Goal: Task Accomplishment & Management: Complete application form

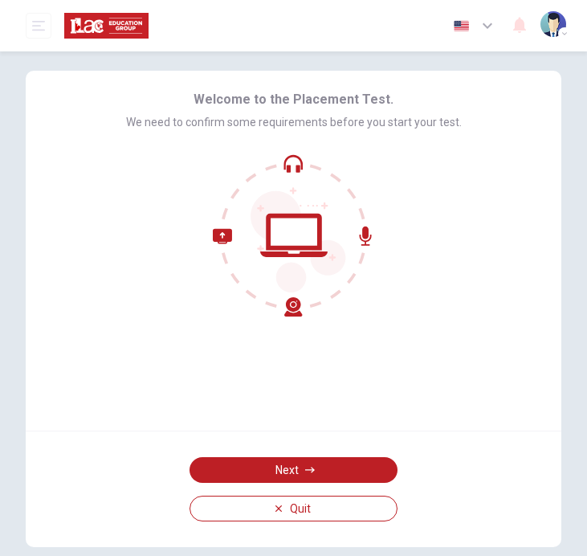
click at [317, 466] on button "Next" at bounding box center [294, 470] width 208 height 26
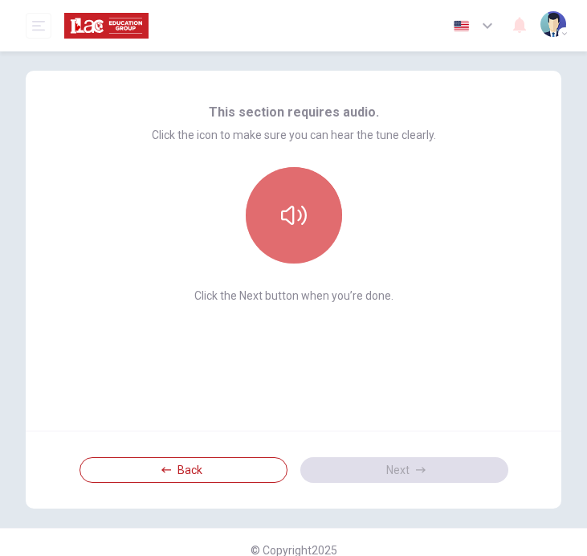
click at [283, 208] on icon "button" at bounding box center [294, 216] width 26 height 26
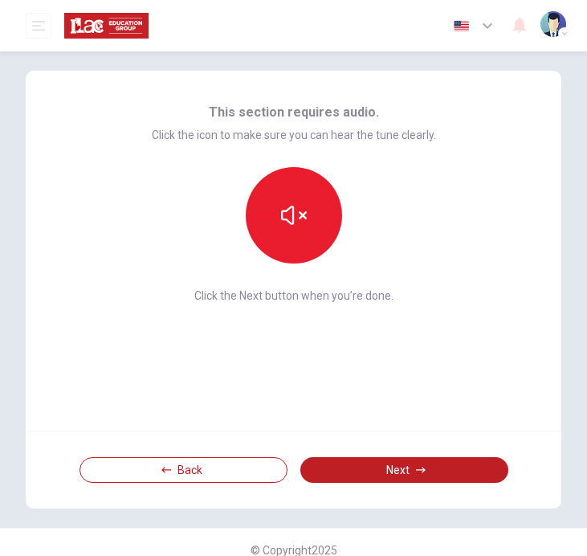
drag, startPoint x: 197, startPoint y: 133, endPoint x: 325, endPoint y: 129, distance: 127.8
click at [325, 130] on span "Click the icon to make sure you can hear the tune clearly." at bounding box center [294, 135] width 284 height 13
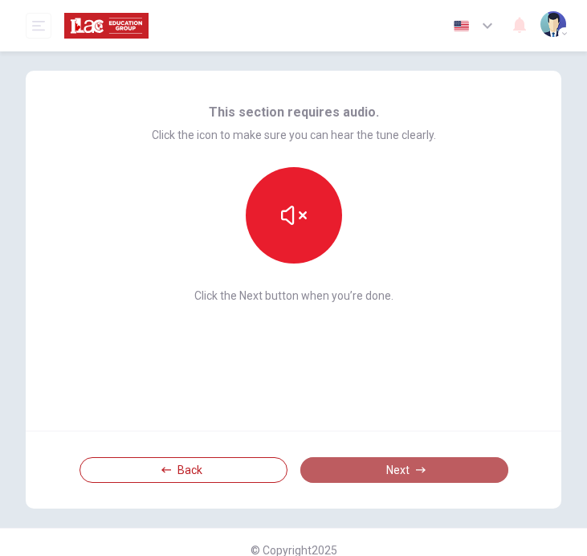
click at [461, 462] on button "Next" at bounding box center [405, 470] width 208 height 26
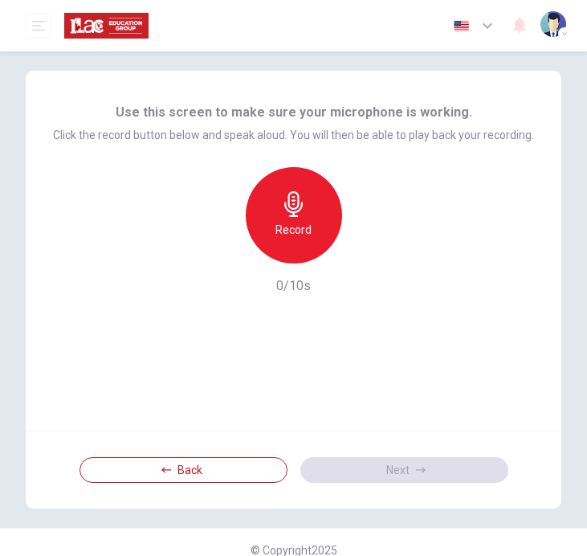
click at [301, 222] on h6 "Record" at bounding box center [294, 229] width 36 height 19
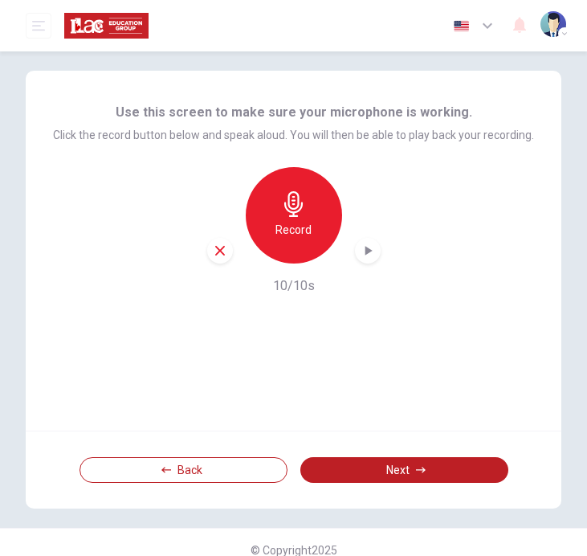
click at [363, 251] on icon "button" at bounding box center [368, 251] width 16 height 16
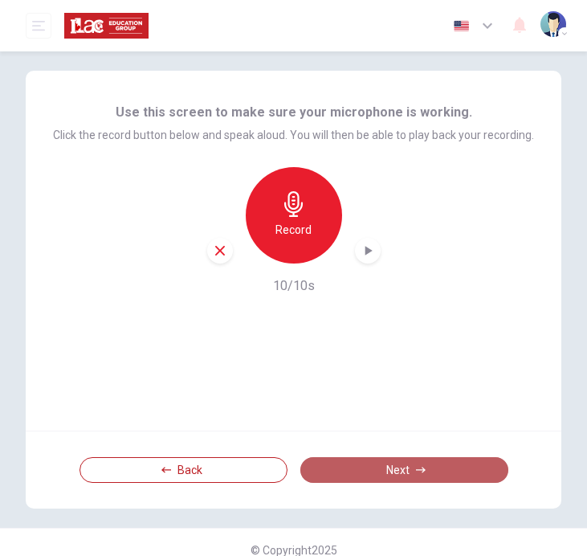
click at [399, 472] on button "Next" at bounding box center [405, 470] width 208 height 26
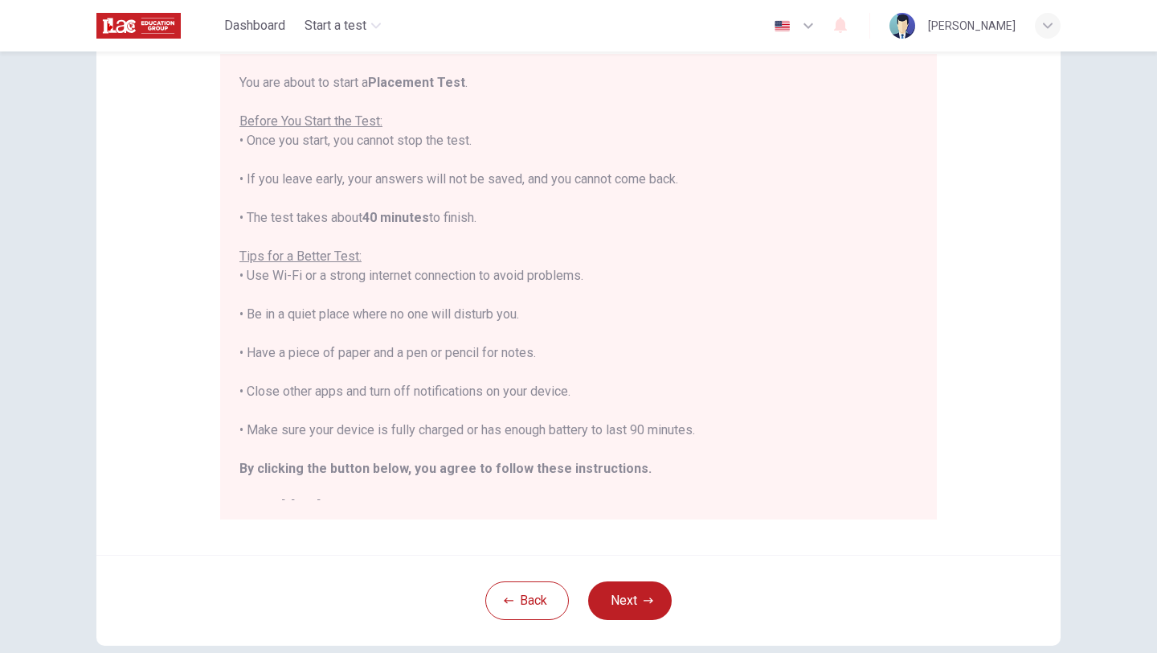
scroll to position [18, 0]
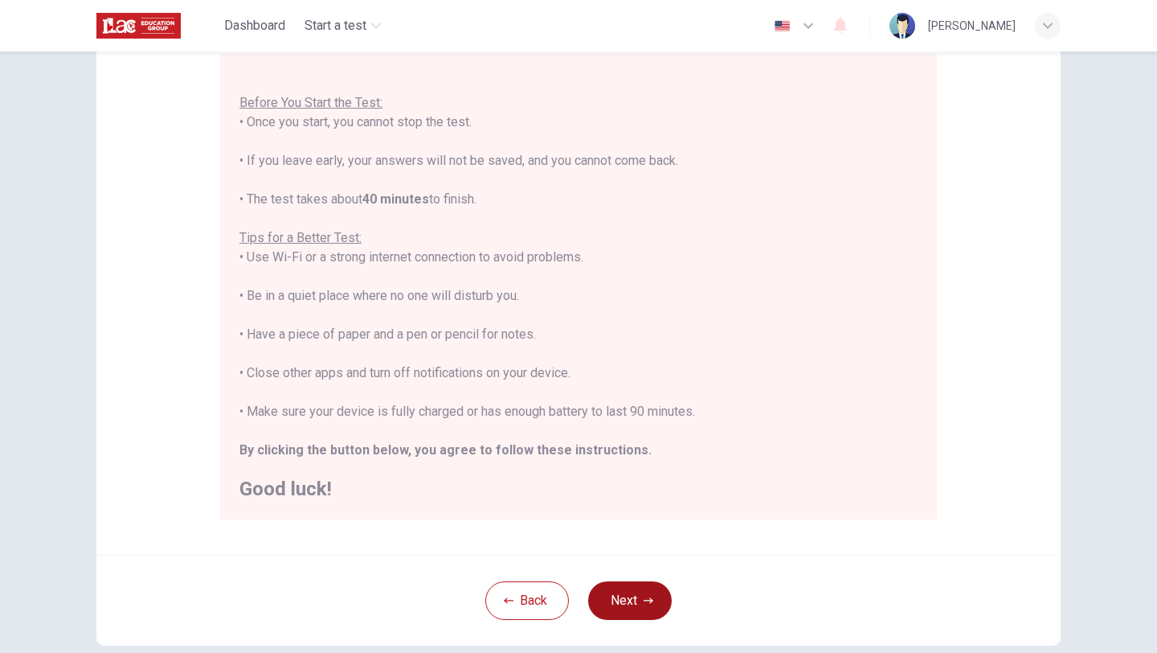
click at [587, 555] on button "Next" at bounding box center [630, 600] width 84 height 39
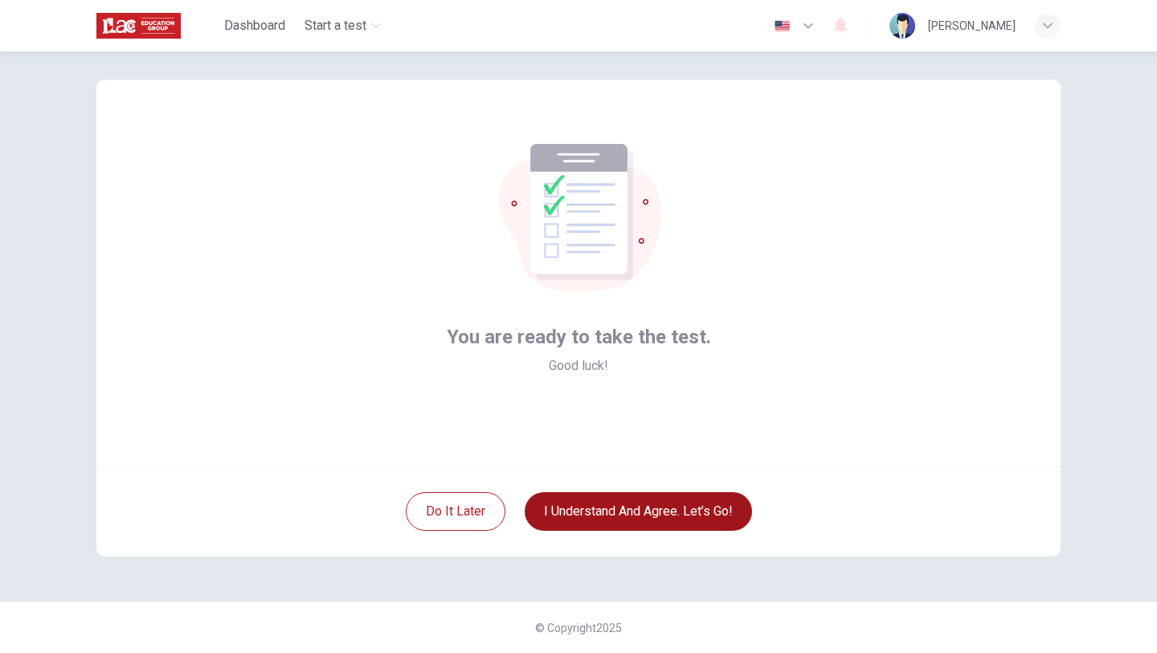
scroll to position [17, 0]
click at [587, 505] on button "I understand and agree. Let’s go!" at bounding box center [638, 511] width 227 height 39
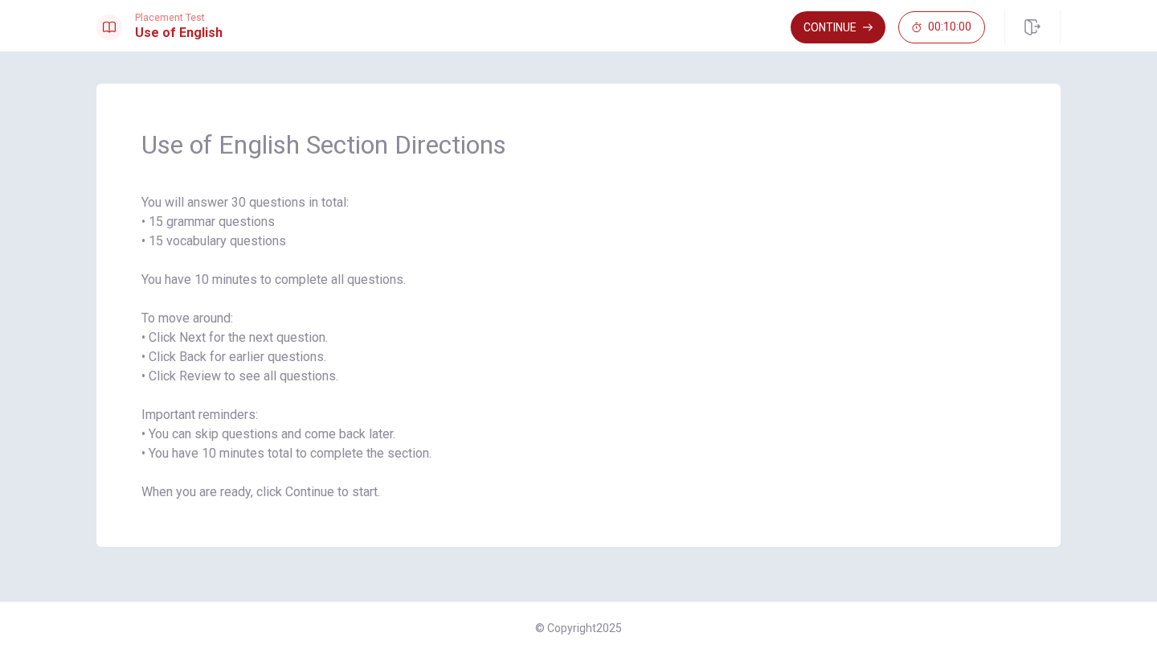
click at [587, 23] on button "Continue" at bounding box center [838, 27] width 95 height 32
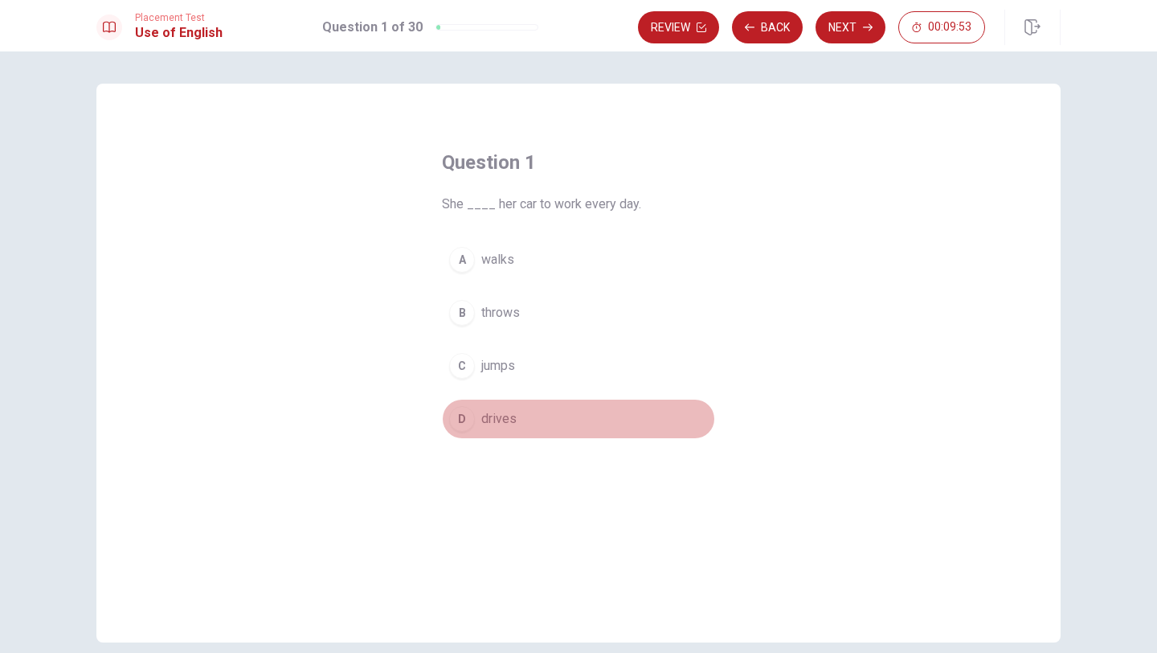
click at [463, 420] on div "D" at bounding box center [462, 419] width 26 height 26
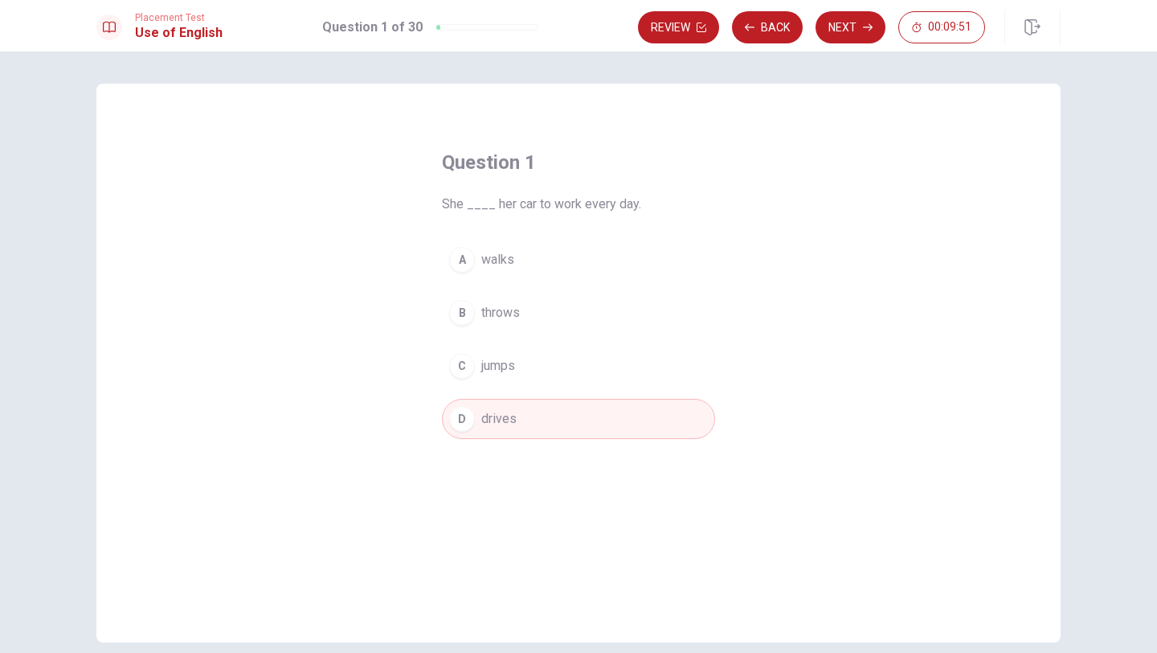
click at [587, 23] on button "Next" at bounding box center [851, 27] width 70 height 32
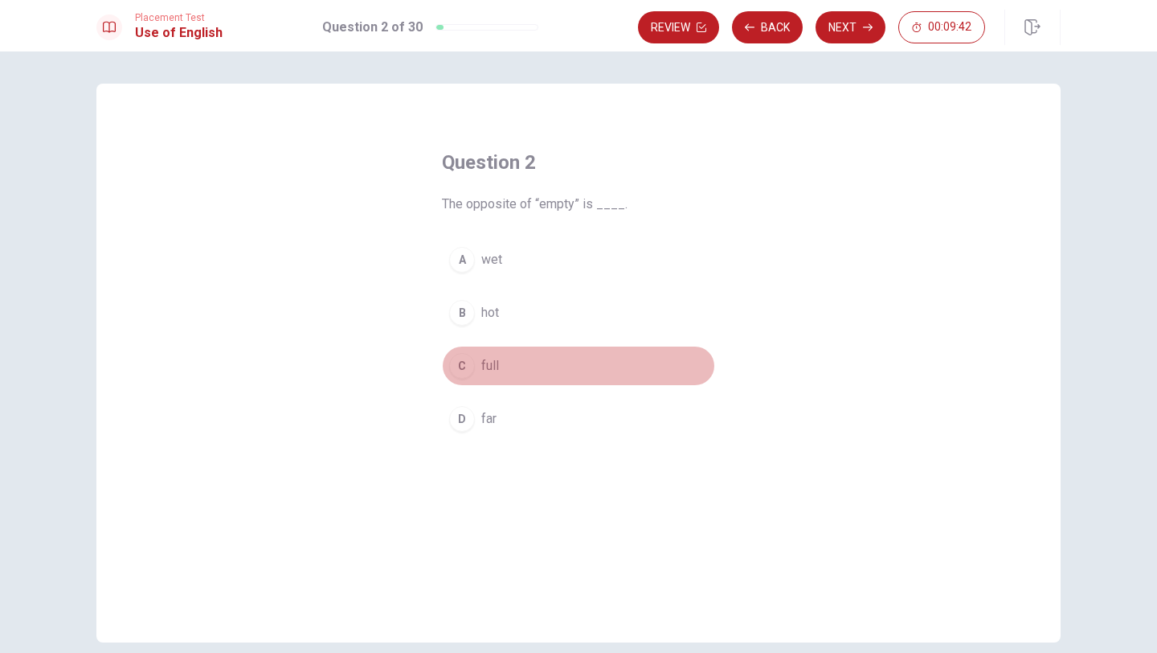
click at [461, 368] on div "C" at bounding box center [462, 366] width 26 height 26
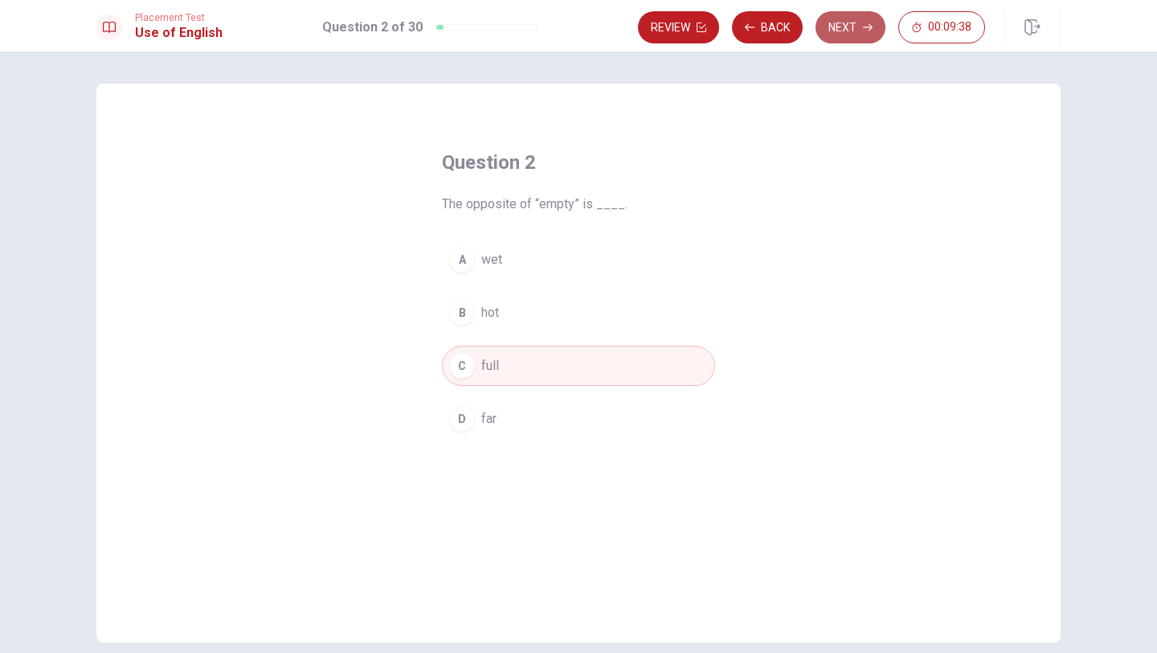
click at [587, 24] on button "Next" at bounding box center [851, 27] width 70 height 32
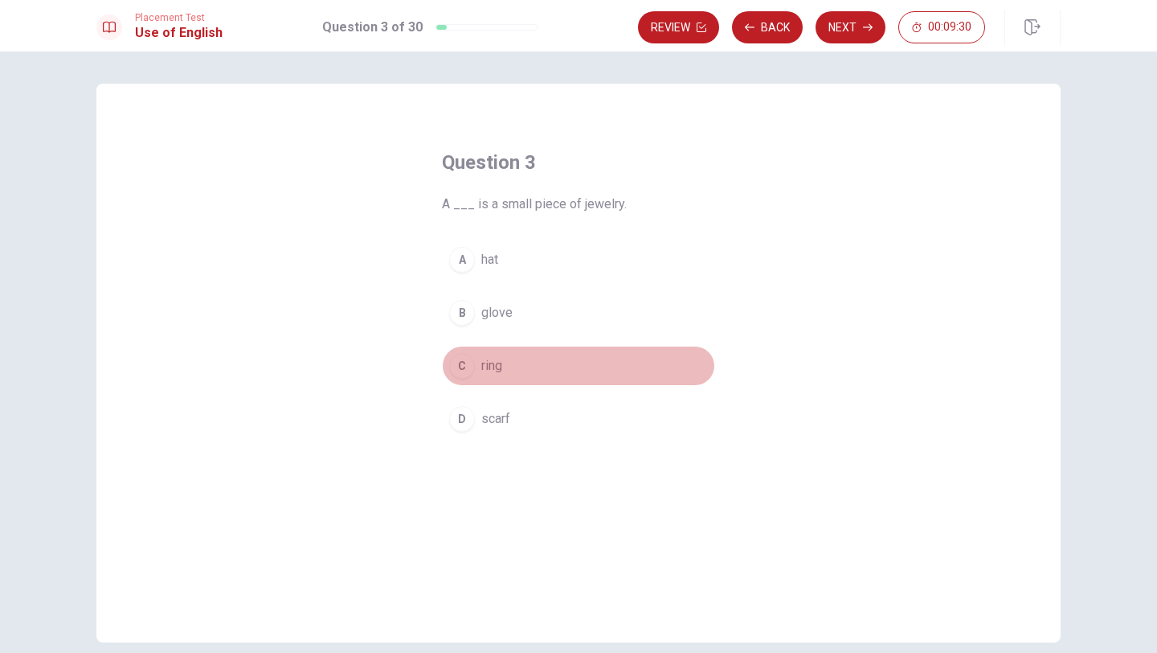
click at [456, 379] on button "C ring" at bounding box center [578, 366] width 273 height 40
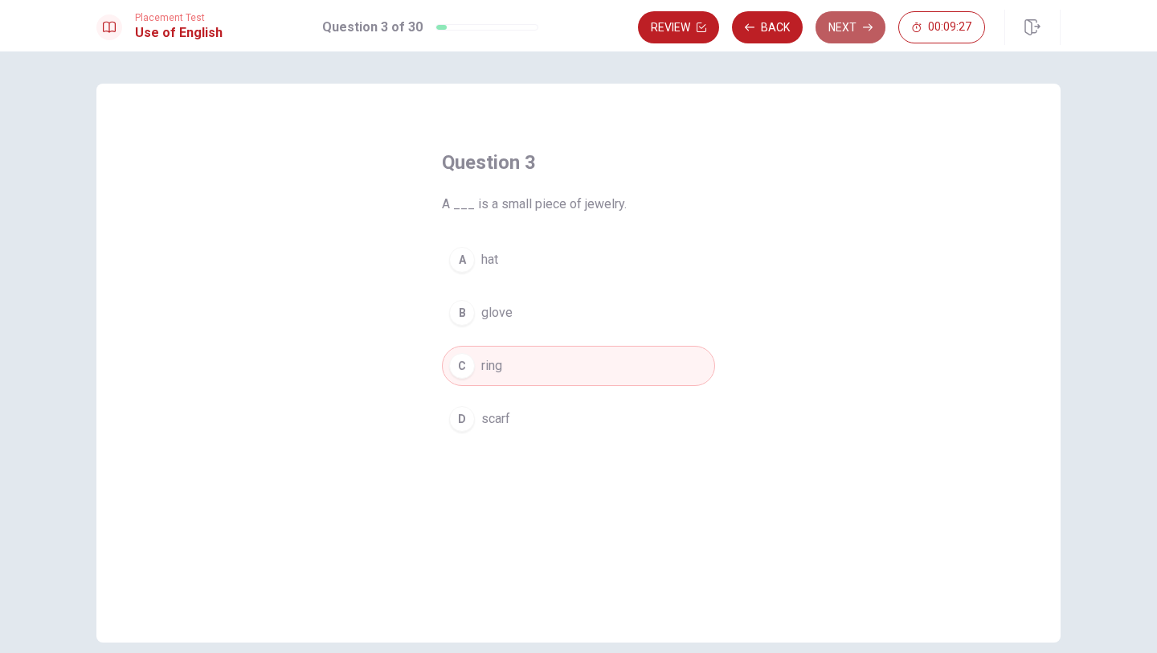
click at [587, 27] on button "Next" at bounding box center [851, 27] width 70 height 32
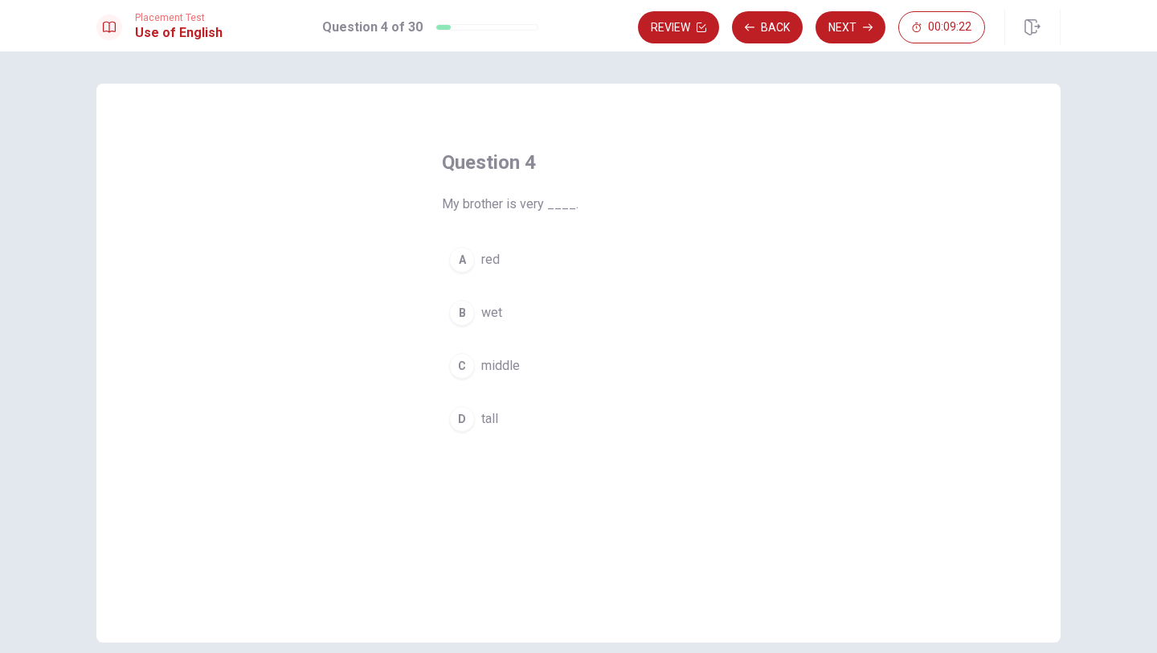
click at [469, 417] on div "D" at bounding box center [462, 419] width 26 height 26
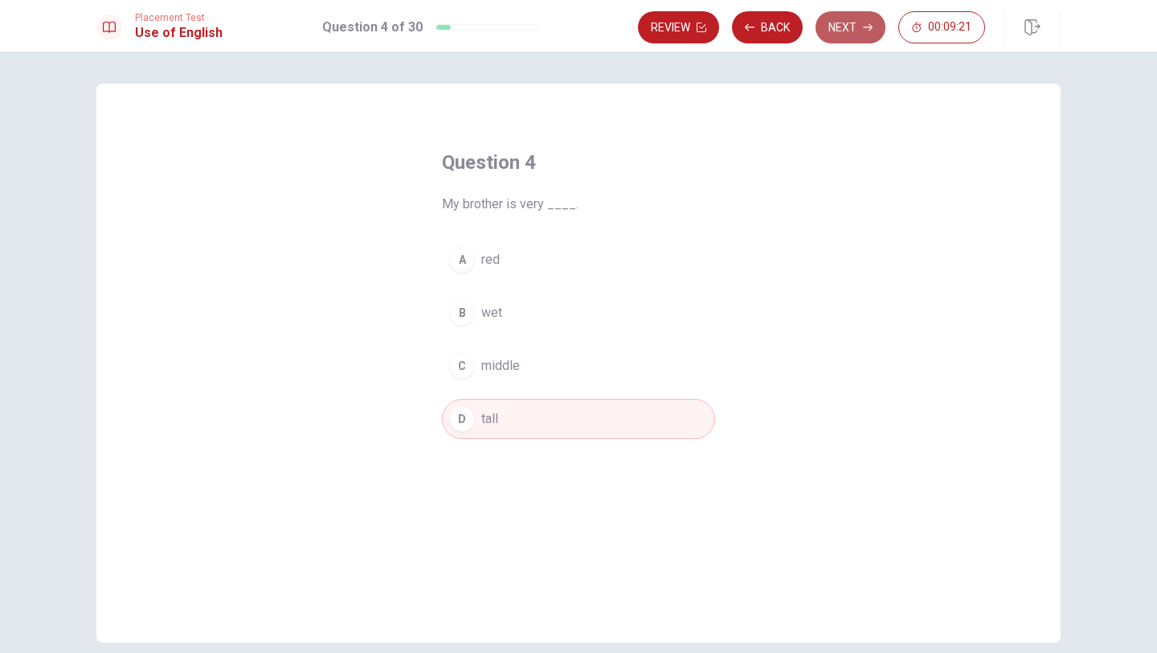
click at [587, 36] on button "Next" at bounding box center [851, 27] width 70 height 32
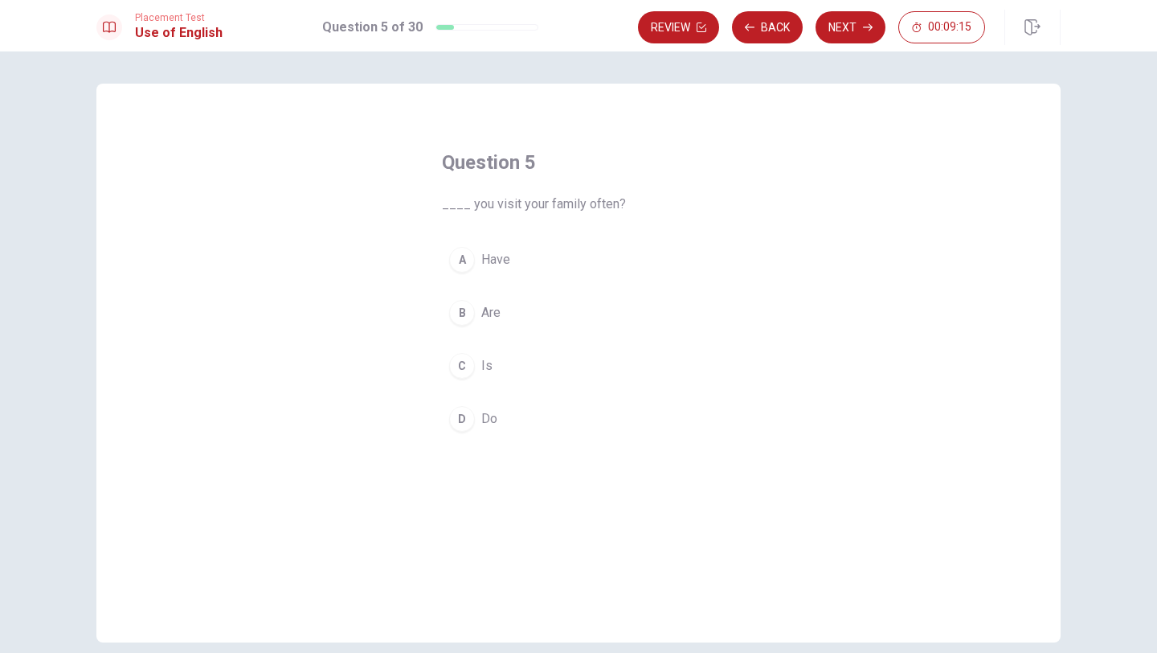
click at [456, 313] on div "B" at bounding box center [462, 313] width 26 height 26
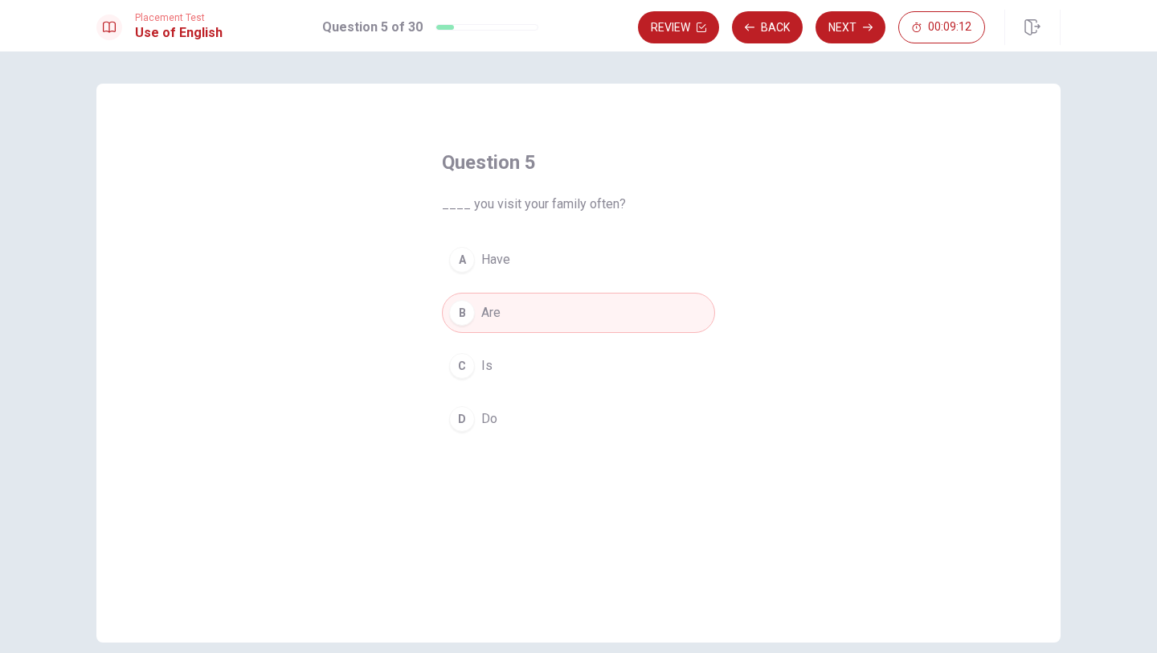
click at [462, 411] on div "D" at bounding box center [462, 419] width 26 height 26
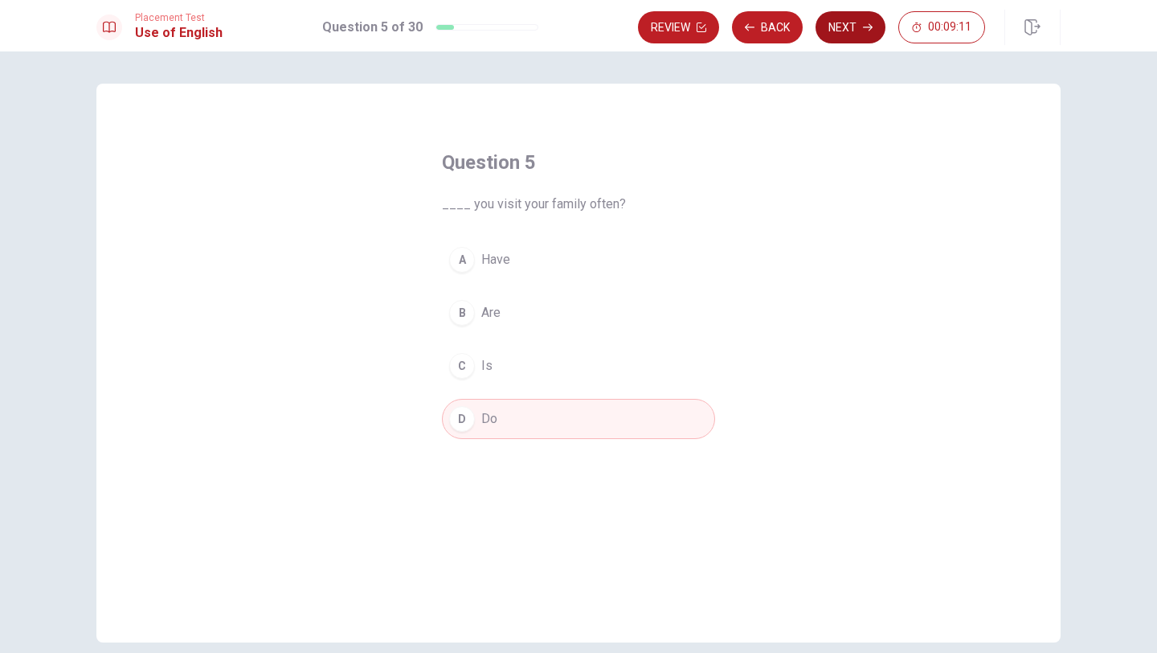
click at [587, 23] on button "Next" at bounding box center [851, 27] width 70 height 32
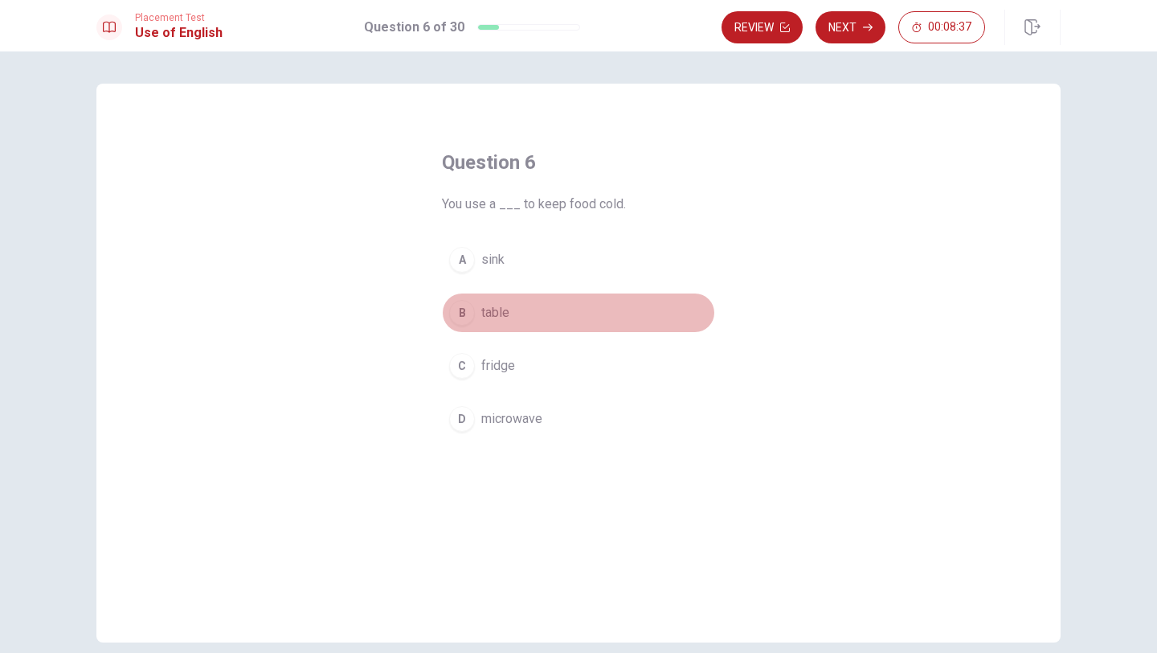
click at [459, 306] on div "B" at bounding box center [462, 313] width 26 height 26
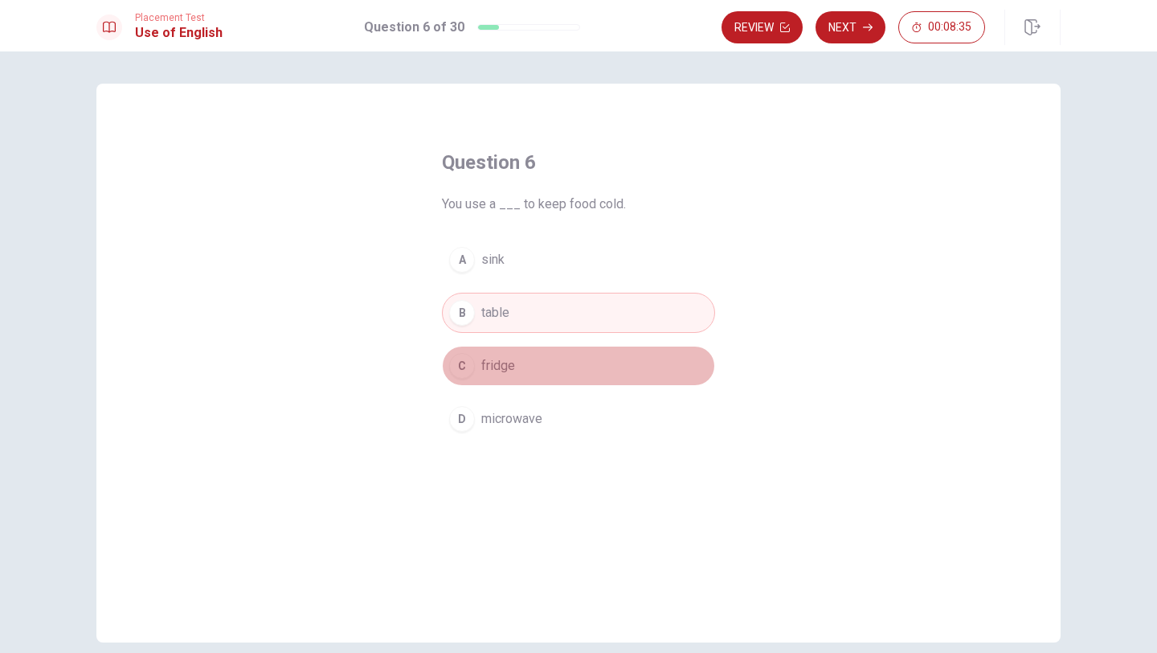
click at [464, 370] on div "C" at bounding box center [462, 366] width 26 height 26
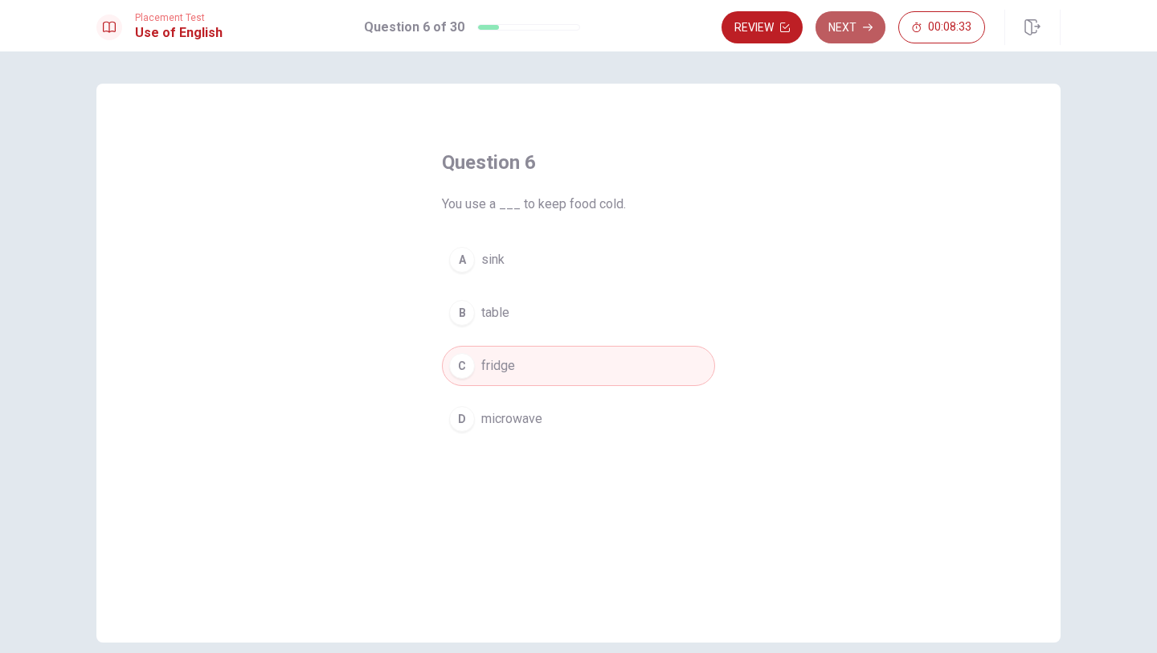
click at [587, 24] on icon "button" at bounding box center [868, 28] width 10 height 10
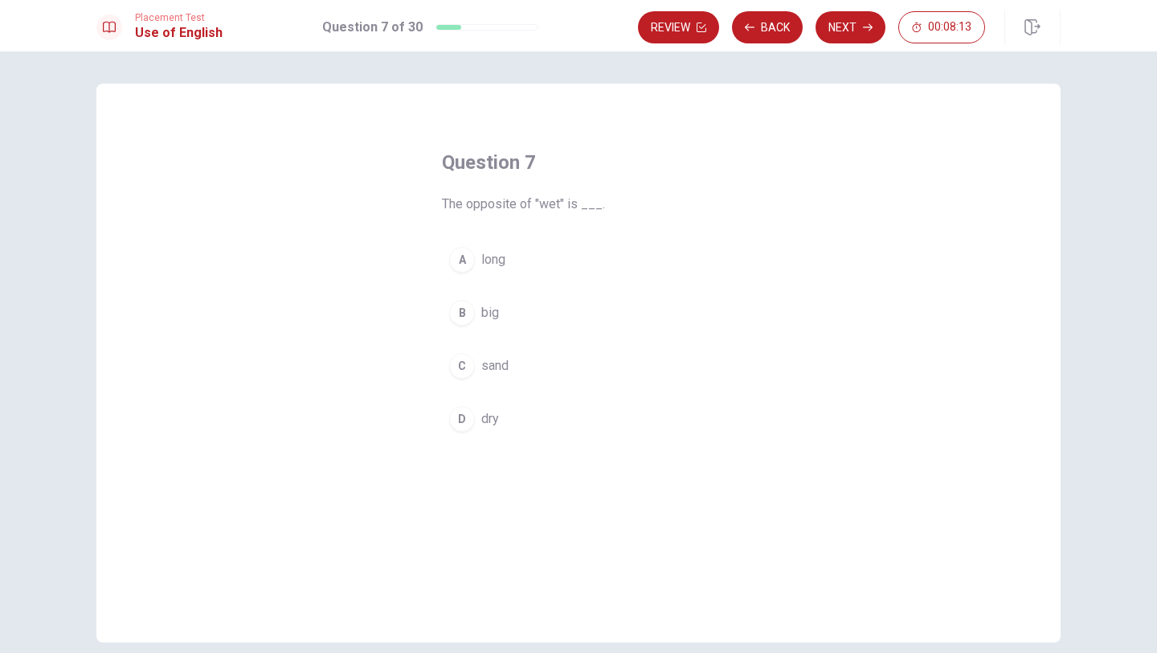
click at [464, 422] on div "D" at bounding box center [462, 419] width 26 height 26
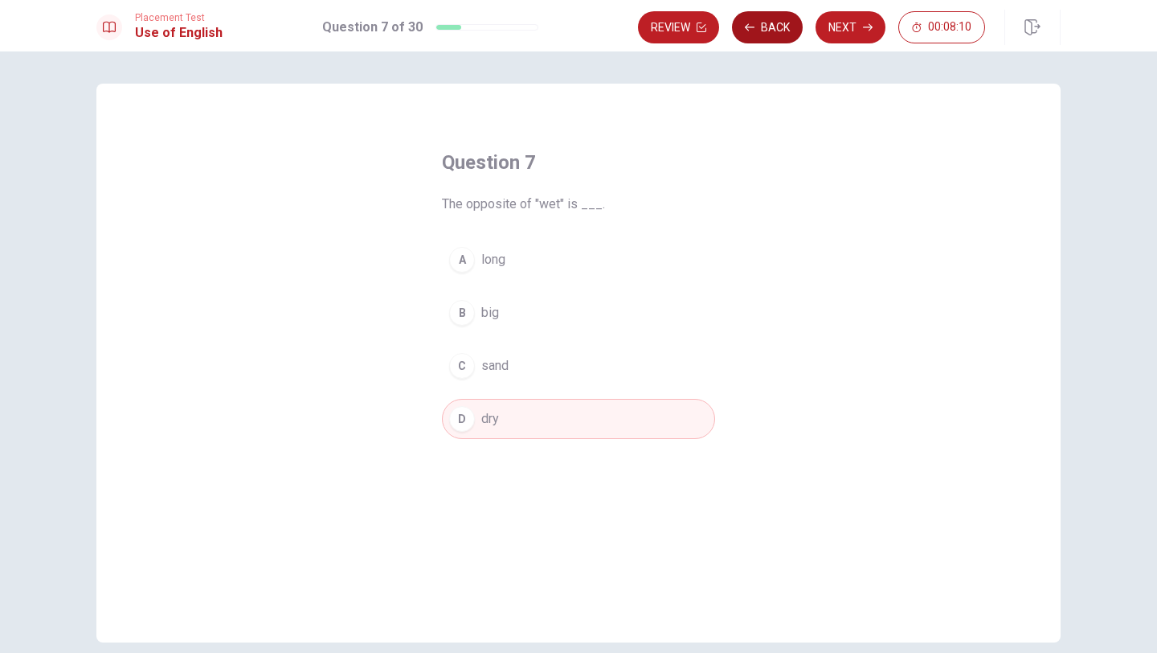
click at [587, 28] on button "Back" at bounding box center [767, 27] width 71 height 32
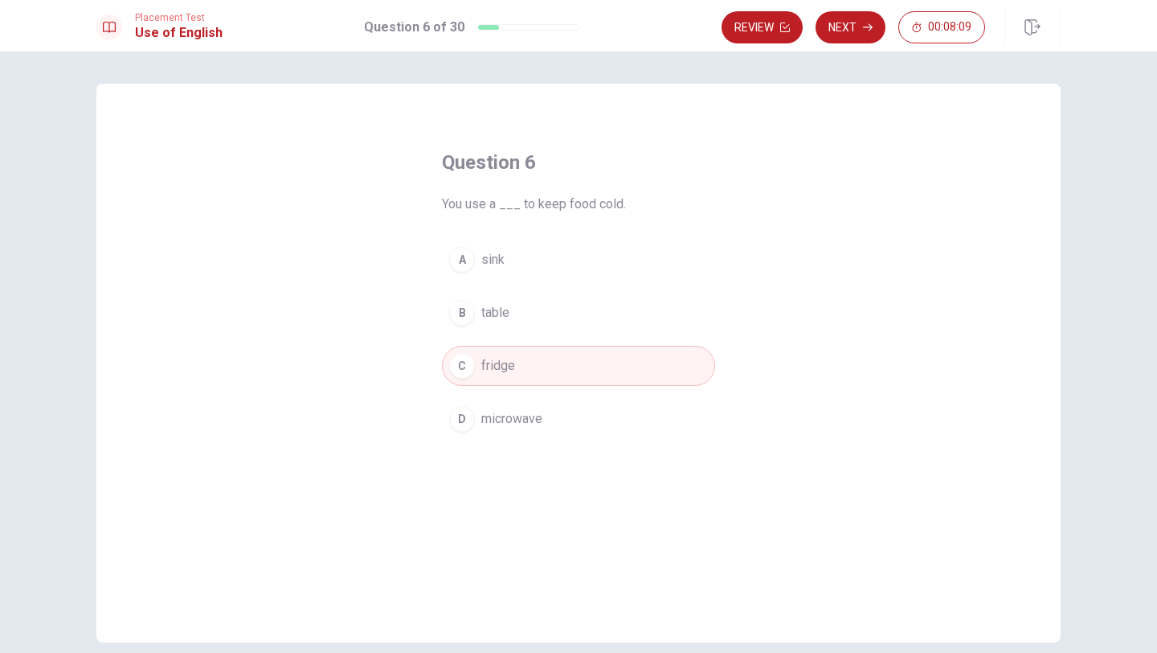
click at [587, 28] on button "Review" at bounding box center [762, 27] width 81 height 32
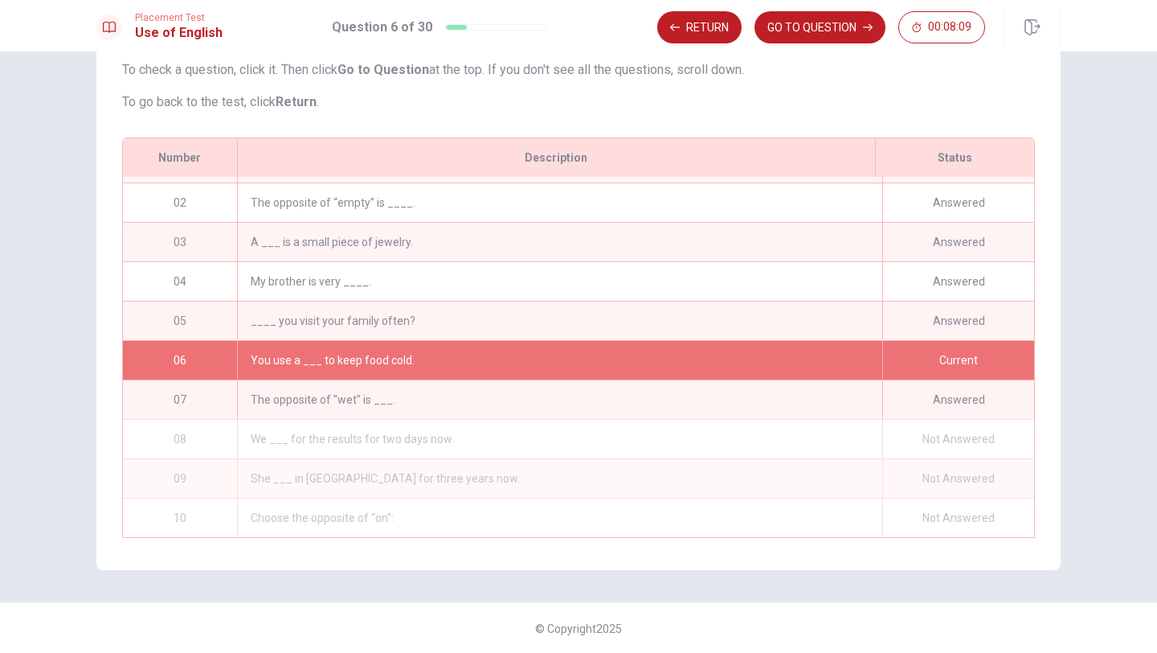
scroll to position [159, 0]
click at [587, 33] on button "GO TO QUESTION" at bounding box center [820, 27] width 131 height 32
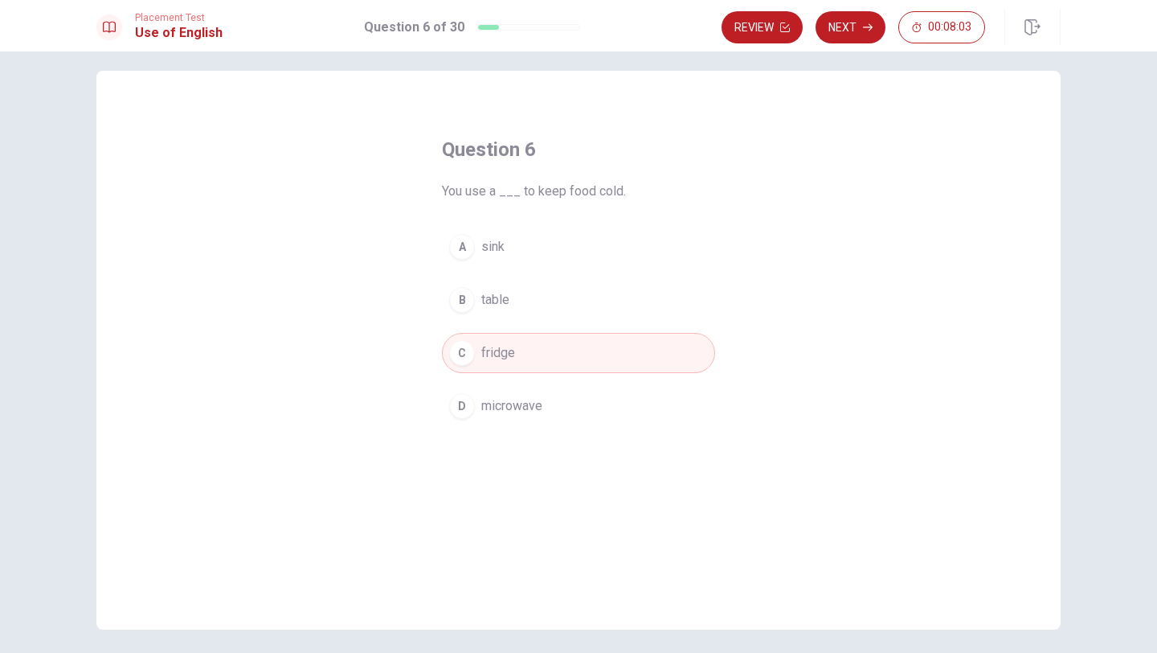
scroll to position [12, 0]
click at [587, 23] on icon "button" at bounding box center [785, 28] width 10 height 10
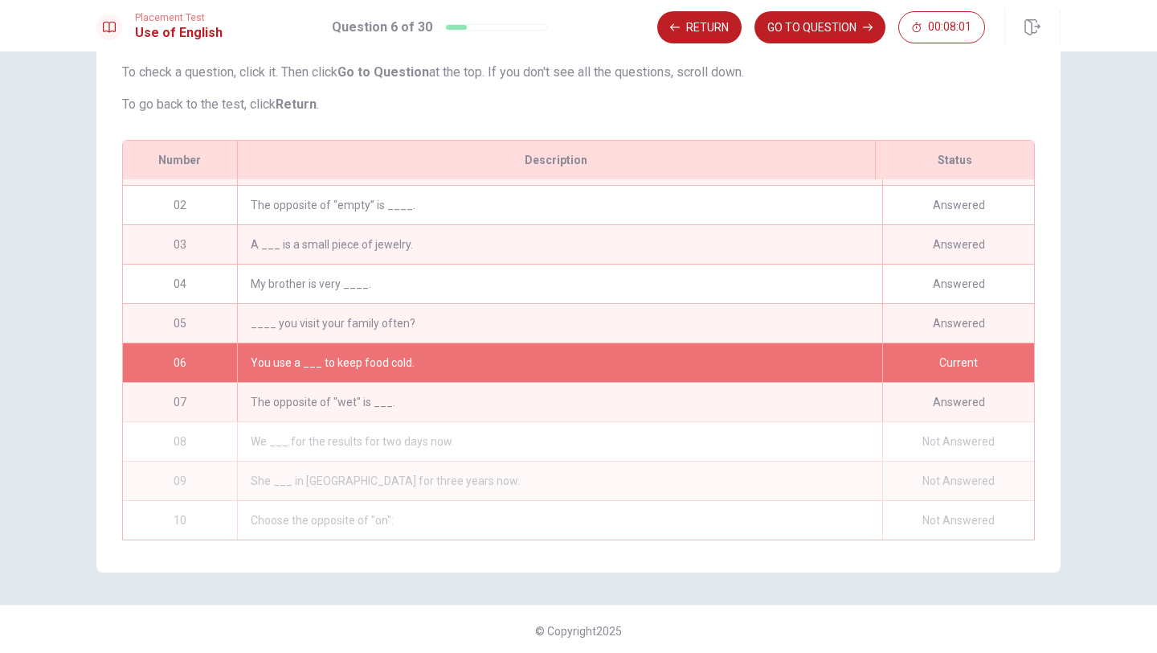
scroll to position [159, 0]
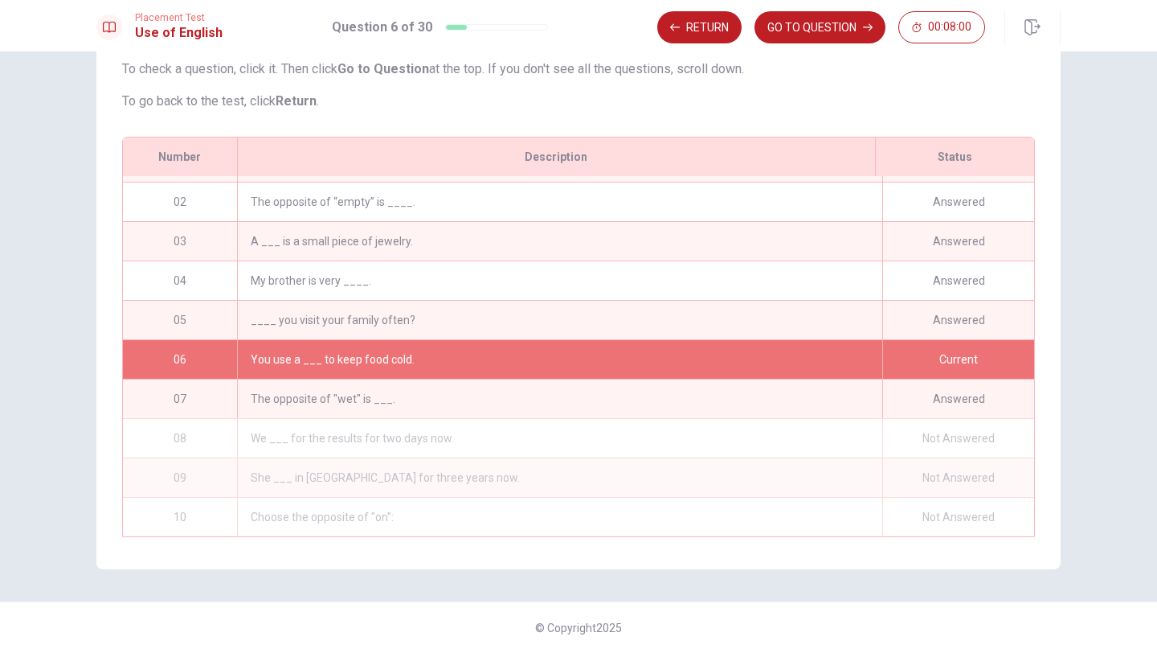
click at [587, 251] on div "Answered" at bounding box center [958, 241] width 152 height 39
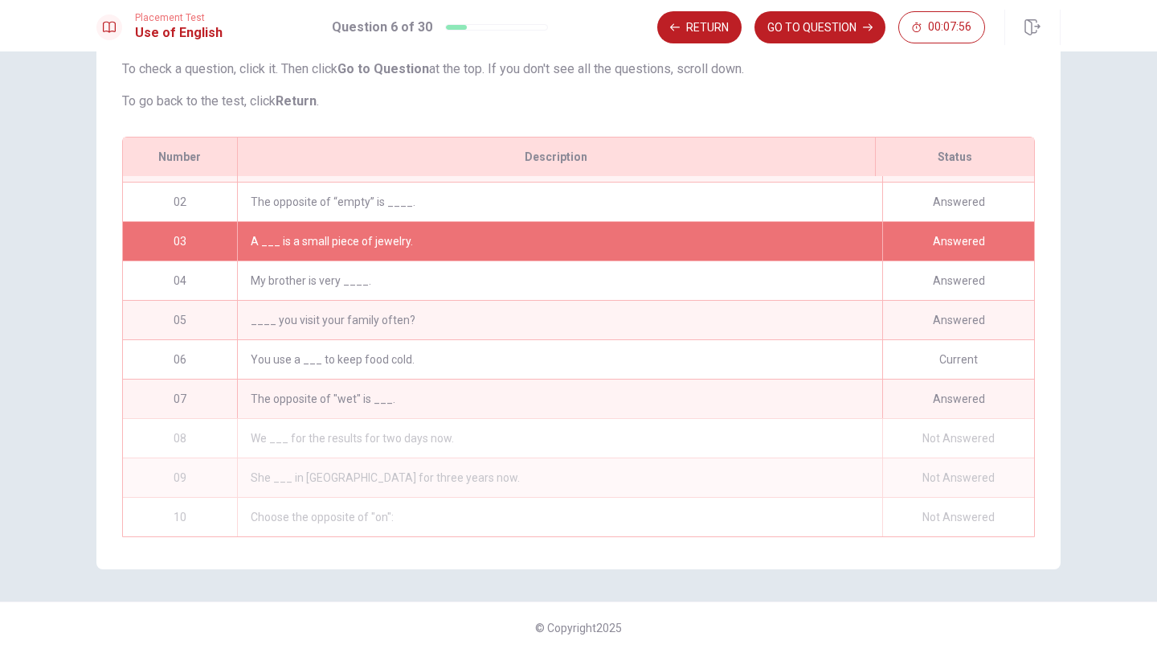
scroll to position [0, 0]
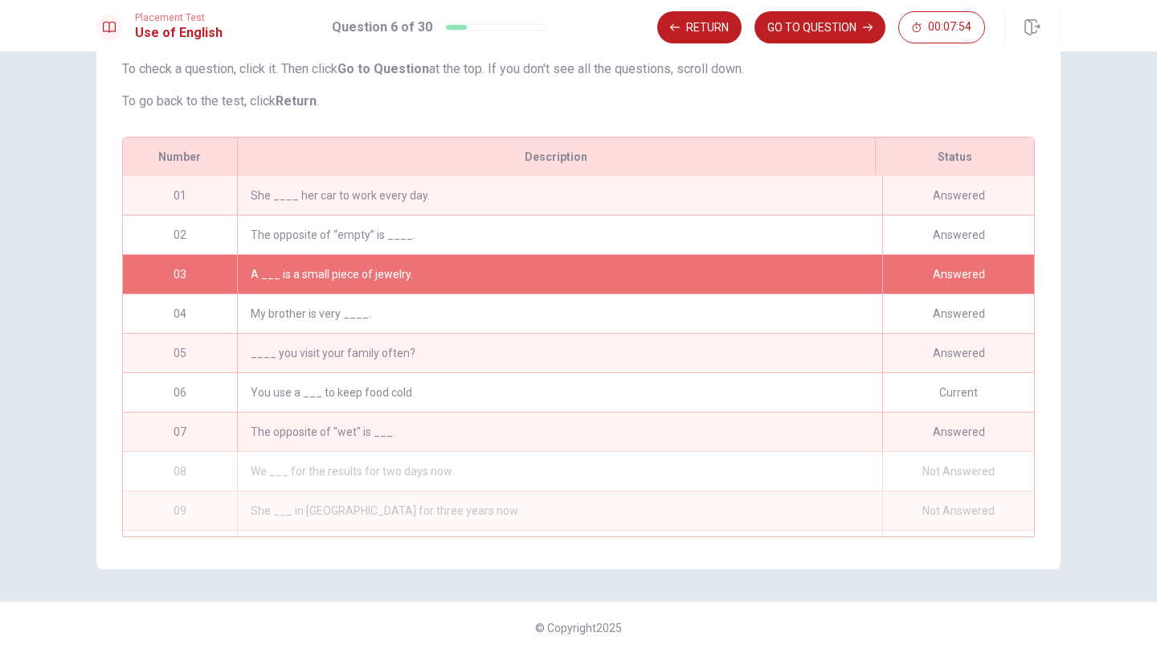
click at [440, 235] on div "The opposite of “empty” is ____." at bounding box center [559, 234] width 645 height 39
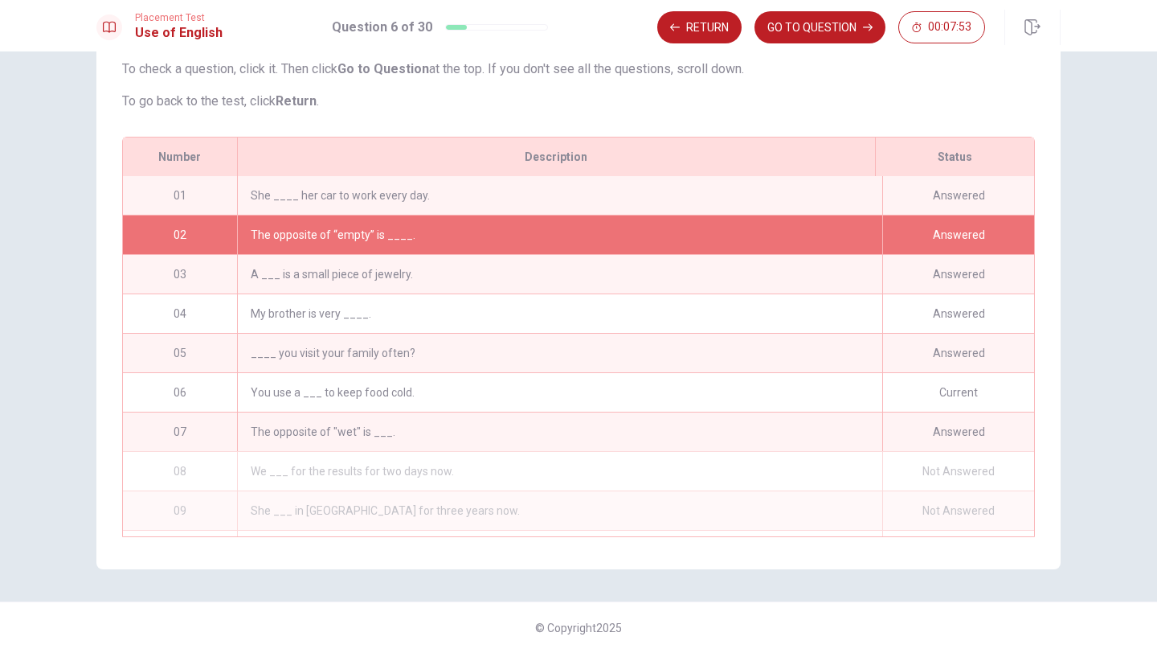
click at [440, 235] on div "The opposite of “empty” is ____." at bounding box center [559, 234] width 645 height 39
click at [587, 20] on button "GO TO QUESTION" at bounding box center [820, 27] width 131 height 32
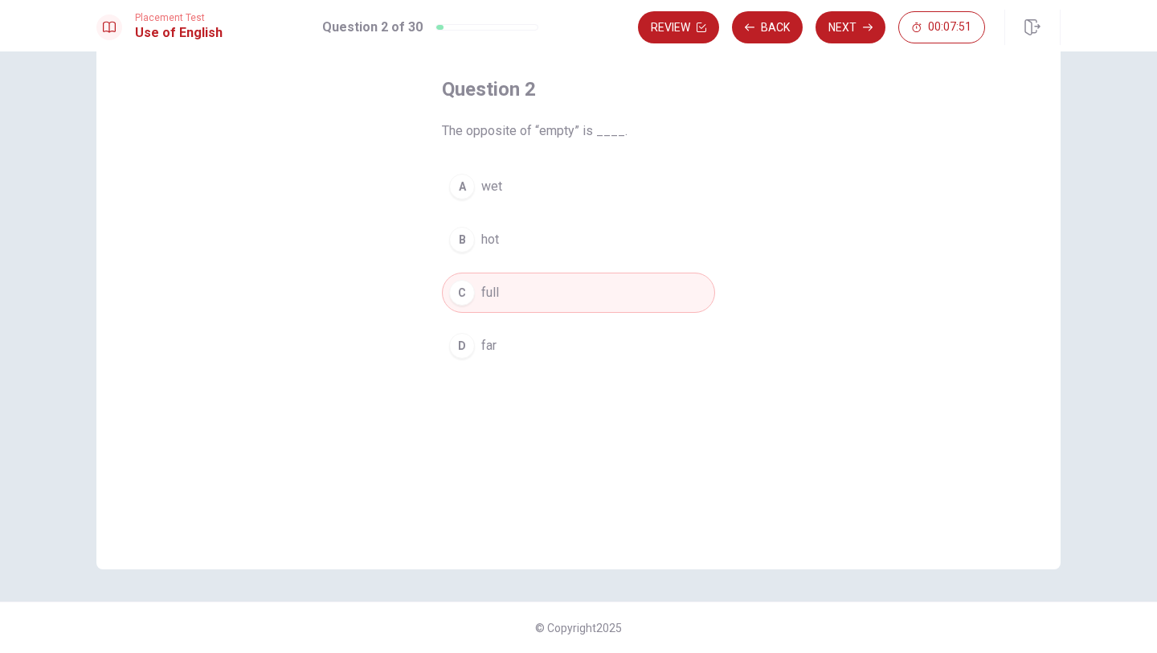
scroll to position [73, 0]
click at [587, 27] on button "Next" at bounding box center [851, 27] width 70 height 32
click at [587, 27] on div "Review Back Next 00:07:48" at bounding box center [811, 27] width 347 height 32
click at [587, 27] on button "Next" at bounding box center [851, 27] width 70 height 32
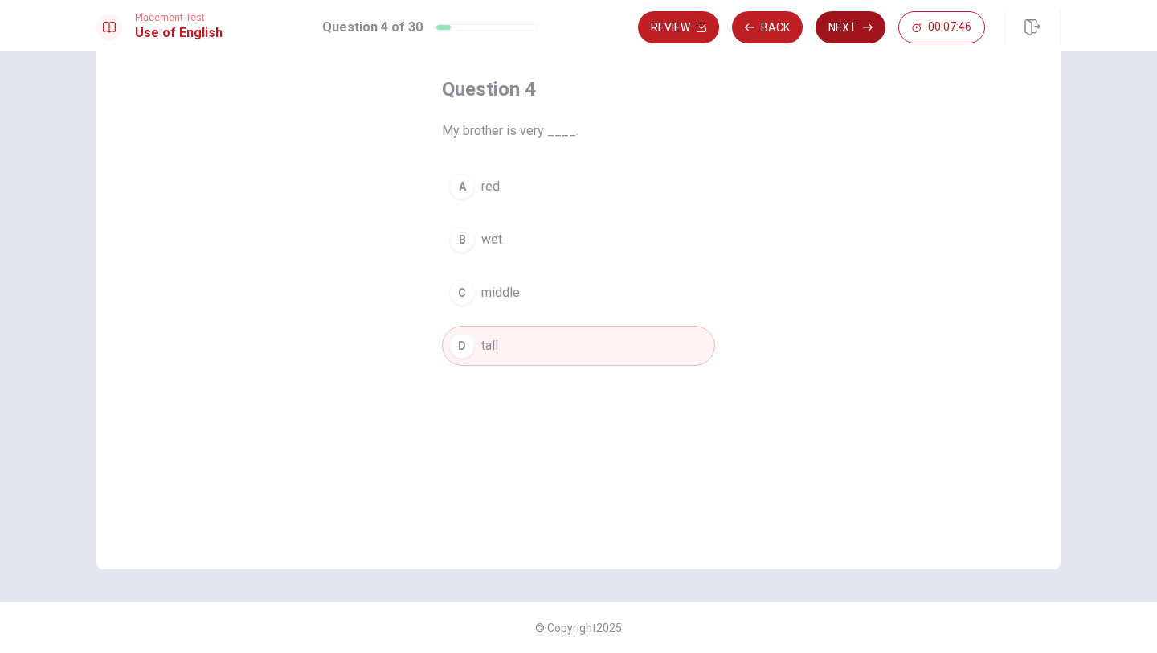
click at [587, 27] on button "Next" at bounding box center [851, 27] width 70 height 32
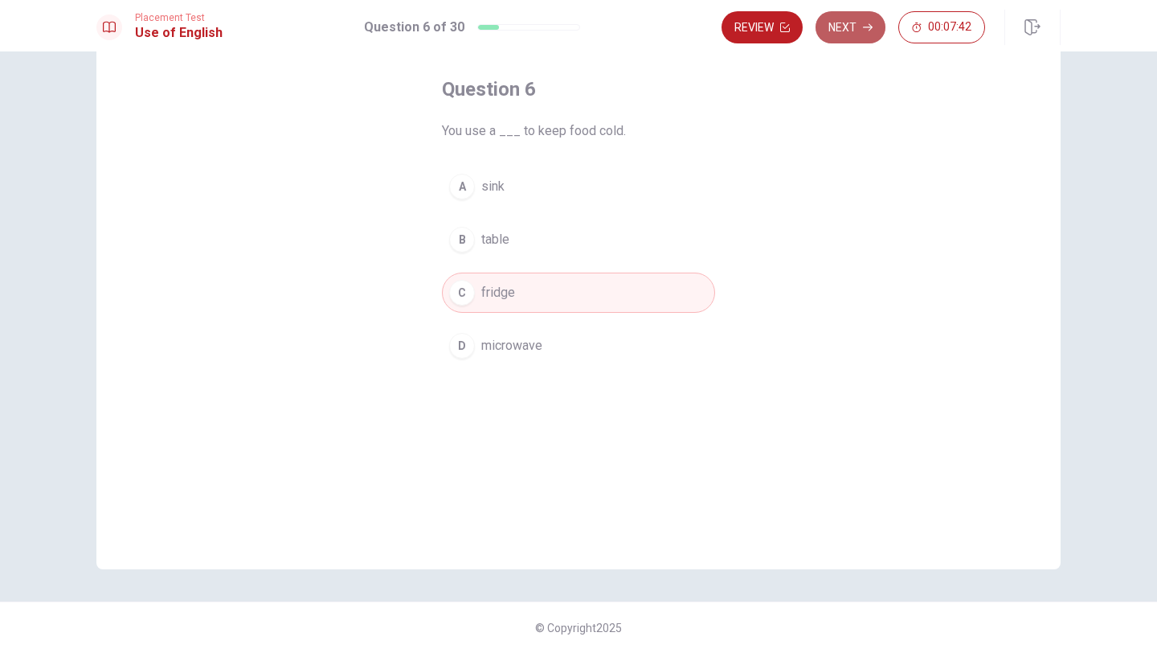
click at [587, 27] on button "Next" at bounding box center [851, 27] width 70 height 32
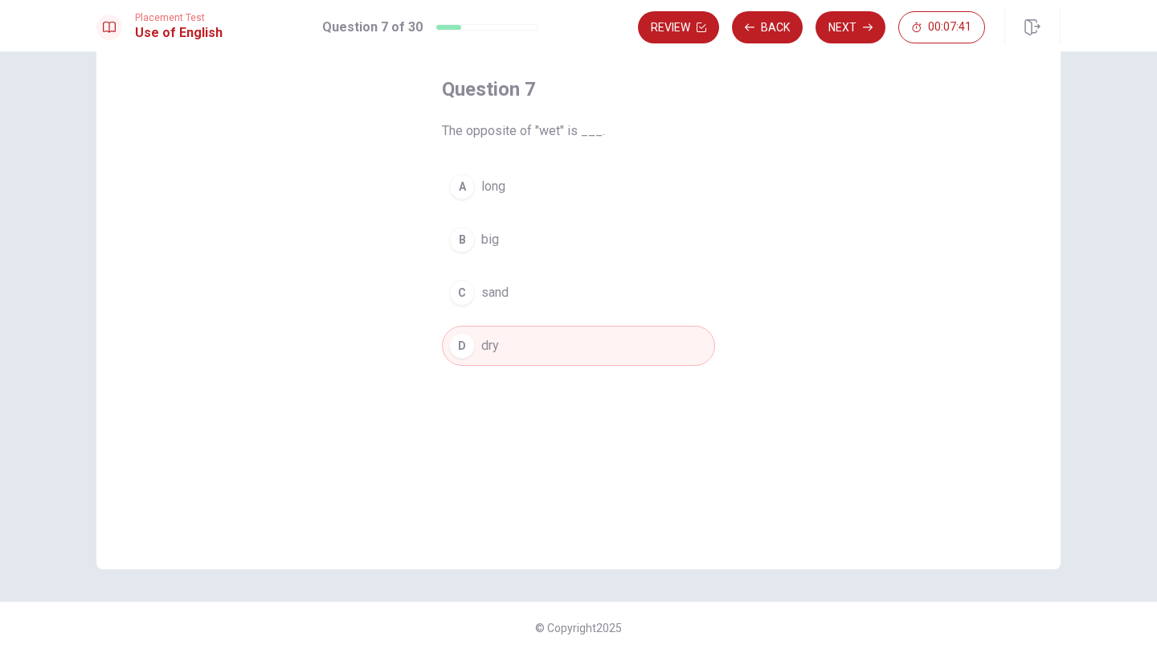
click at [587, 27] on button "Next" at bounding box center [851, 27] width 70 height 32
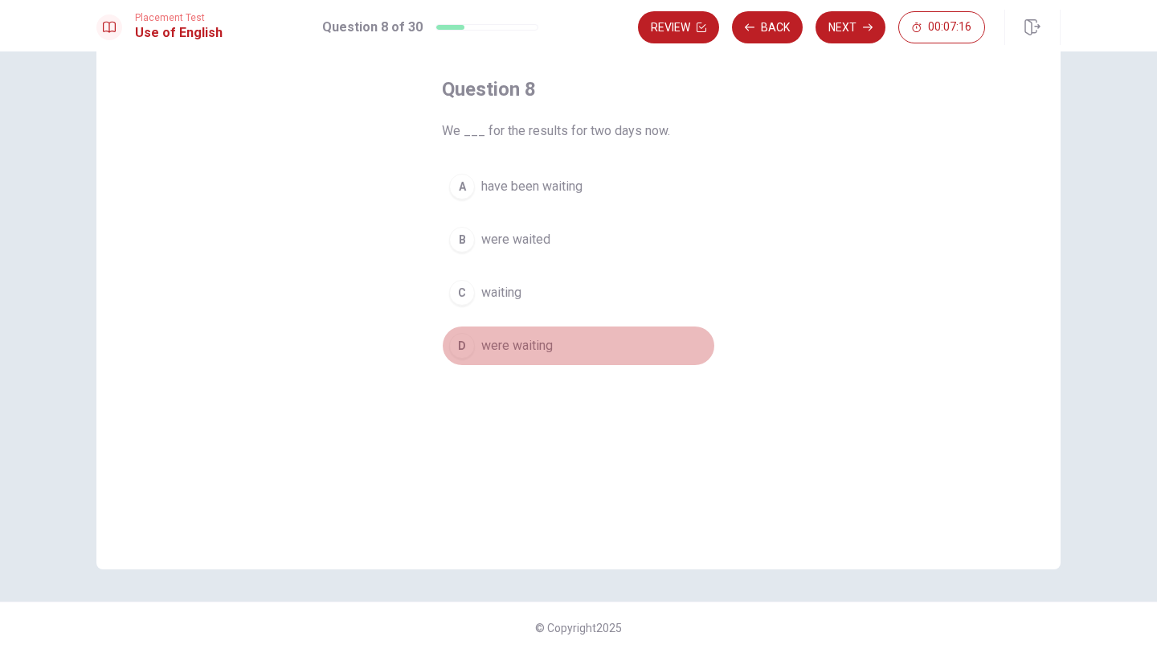
click at [461, 346] on div "D" at bounding box center [462, 346] width 26 height 26
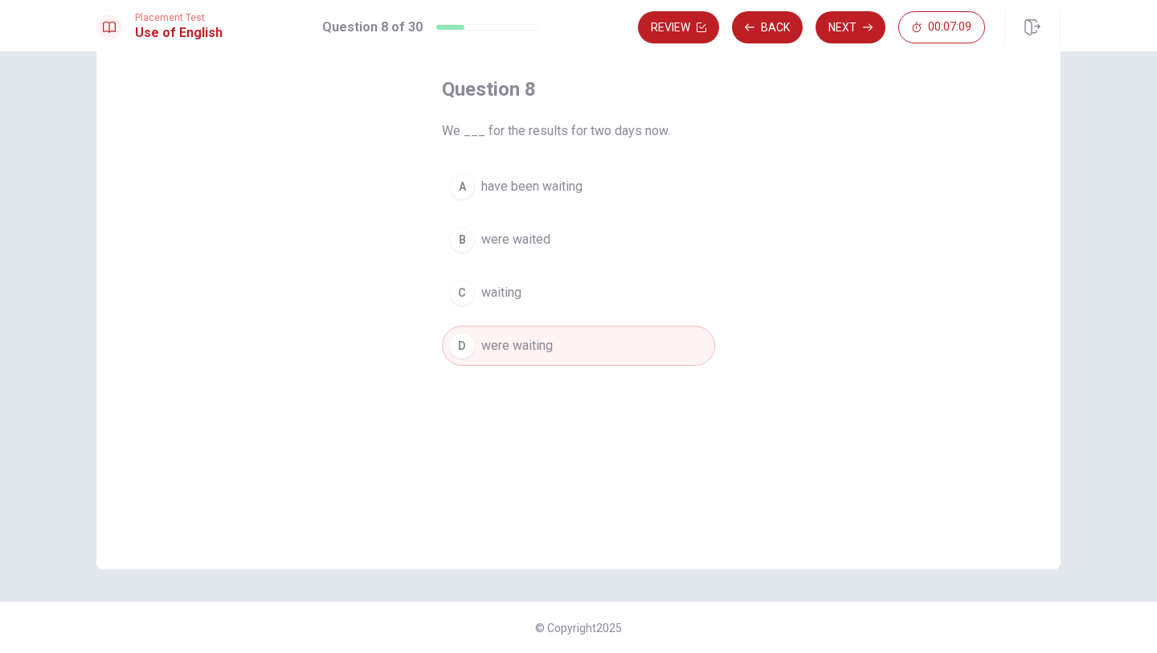
click at [587, 26] on button "Next" at bounding box center [851, 27] width 70 height 32
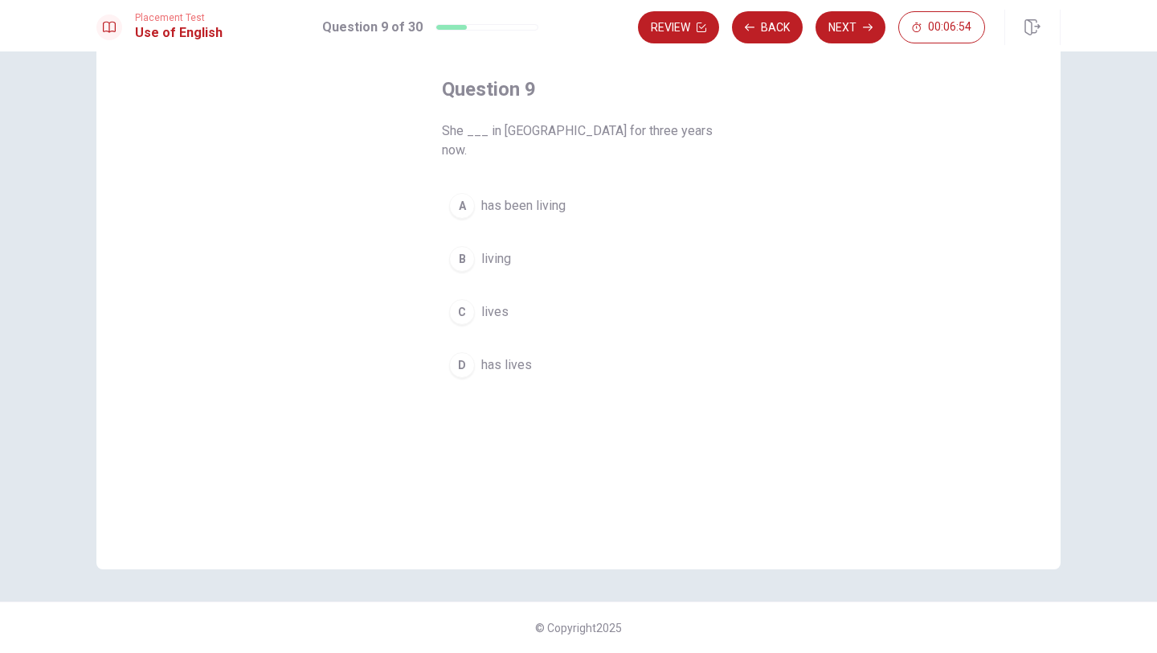
click at [462, 299] on div "C" at bounding box center [462, 312] width 26 height 26
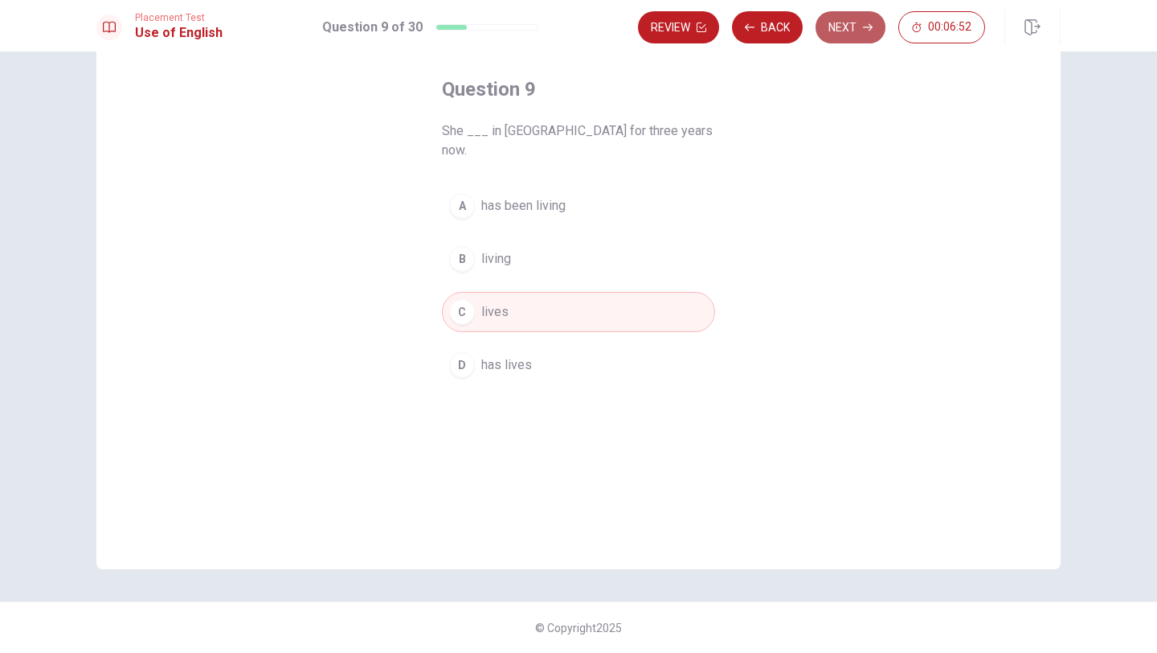
click at [587, 18] on button "Next" at bounding box center [851, 27] width 70 height 32
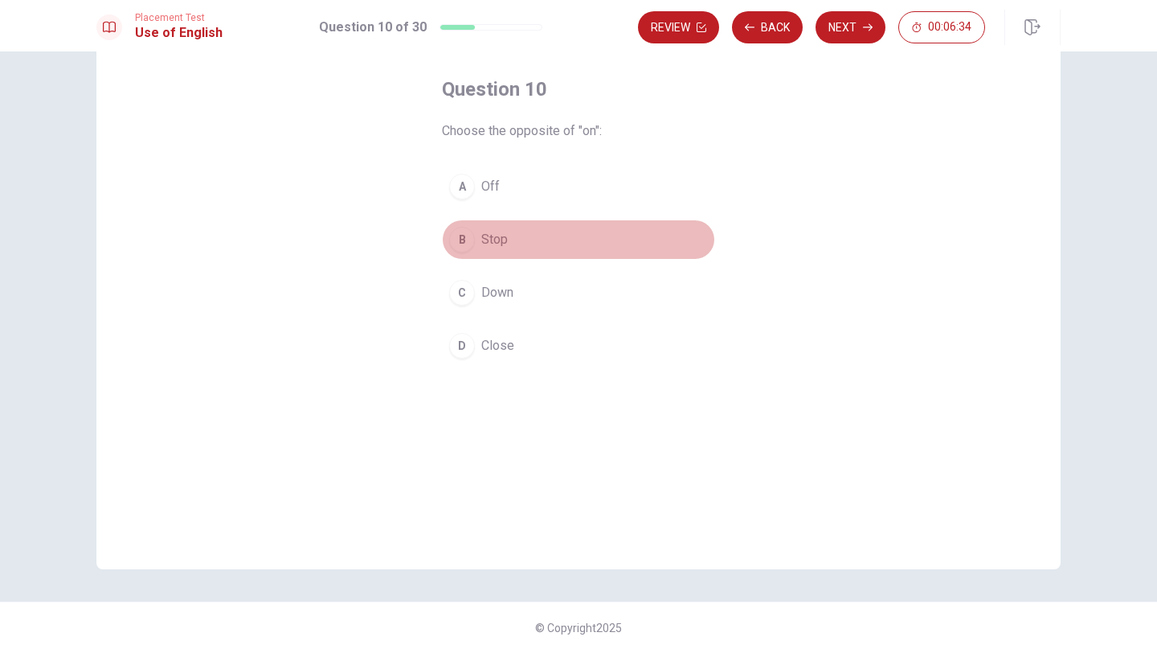
click at [469, 247] on div "B" at bounding box center [462, 240] width 26 height 26
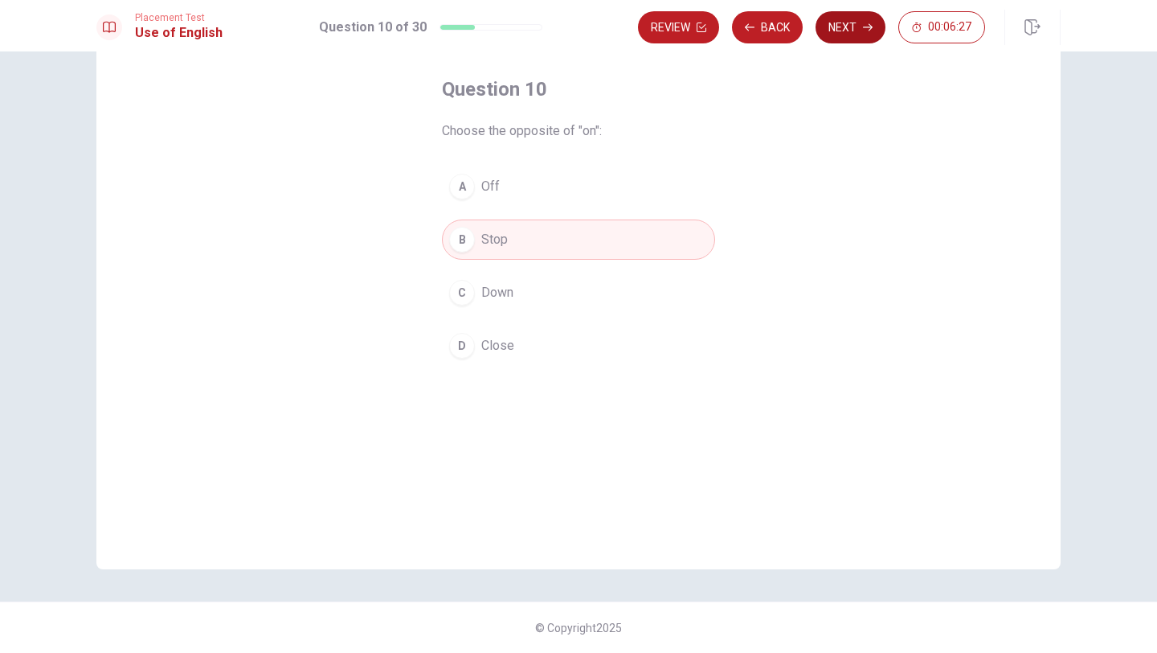
click at [587, 23] on button "Next" at bounding box center [851, 27] width 70 height 32
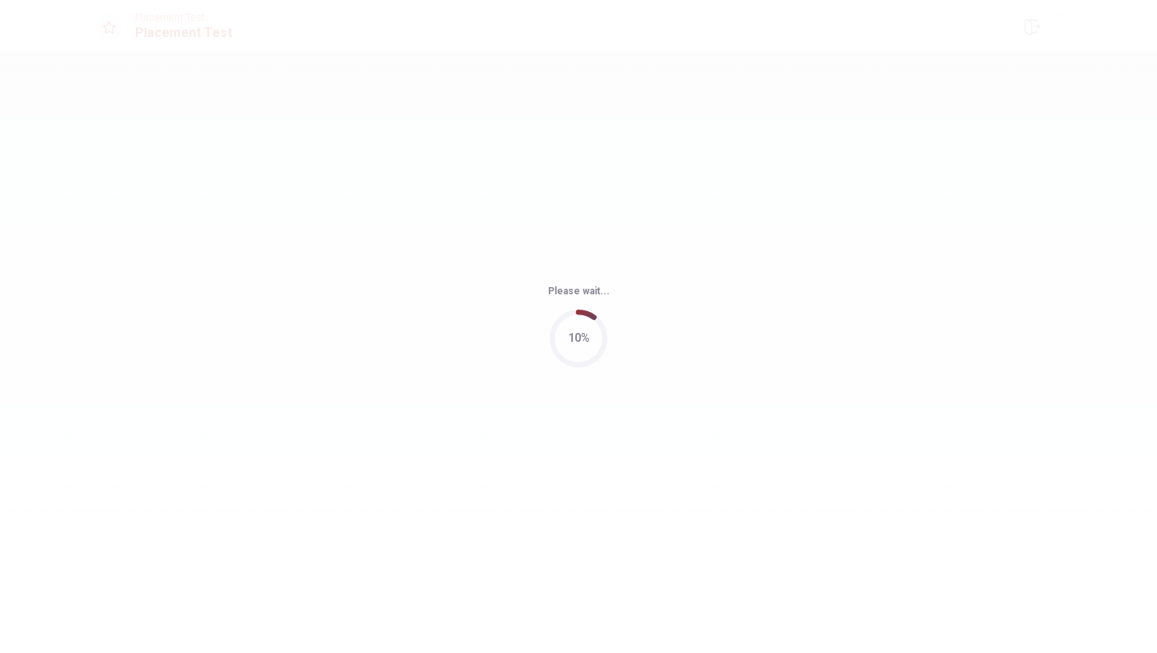
scroll to position [0, 0]
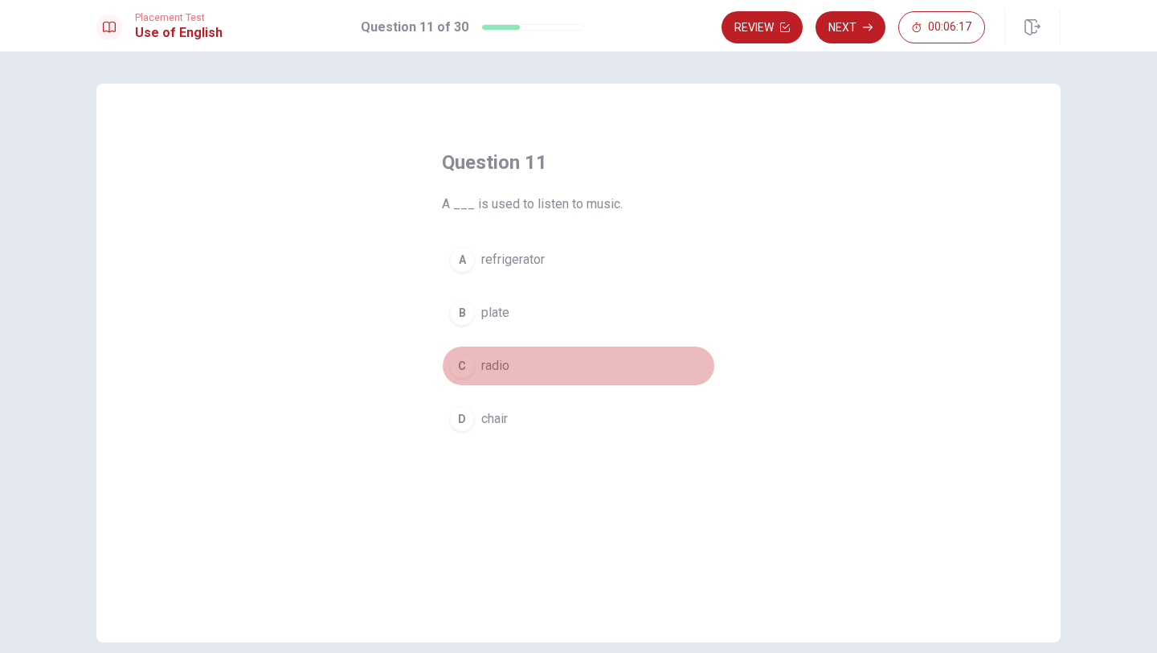
click at [460, 362] on div "C" at bounding box center [462, 366] width 26 height 26
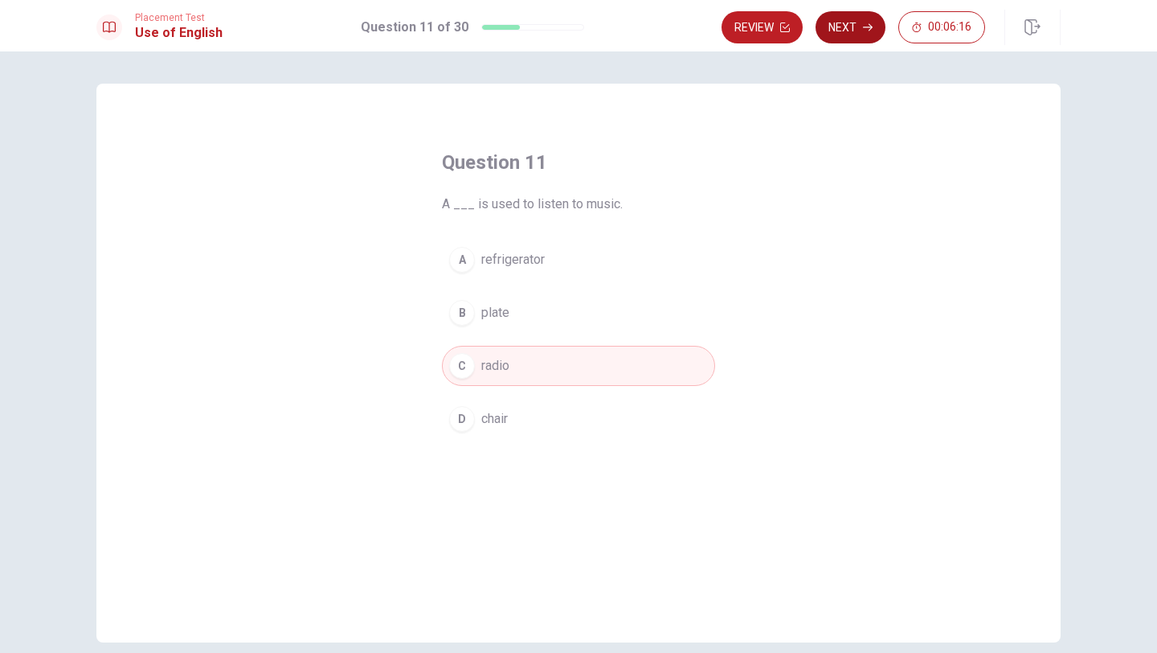
click at [587, 29] on button "Next" at bounding box center [851, 27] width 70 height 32
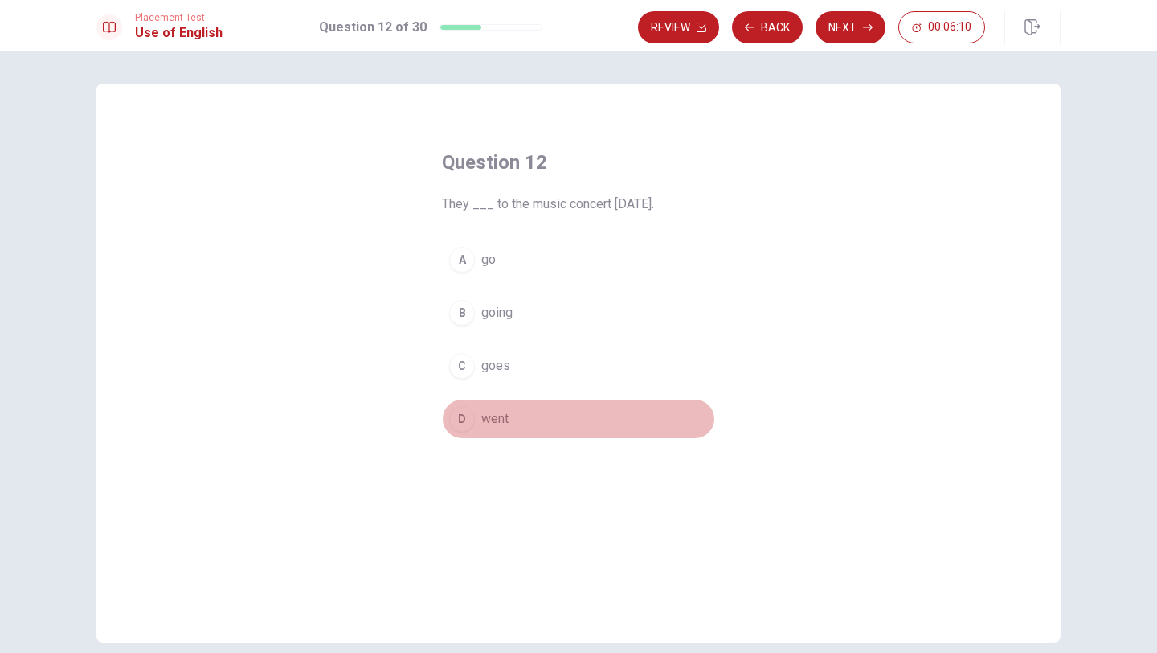
click at [464, 410] on div "D" at bounding box center [462, 419] width 26 height 26
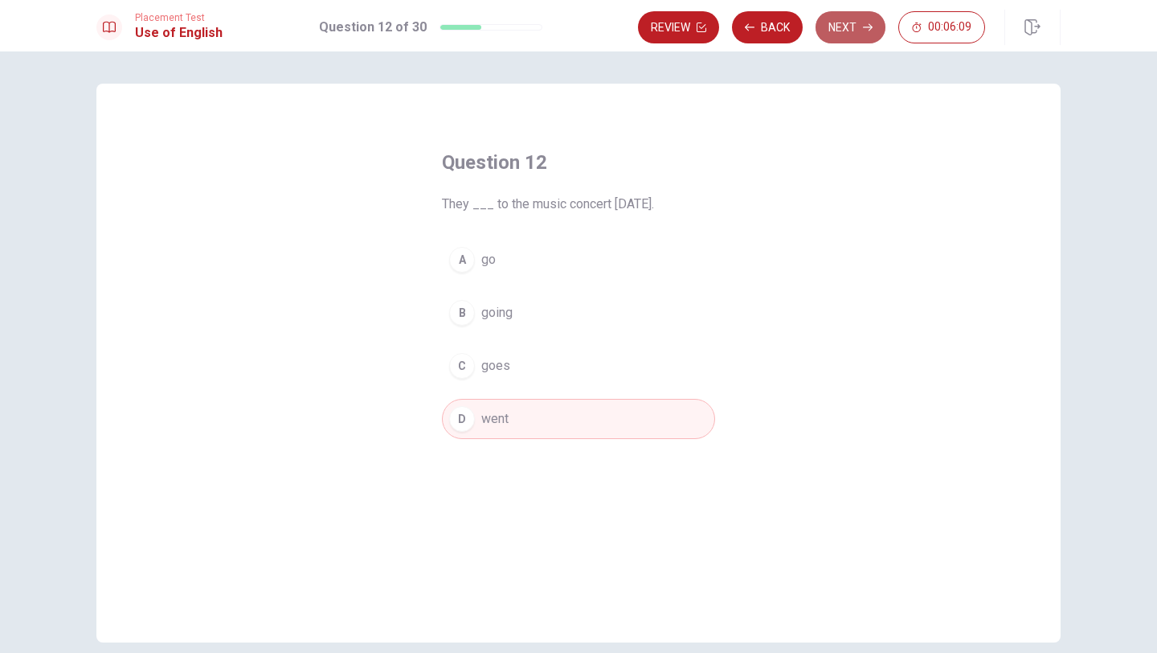
click at [587, 27] on button "Next" at bounding box center [851, 27] width 70 height 32
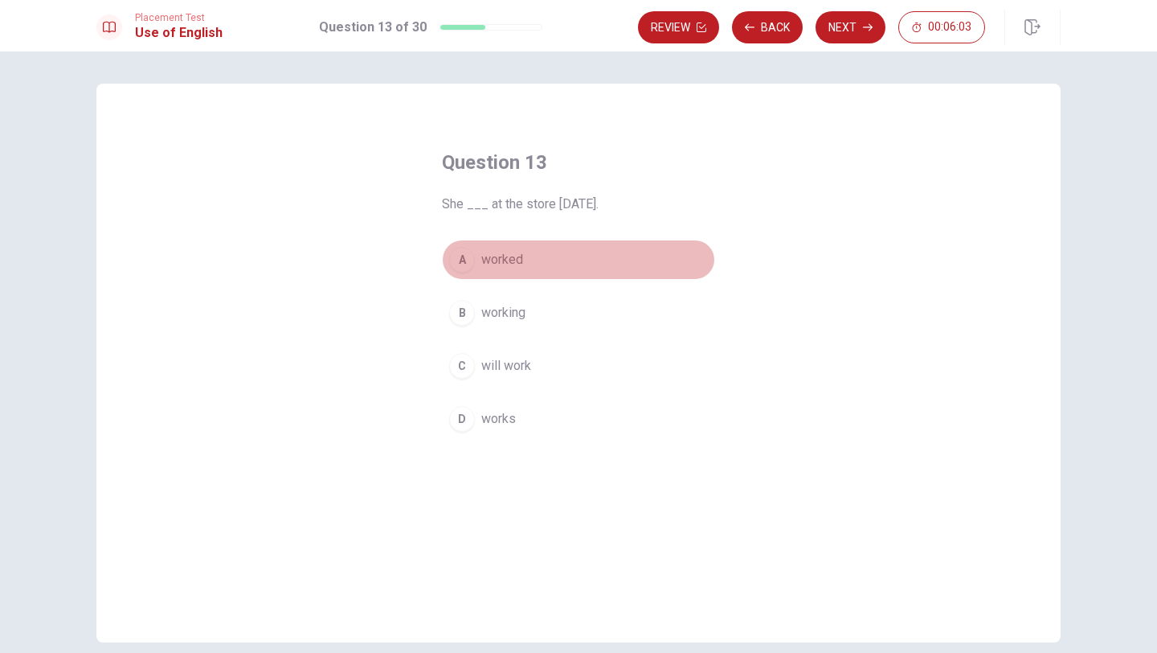
click at [462, 263] on div "A" at bounding box center [462, 260] width 26 height 26
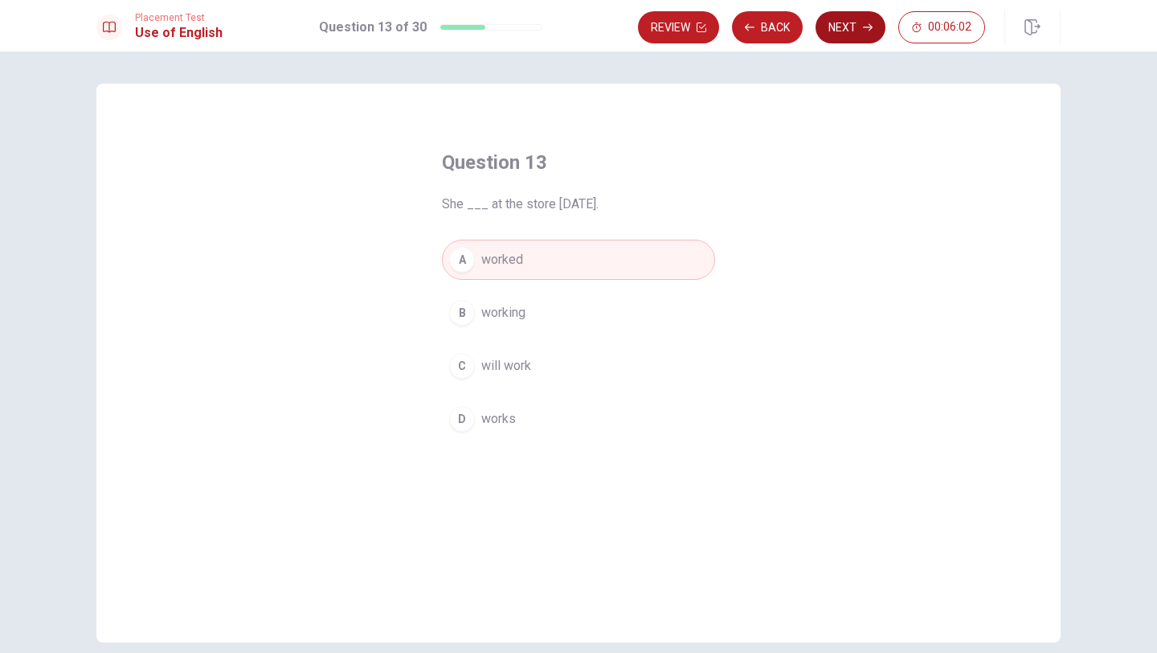
click at [587, 35] on button "Next" at bounding box center [851, 27] width 70 height 32
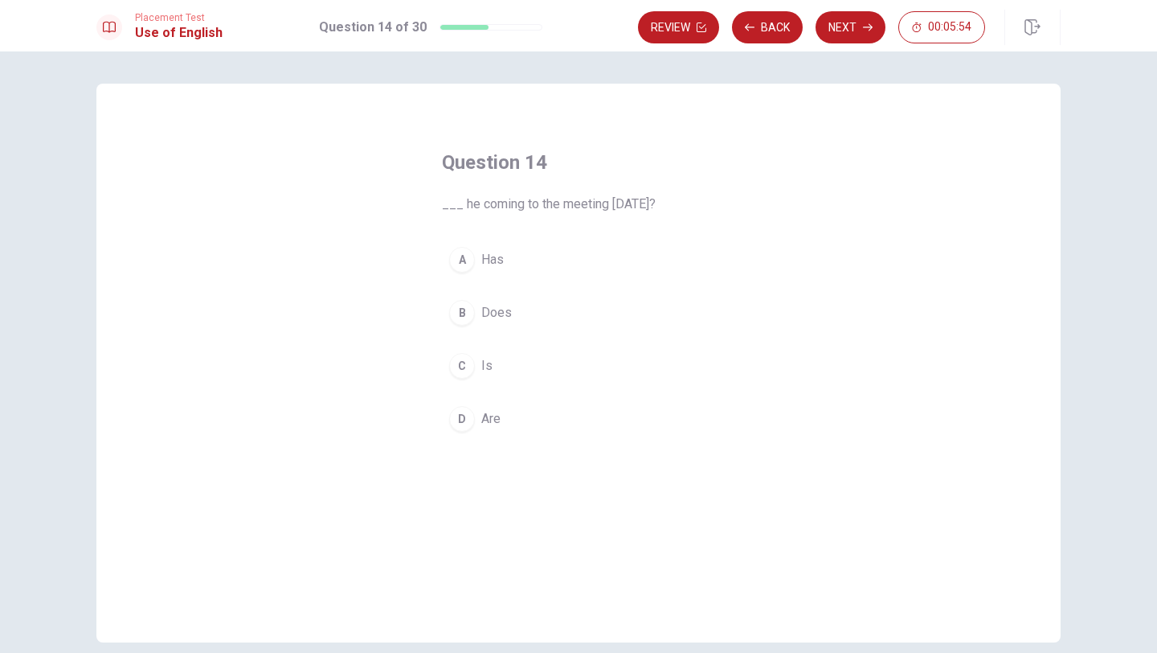
click at [460, 309] on div "B" at bounding box center [462, 313] width 26 height 26
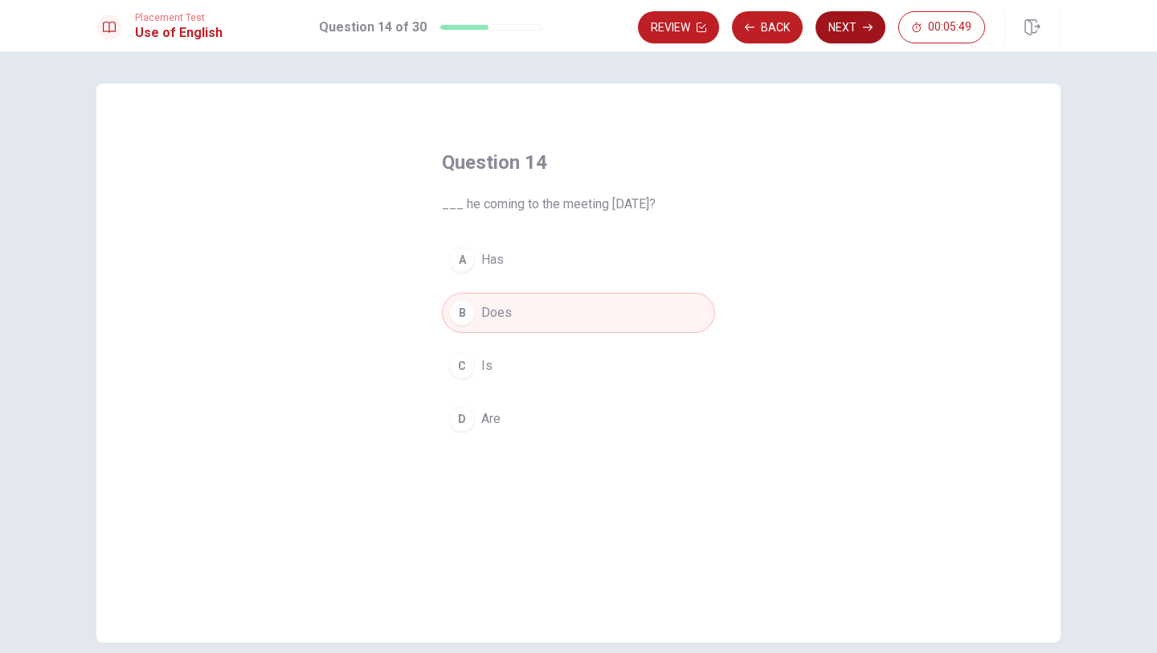
click at [587, 24] on button "Next" at bounding box center [851, 27] width 70 height 32
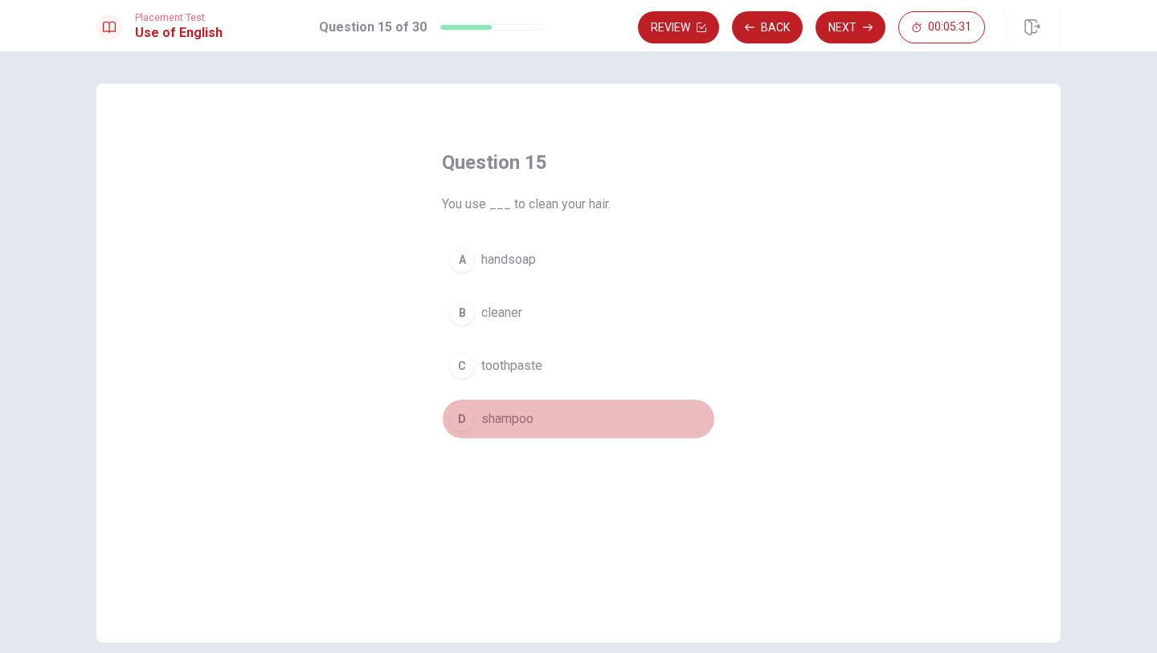
click at [466, 415] on div "D" at bounding box center [462, 419] width 26 height 26
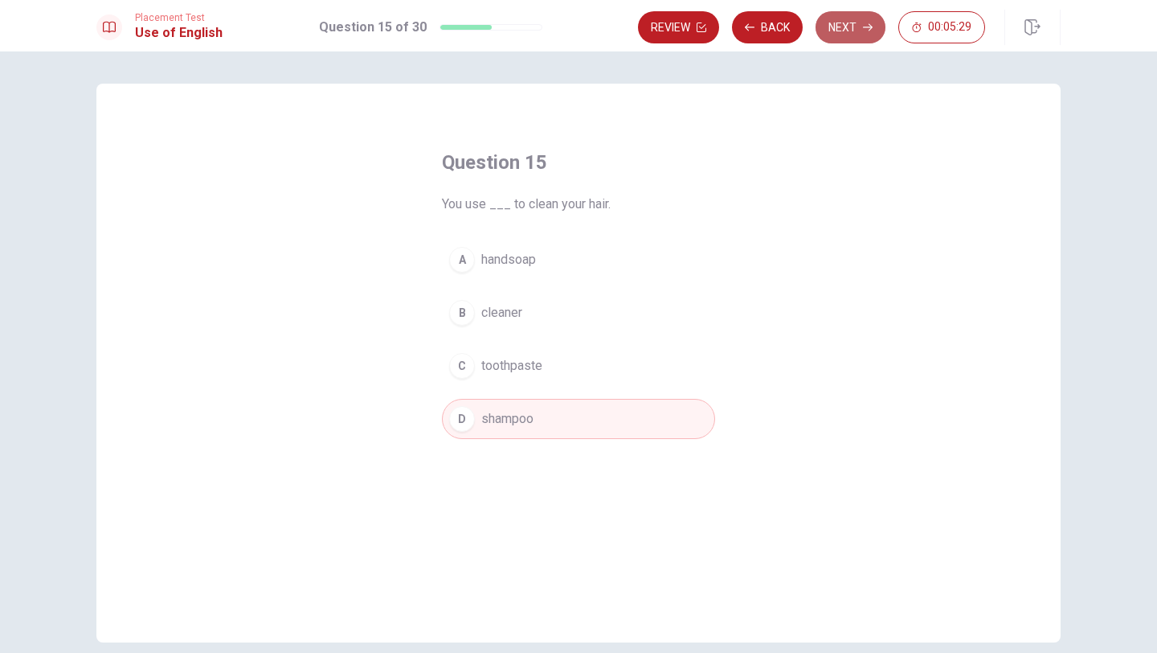
click at [587, 27] on button "Next" at bounding box center [851, 27] width 70 height 32
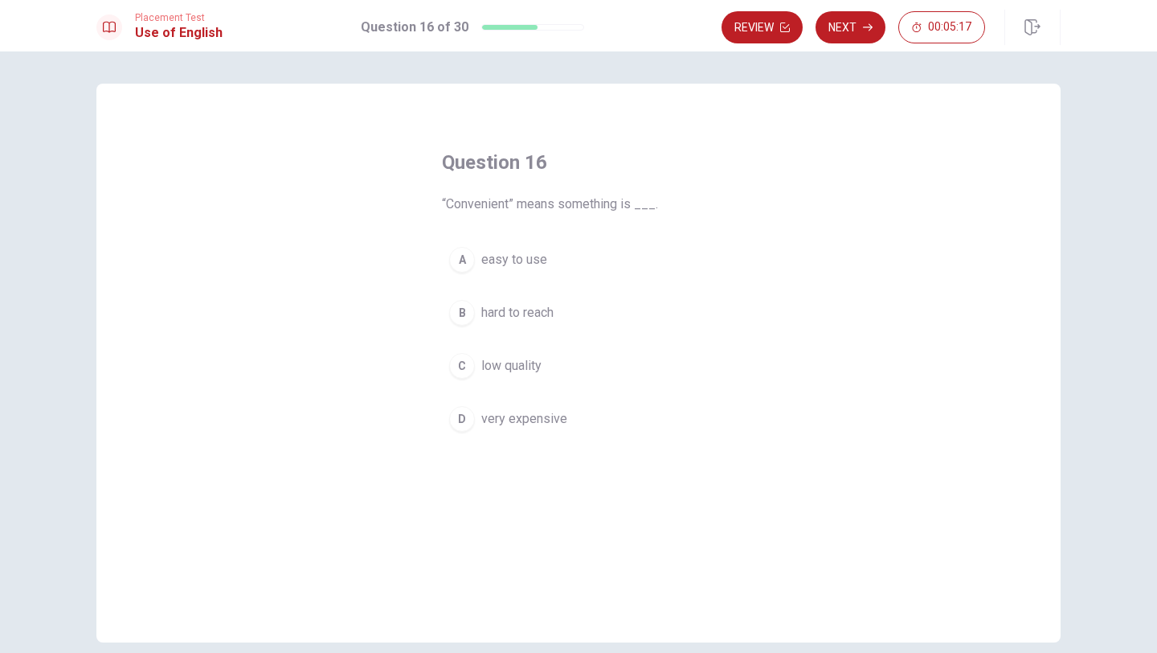
click at [460, 260] on div "A" at bounding box center [462, 260] width 26 height 26
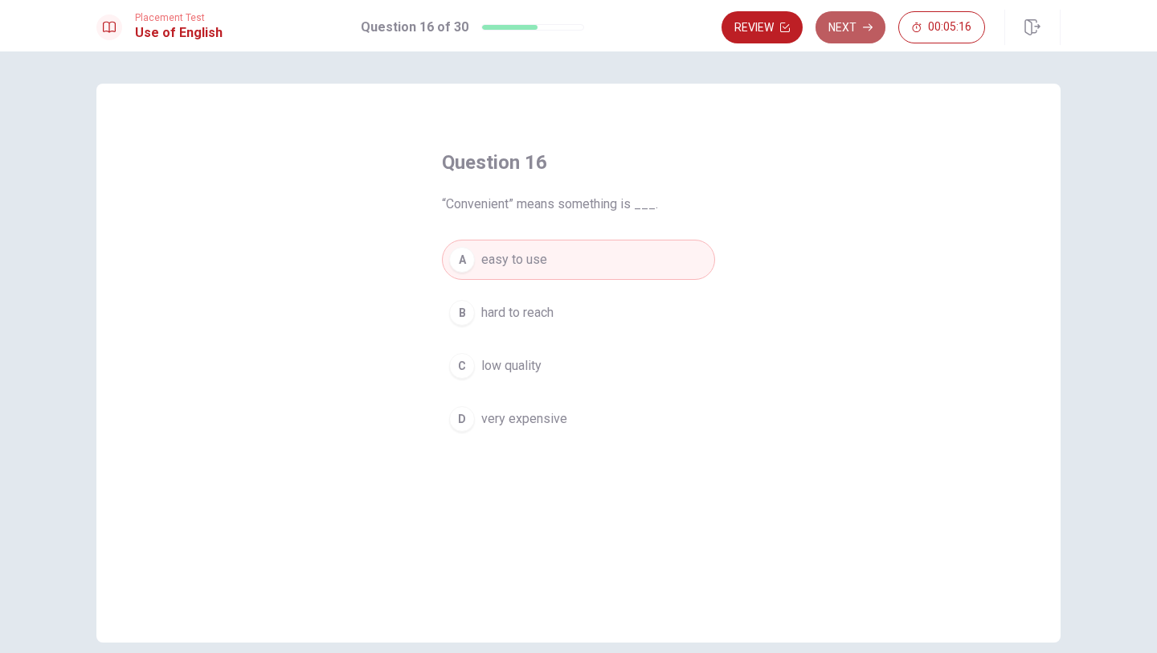
click at [587, 30] on button "Next" at bounding box center [851, 27] width 70 height 32
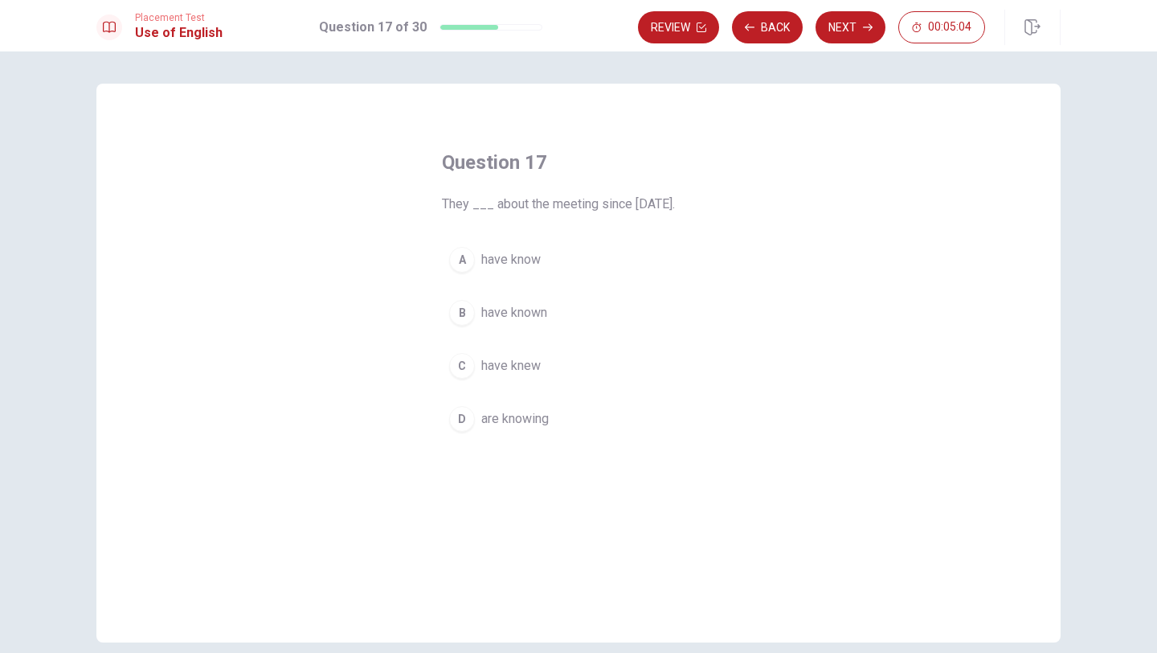
click at [464, 312] on div "B" at bounding box center [462, 313] width 26 height 26
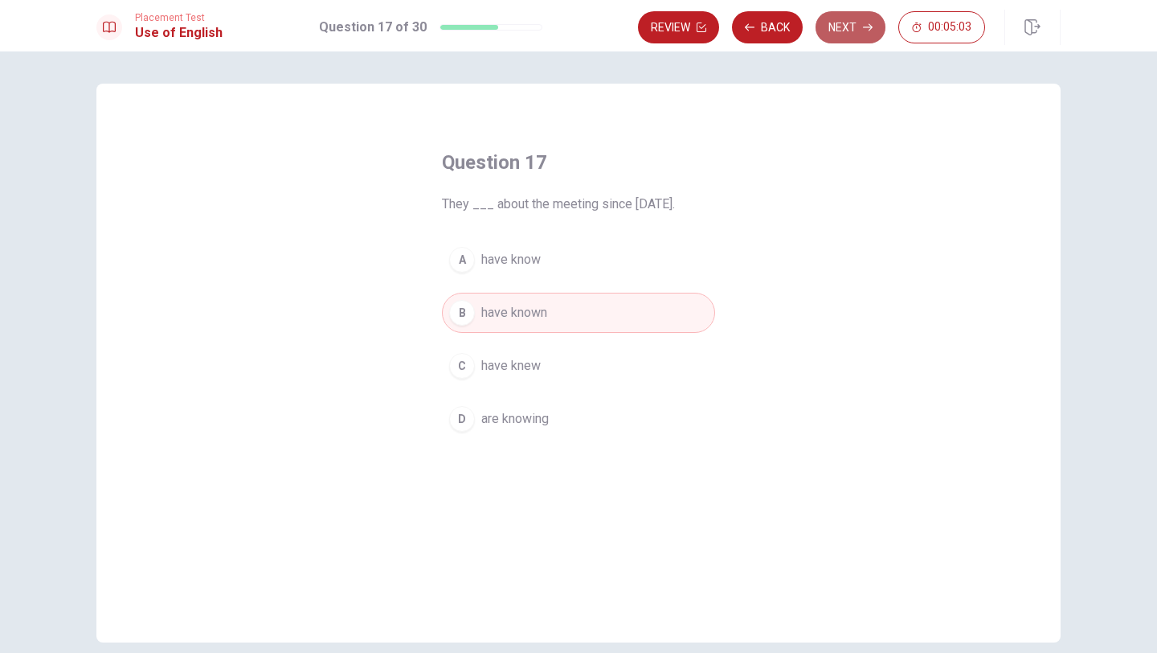
click at [587, 16] on button "Next" at bounding box center [851, 27] width 70 height 32
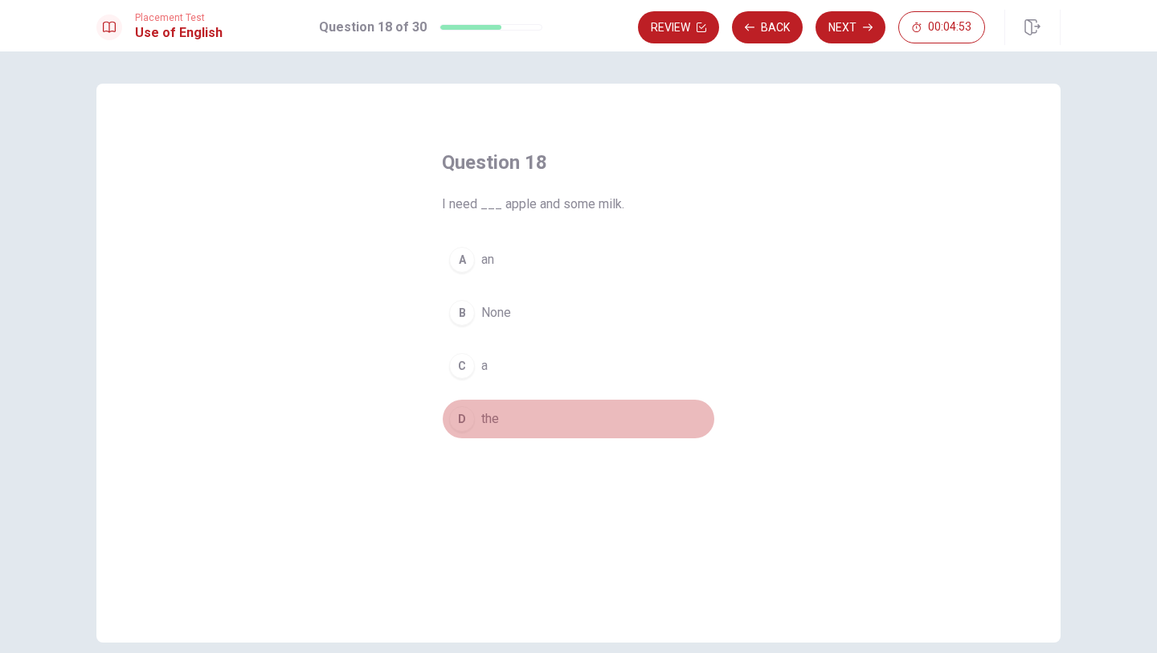
click at [457, 413] on div "D" at bounding box center [462, 419] width 26 height 26
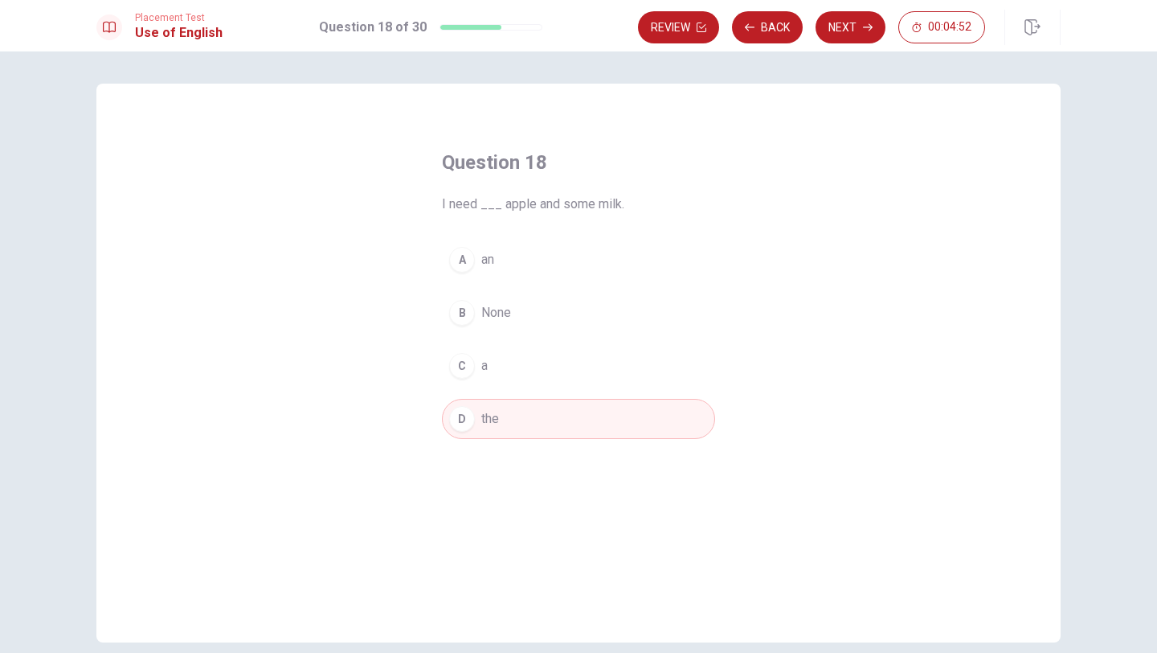
click at [465, 366] on div "C" at bounding box center [462, 366] width 26 height 26
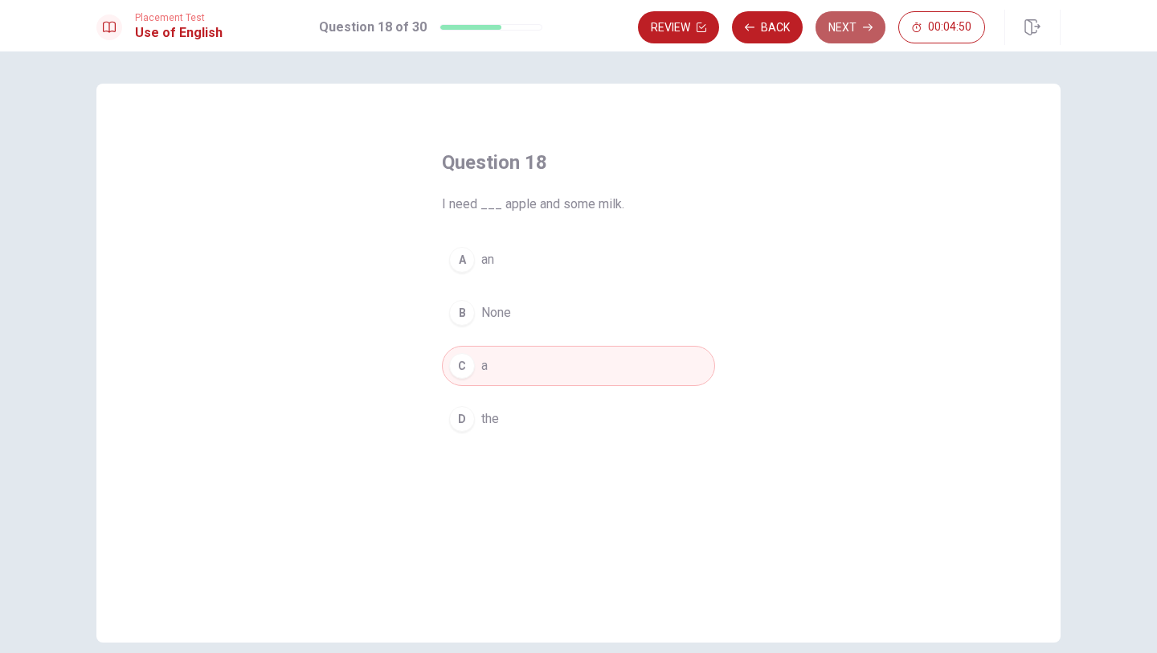
click at [587, 19] on button "Next" at bounding box center [851, 27] width 70 height 32
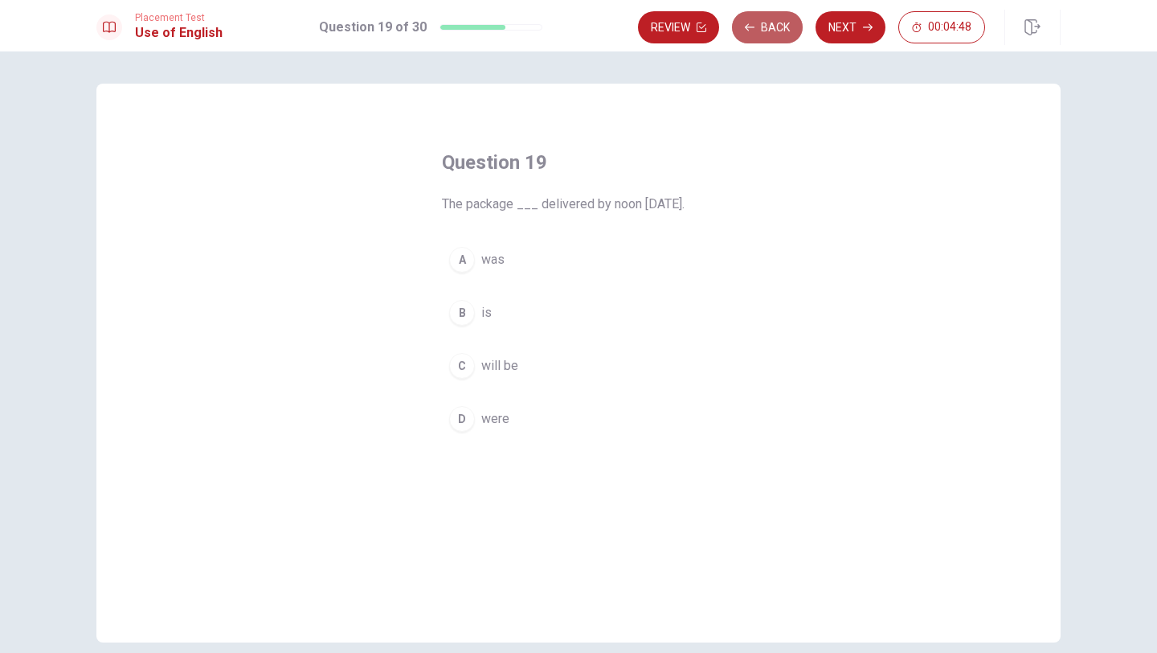
click at [587, 29] on button "Back" at bounding box center [767, 27] width 71 height 32
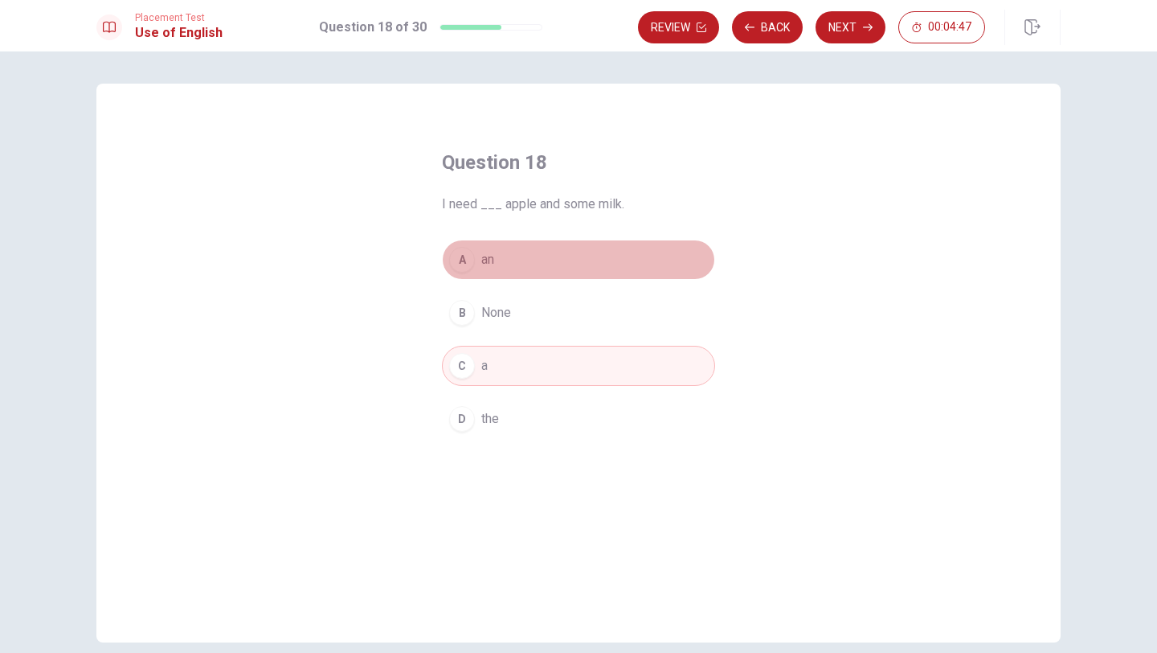
click at [464, 247] on div "A" at bounding box center [462, 260] width 26 height 26
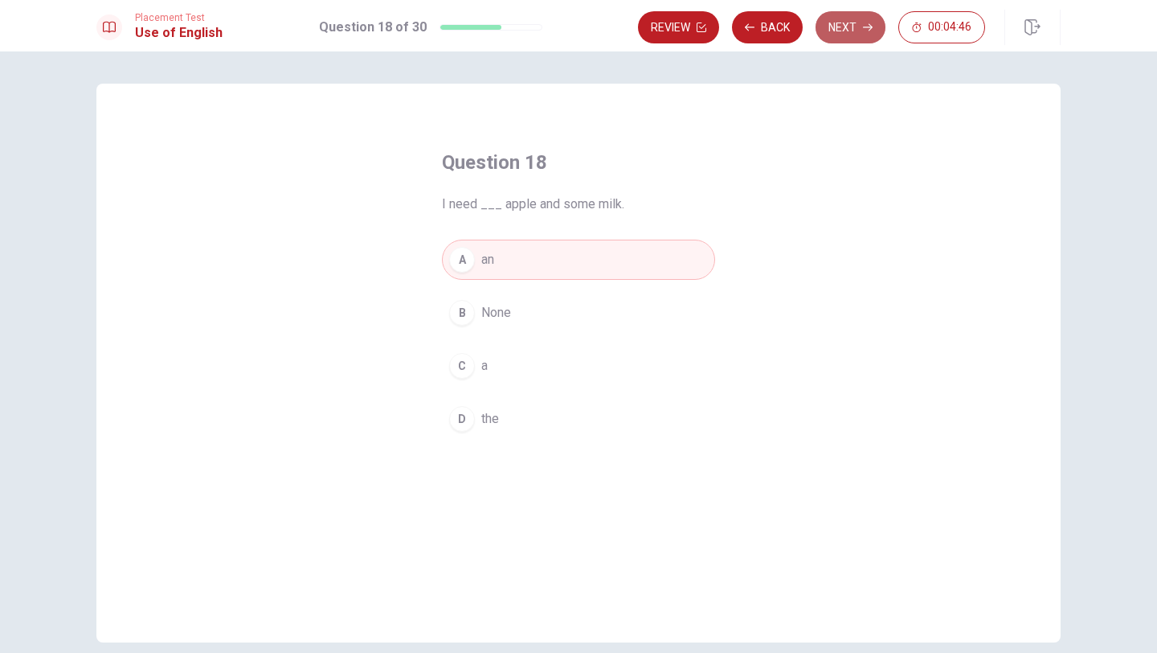
click at [587, 25] on button "Next" at bounding box center [851, 27] width 70 height 32
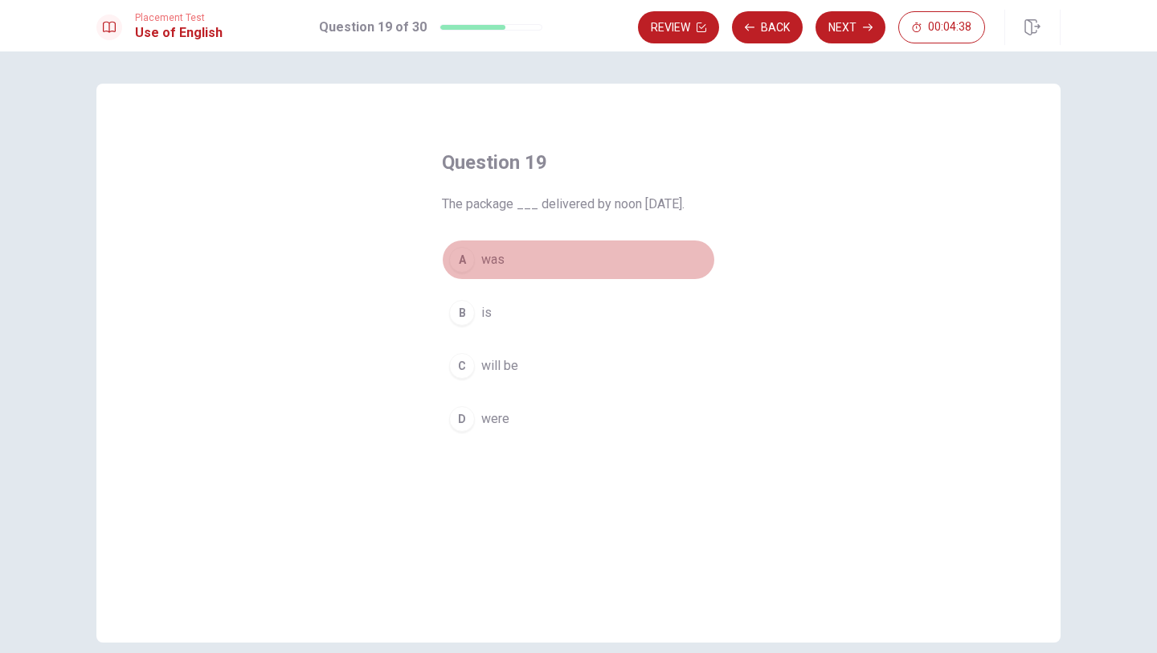
click at [465, 257] on div "A" at bounding box center [462, 260] width 26 height 26
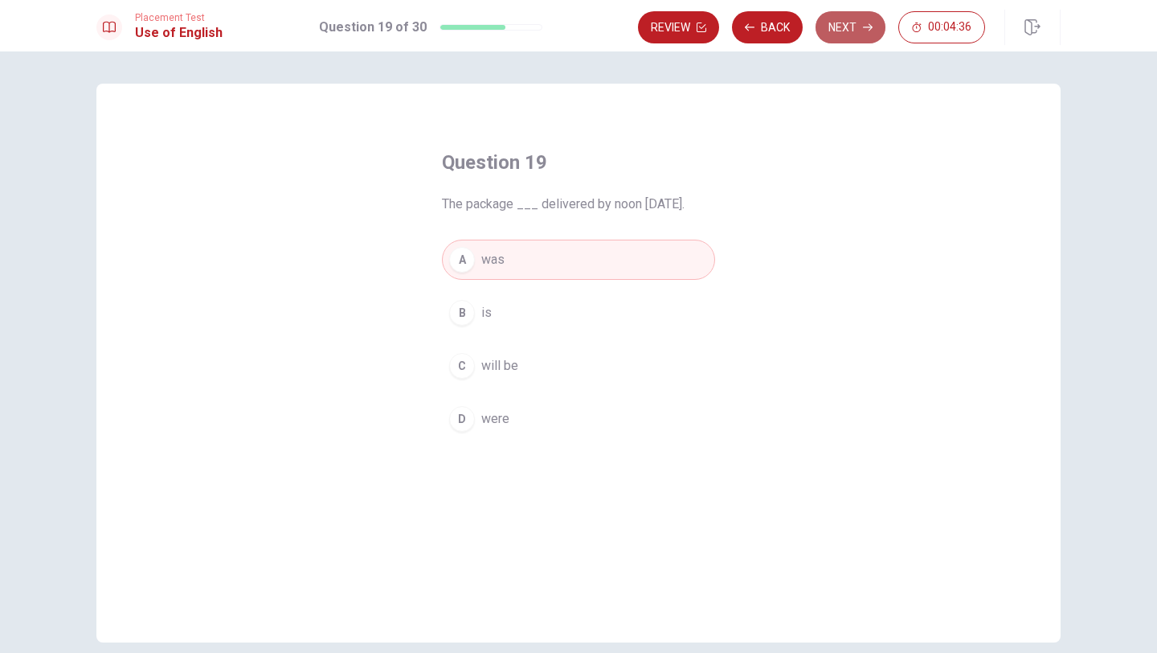
click at [587, 31] on button "Next" at bounding box center [851, 27] width 70 height 32
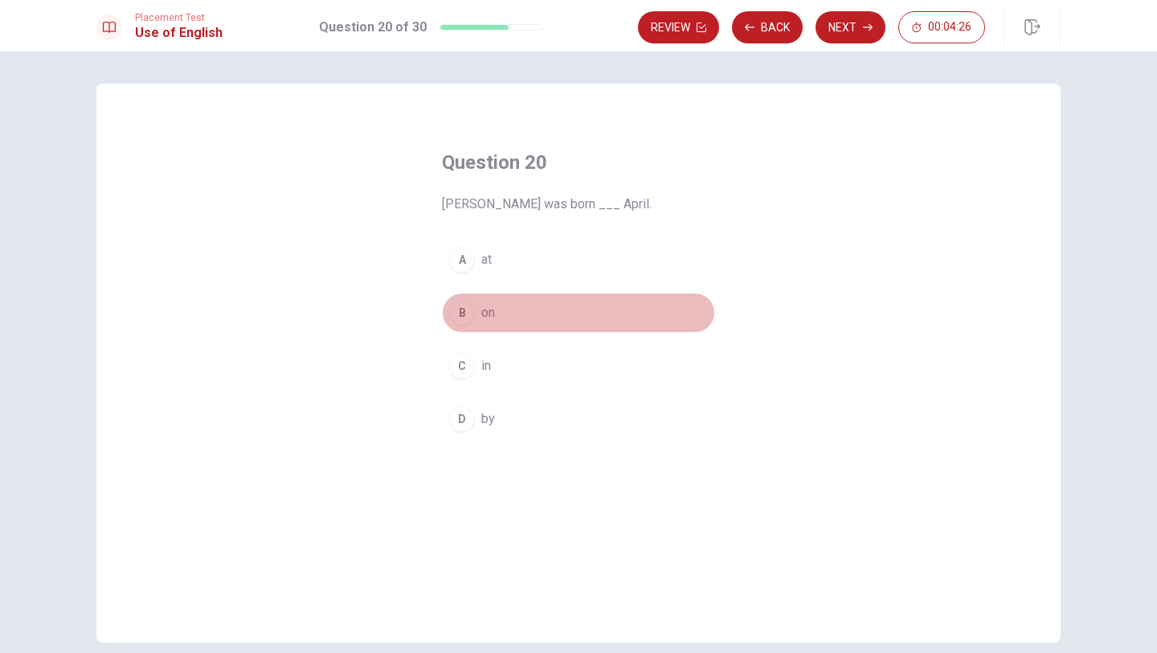
click at [464, 303] on div "B" at bounding box center [462, 313] width 26 height 26
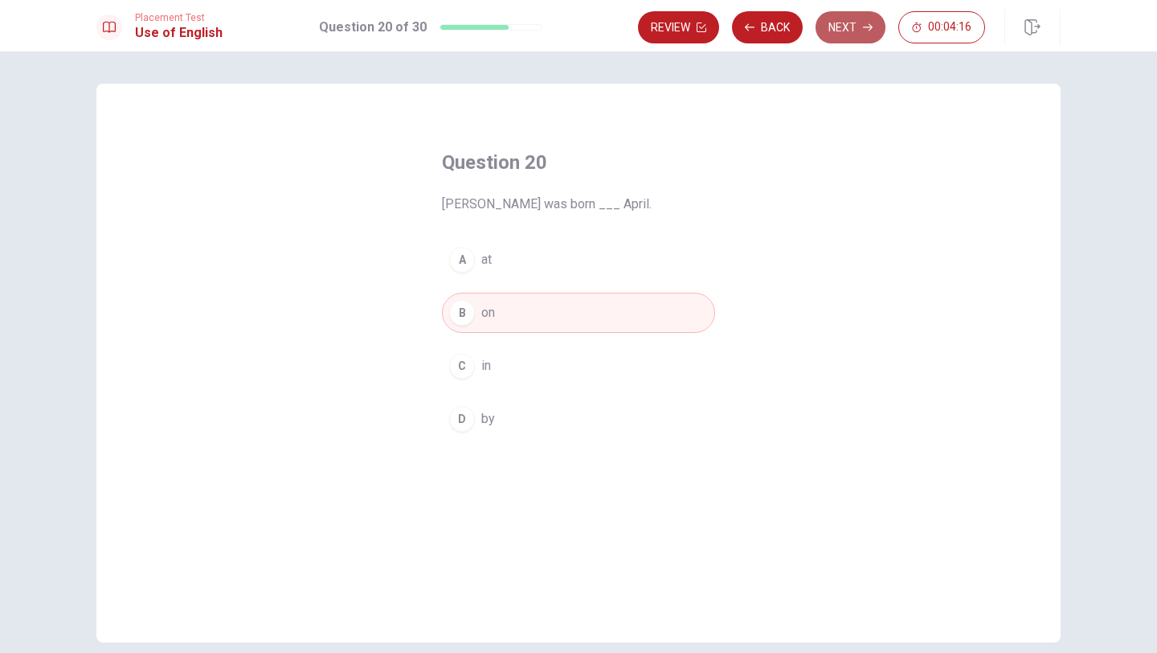
click at [587, 32] on button "Next" at bounding box center [851, 27] width 70 height 32
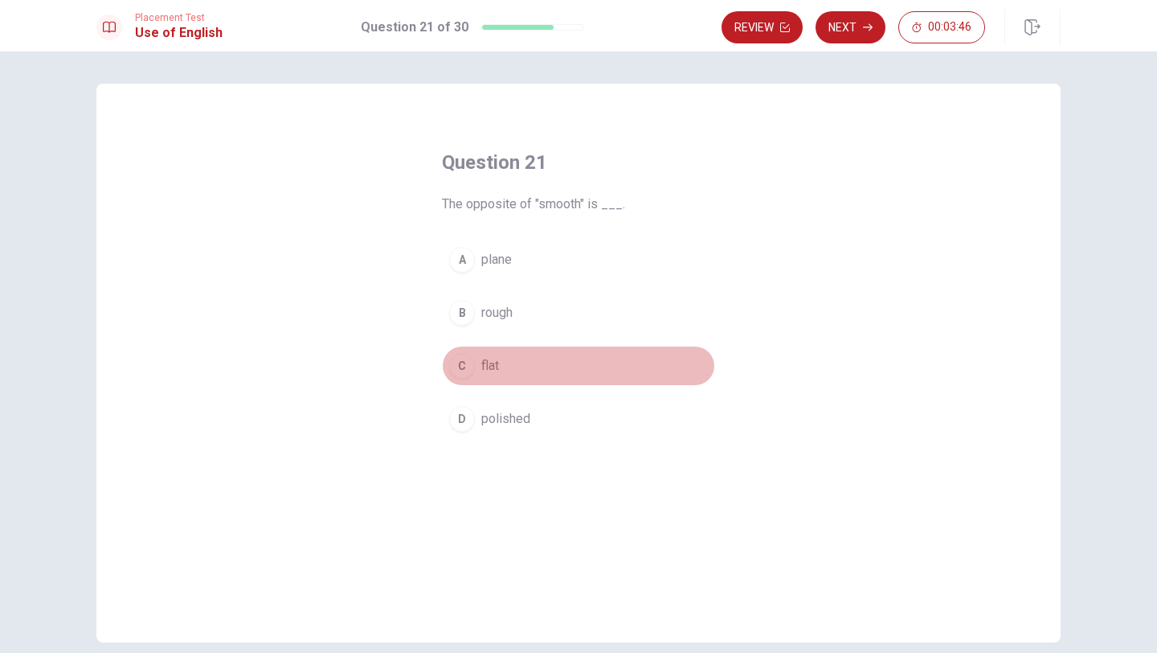
click at [464, 362] on div "C" at bounding box center [462, 366] width 26 height 26
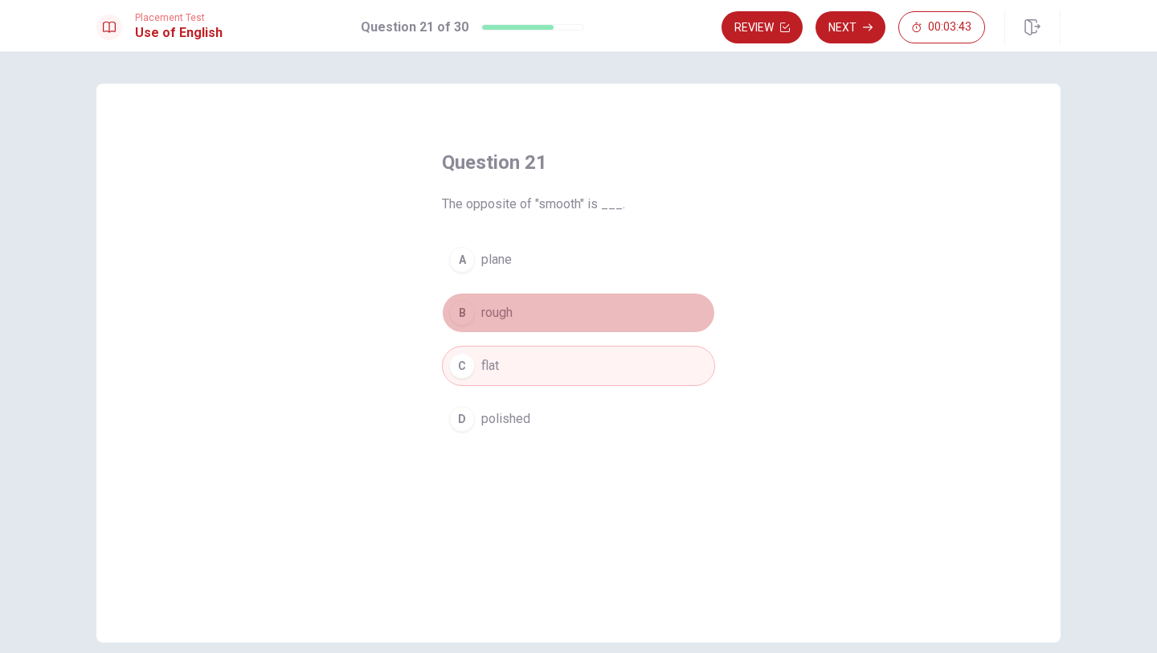
click at [460, 313] on div "B" at bounding box center [462, 313] width 26 height 26
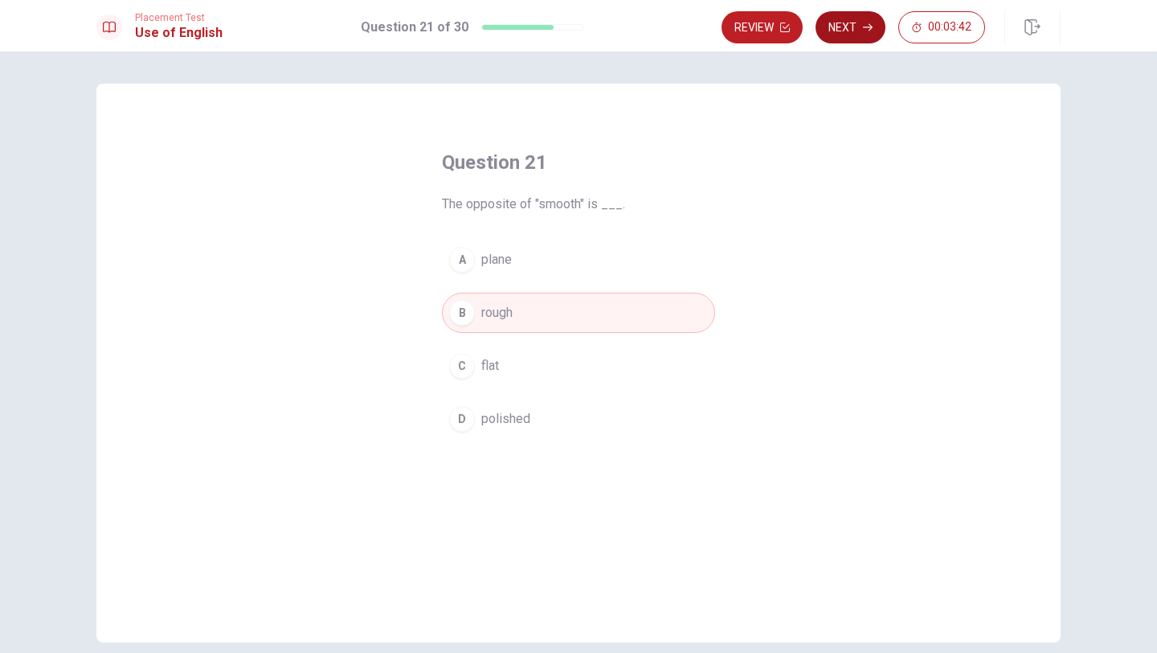
click at [587, 17] on button "Next" at bounding box center [851, 27] width 70 height 32
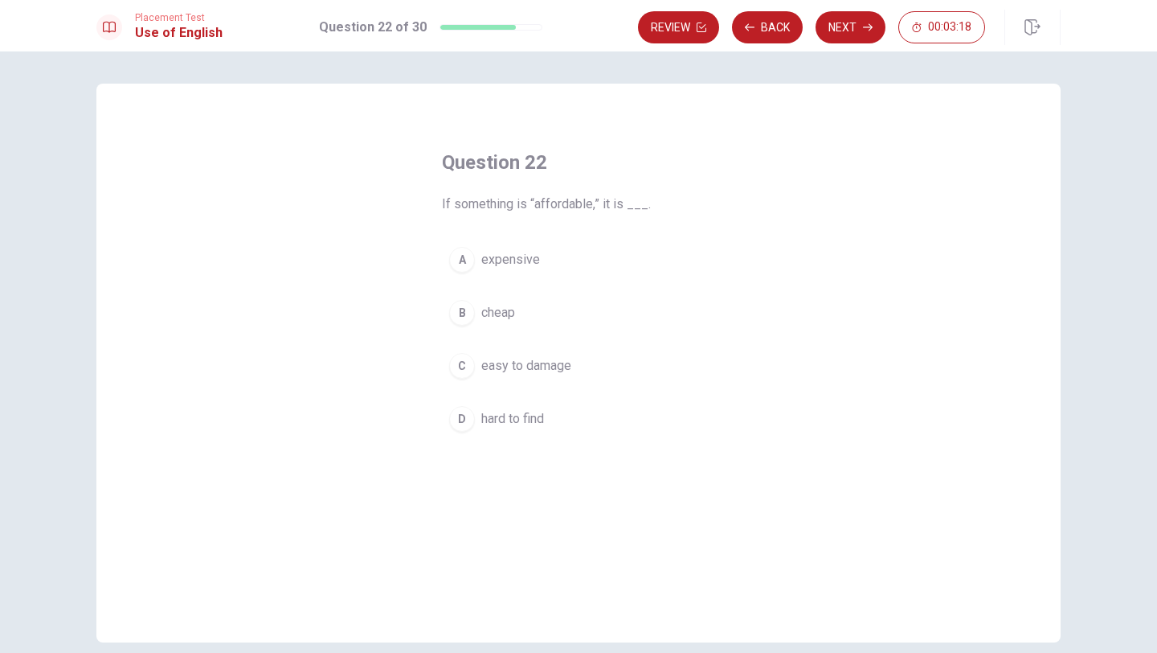
click at [460, 311] on div "B" at bounding box center [462, 313] width 26 height 26
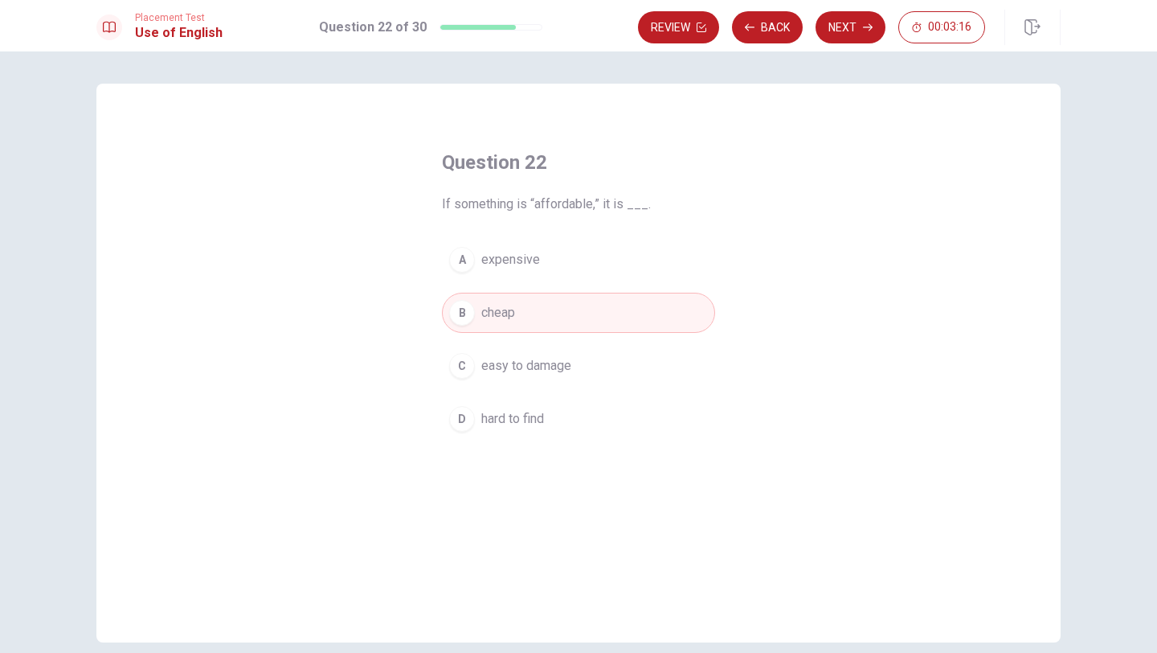
click at [468, 262] on div "A" at bounding box center [462, 260] width 26 height 26
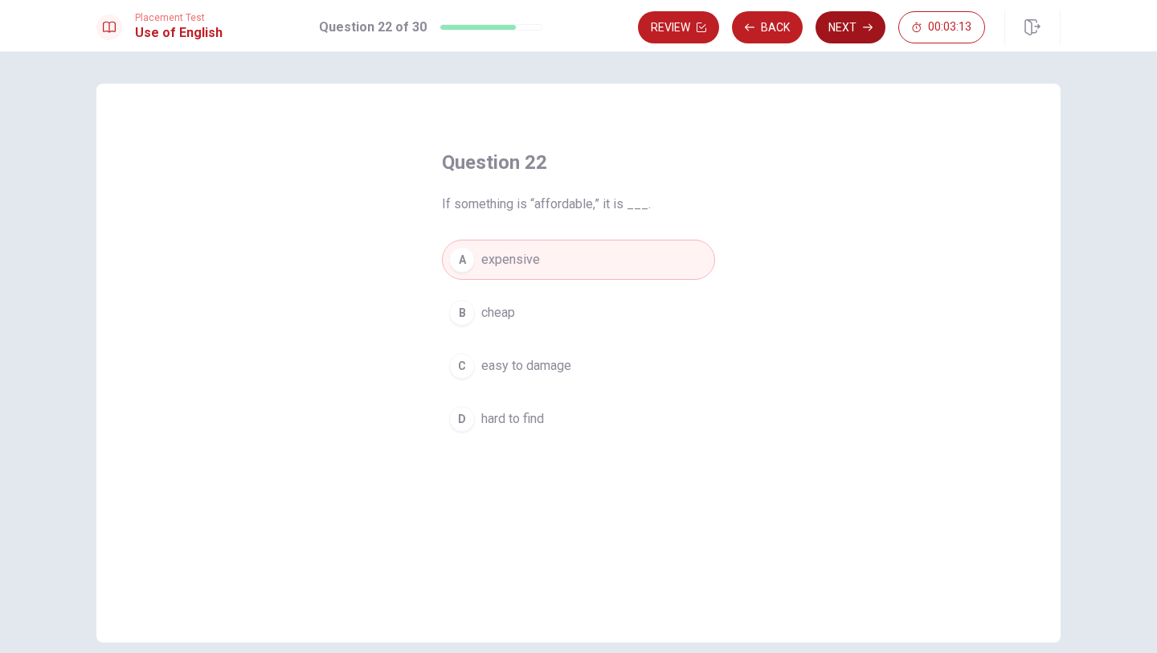
click at [587, 18] on button "Next" at bounding box center [851, 27] width 70 height 32
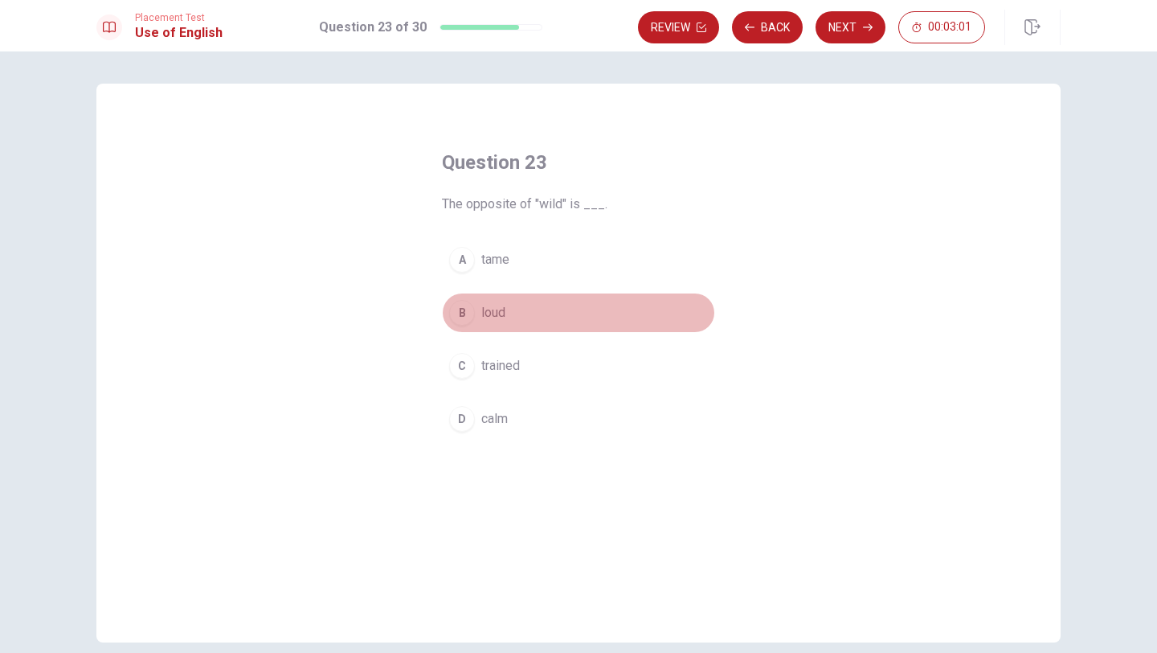
click at [460, 311] on div "B" at bounding box center [462, 313] width 26 height 26
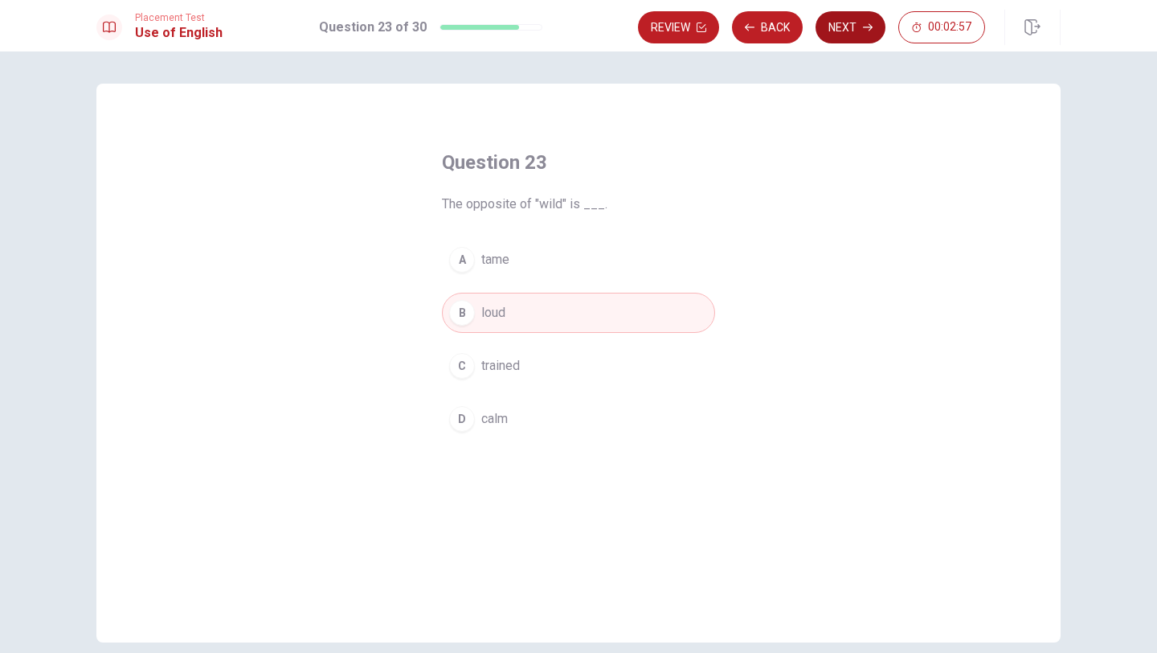
click at [587, 27] on button "Next" at bounding box center [851, 27] width 70 height 32
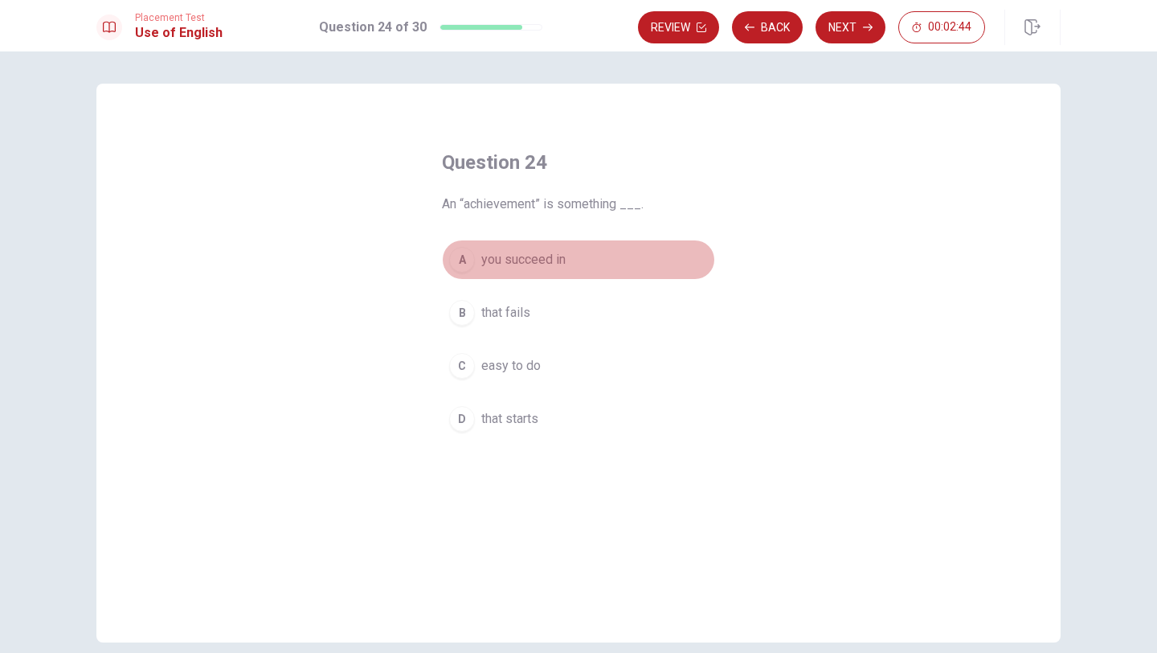
click at [469, 257] on div "A" at bounding box center [462, 260] width 26 height 26
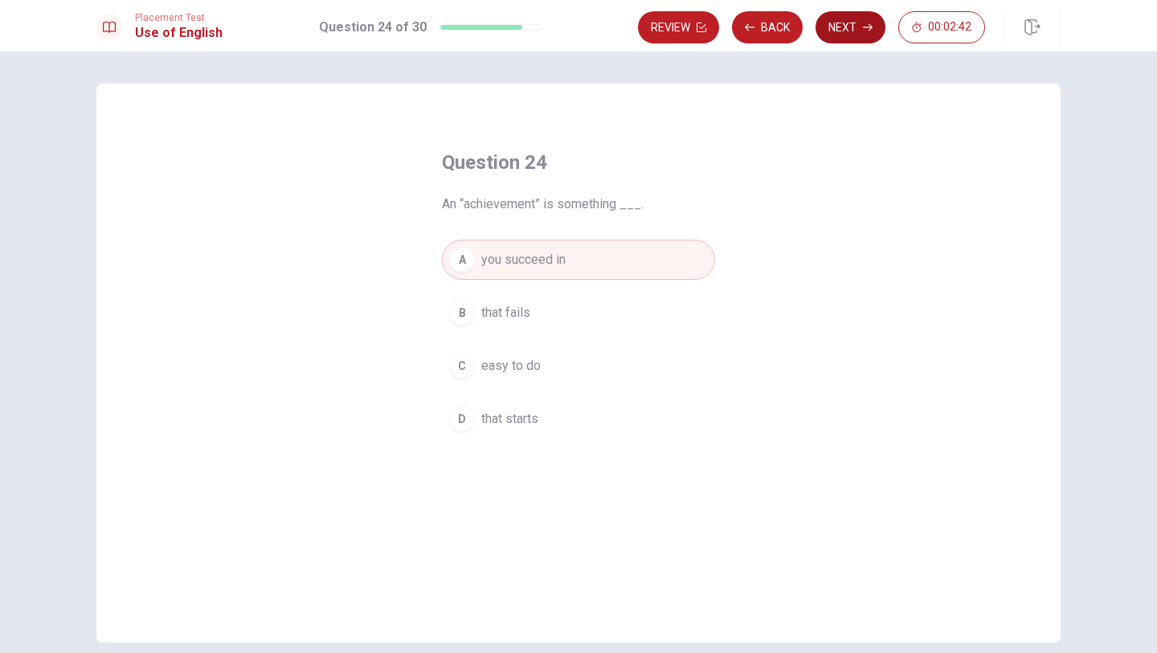
click at [587, 18] on button "Next" at bounding box center [851, 27] width 70 height 32
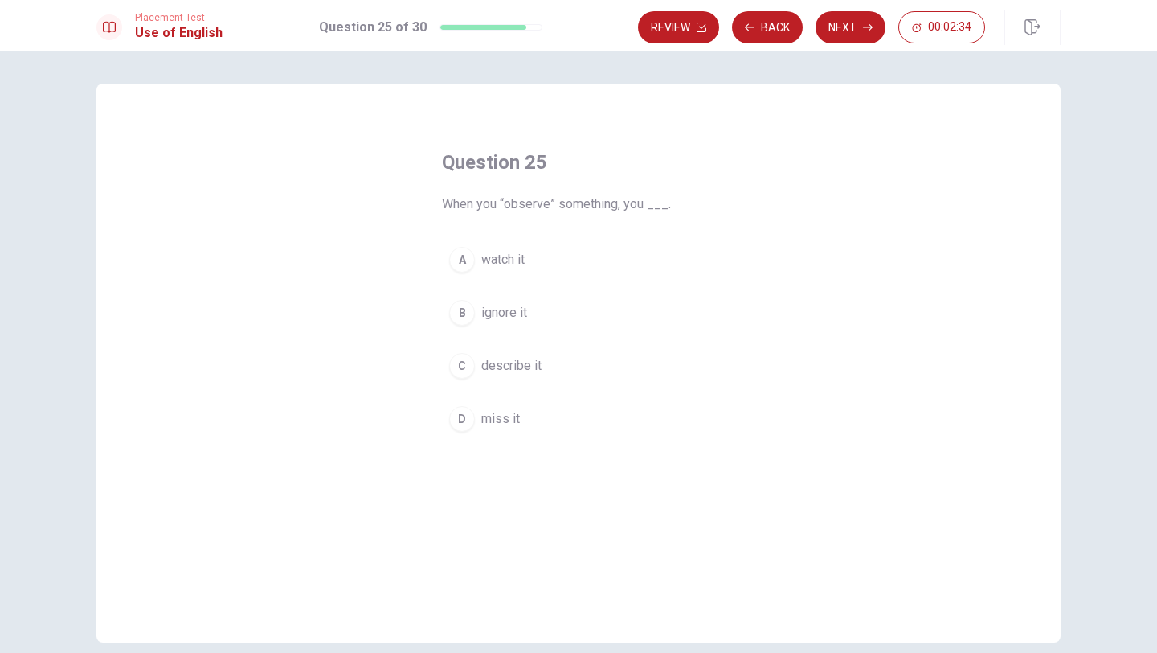
click at [456, 361] on div "C" at bounding box center [462, 366] width 26 height 26
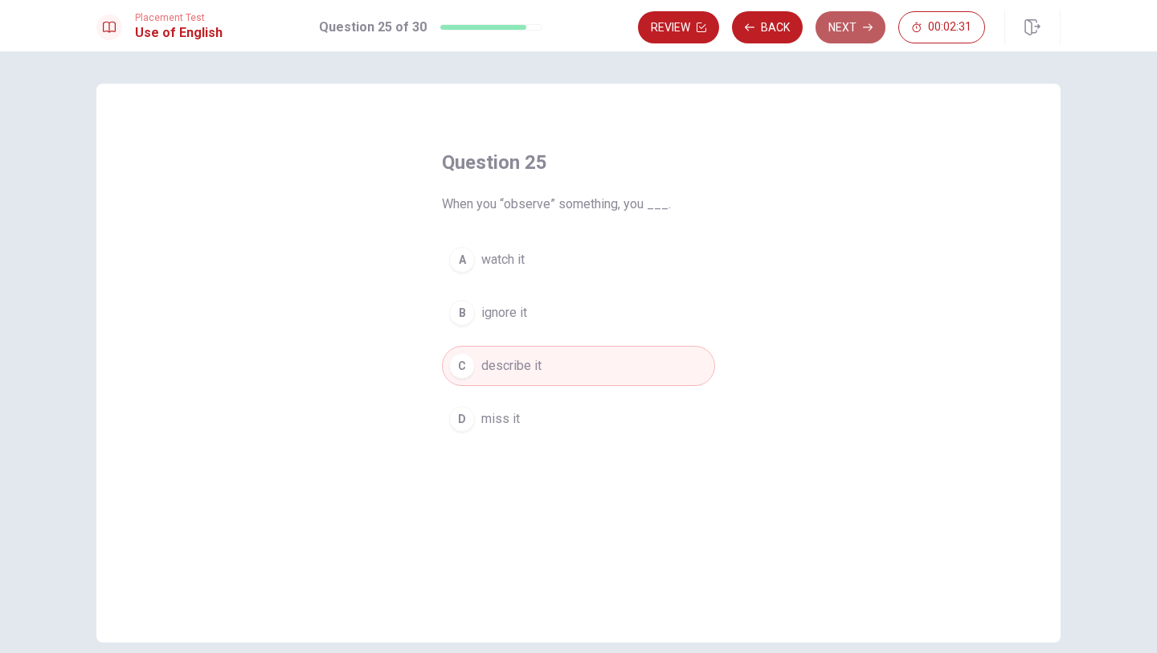
click at [587, 37] on button "Next" at bounding box center [851, 27] width 70 height 32
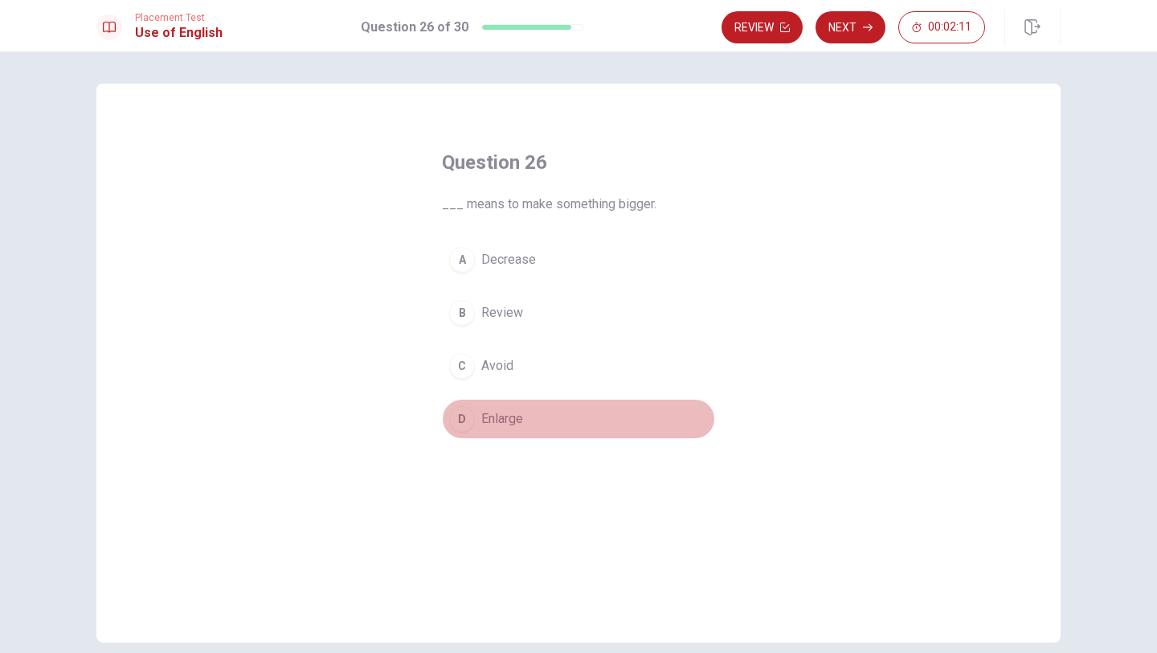
click at [461, 420] on div "D" at bounding box center [462, 419] width 26 height 26
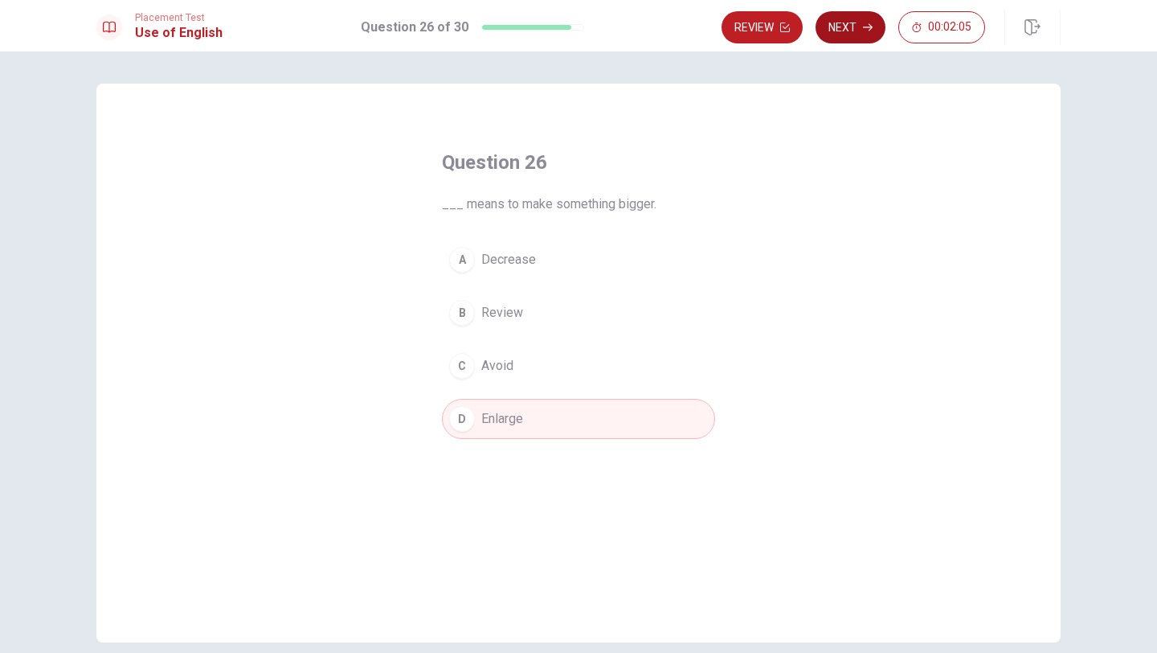
click at [587, 17] on button "Next" at bounding box center [851, 27] width 70 height 32
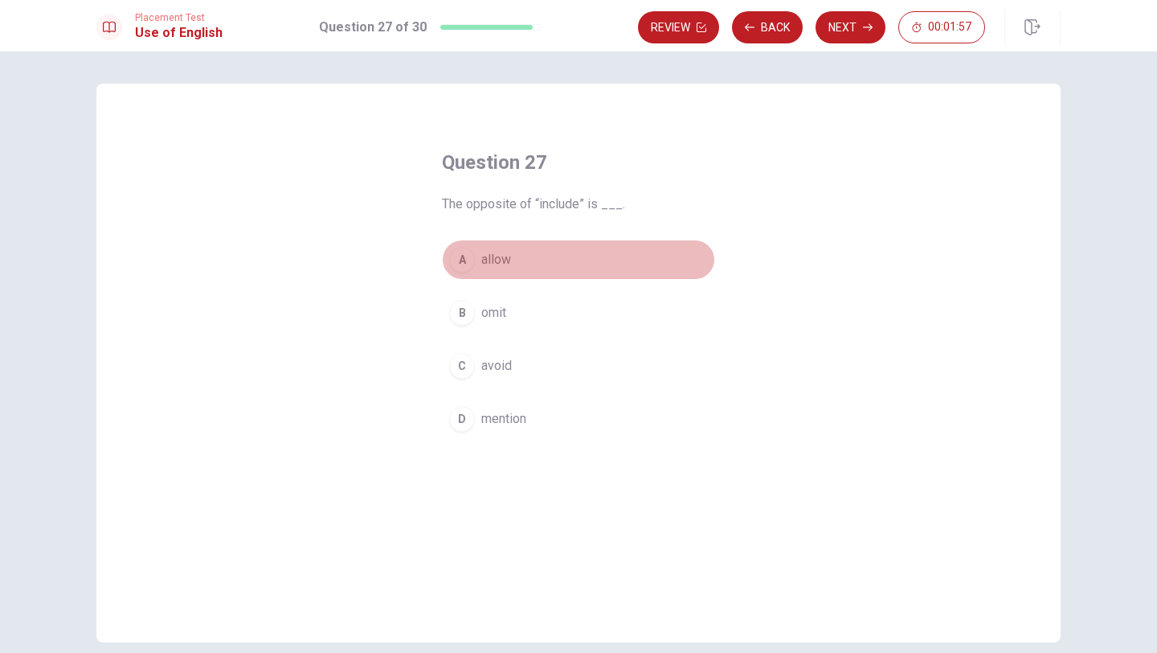
click at [465, 266] on div "A" at bounding box center [462, 260] width 26 height 26
click at [465, 363] on div "C" at bounding box center [462, 366] width 26 height 26
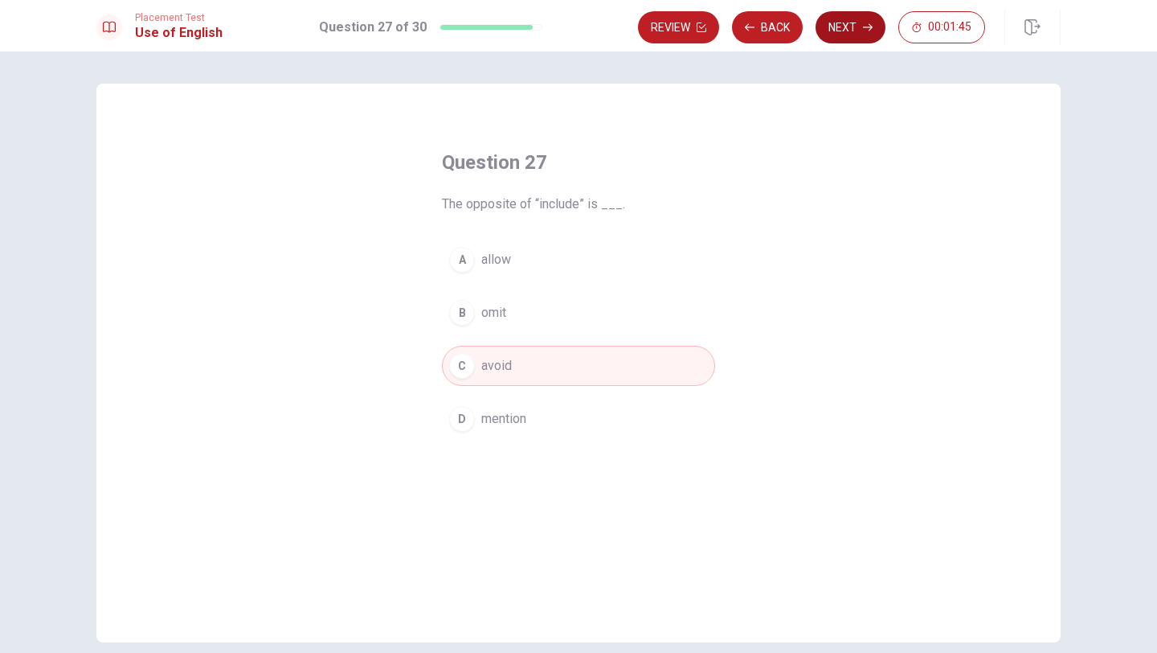
click at [587, 20] on button "Next" at bounding box center [851, 27] width 70 height 32
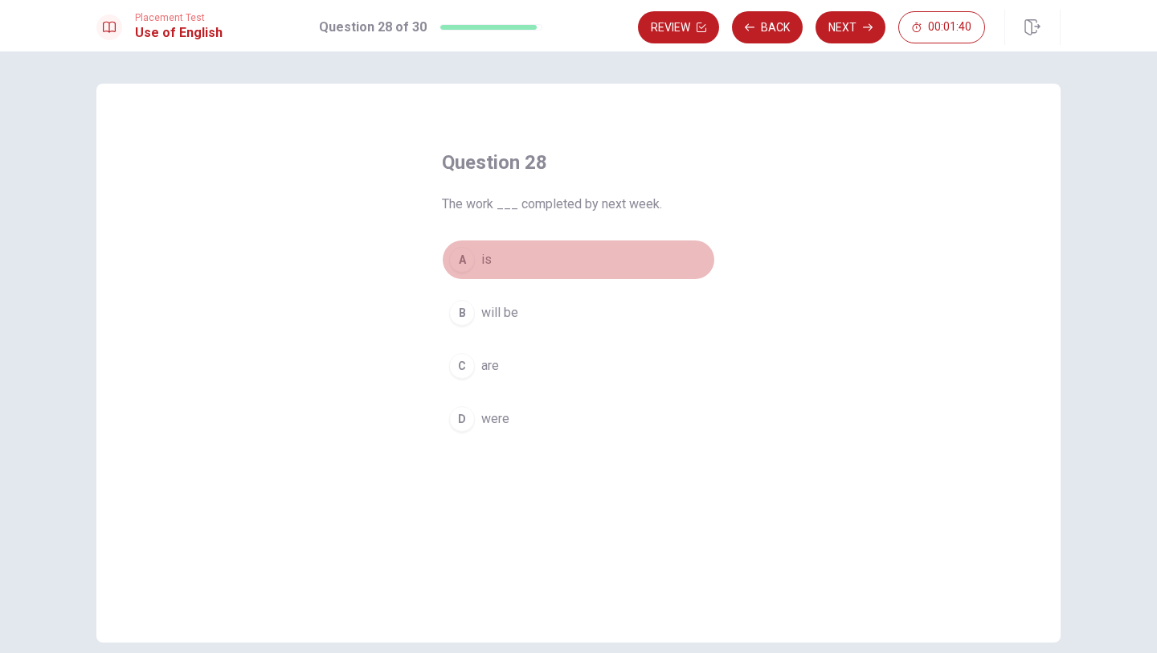
click at [460, 254] on div "A" at bounding box center [462, 260] width 26 height 26
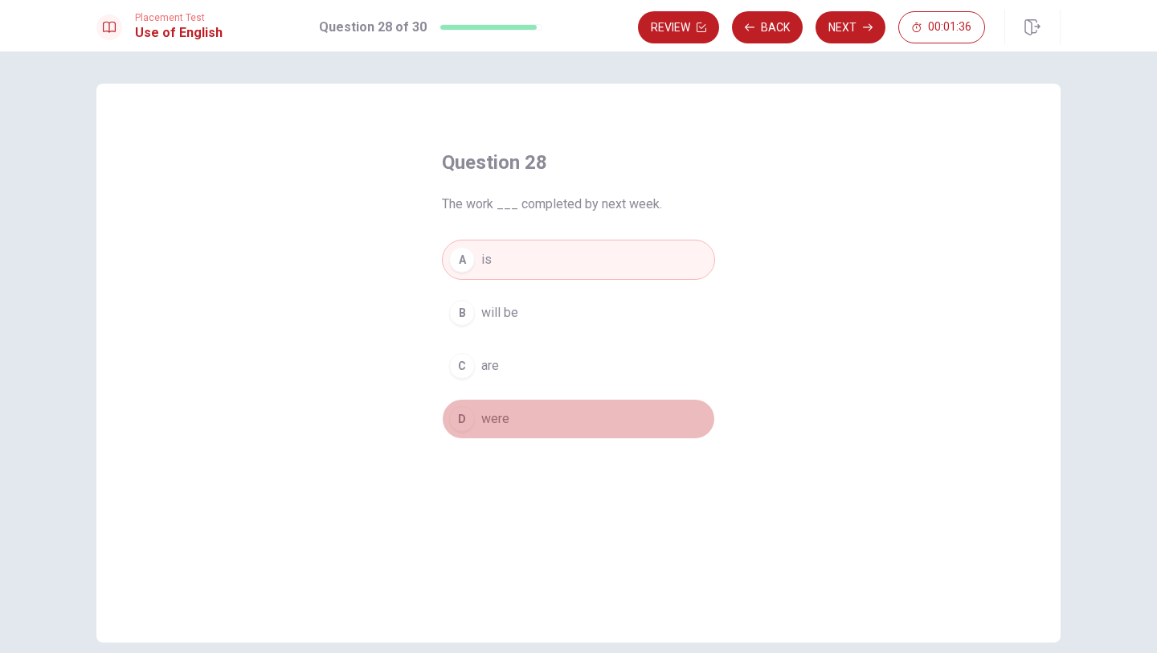
click at [462, 419] on div "D" at bounding box center [462, 419] width 26 height 26
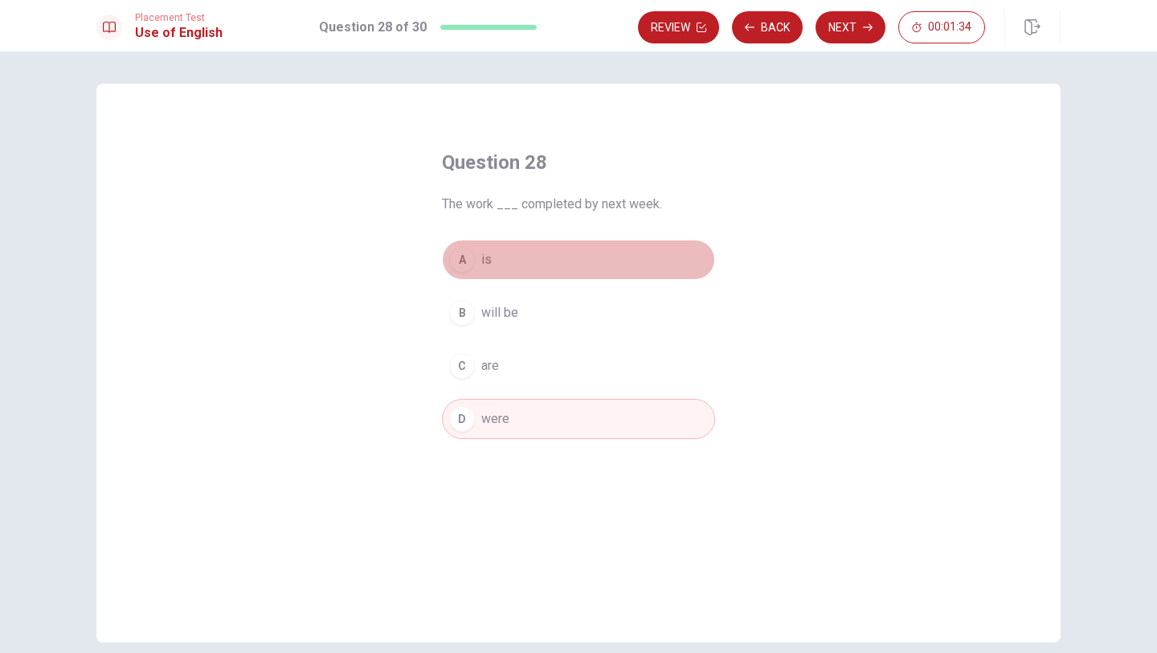
click at [467, 254] on div "A" at bounding box center [462, 260] width 26 height 26
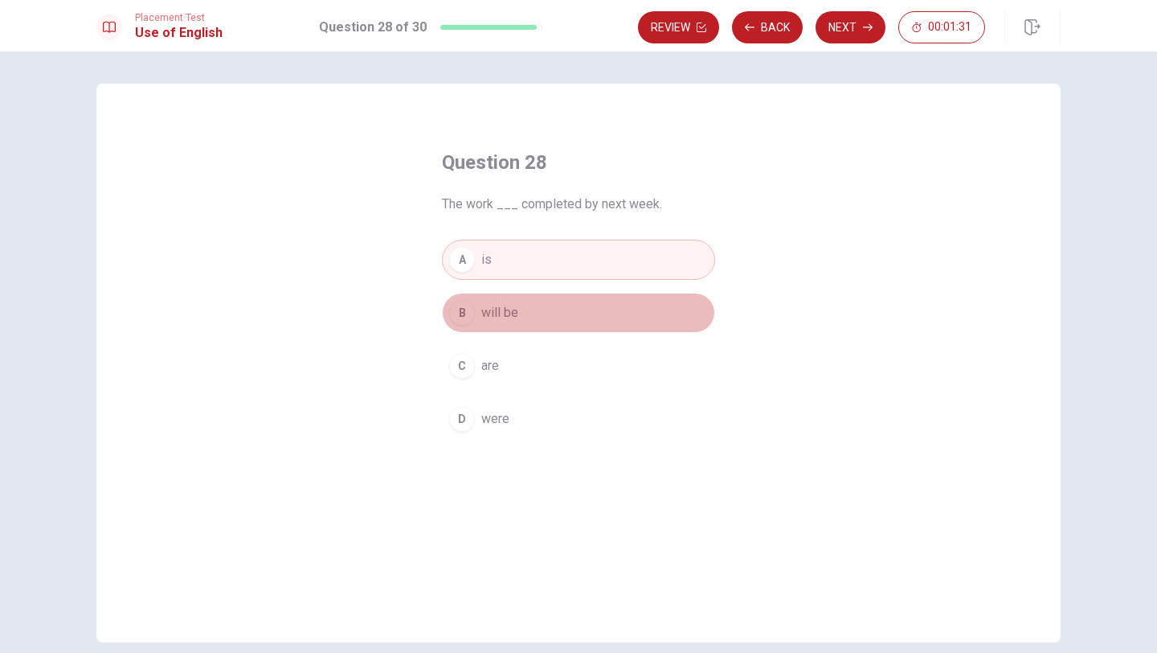
click at [464, 311] on div "B" at bounding box center [462, 313] width 26 height 26
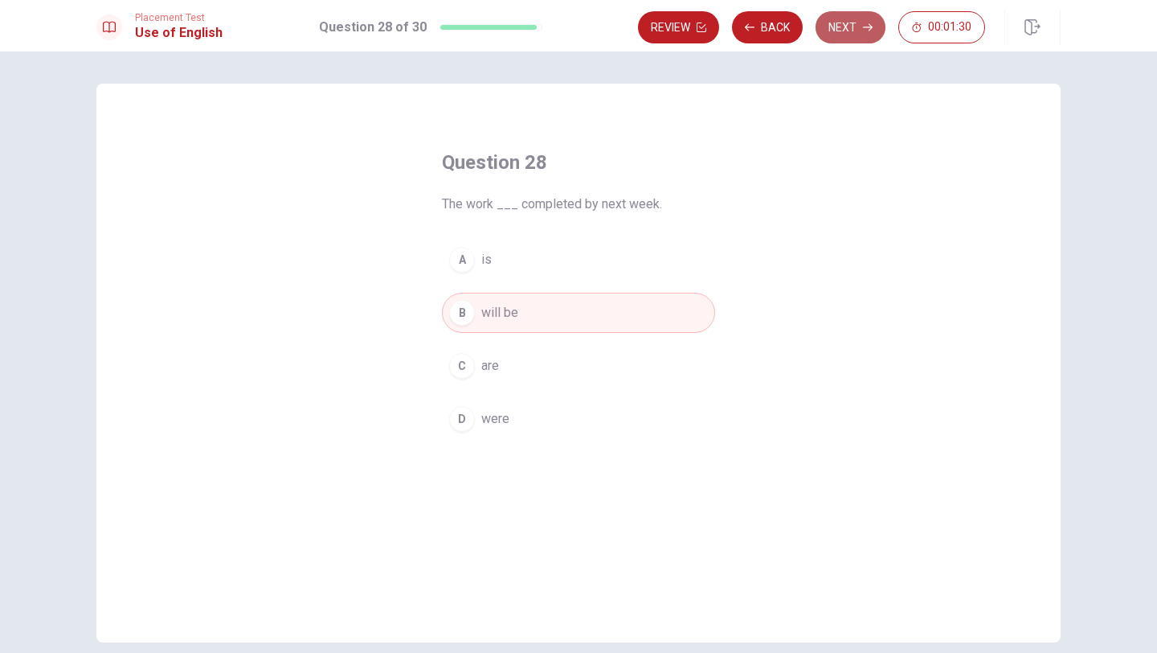
click at [587, 22] on button "Next" at bounding box center [851, 27] width 70 height 32
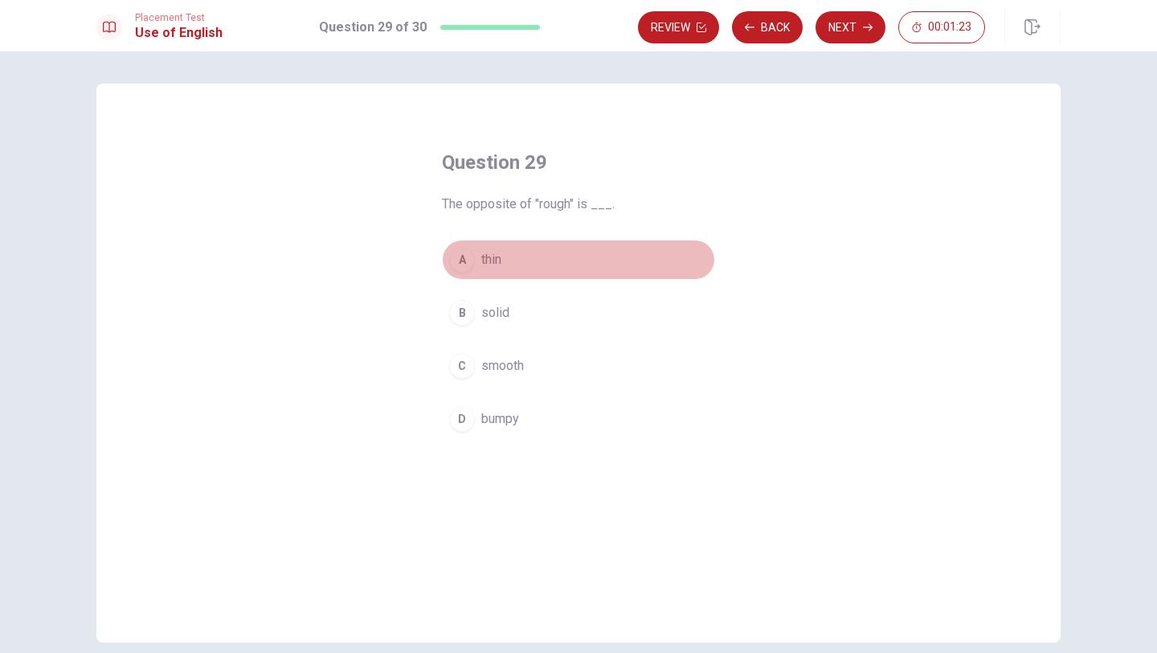
click at [466, 259] on div "A" at bounding box center [462, 260] width 26 height 26
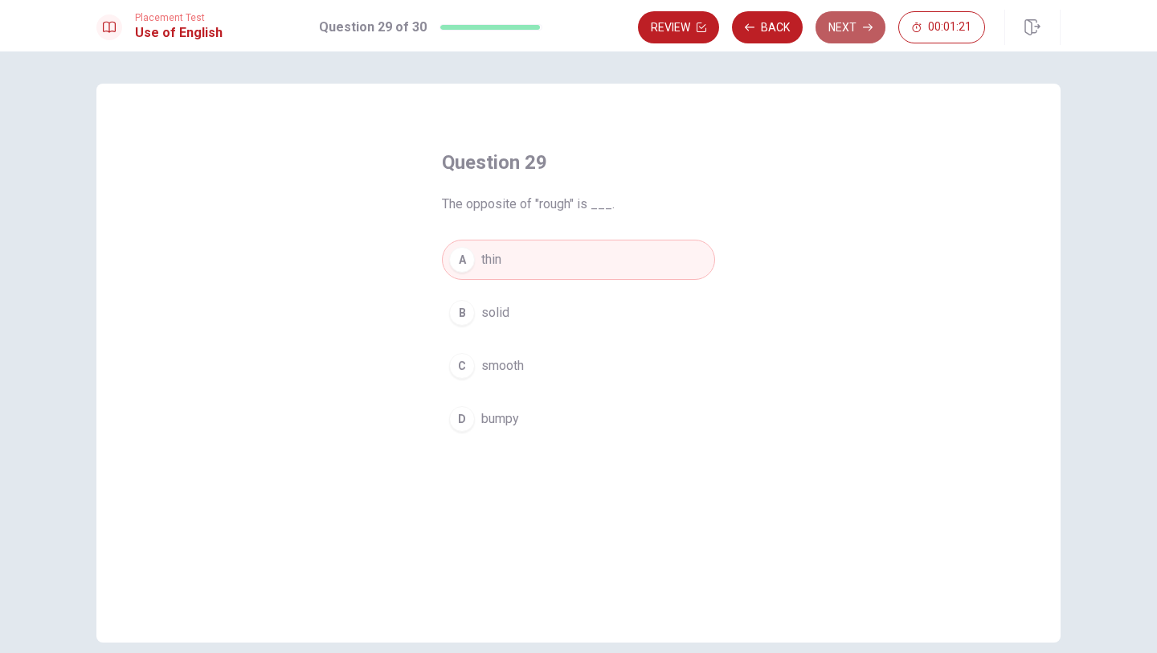
click at [587, 32] on button "Next" at bounding box center [851, 27] width 70 height 32
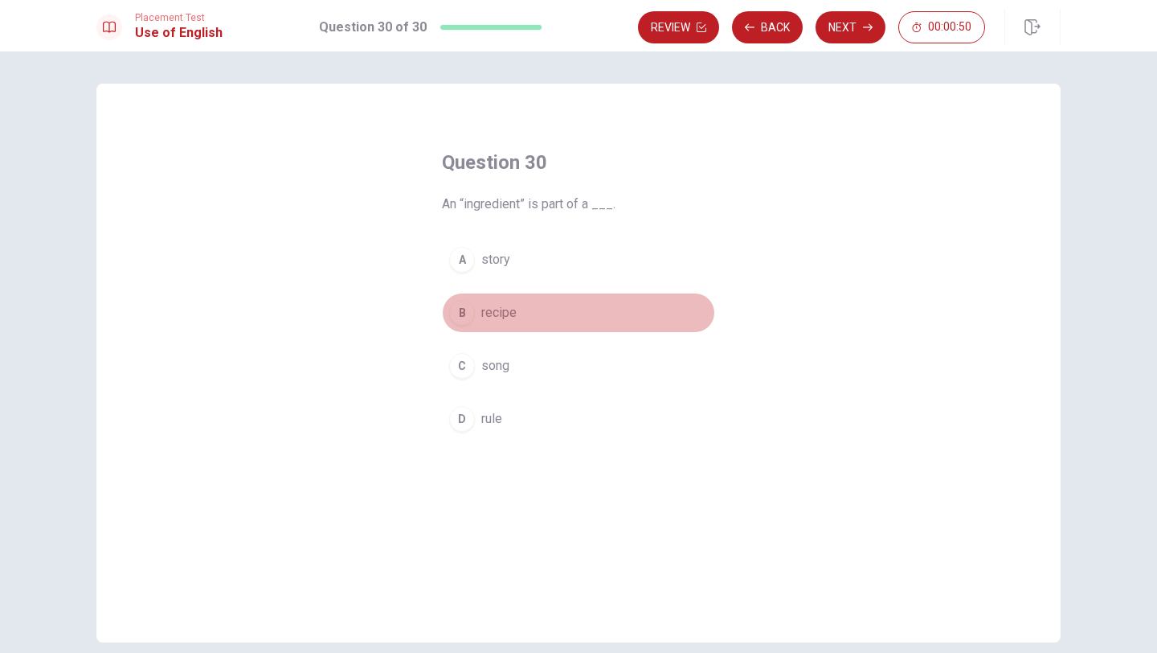
click at [465, 309] on div "B" at bounding box center [462, 313] width 26 height 26
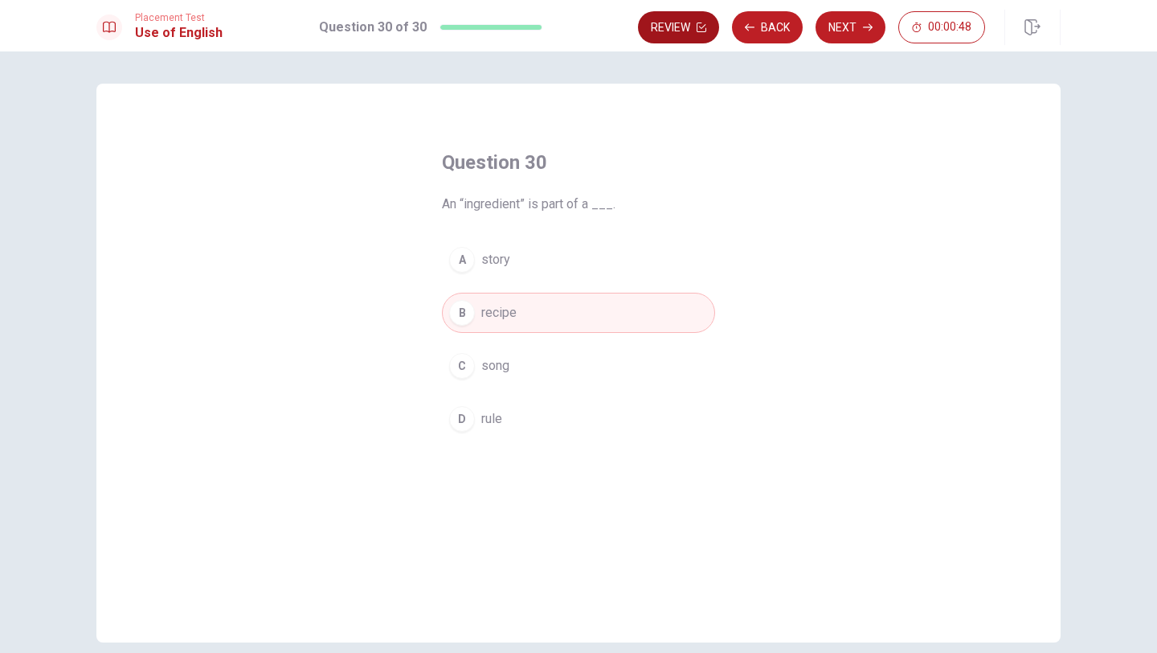
click at [587, 22] on button "Review" at bounding box center [678, 27] width 81 height 32
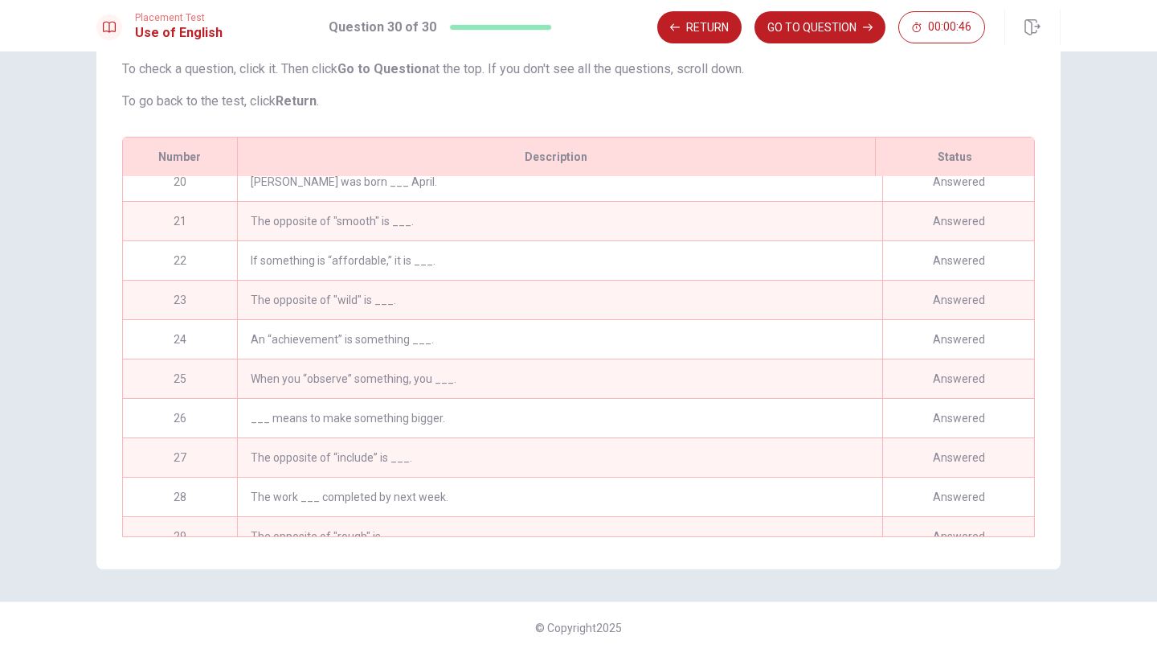
scroll to position [759, 0]
click at [415, 258] on div "If something is “affordable,” it is ___." at bounding box center [559, 263] width 645 height 39
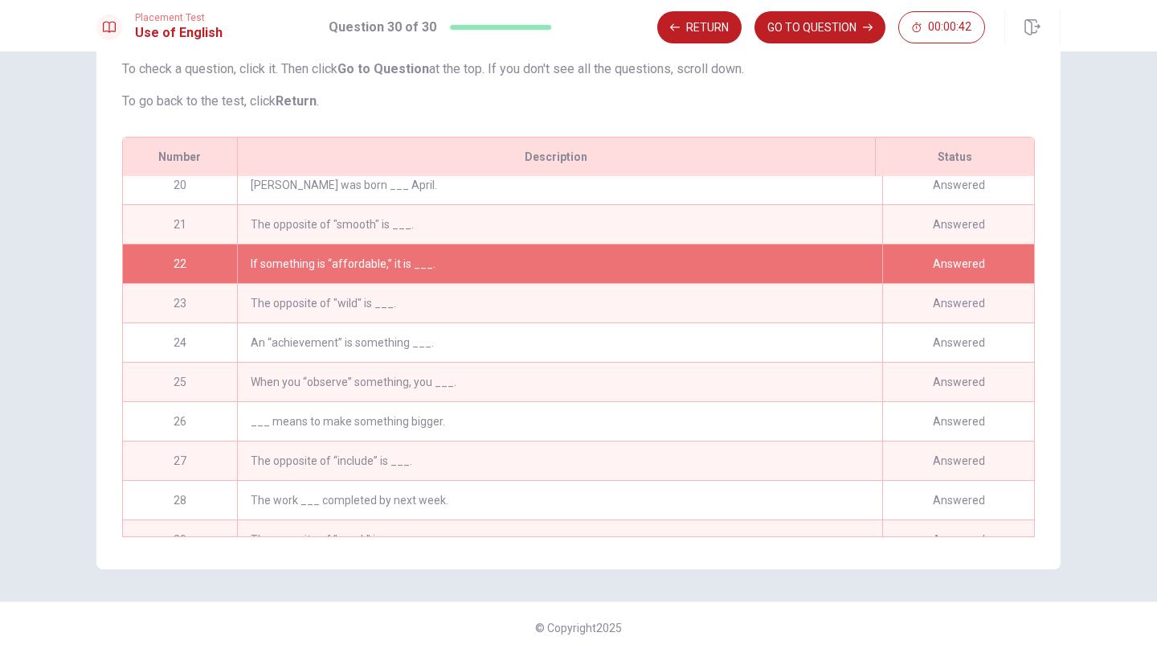
click at [415, 259] on div "If something is “affordable,” it is ___." at bounding box center [559, 263] width 645 height 39
click at [587, 29] on button "GO TO QUESTION" at bounding box center [820, 27] width 131 height 32
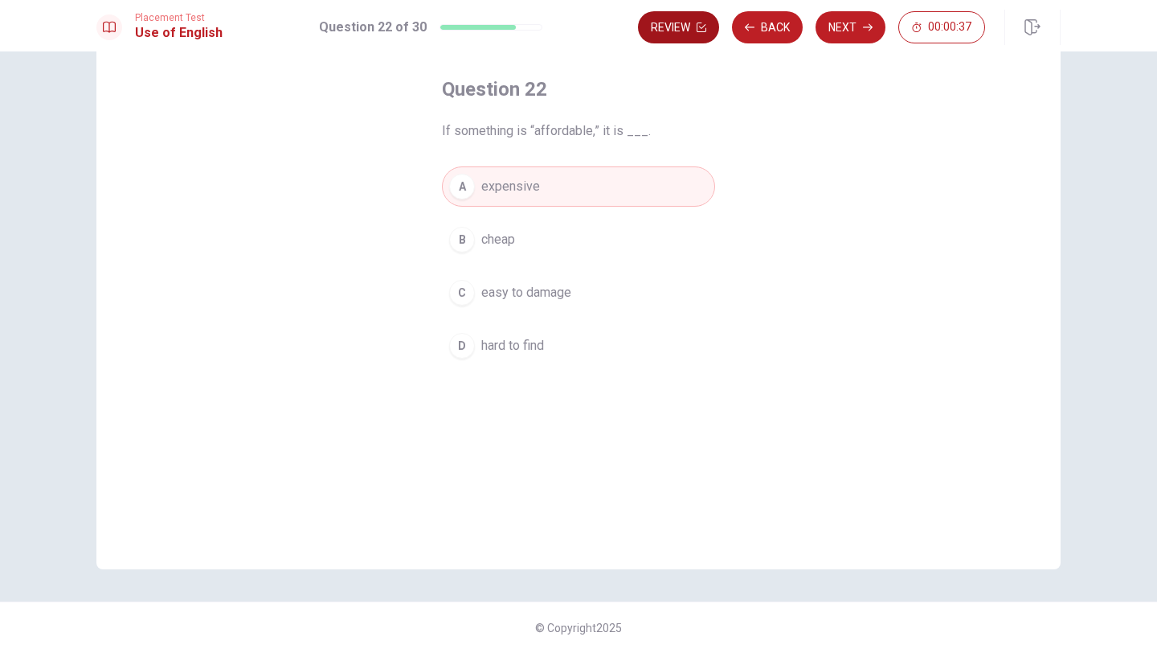
click at [587, 18] on button "Review" at bounding box center [678, 27] width 81 height 32
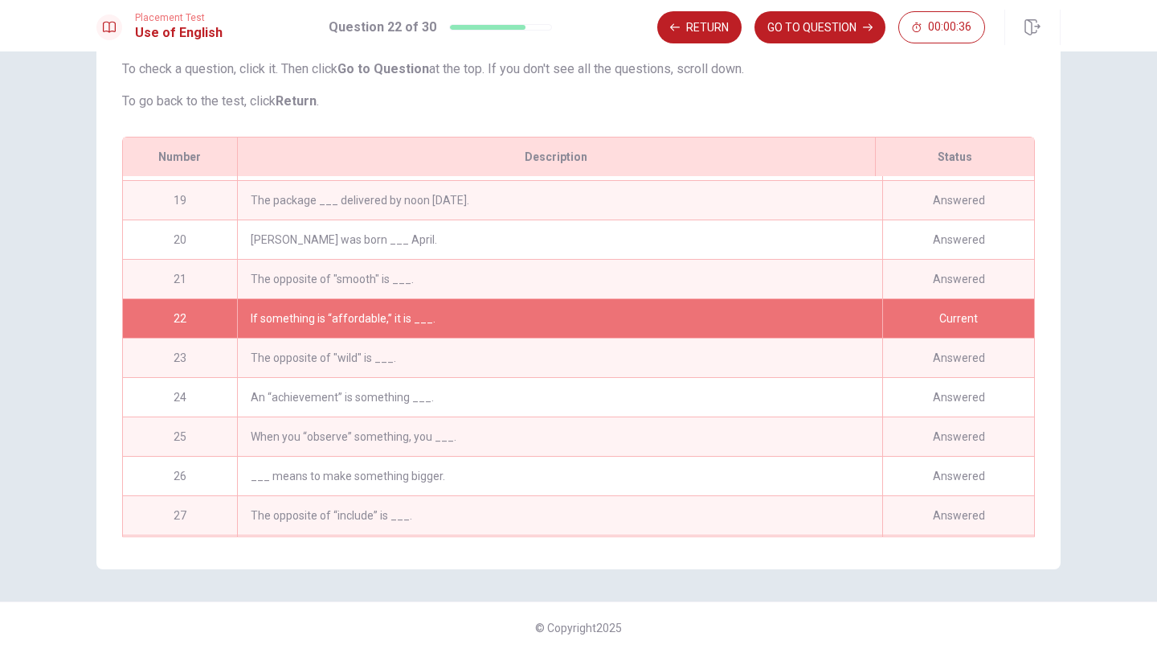
scroll to position [820, 0]
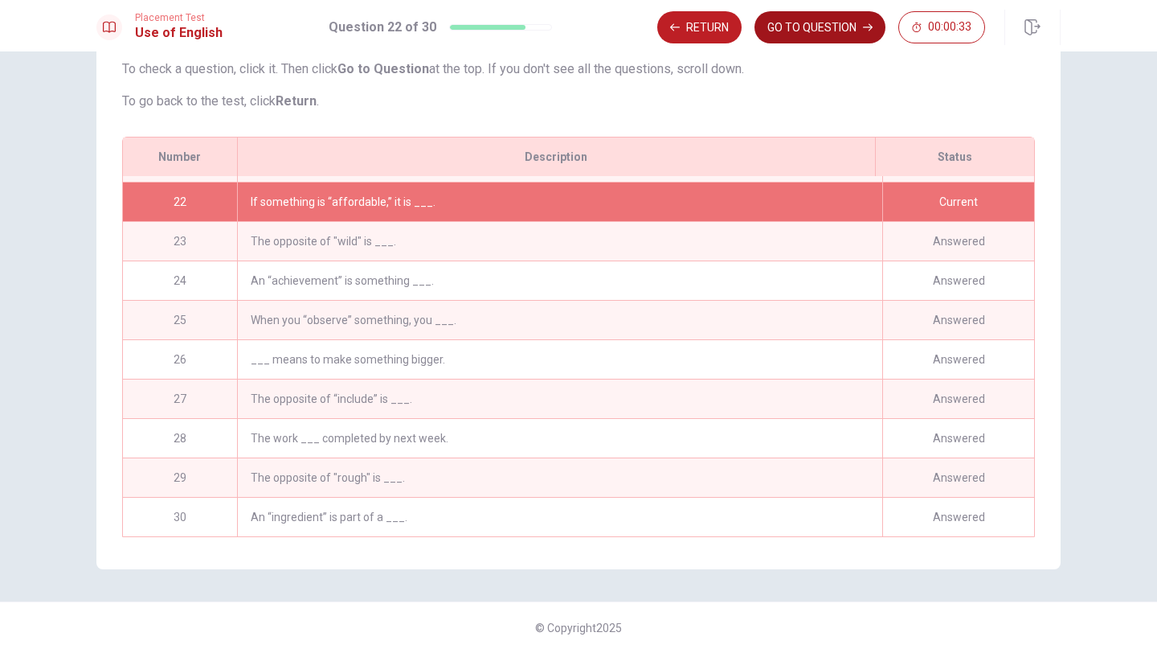
click at [587, 34] on button "GO TO QUESTION" at bounding box center [820, 27] width 131 height 32
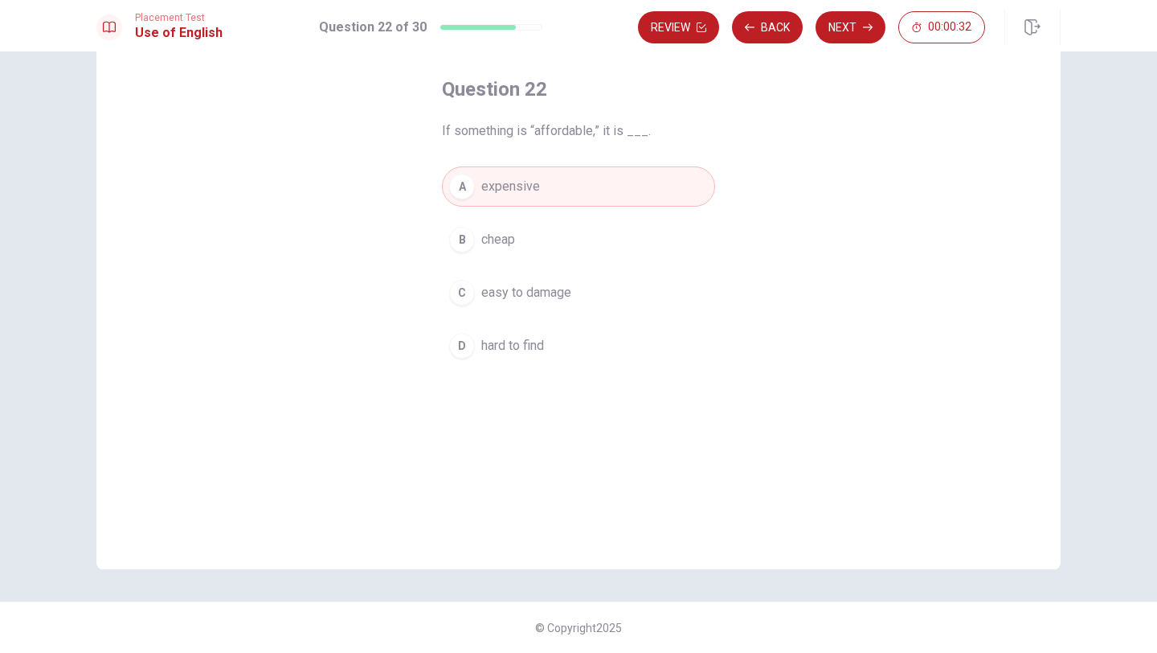
scroll to position [73, 0]
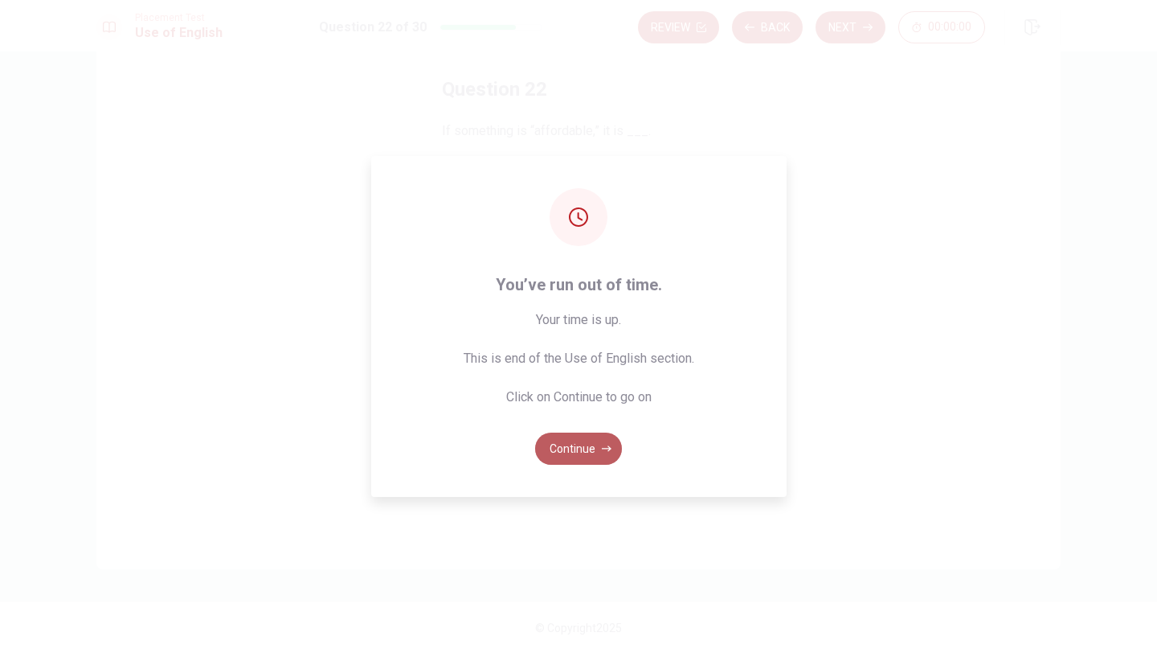
click at [587, 444] on button "Continue" at bounding box center [578, 448] width 87 height 32
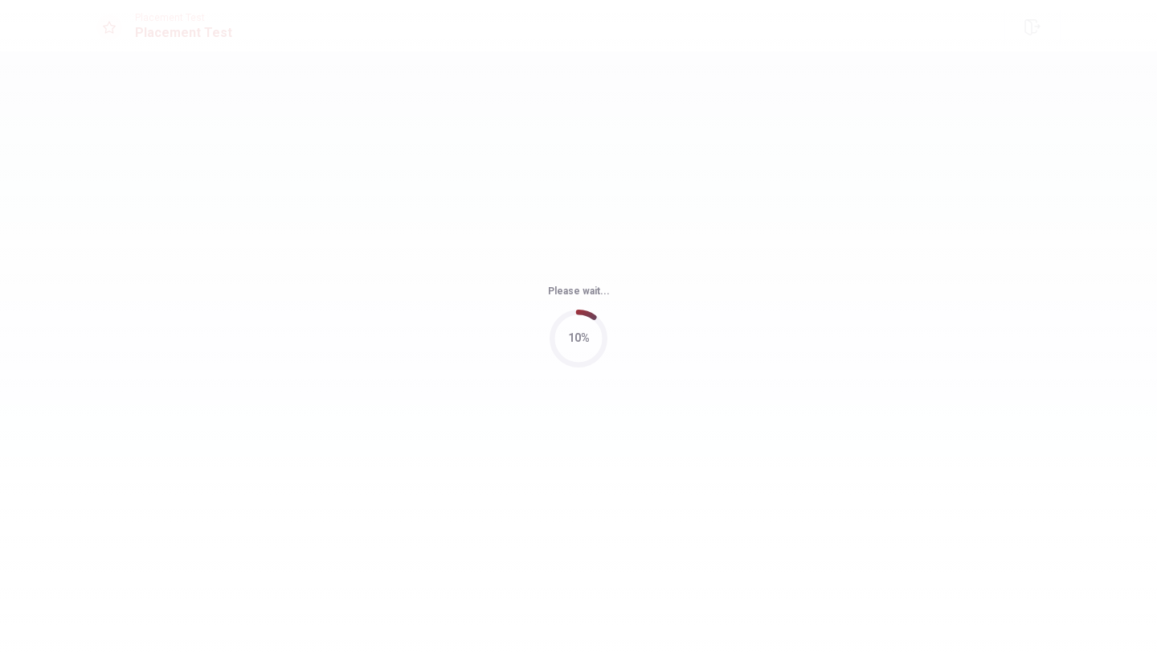
scroll to position [0, 0]
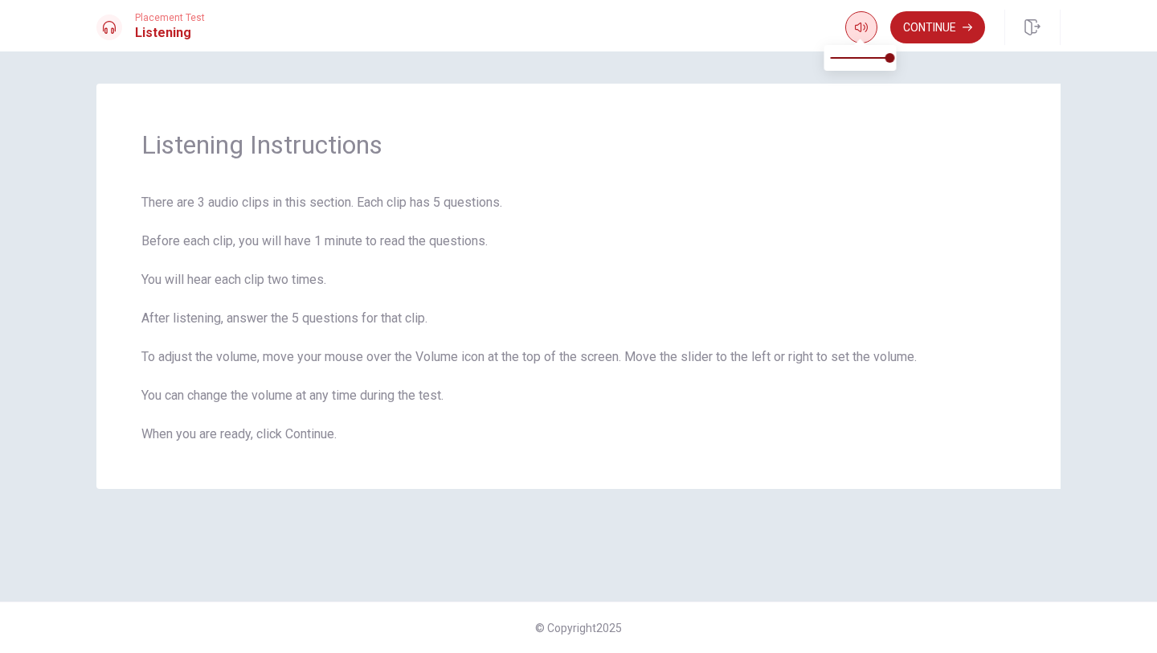
click at [587, 26] on icon "button" at bounding box center [861, 27] width 13 height 13
click at [587, 33] on button "button" at bounding box center [861, 27] width 32 height 32
click at [587, 142] on span "Listening Instructions" at bounding box center [578, 145] width 874 height 32
click at [587, 37] on button "Continue" at bounding box center [937, 27] width 95 height 32
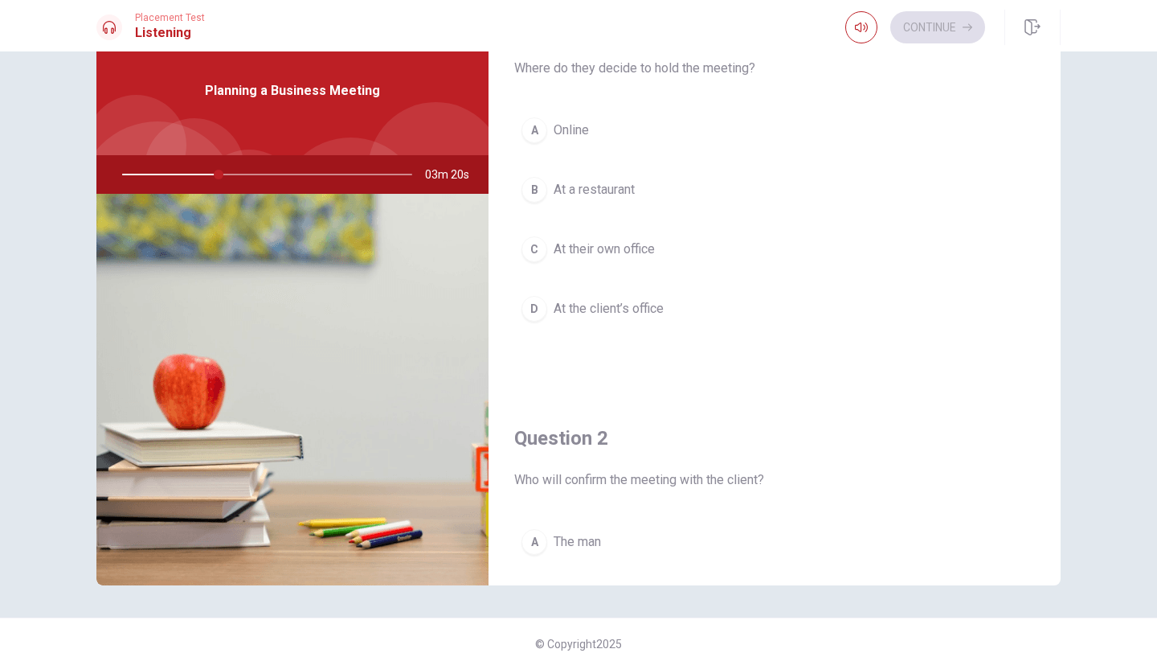
scroll to position [41, 0]
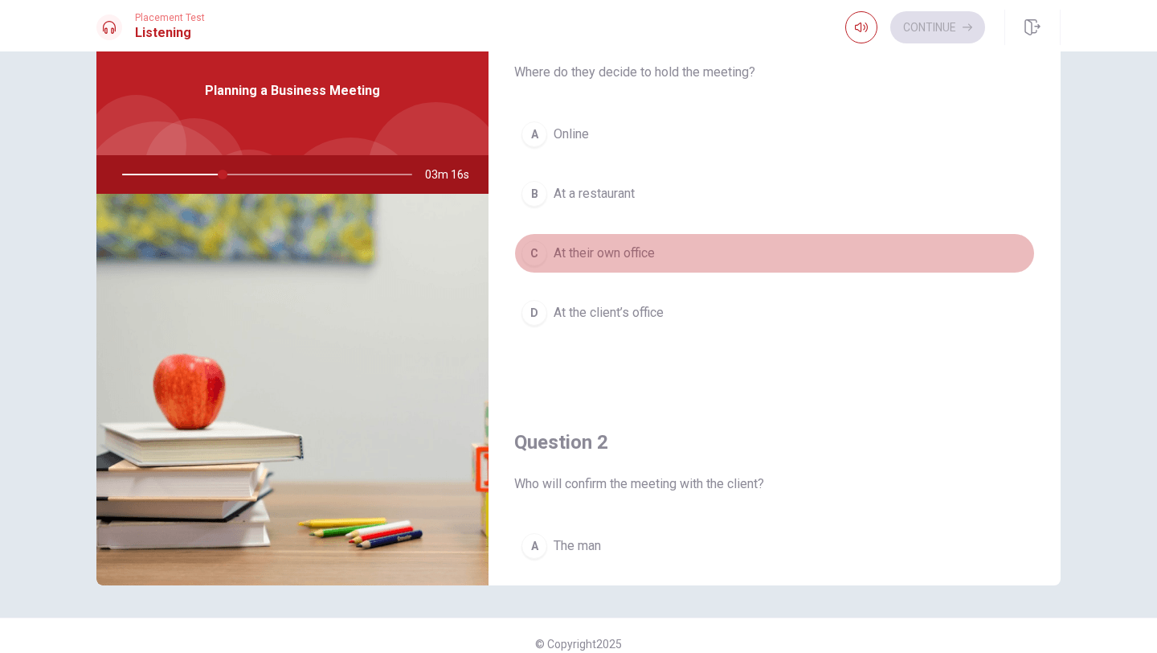
click at [538, 253] on div "C" at bounding box center [535, 253] width 26 height 26
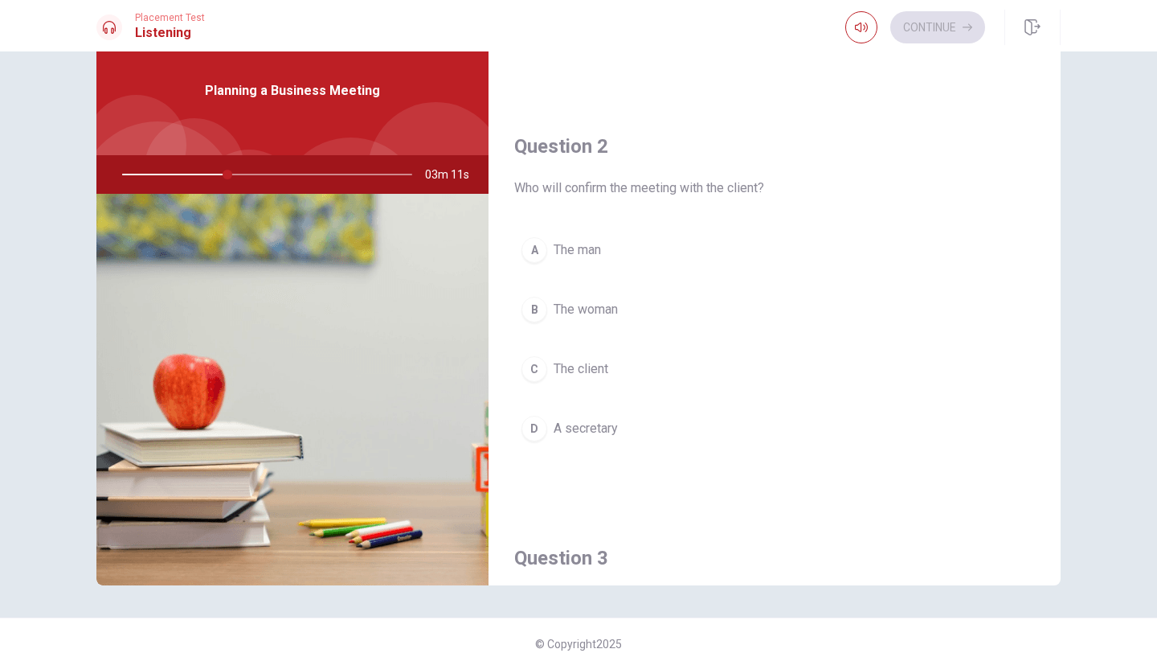
scroll to position [335, 0]
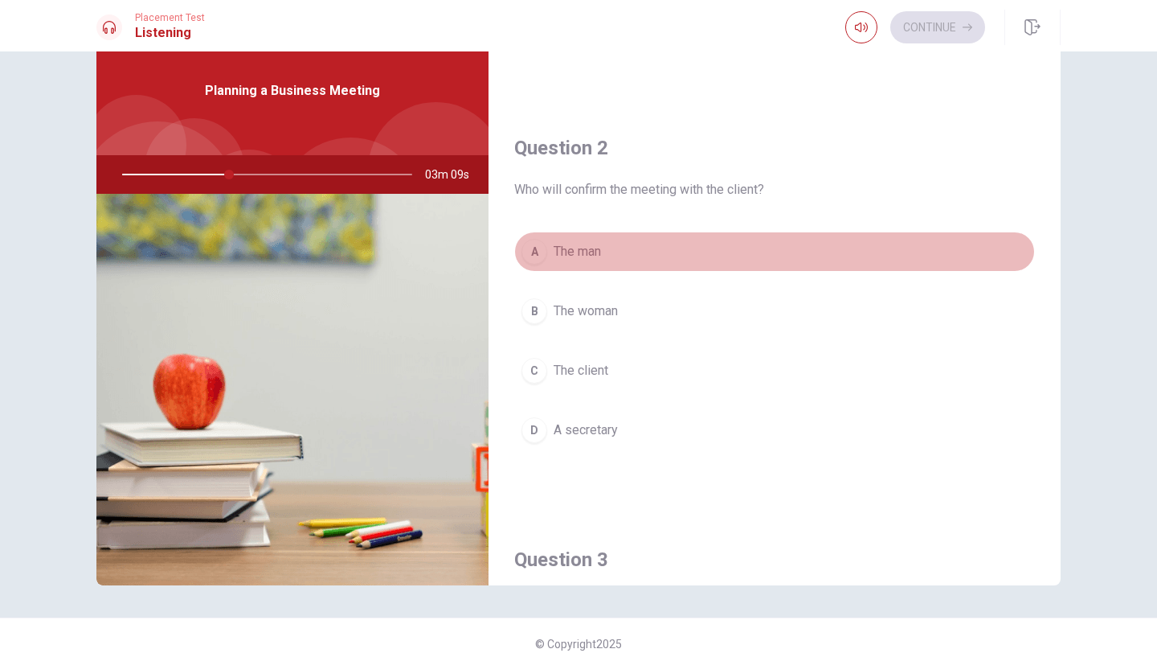
click at [538, 253] on div "A" at bounding box center [535, 252] width 26 height 26
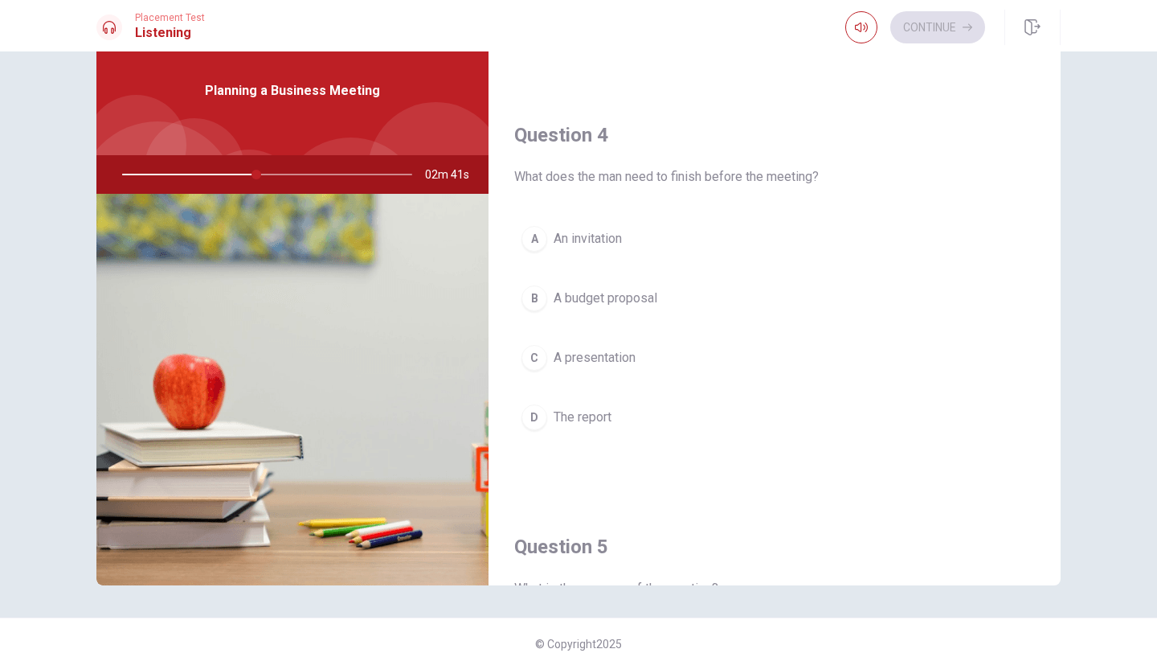
scroll to position [1169, 0]
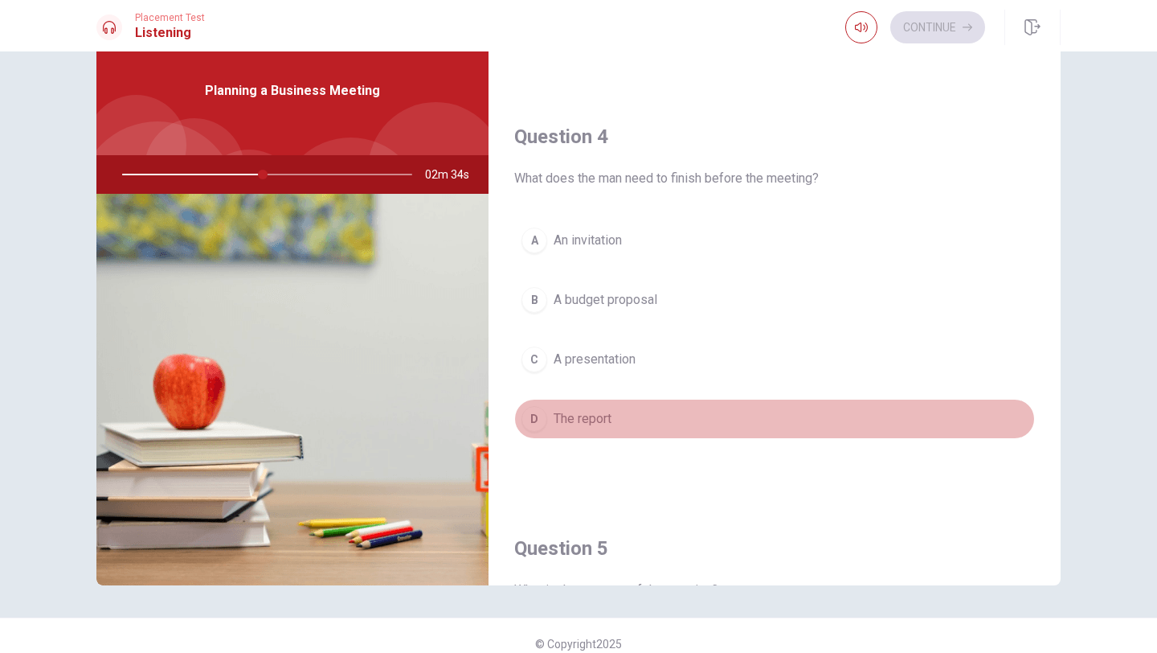
click at [587, 425] on span "The report" at bounding box center [583, 418] width 58 height 19
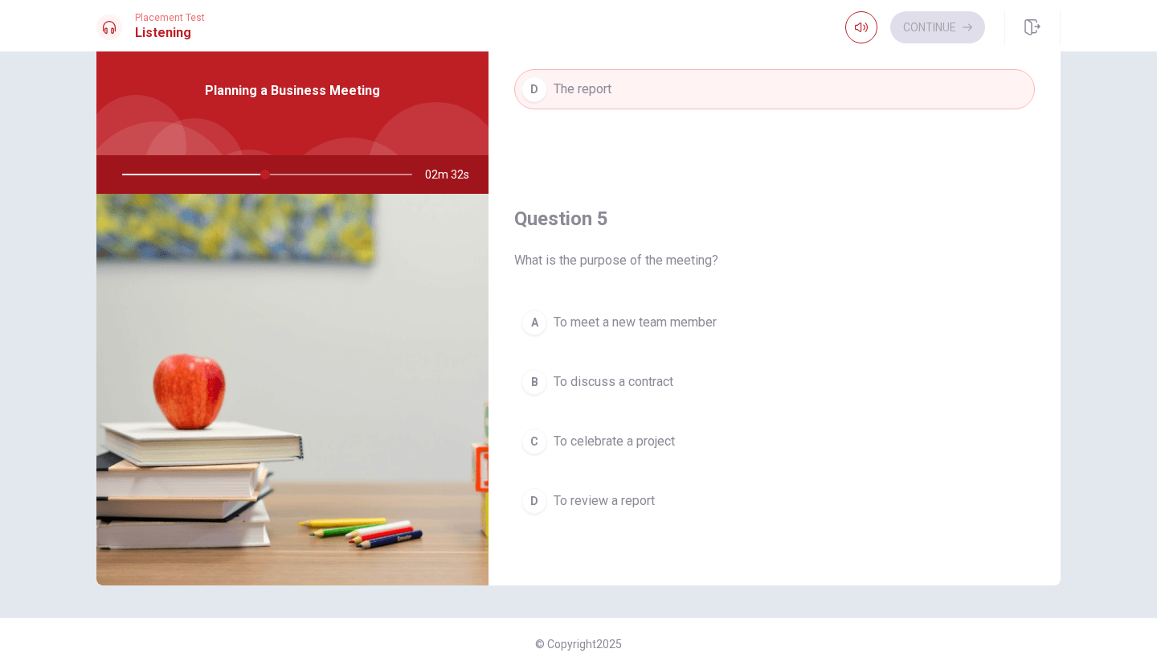
scroll to position [73, 0]
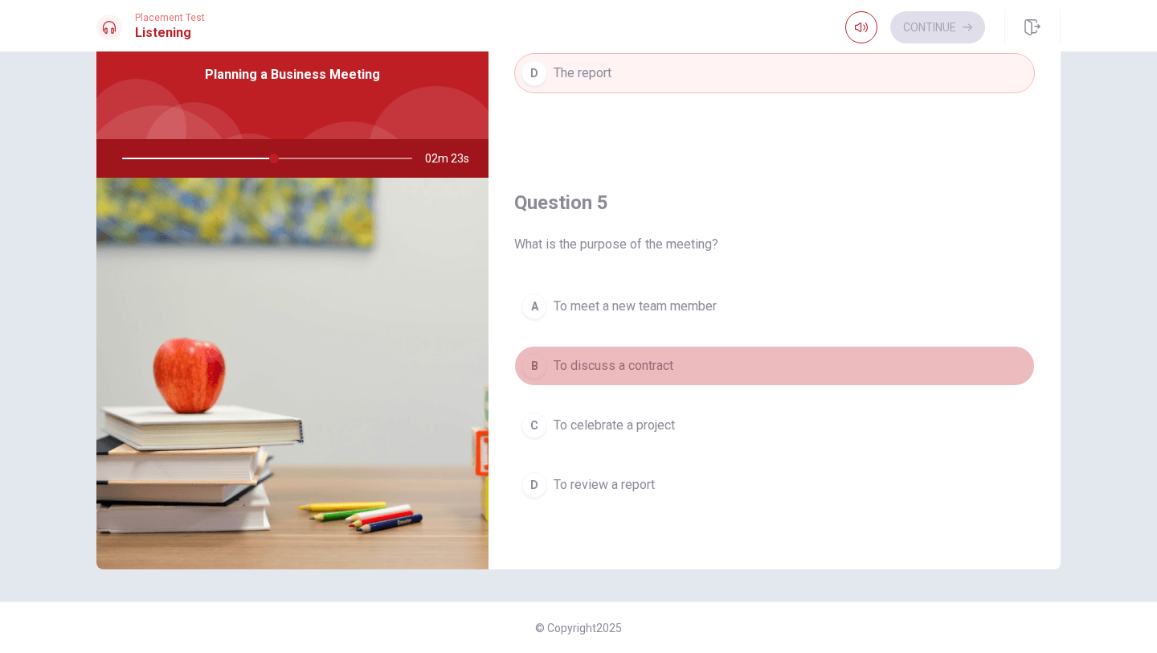
click at [587, 363] on span "To discuss a contract" at bounding box center [614, 365] width 120 height 19
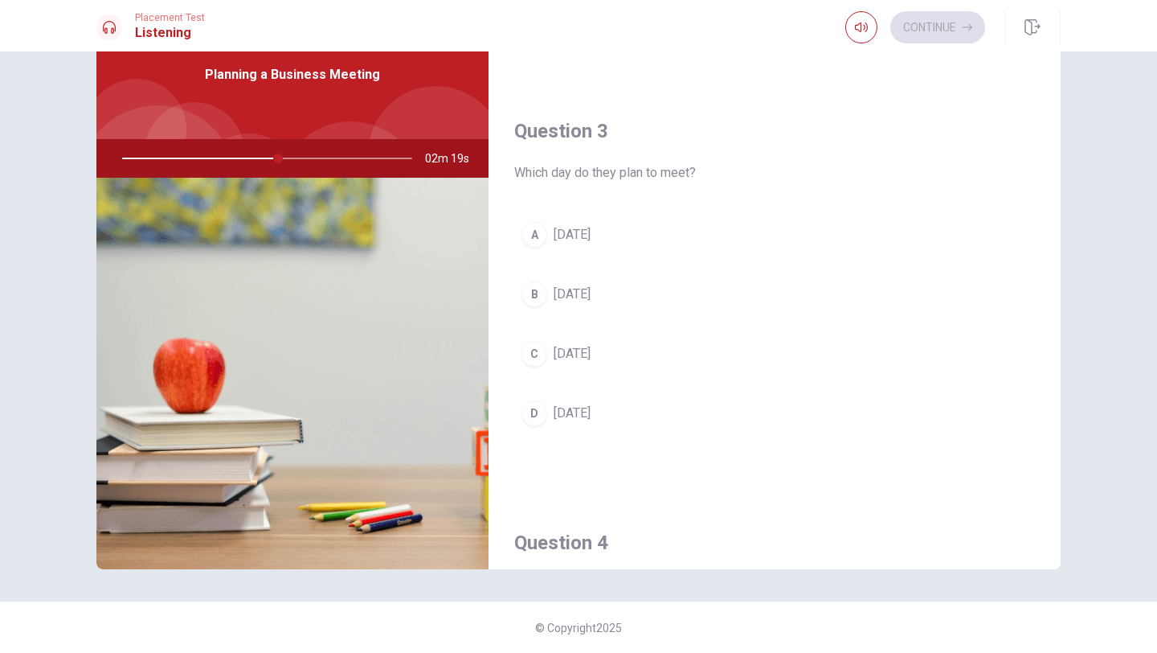
scroll to position [694, 0]
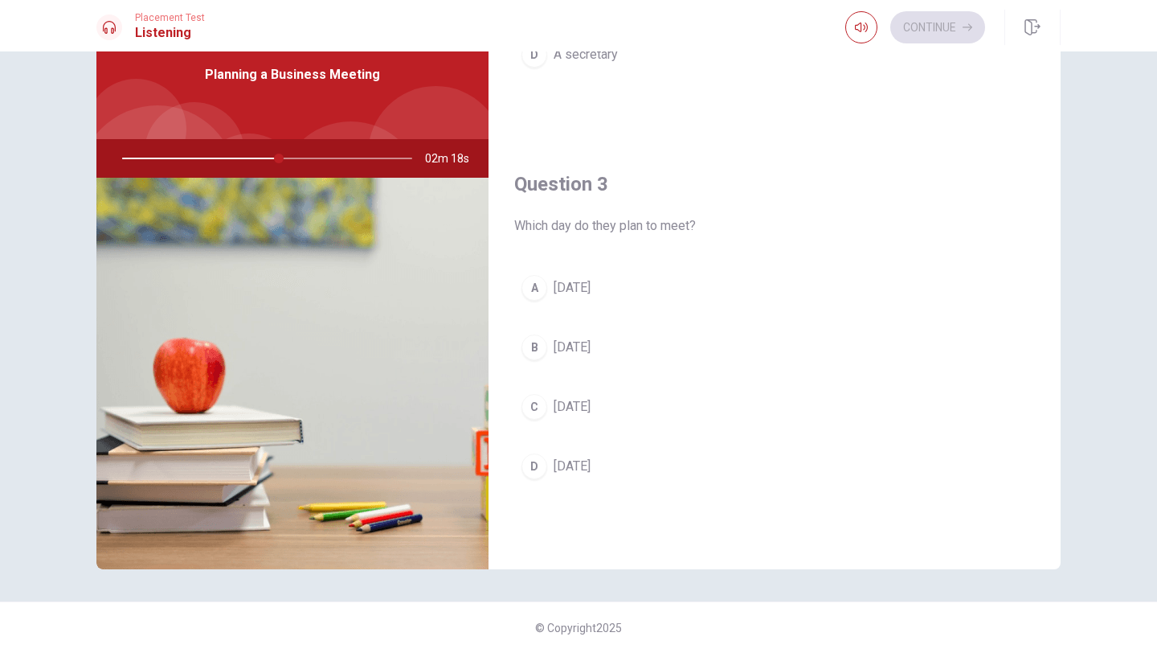
click at [579, 352] on span "[DATE]" at bounding box center [572, 347] width 37 height 19
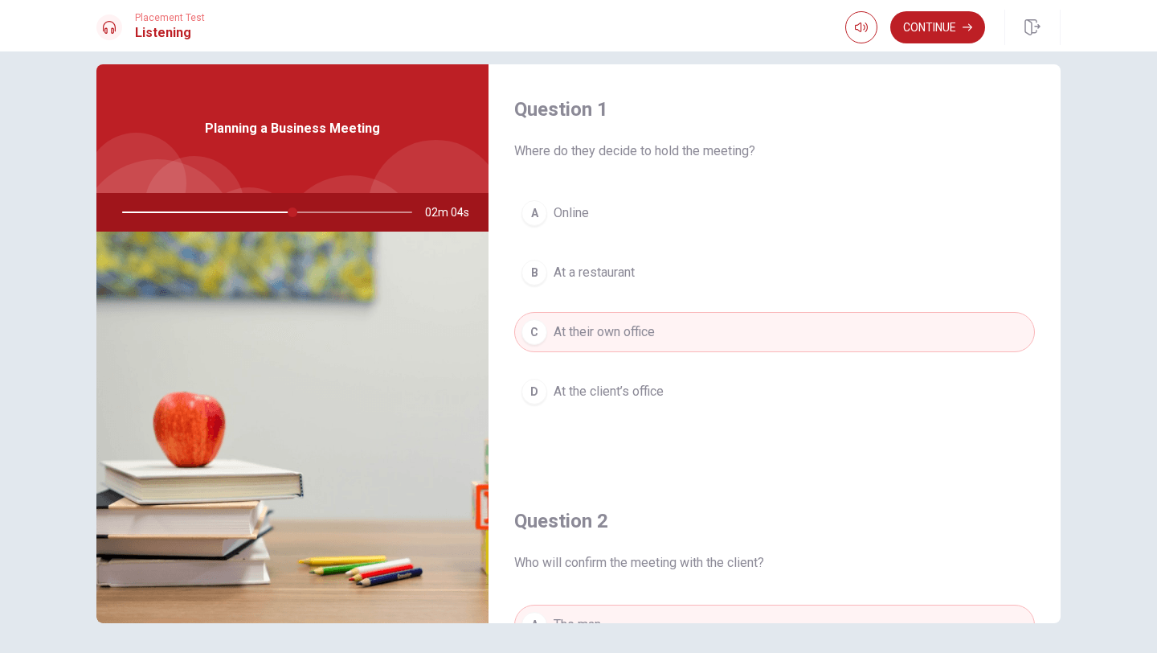
scroll to position [16, 0]
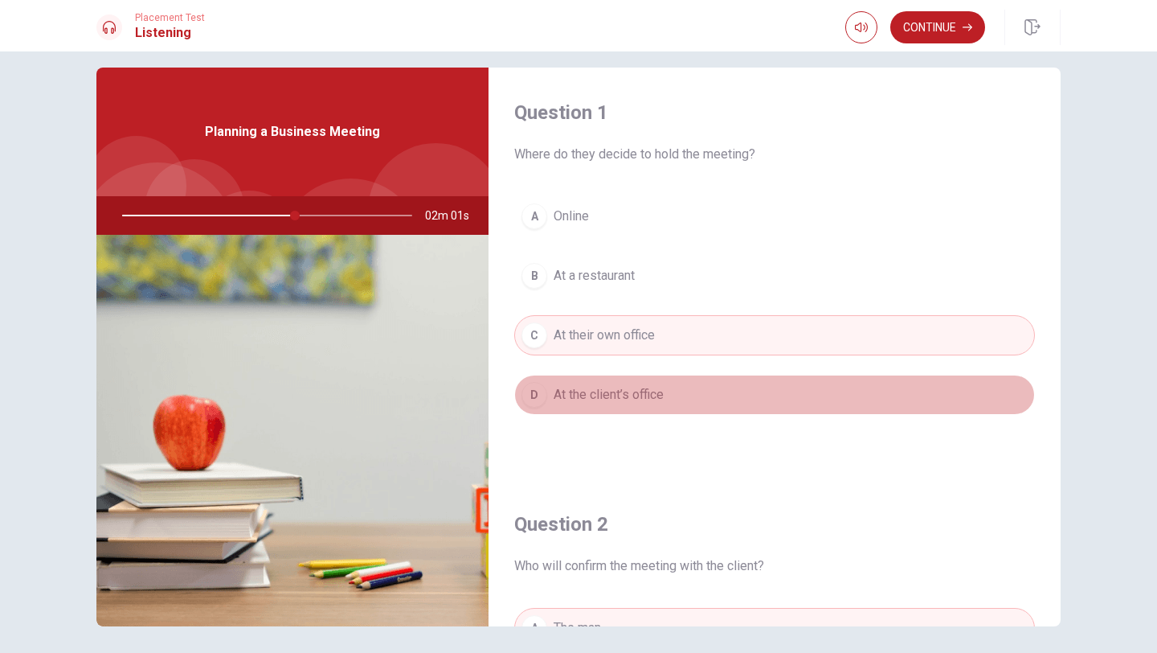
click at [587, 399] on span "At the client’s office" at bounding box center [609, 394] width 110 height 19
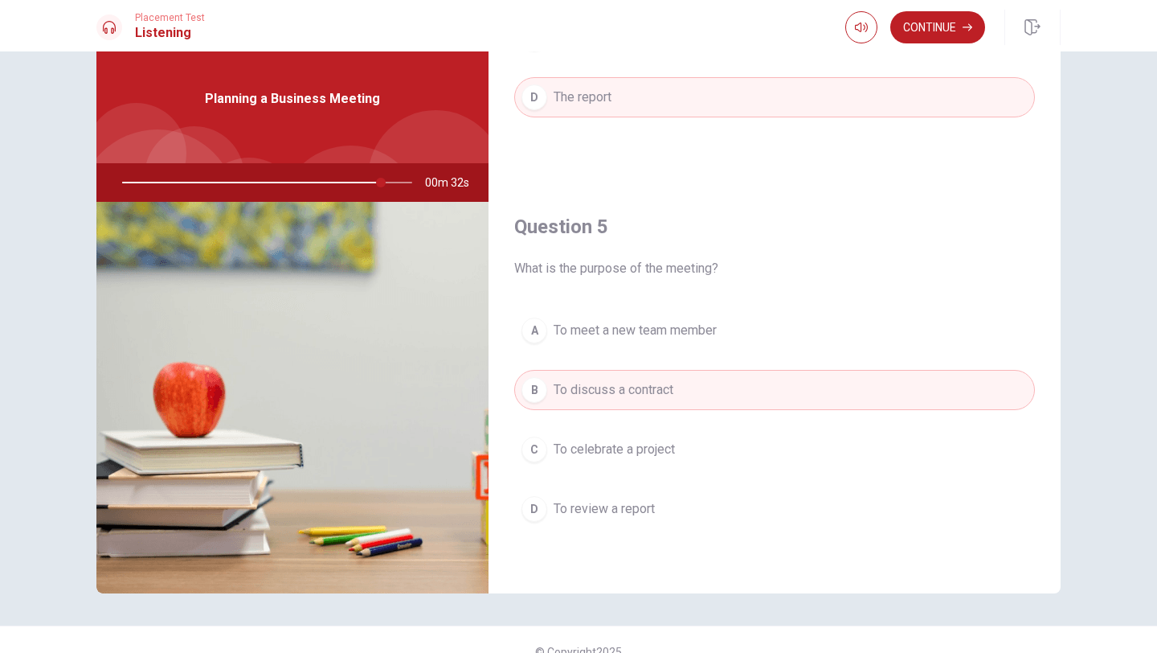
scroll to position [52, 0]
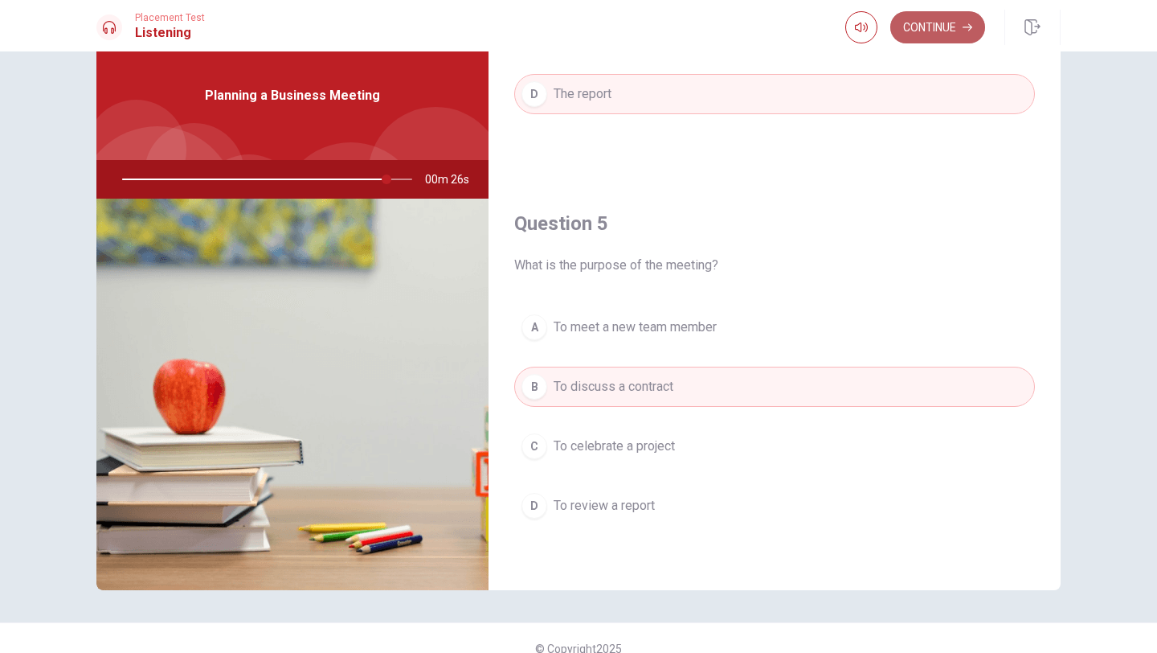
click at [587, 34] on button "Continue" at bounding box center [937, 27] width 95 height 32
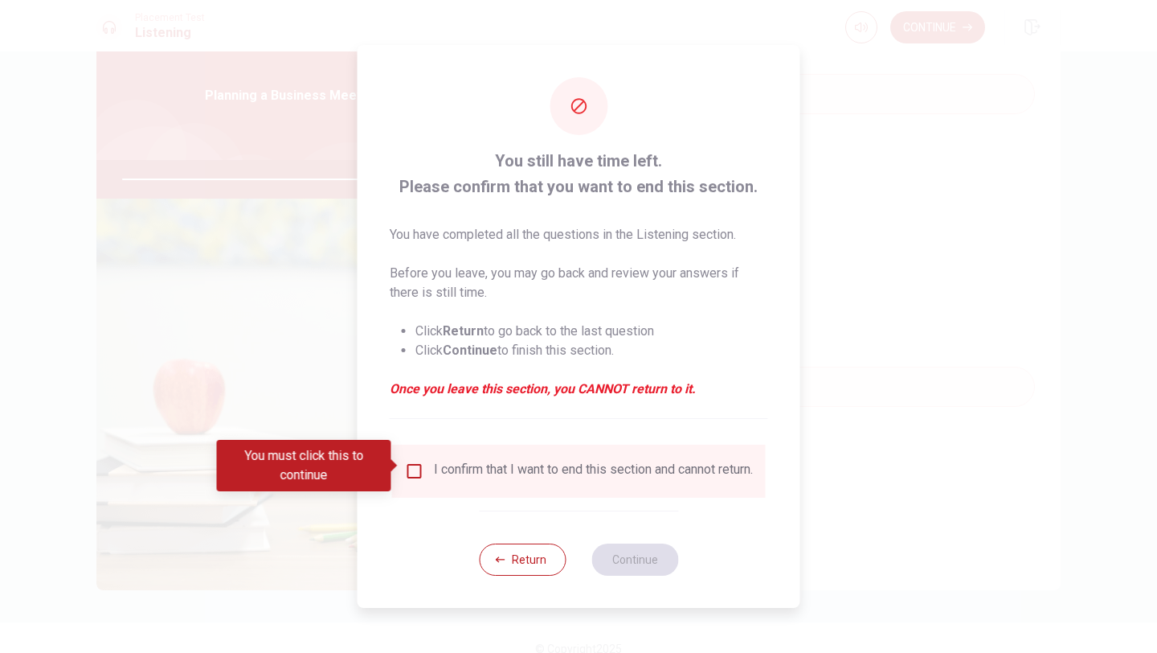
click at [587, 377] on div at bounding box center [578, 326] width 1157 height 653
click at [499, 555] on icon "button" at bounding box center [501, 559] width 10 height 10
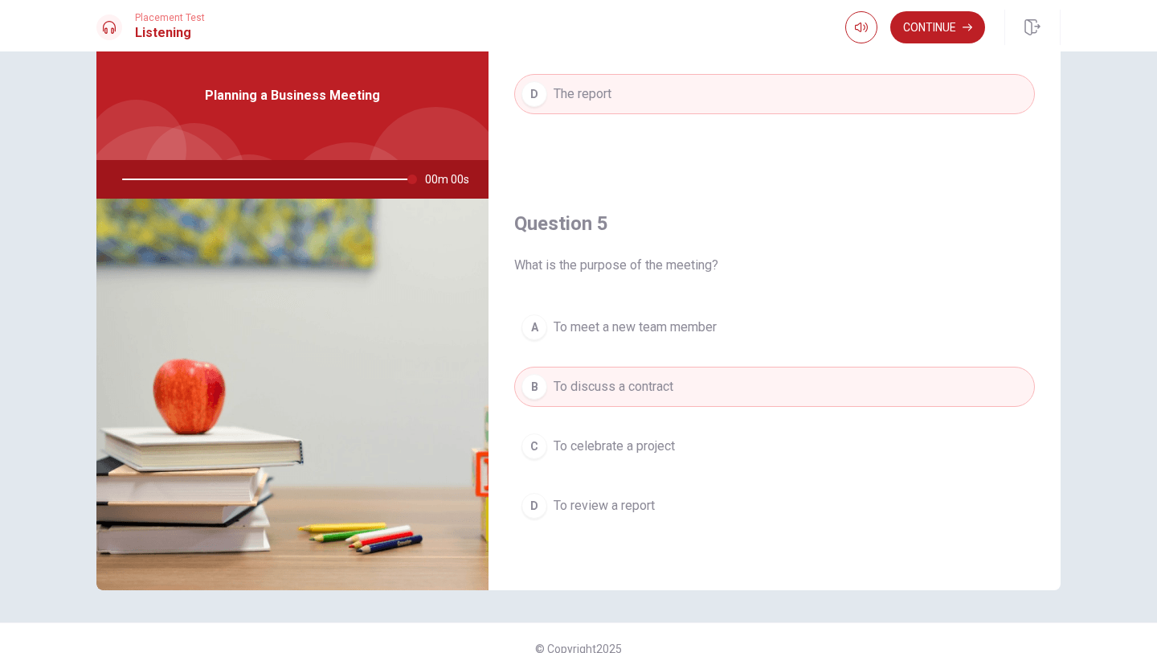
type input "0"
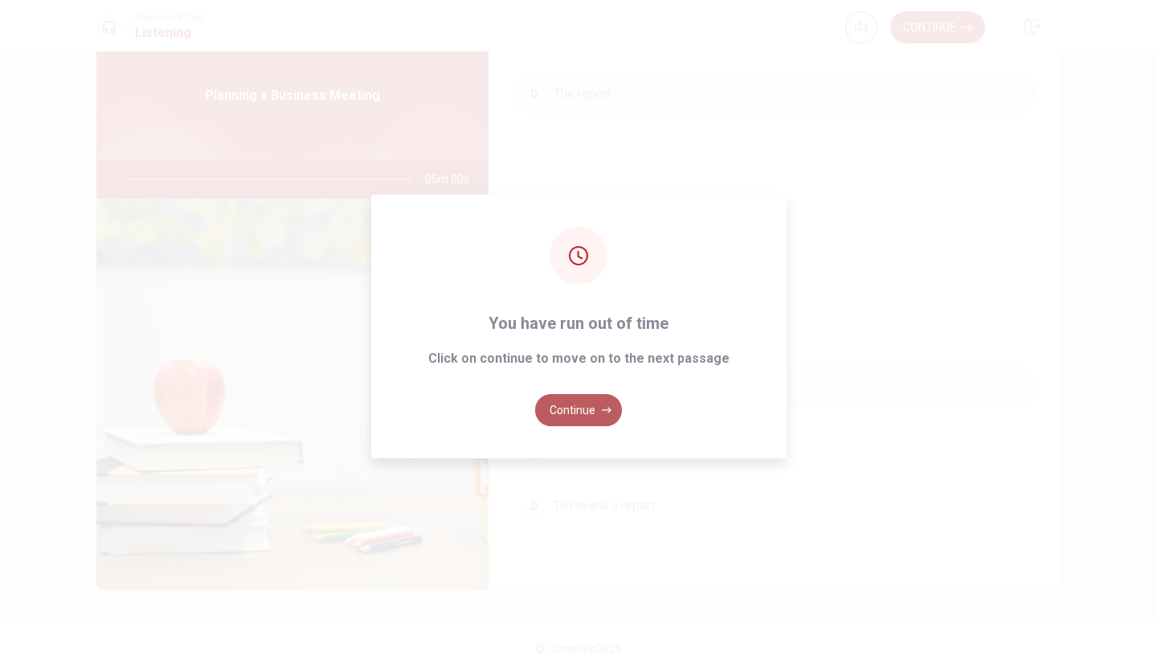
click at [587, 402] on button "Continue" at bounding box center [578, 410] width 87 height 32
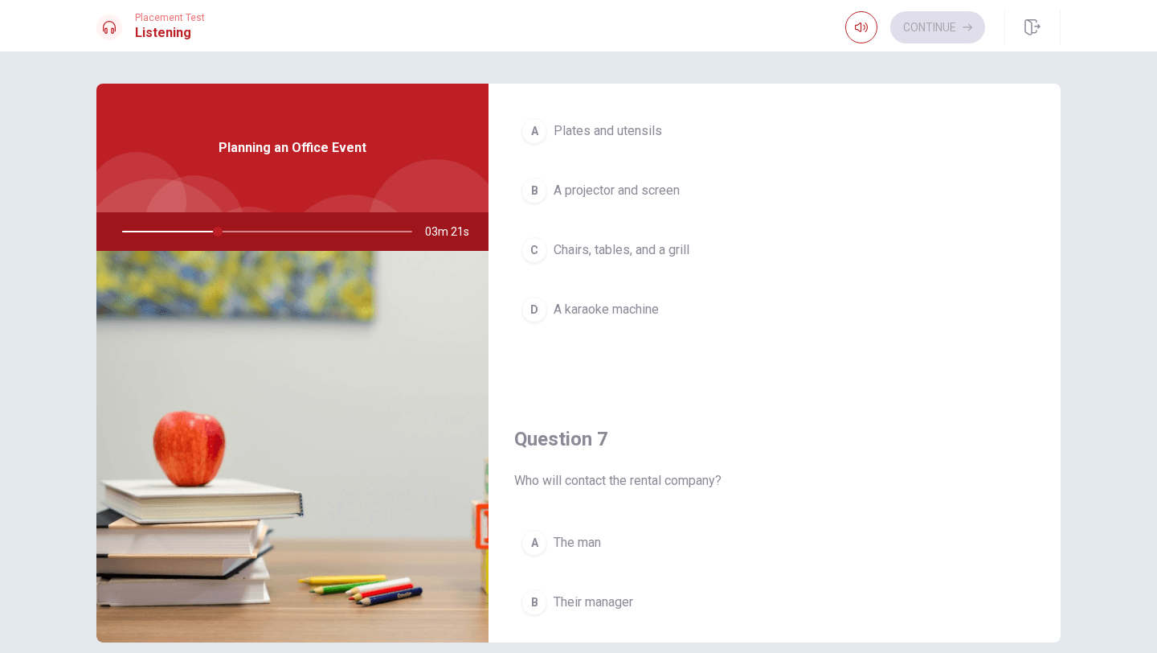
scroll to position [0, 0]
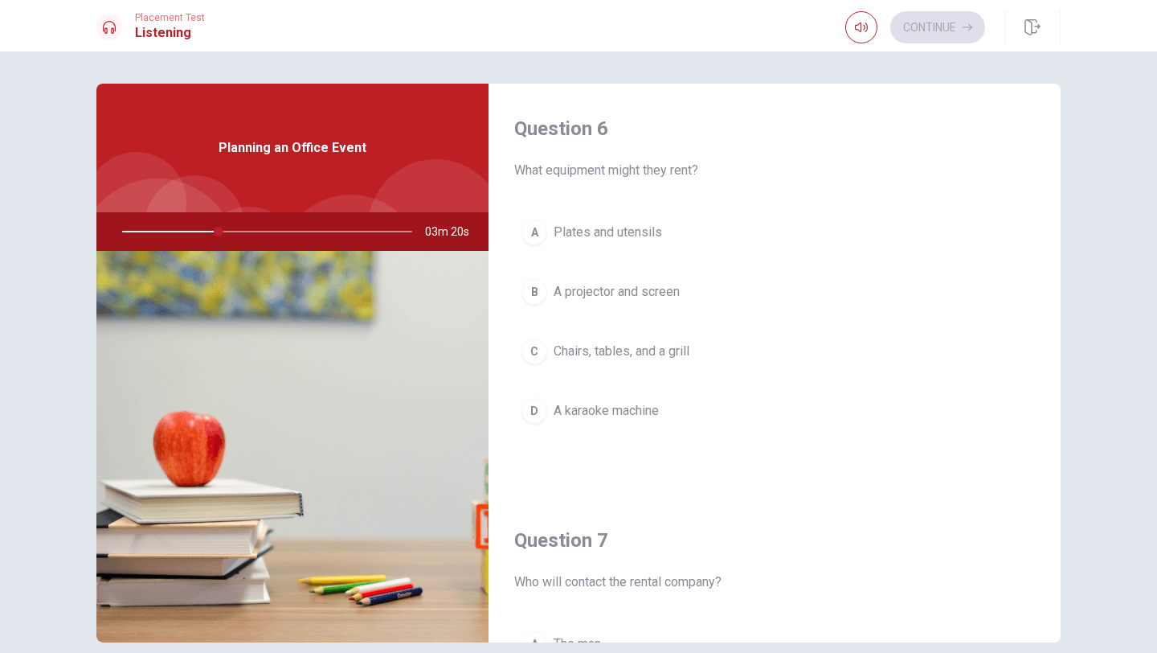
click at [537, 351] on div "C" at bounding box center [535, 351] width 26 height 26
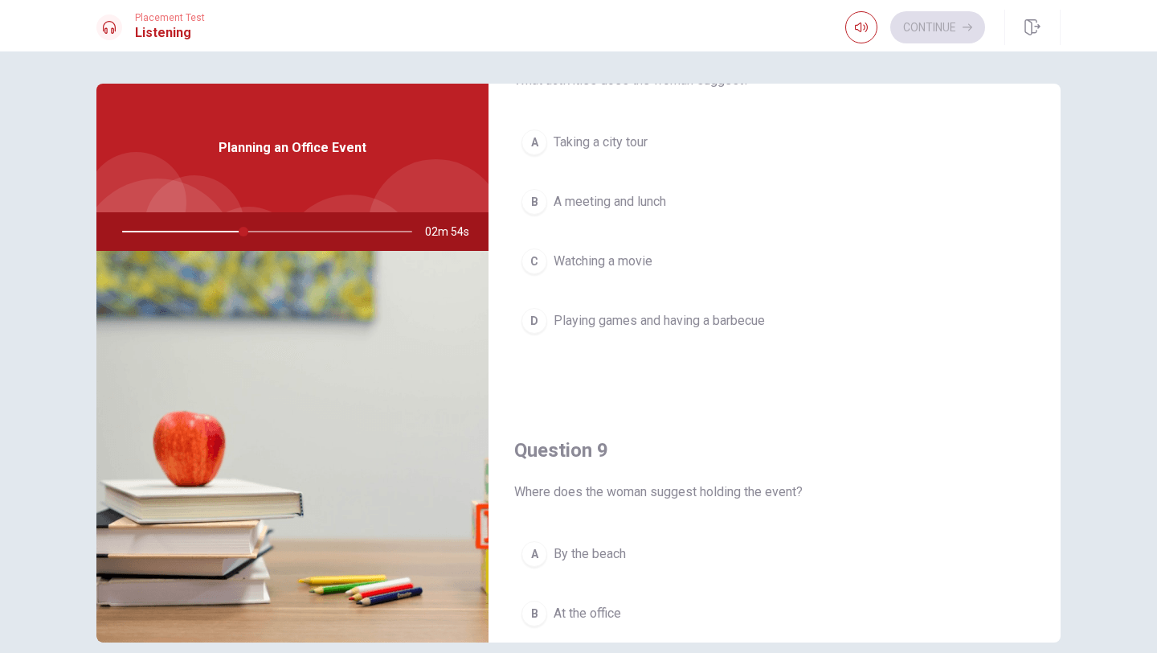
scroll to position [912, 0]
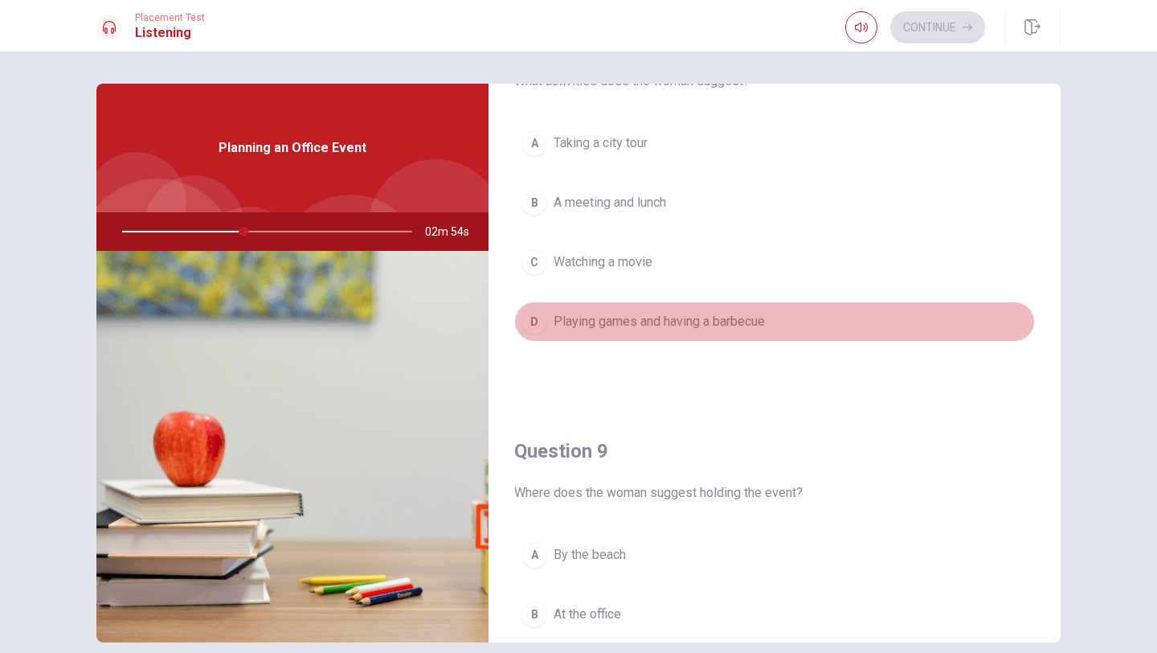
click at [587, 321] on span "Playing games and having a barbecue" at bounding box center [659, 321] width 211 height 19
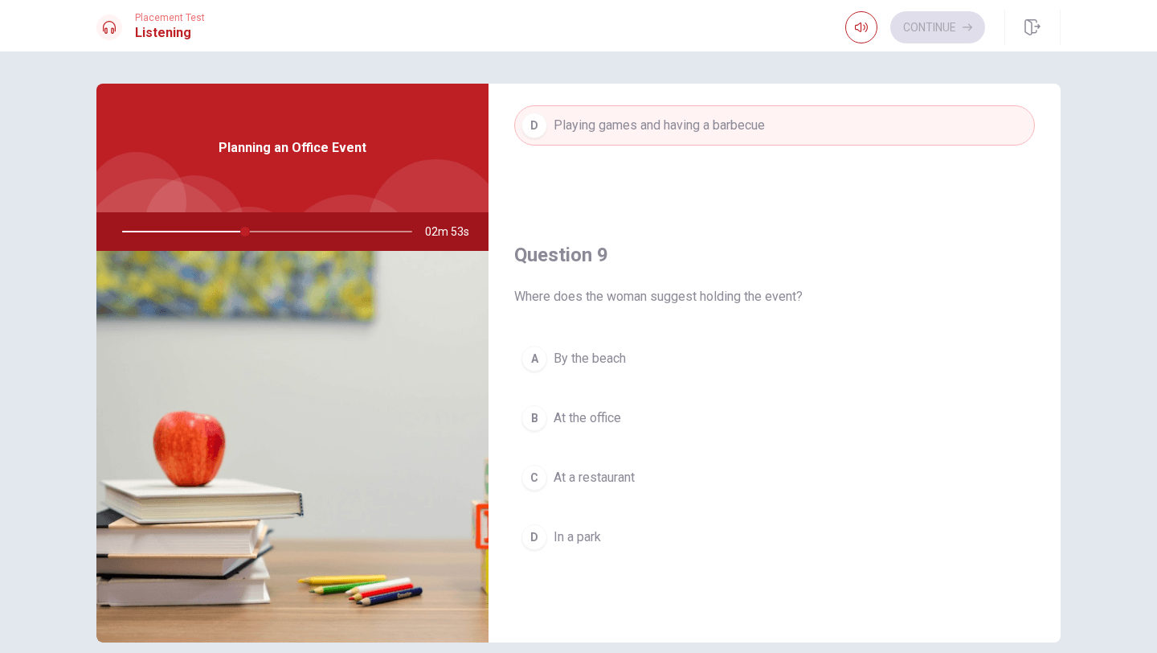
scroll to position [1111, 0]
click at [587, 533] on span "In a park" at bounding box center [577, 534] width 47 height 19
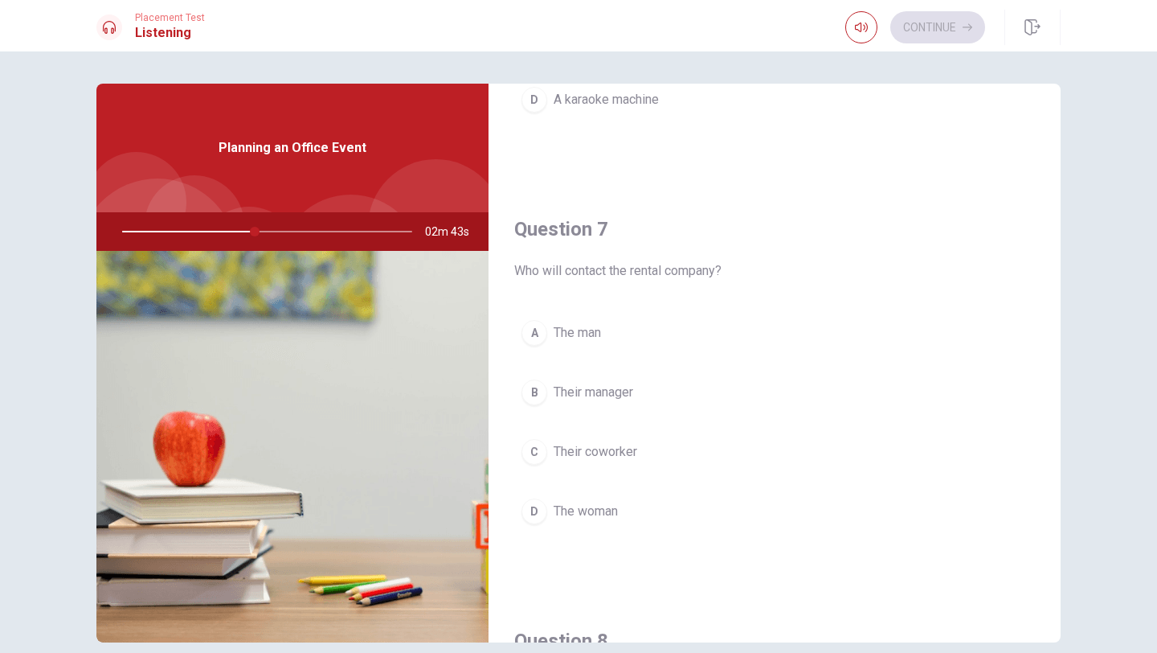
scroll to position [313, 0]
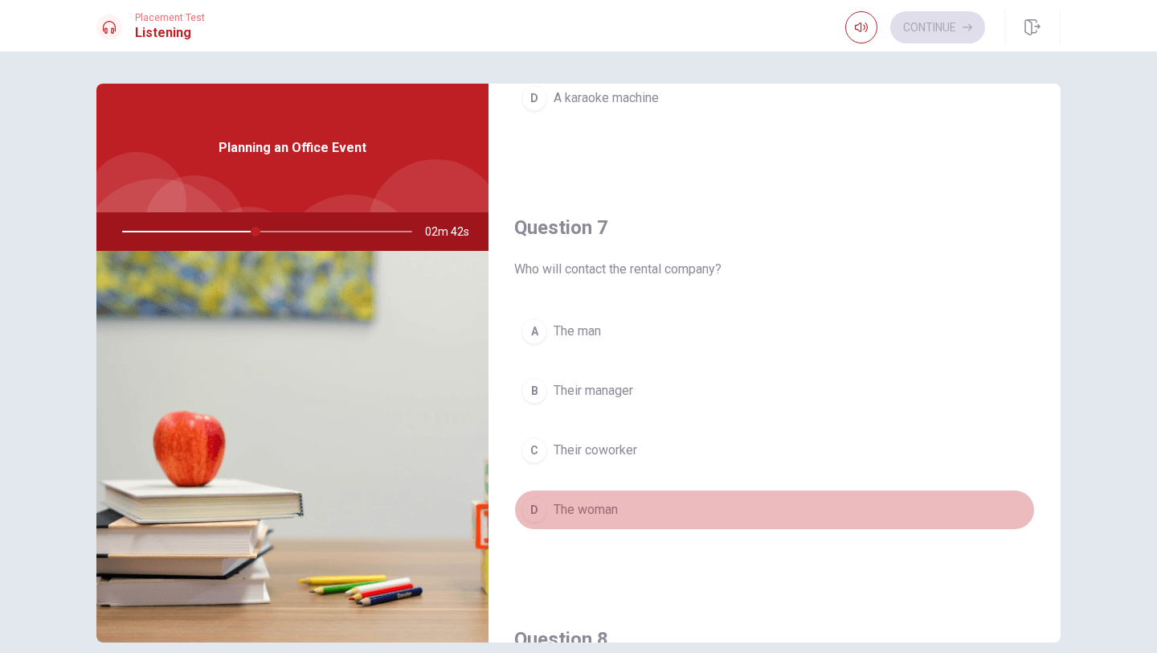
click at [587, 505] on button "D The woman" at bounding box center [774, 509] width 521 height 40
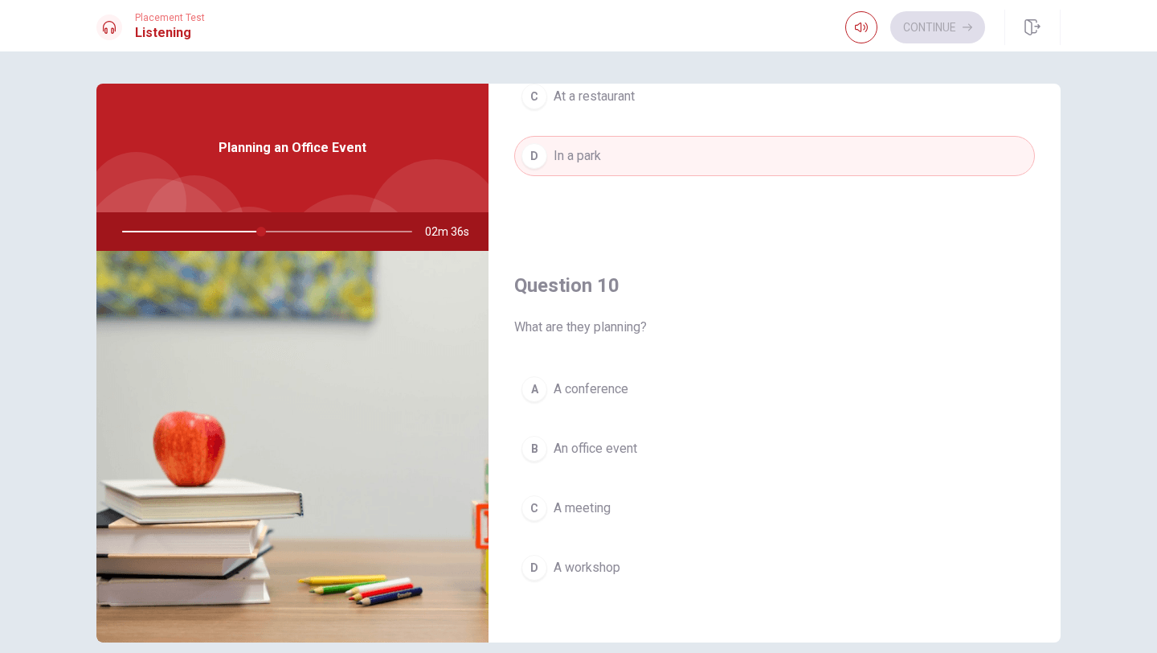
scroll to position [1483, 0]
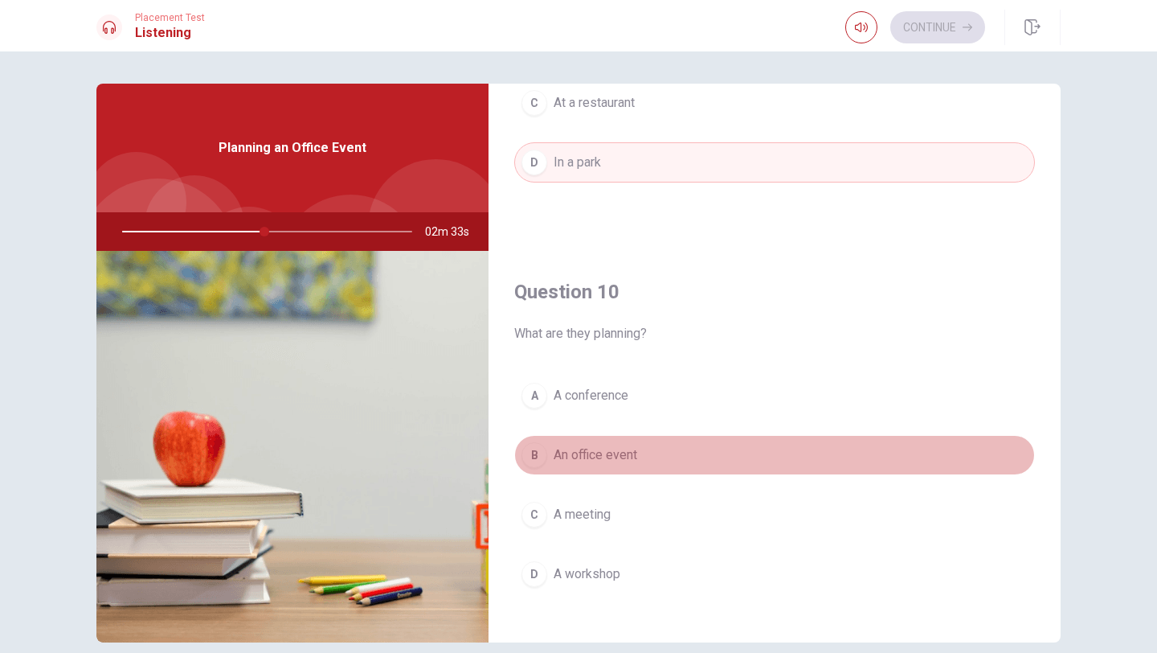
click at [587, 452] on span "An office event" at bounding box center [596, 454] width 84 height 19
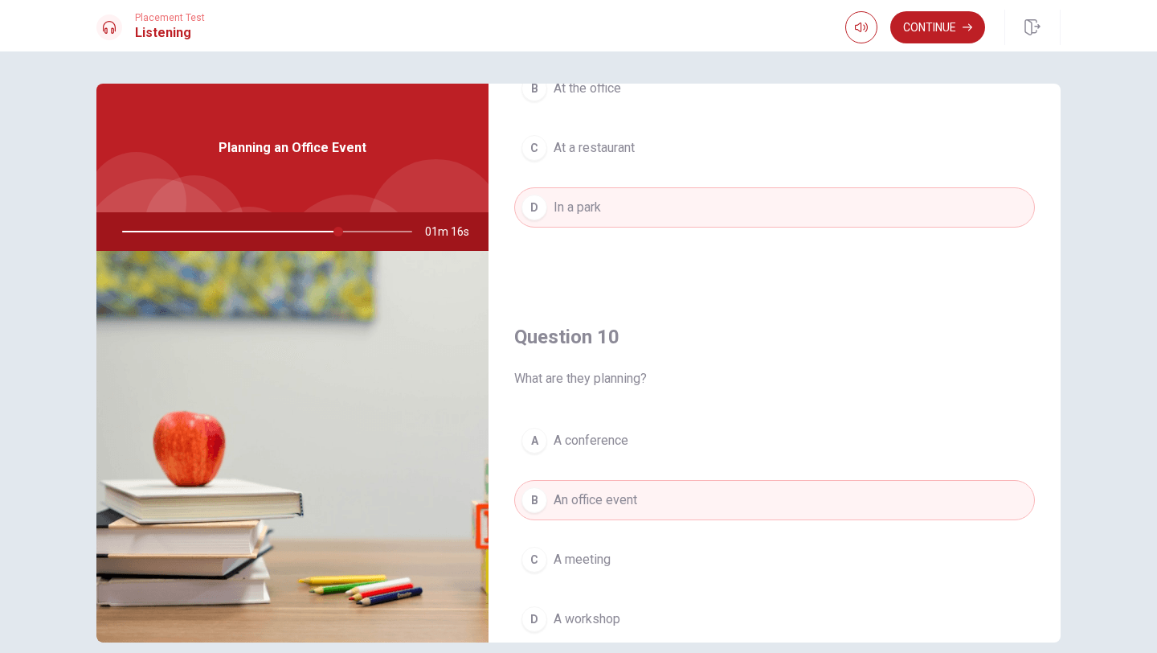
scroll to position [1499, 0]
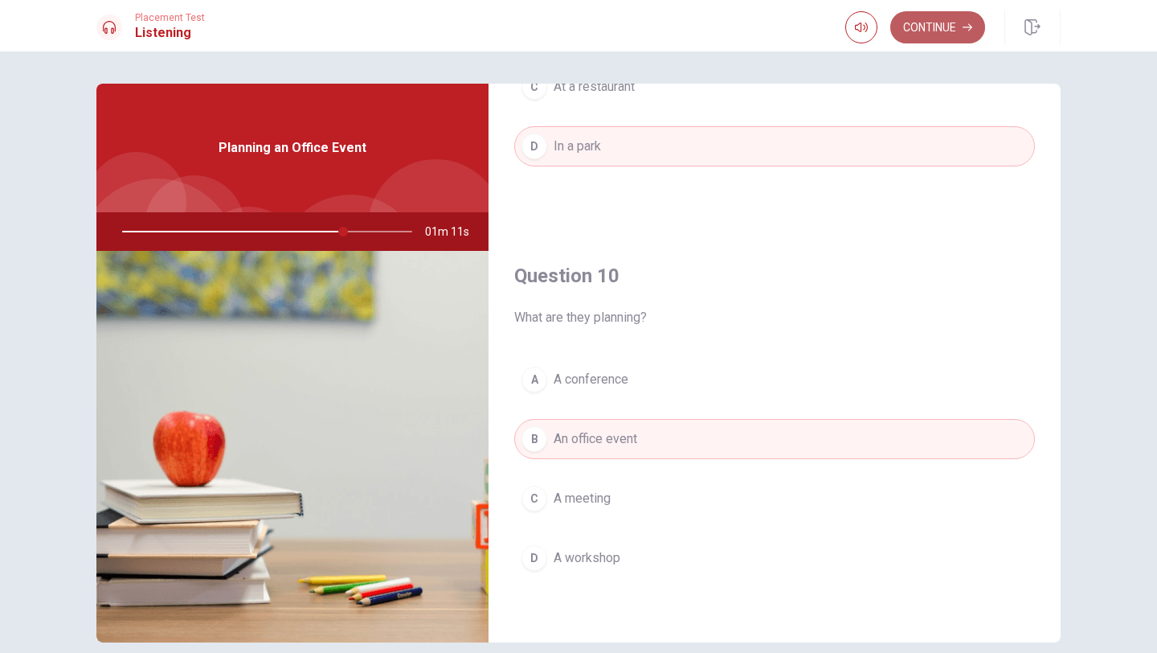
click at [587, 27] on button "Continue" at bounding box center [937, 27] width 95 height 32
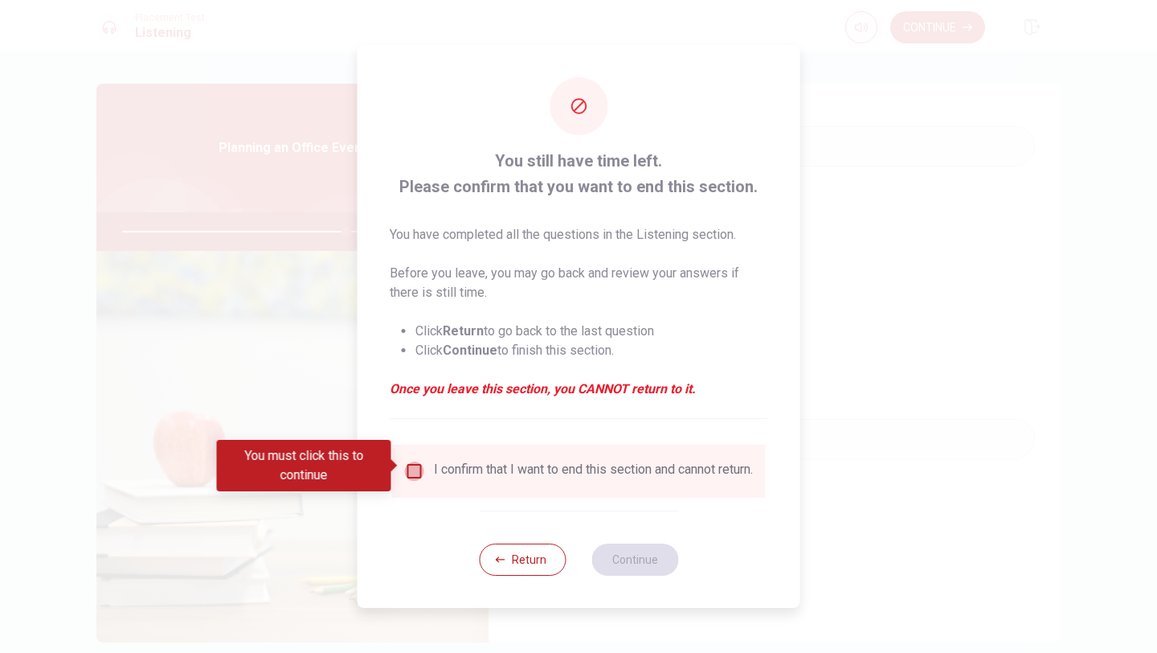
click at [417, 469] on input "You must click this to continue" at bounding box center [414, 470] width 19 height 19
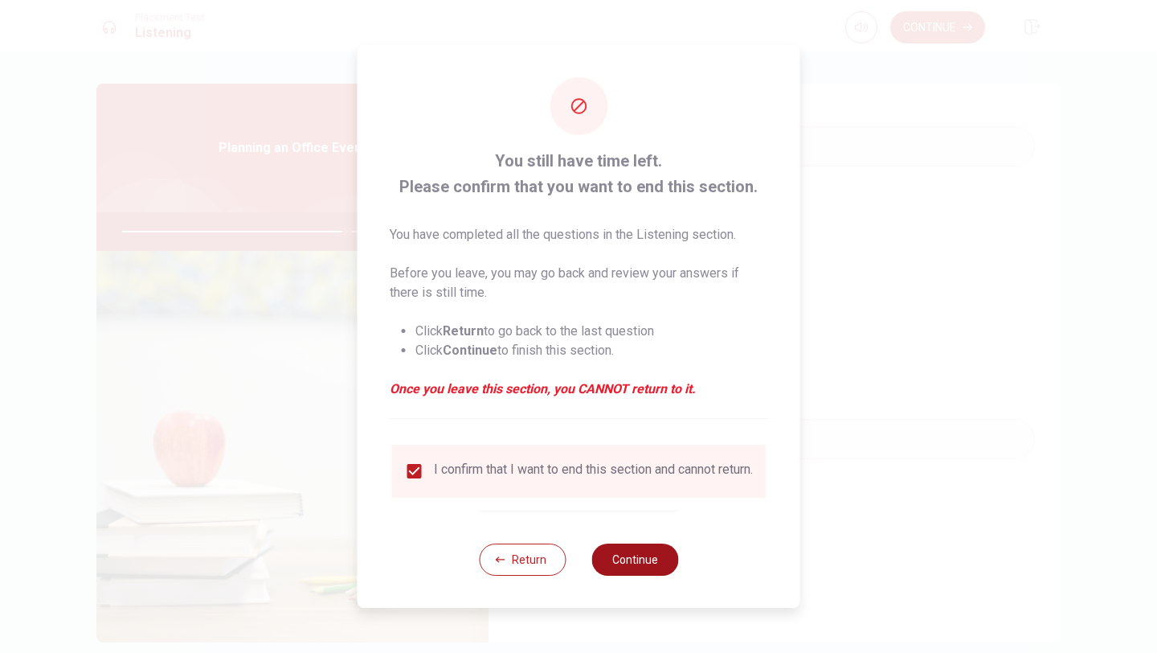
click at [587, 555] on button "Continue" at bounding box center [634, 559] width 87 height 32
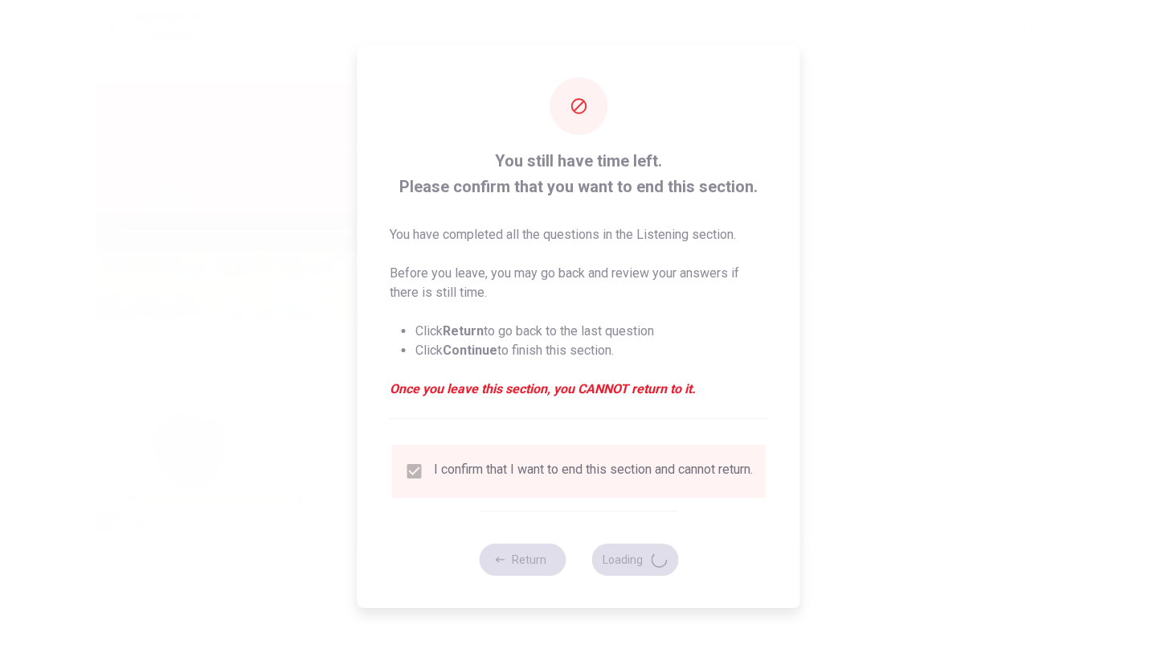
type input "79"
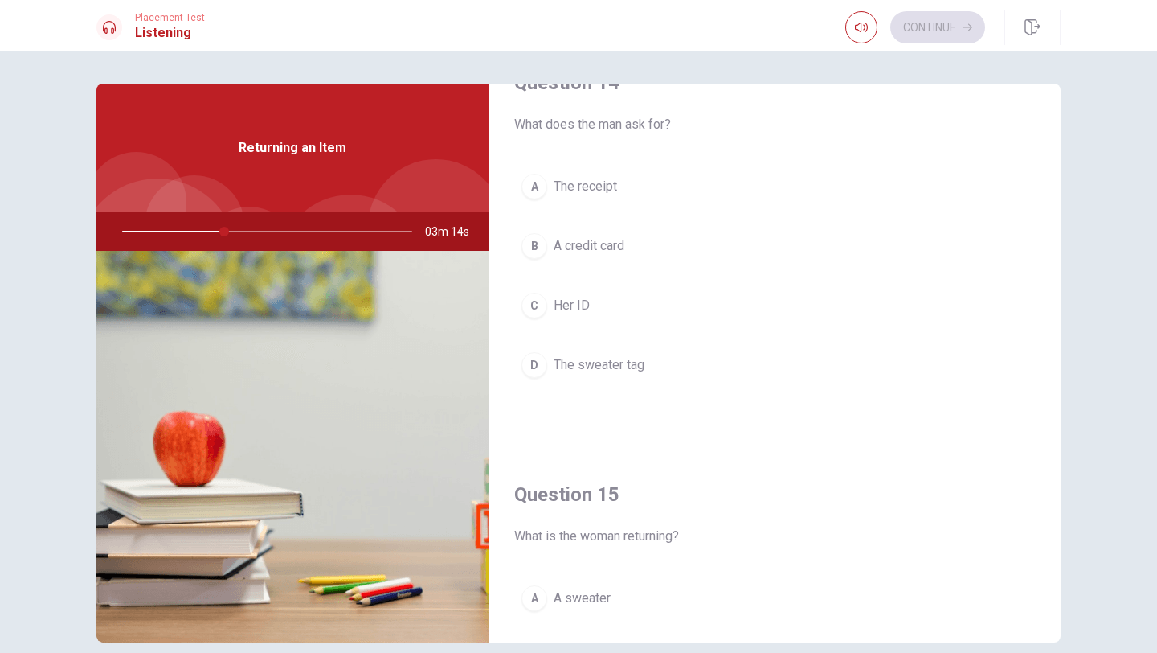
scroll to position [1250, 0]
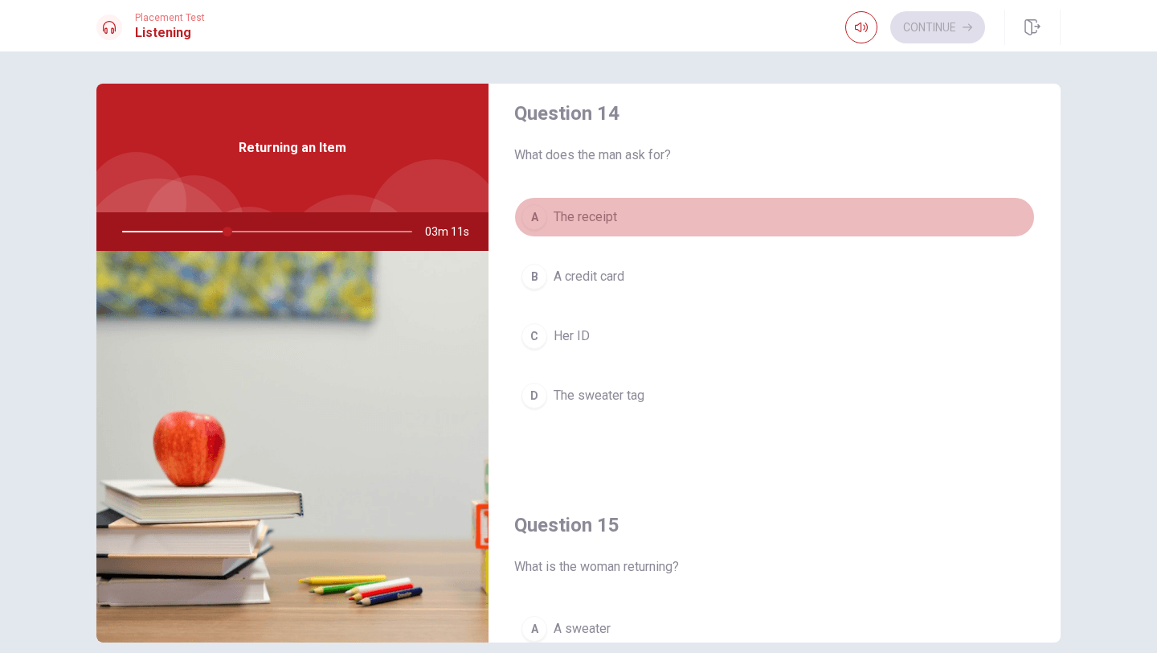
click at [537, 214] on div "A" at bounding box center [535, 217] width 26 height 26
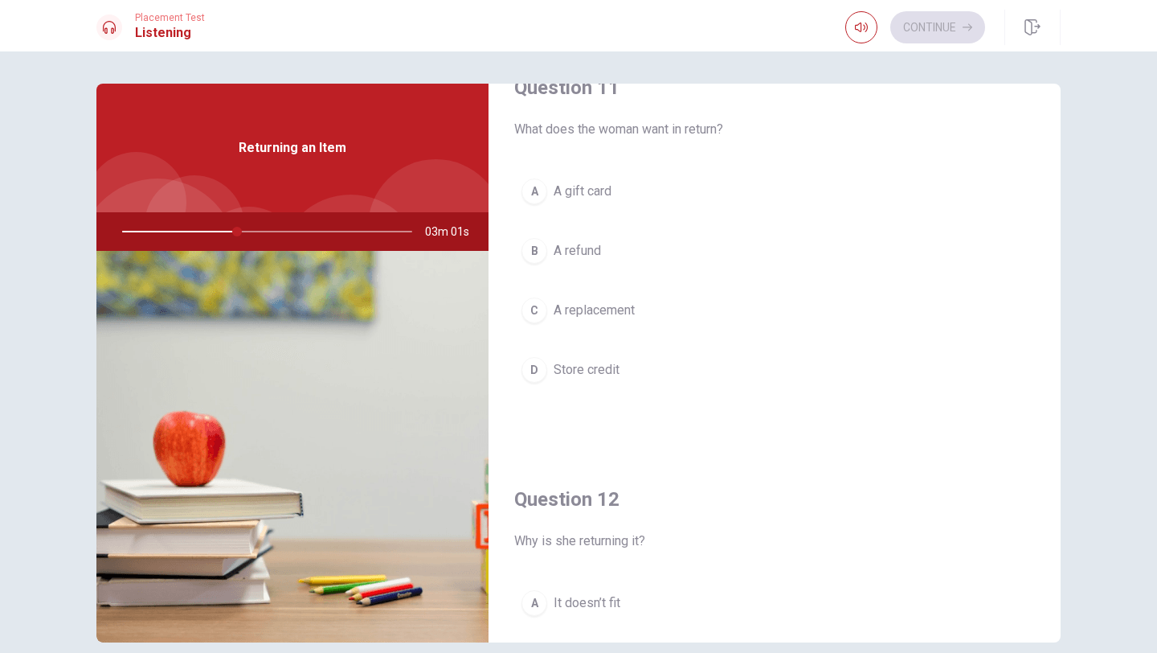
scroll to position [0, 0]
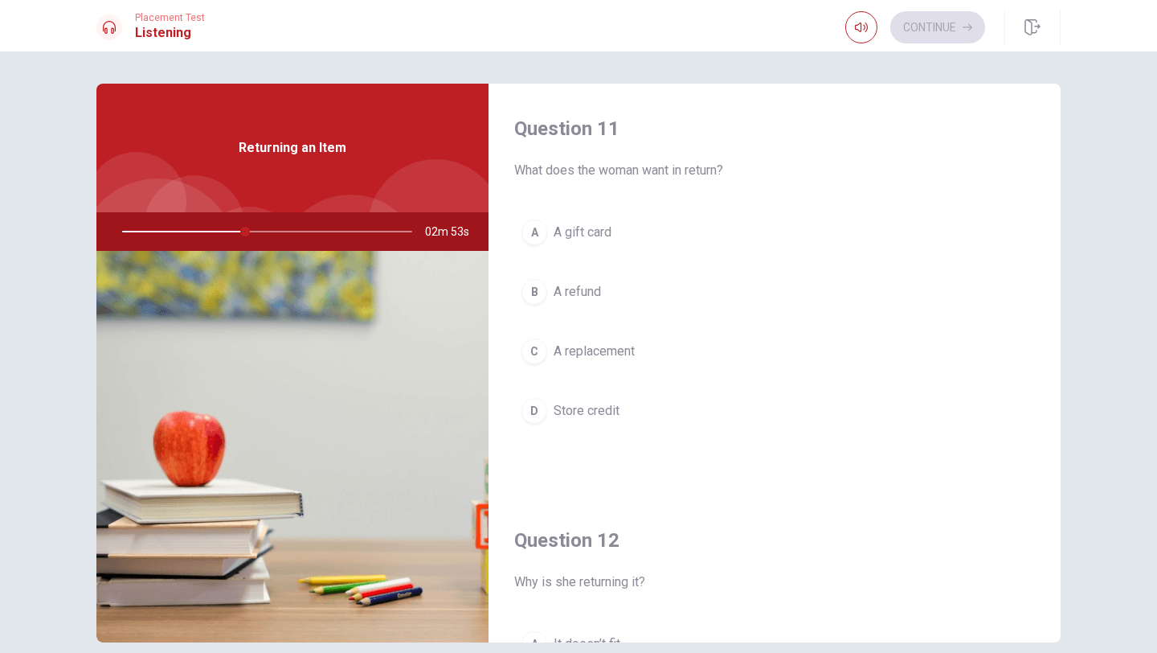
click at [538, 293] on div "B" at bounding box center [535, 292] width 26 height 26
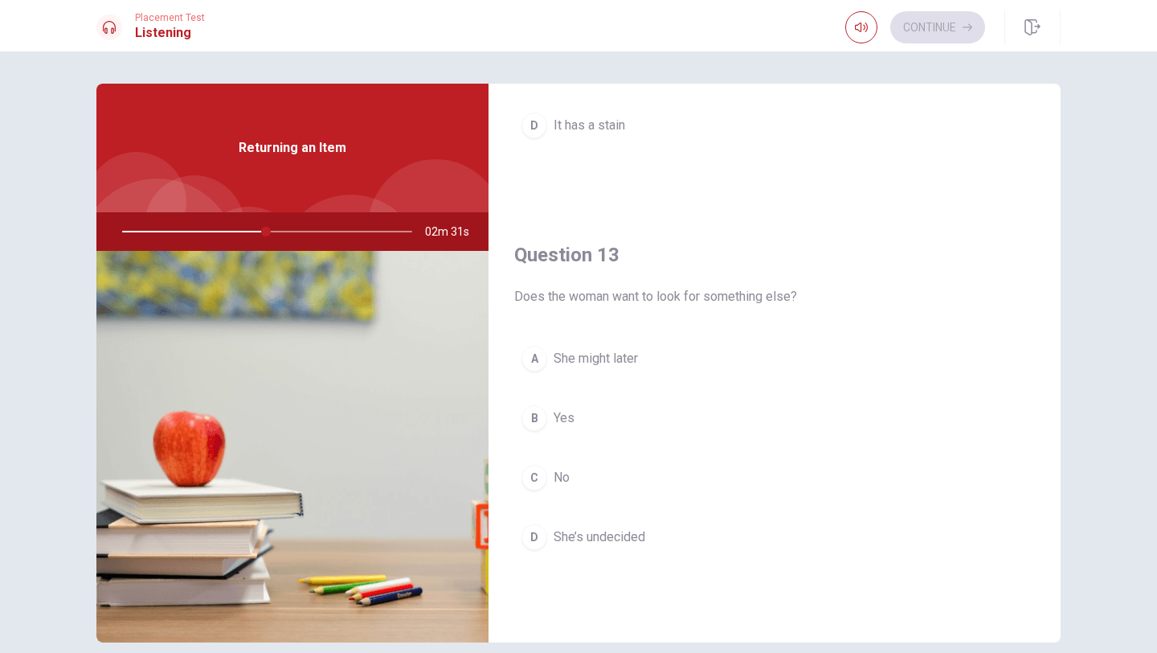
scroll to position [709, 0]
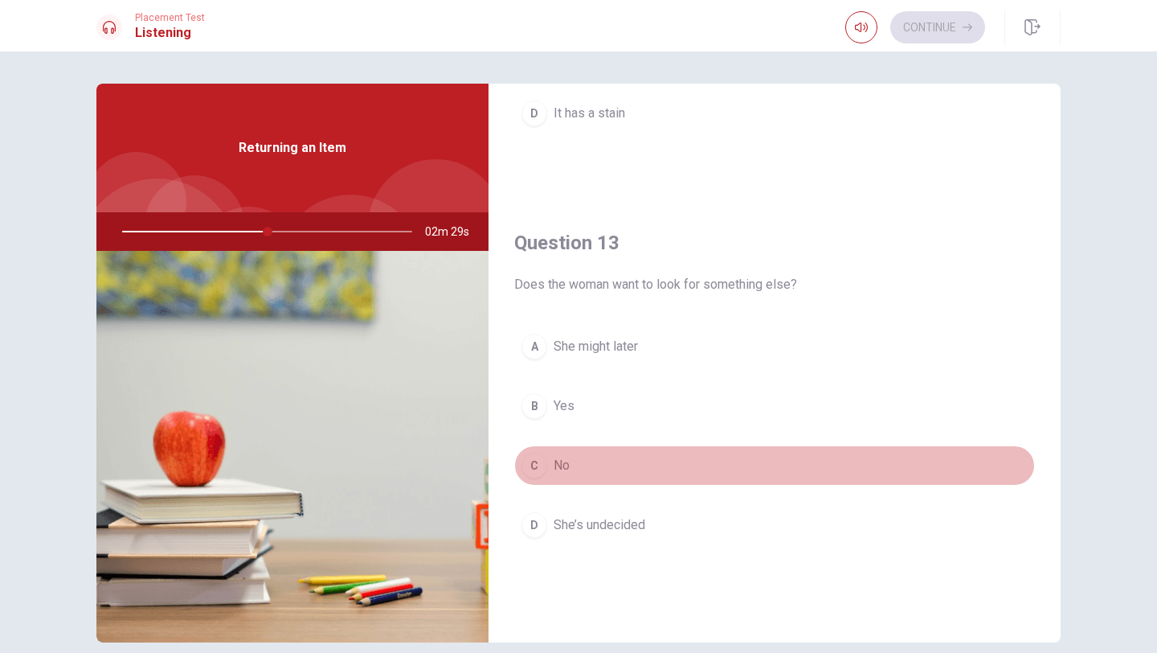
click at [539, 461] on div "C" at bounding box center [535, 465] width 26 height 26
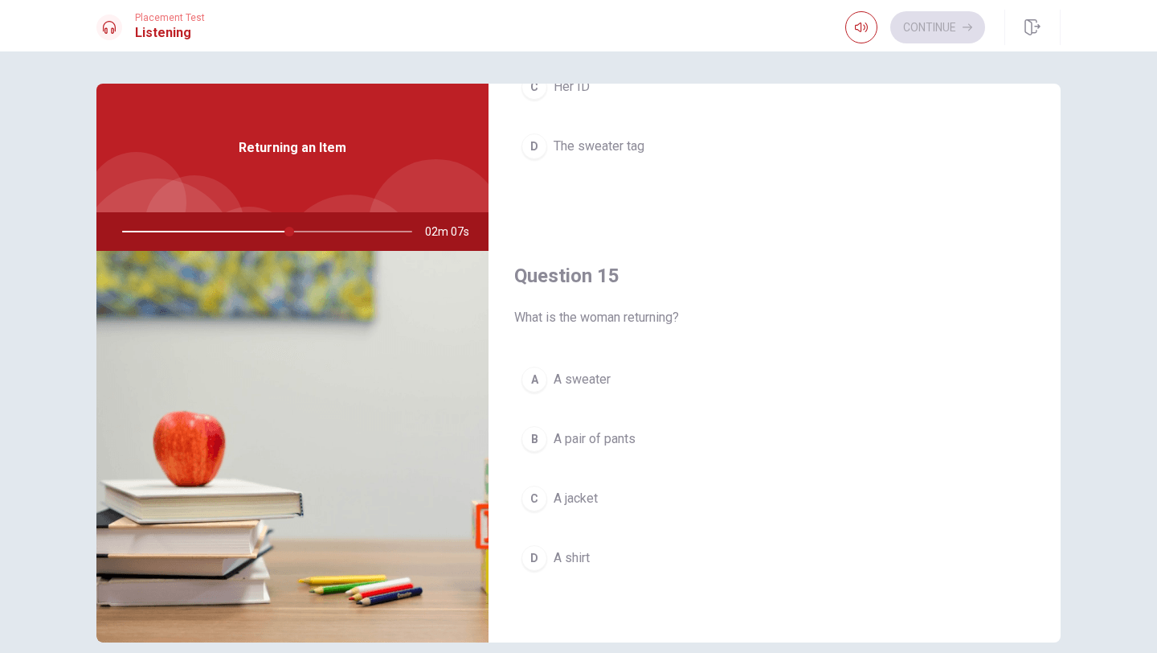
scroll to position [73, 0]
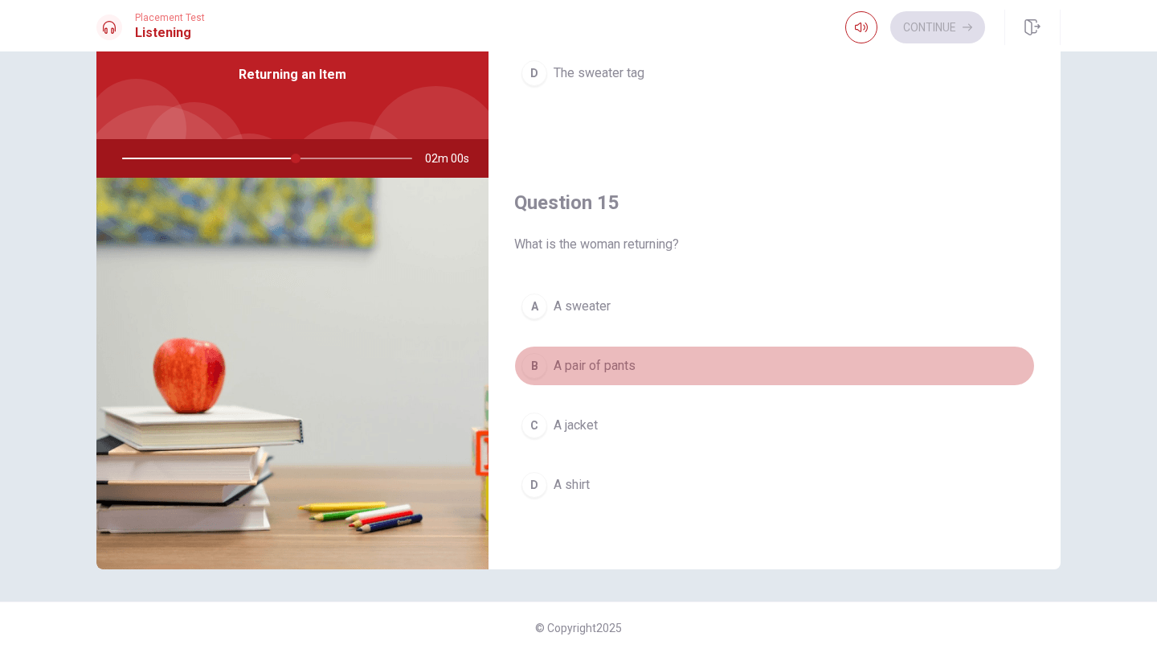
click at [587, 367] on span "A pair of pants" at bounding box center [595, 365] width 82 height 19
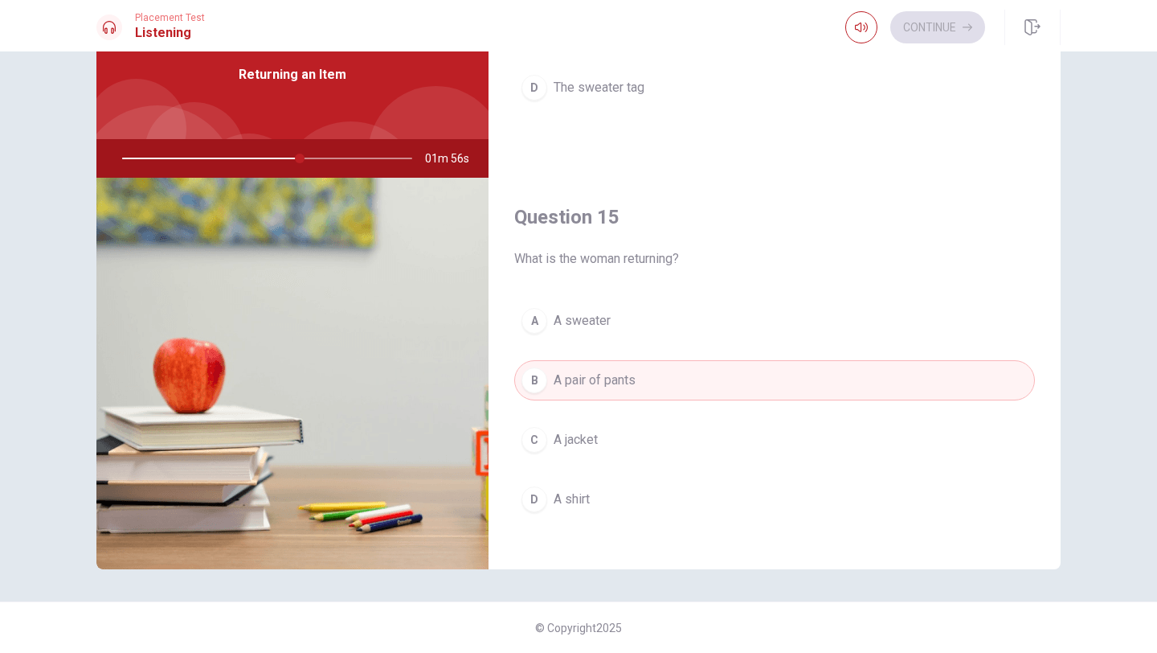
scroll to position [1477, 0]
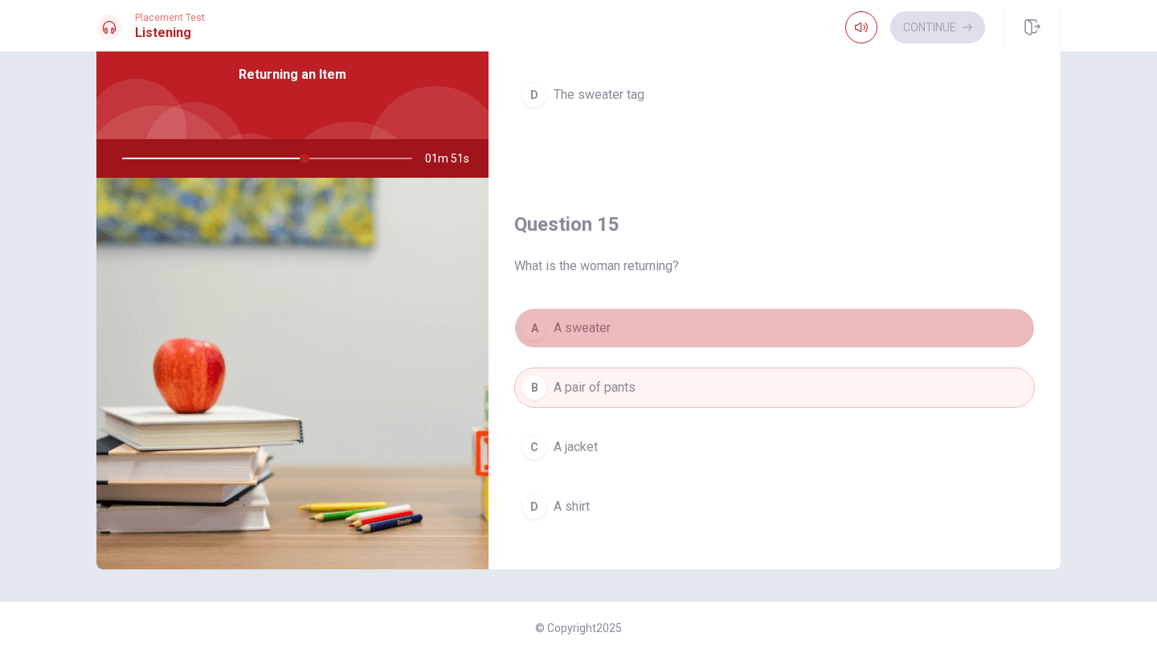
click at [587, 334] on span "A sweater" at bounding box center [582, 327] width 57 height 19
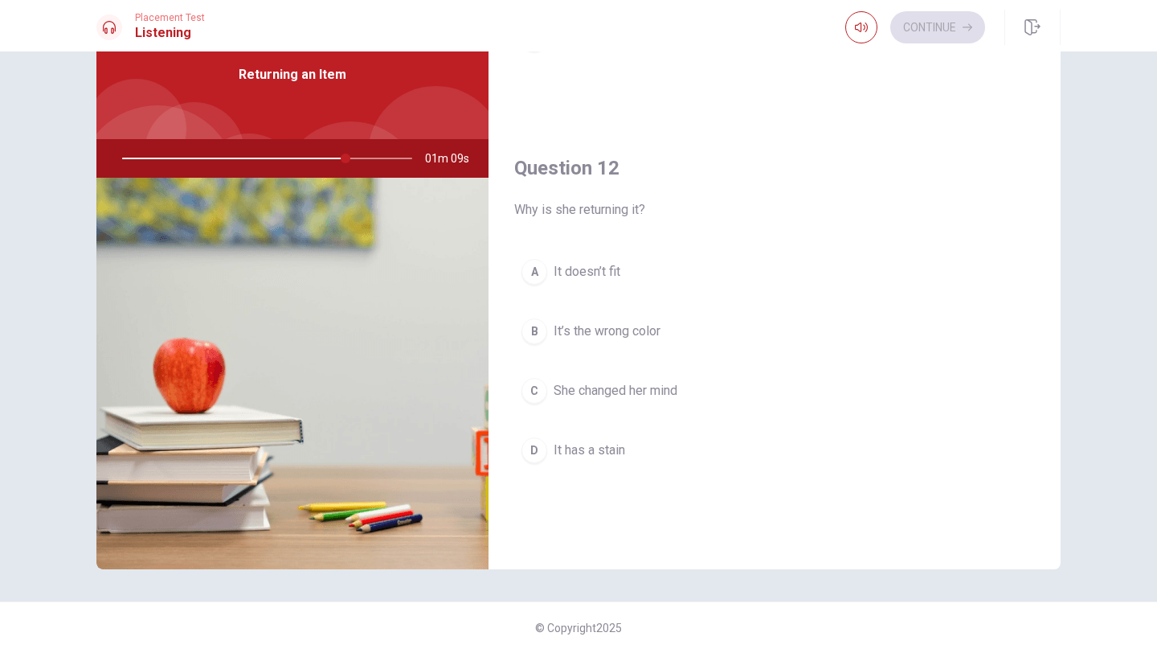
scroll to position [311, 0]
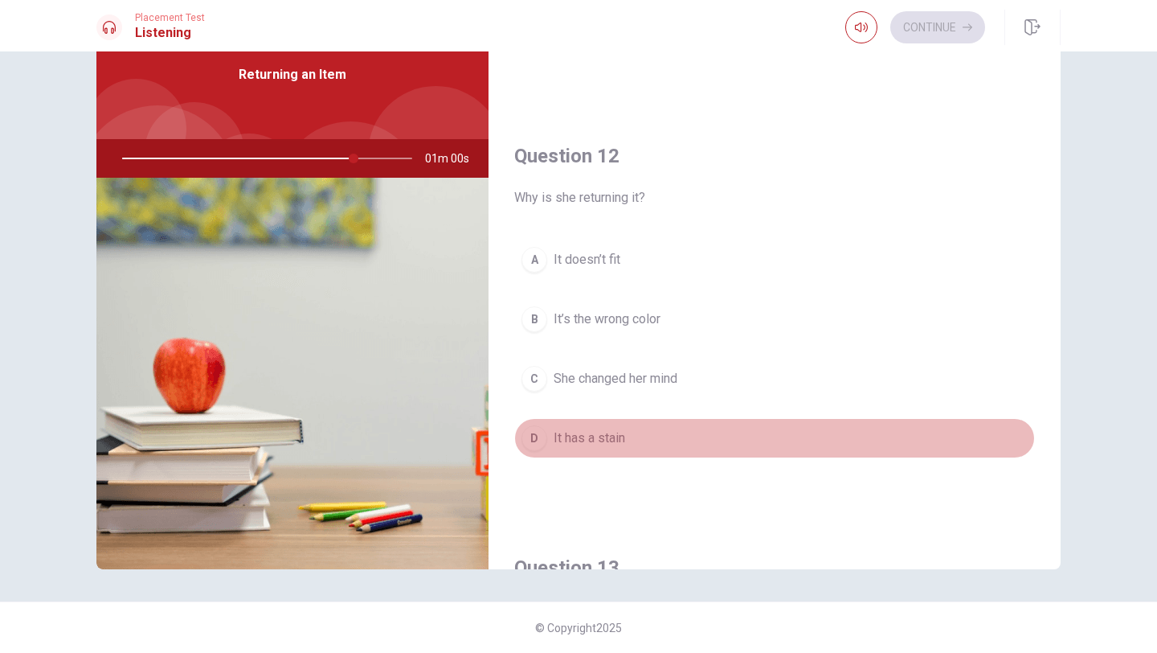
click at [526, 434] on div "D" at bounding box center [535, 438] width 26 height 26
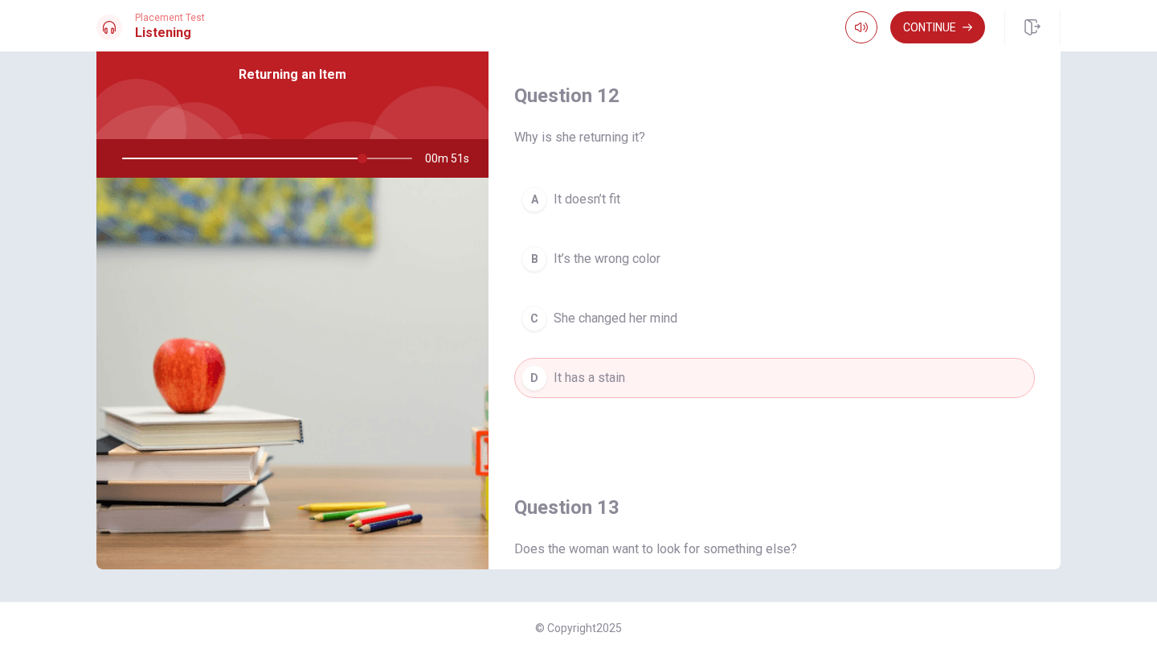
scroll to position [363, 0]
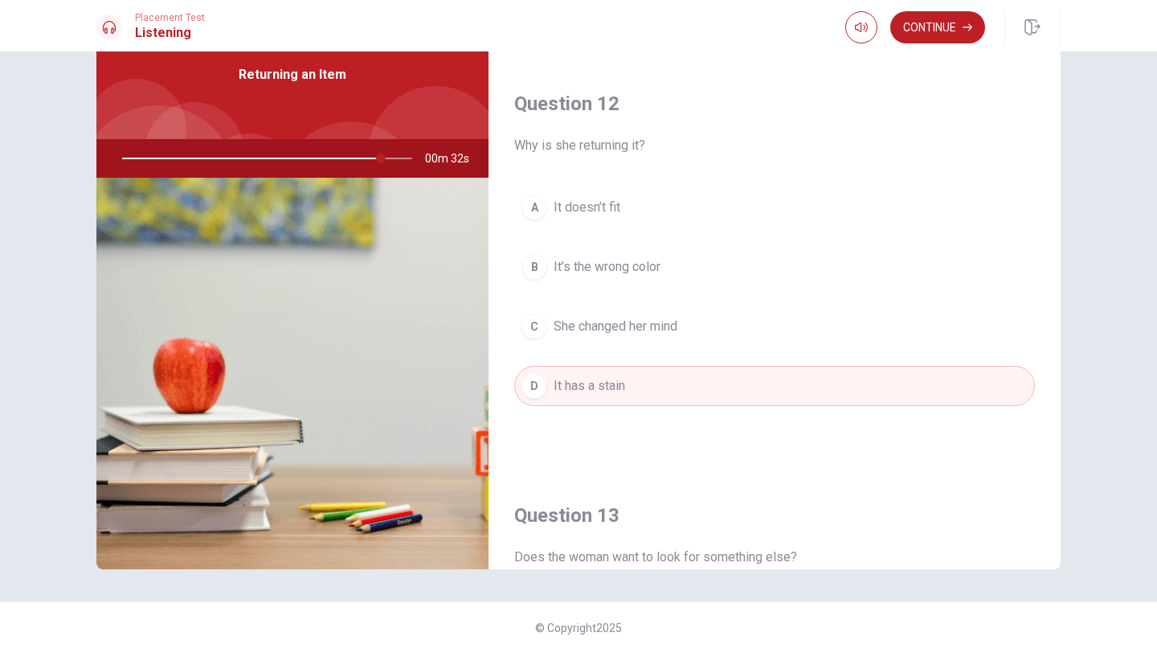
click at [587, 336] on button "C She changed her mind" at bounding box center [774, 326] width 521 height 40
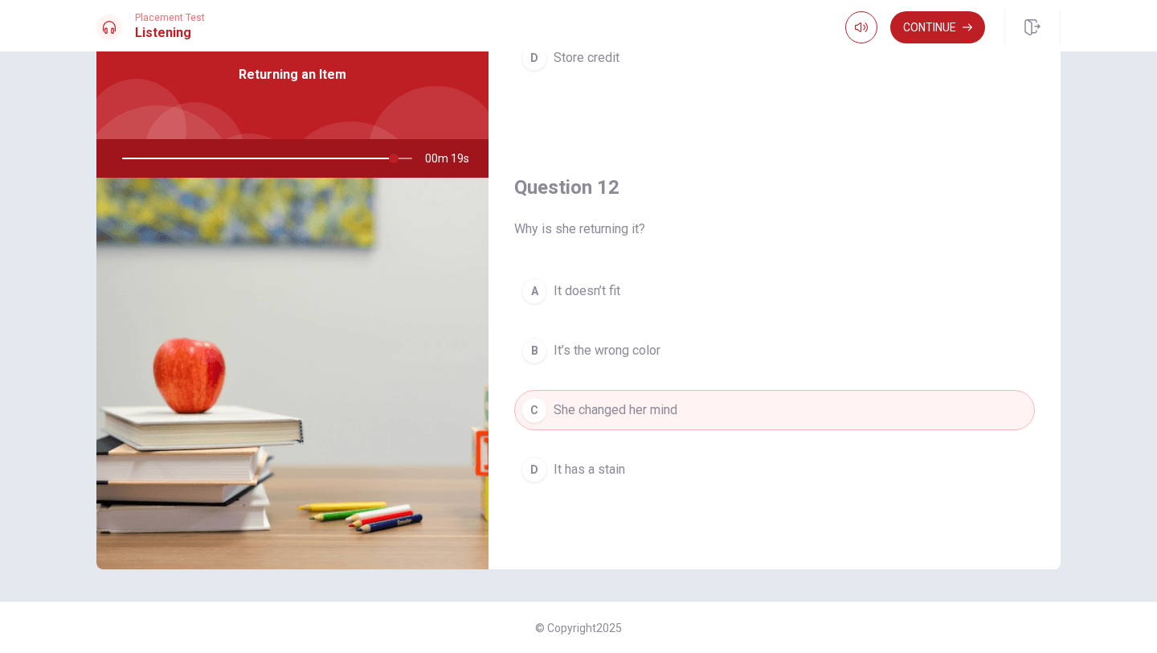
scroll to position [0, 0]
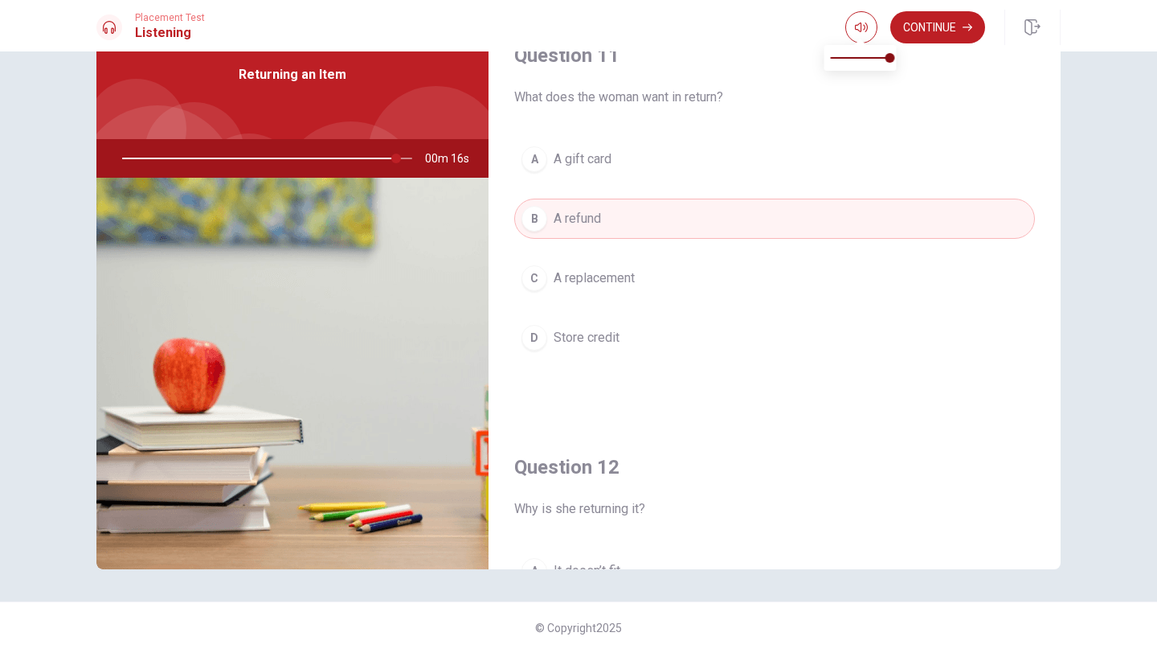
click at [587, 36] on span at bounding box center [860, 40] width 13 height 9
click at [587, 147] on button "A A gift card" at bounding box center [774, 159] width 521 height 40
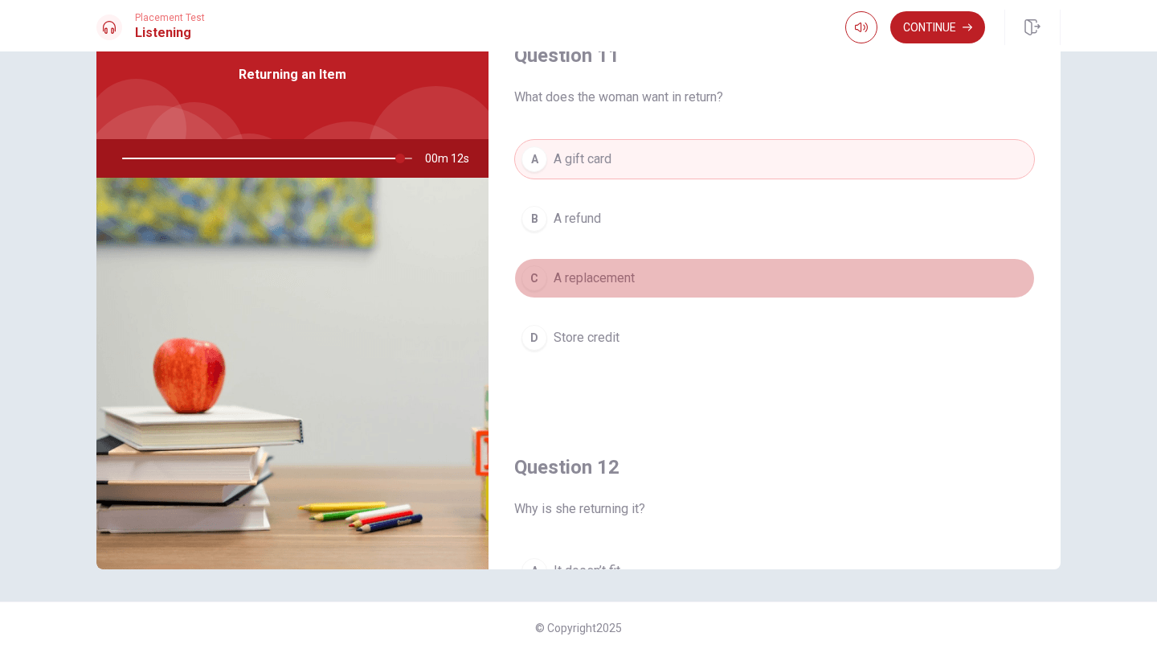
click at [587, 281] on button "C A replacement" at bounding box center [774, 278] width 521 height 40
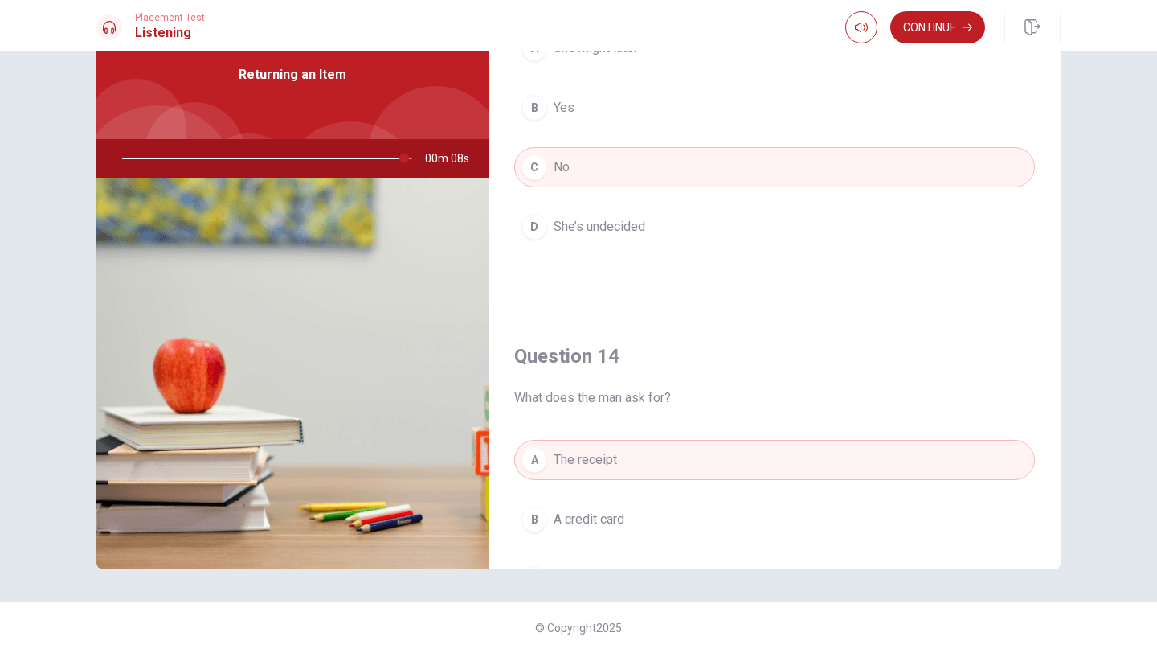
scroll to position [1499, 0]
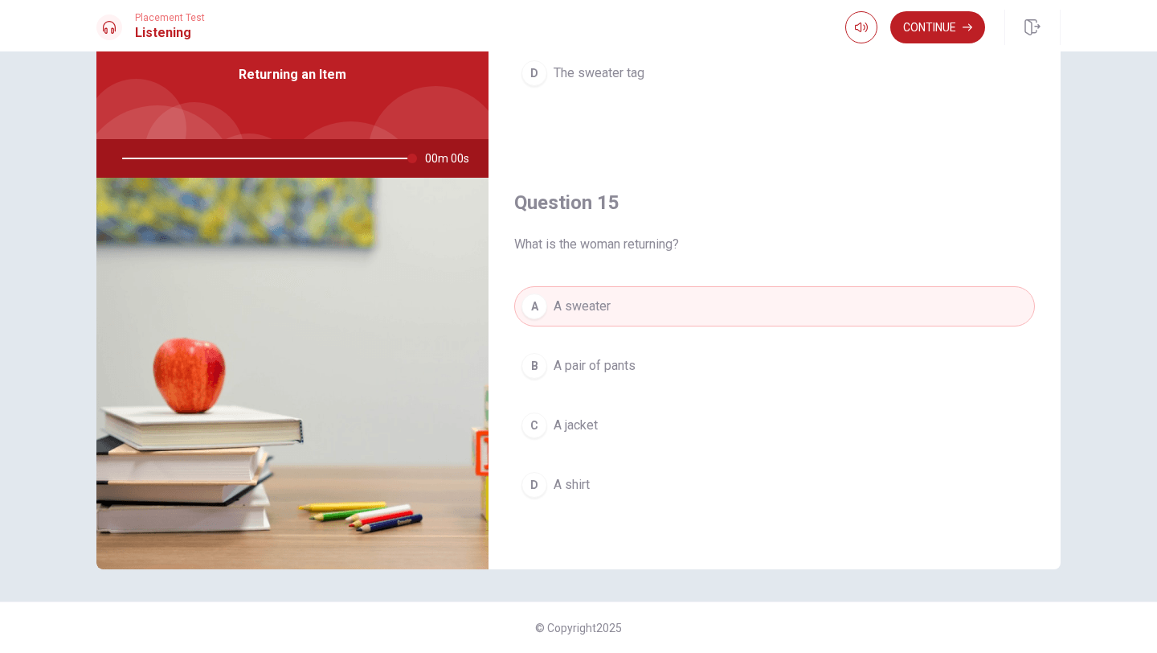
type input "0"
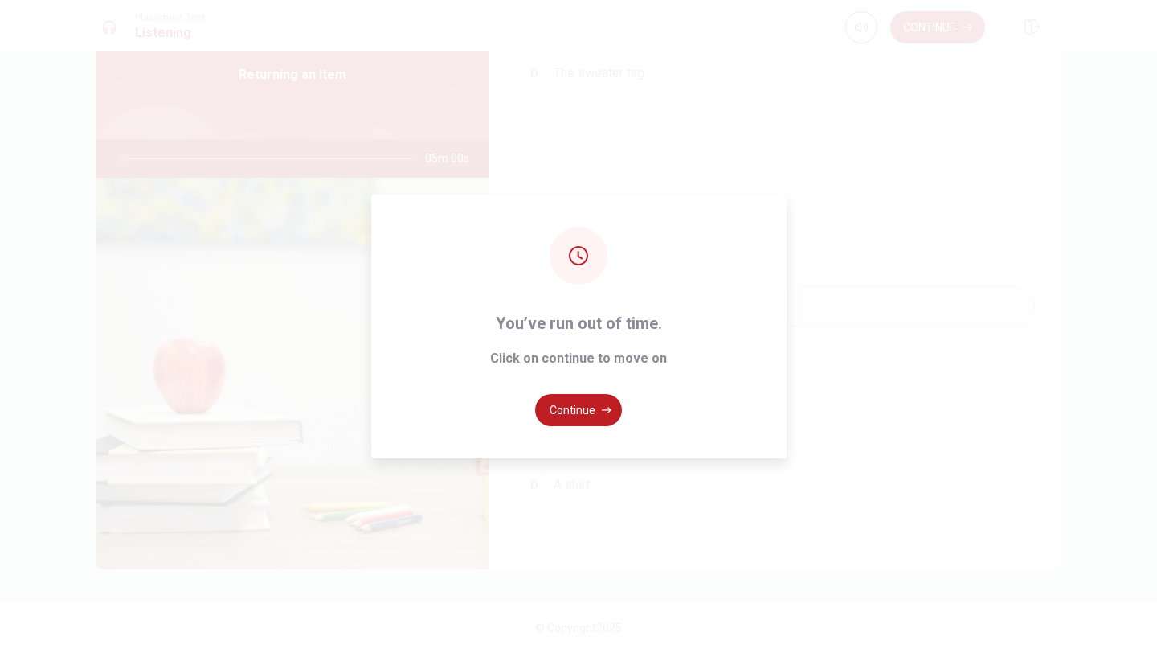
click at [579, 407] on button "Continue" at bounding box center [578, 410] width 87 height 32
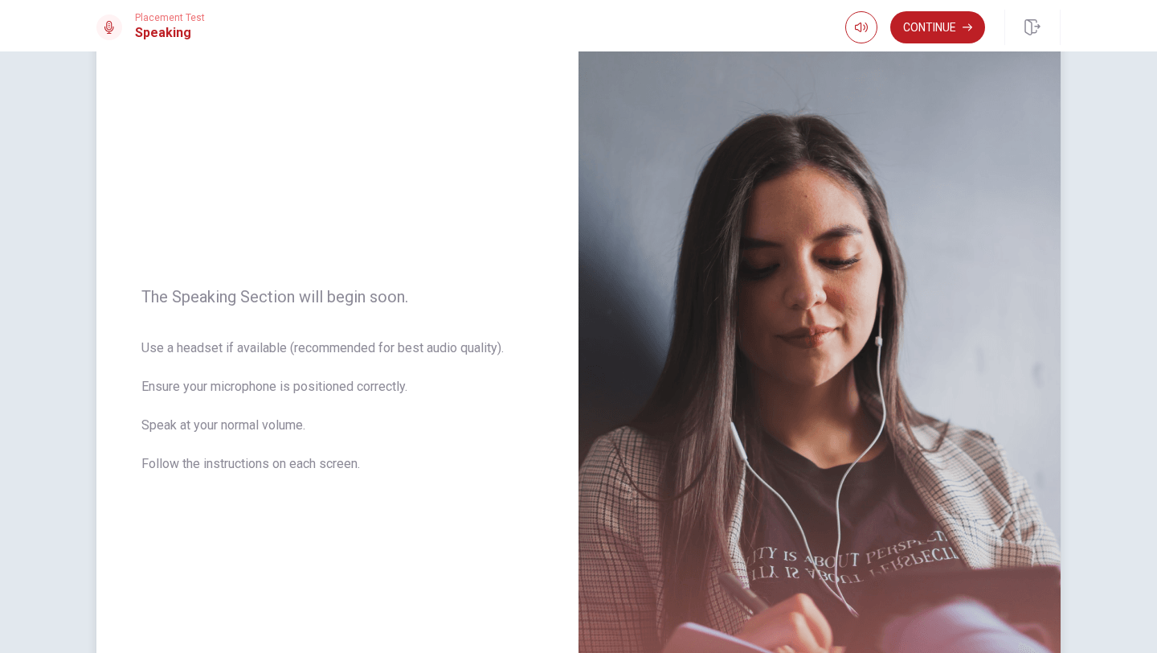
scroll to position [40, 0]
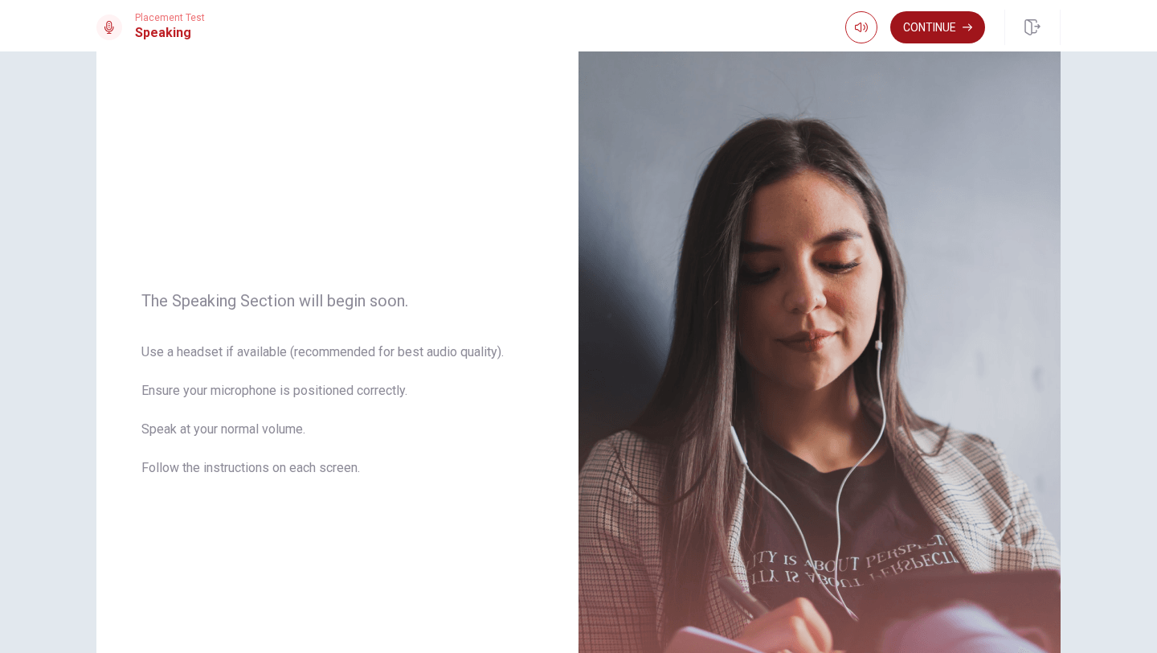
click at [587, 26] on button "Continue" at bounding box center [937, 27] width 95 height 32
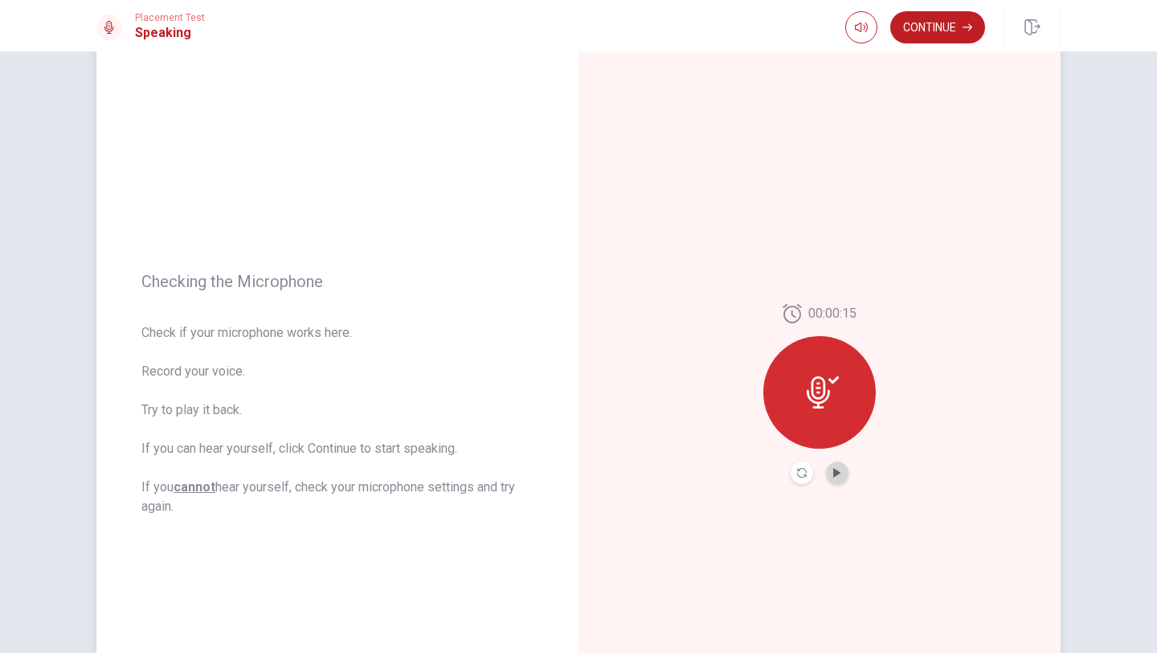
click at [587, 466] on button "Play Audio" at bounding box center [837, 472] width 23 height 23
click at [587, 32] on button "Continue" at bounding box center [937, 27] width 95 height 32
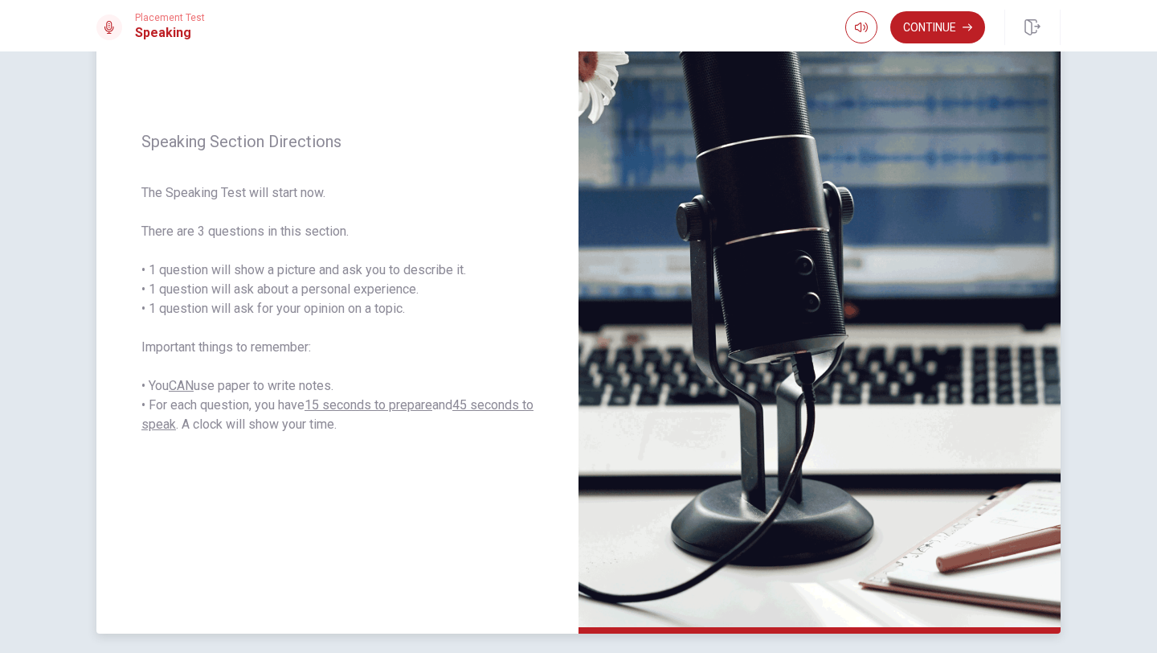
scroll to position [152, 0]
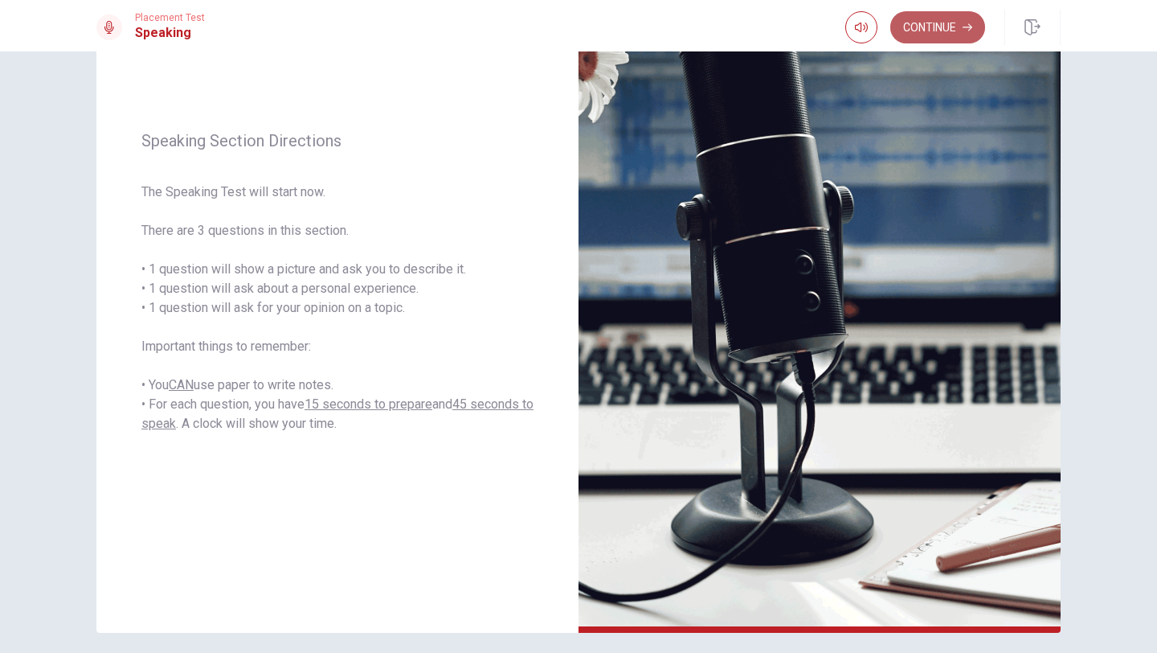
click at [587, 23] on button "Continue" at bounding box center [937, 27] width 95 height 32
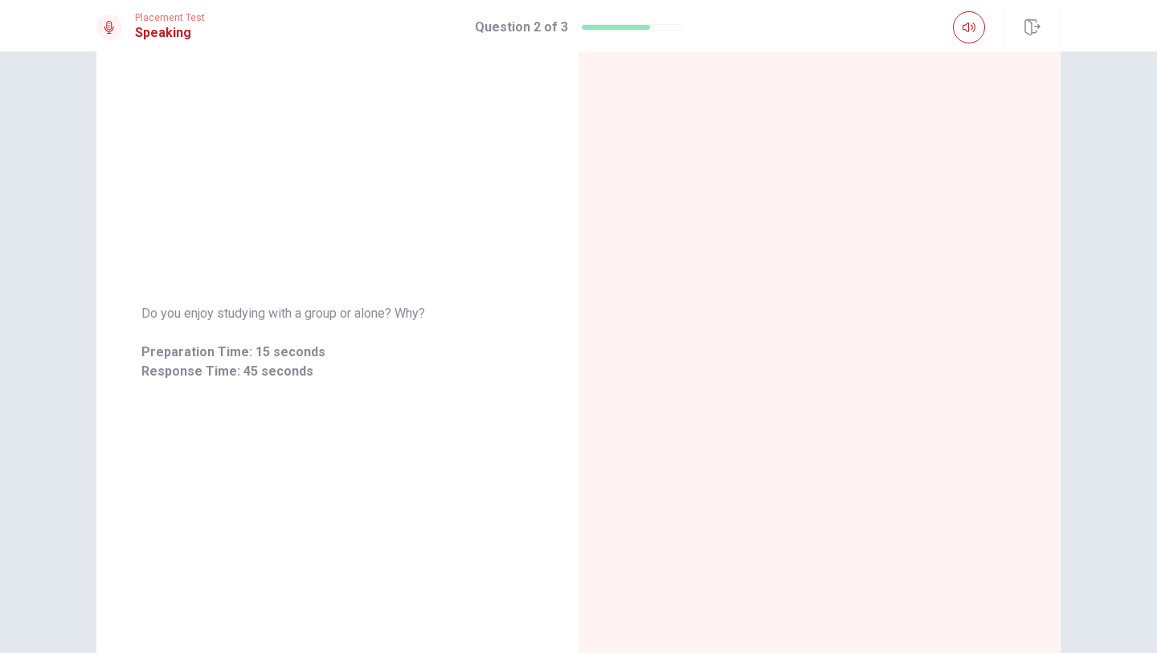
scroll to position [0, 0]
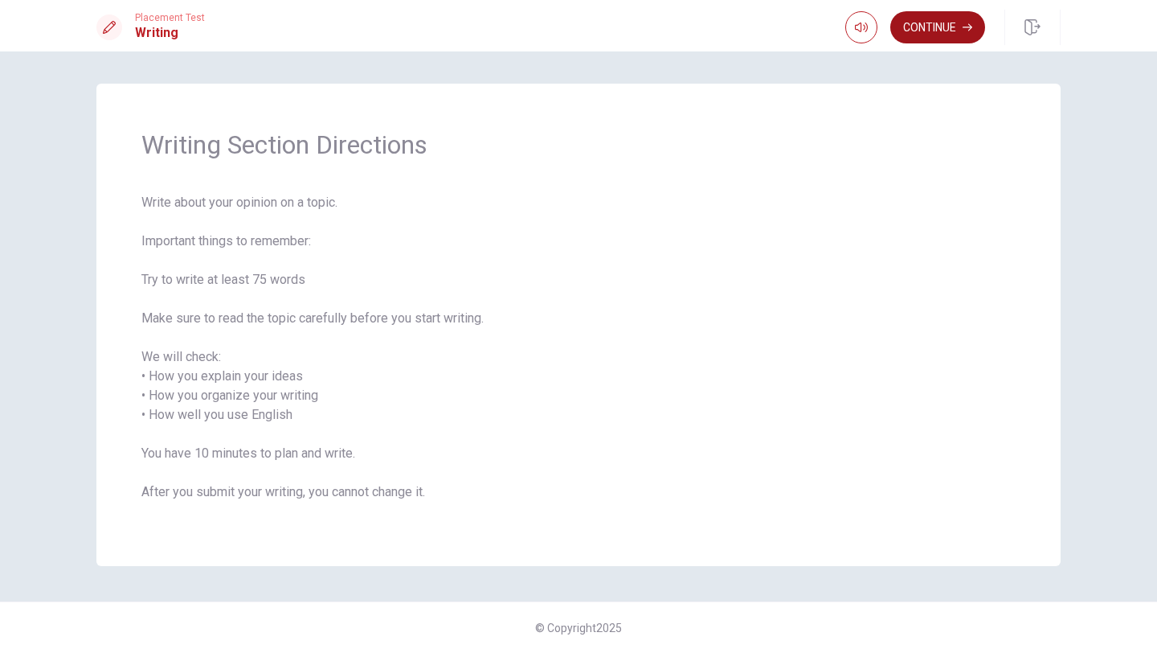
click at [587, 30] on button "Continue" at bounding box center [937, 27] width 95 height 32
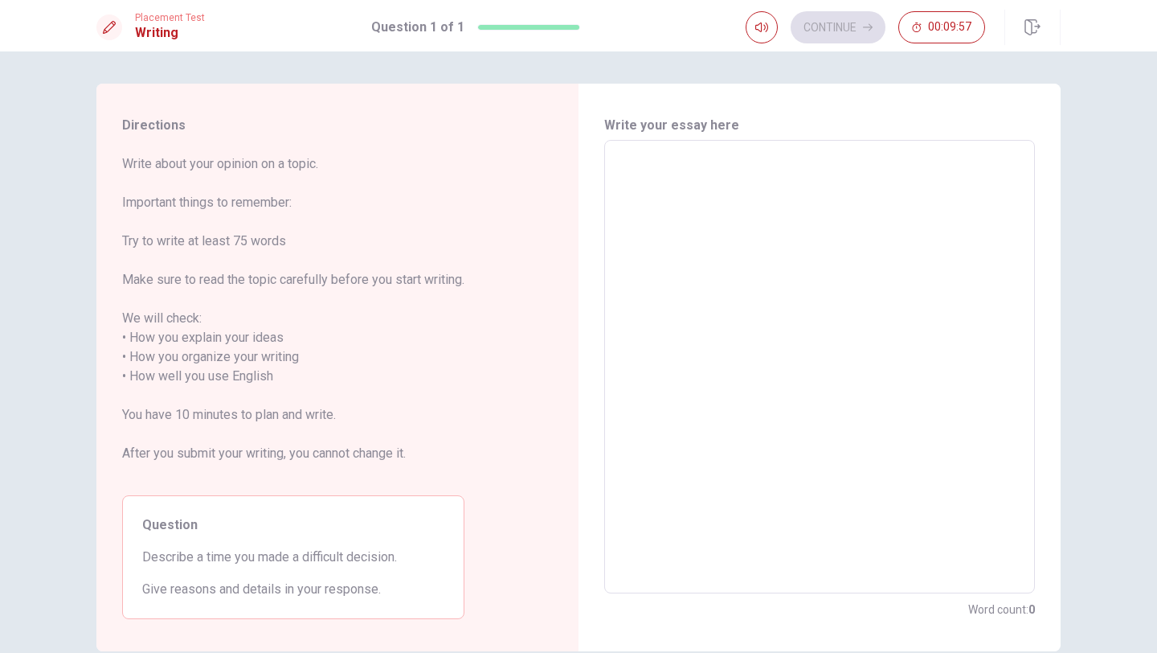
click at [587, 155] on textarea at bounding box center [820, 366] width 408 height 427
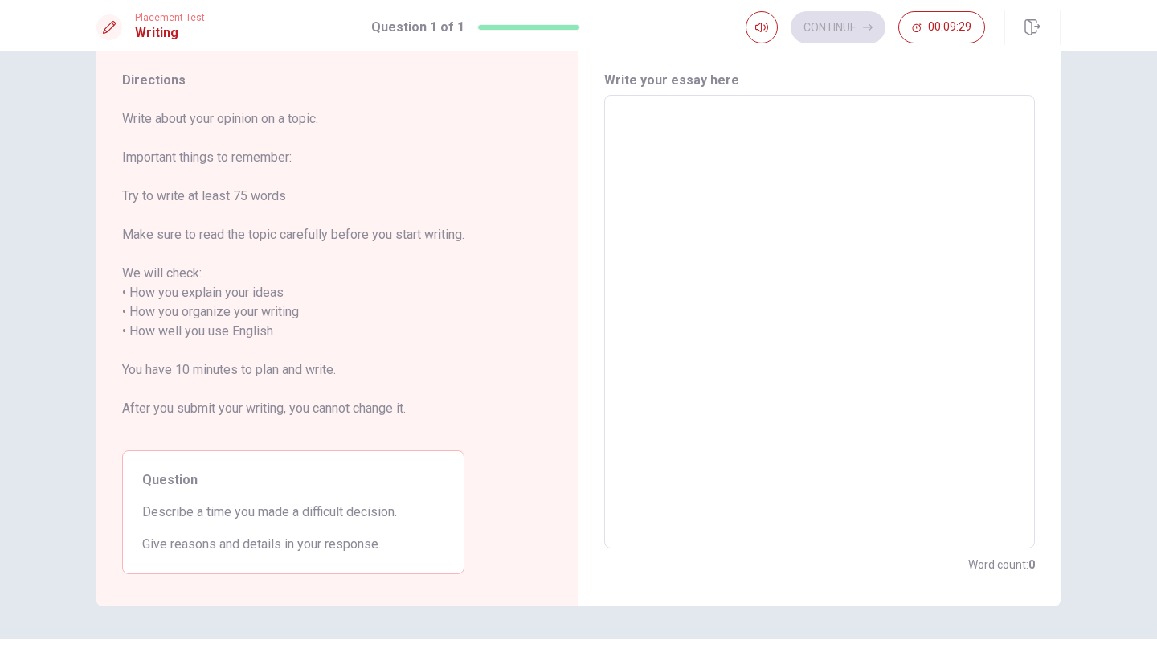
click at [144, 511] on span "Describe a time you made a difficult decision." at bounding box center [293, 511] width 302 height 19
click at [587, 227] on textarea at bounding box center [820, 321] width 408 height 427
type textarea "I"
type textarea "x"
type textarea "I"
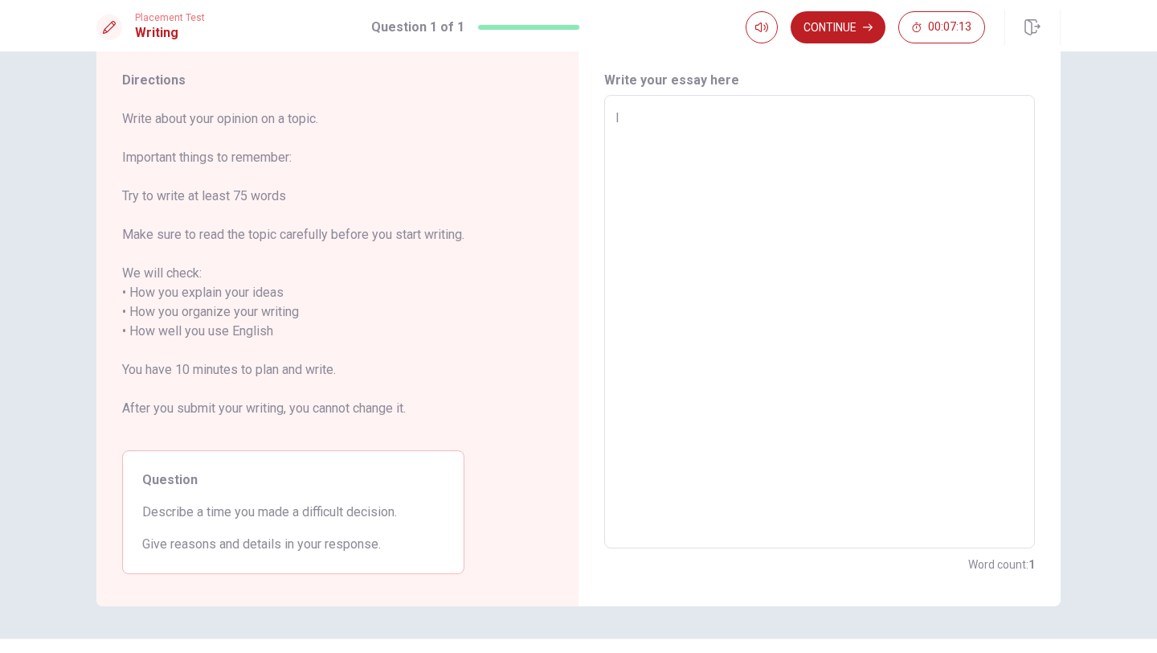
type textarea "x"
type textarea "I d"
type textarea "x"
type textarea "I で"
type textarea "x"
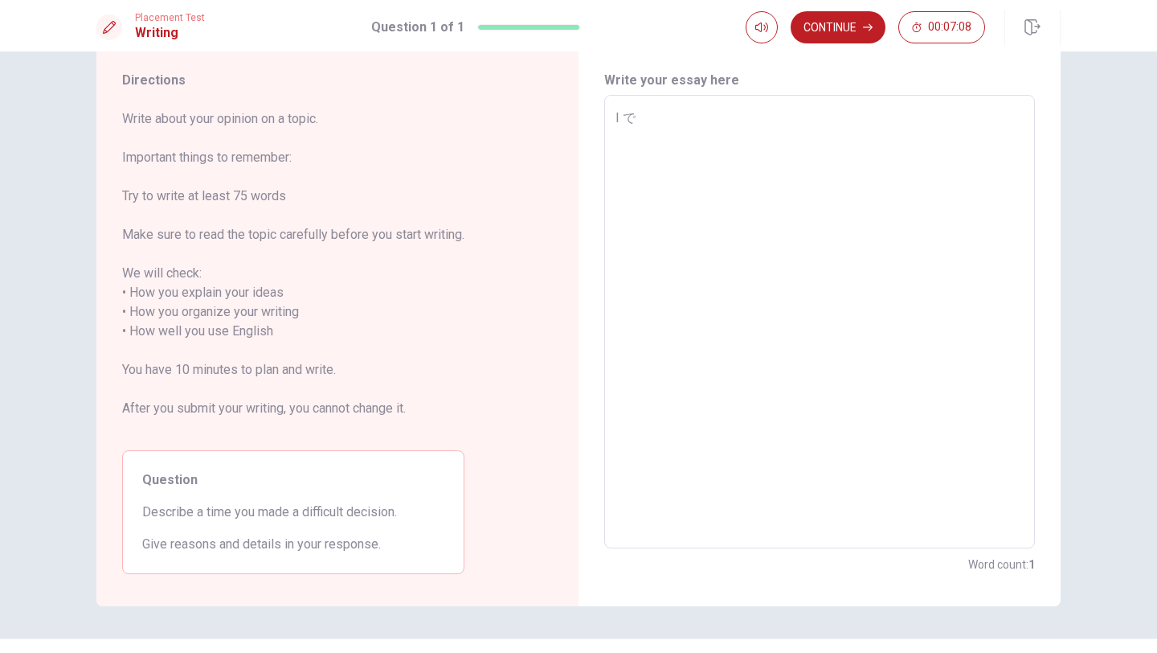
type textarea "I でs"
click at [587, 336] on textarea "I でs" at bounding box center [820, 321] width 408 height 427
type textarea "x"
type textarea "I で"
type textarea "x"
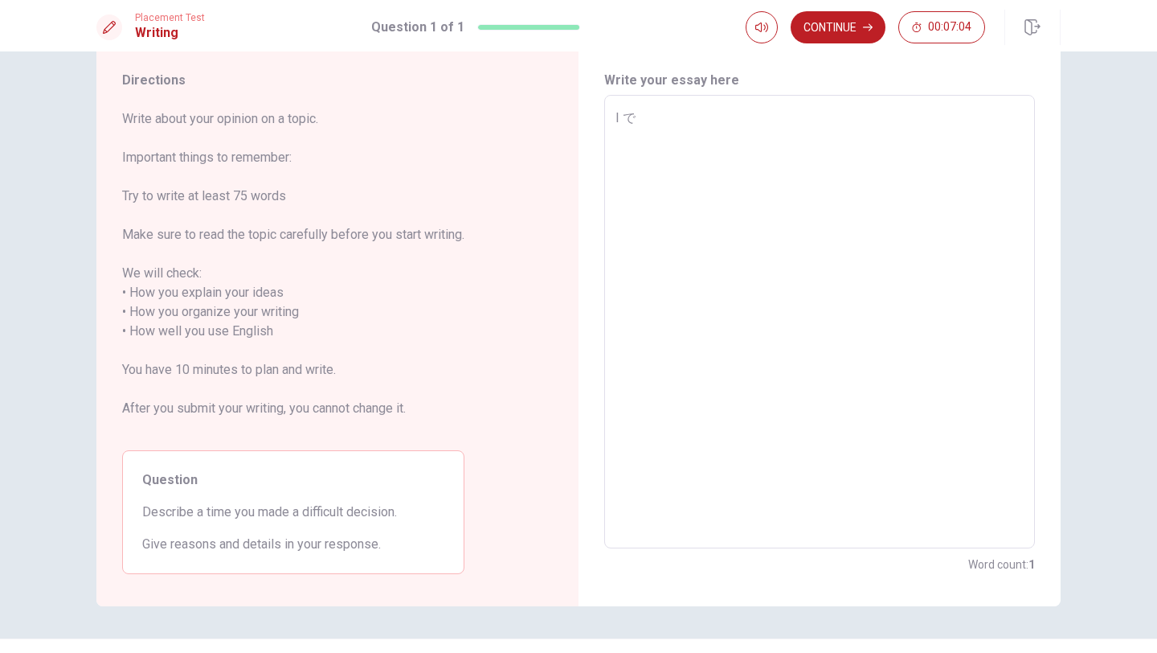
type textarea "I"
type textarea "x"
type textarea "I s"
type textarea "x"
type textarea "I"
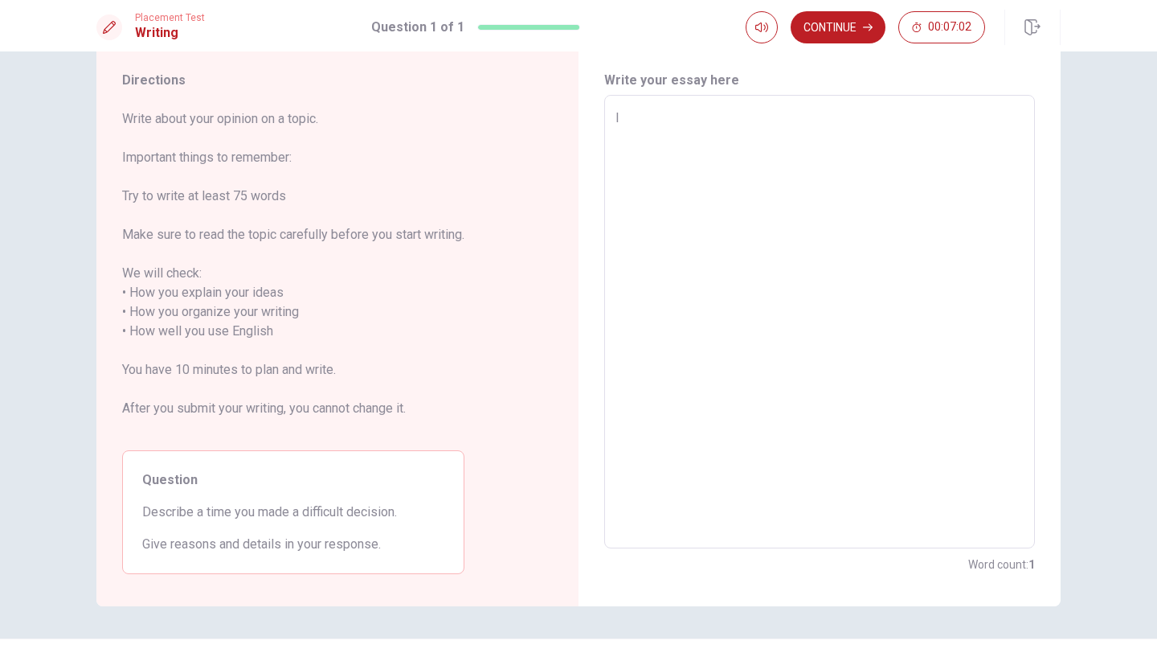
type textarea "x"
type textarea "I d"
type textarea "x"
type textarea "I de"
type textarea "x"
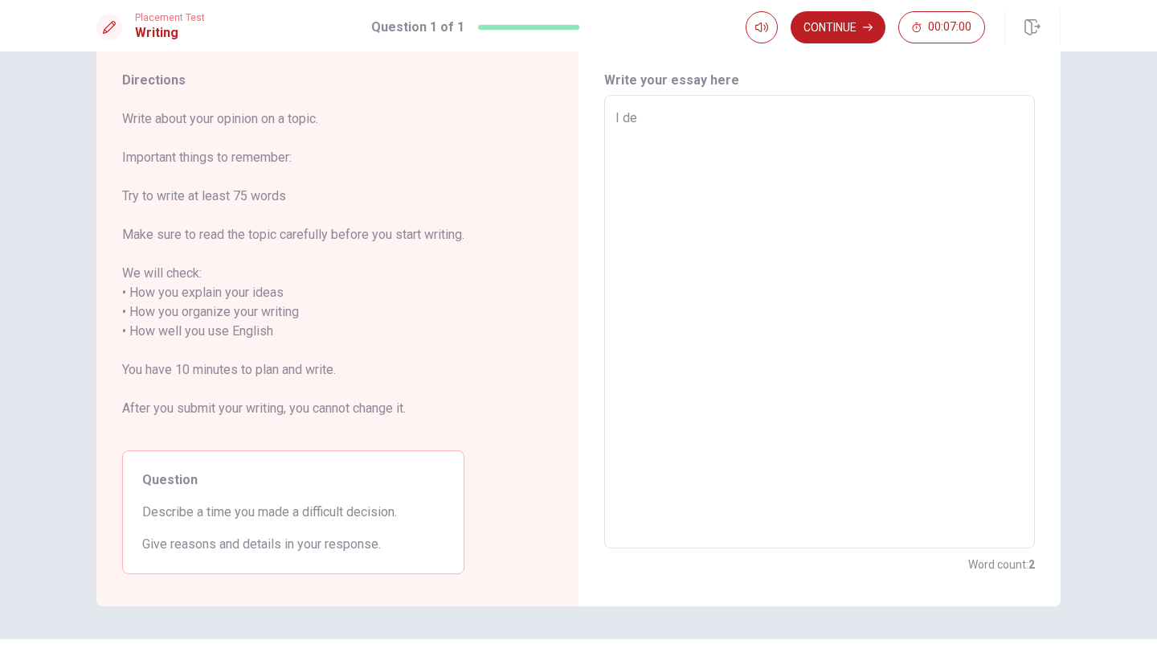
type textarea "I des"
type textarea "x"
type textarea "I desc"
type textarea "x"
type textarea "I descl"
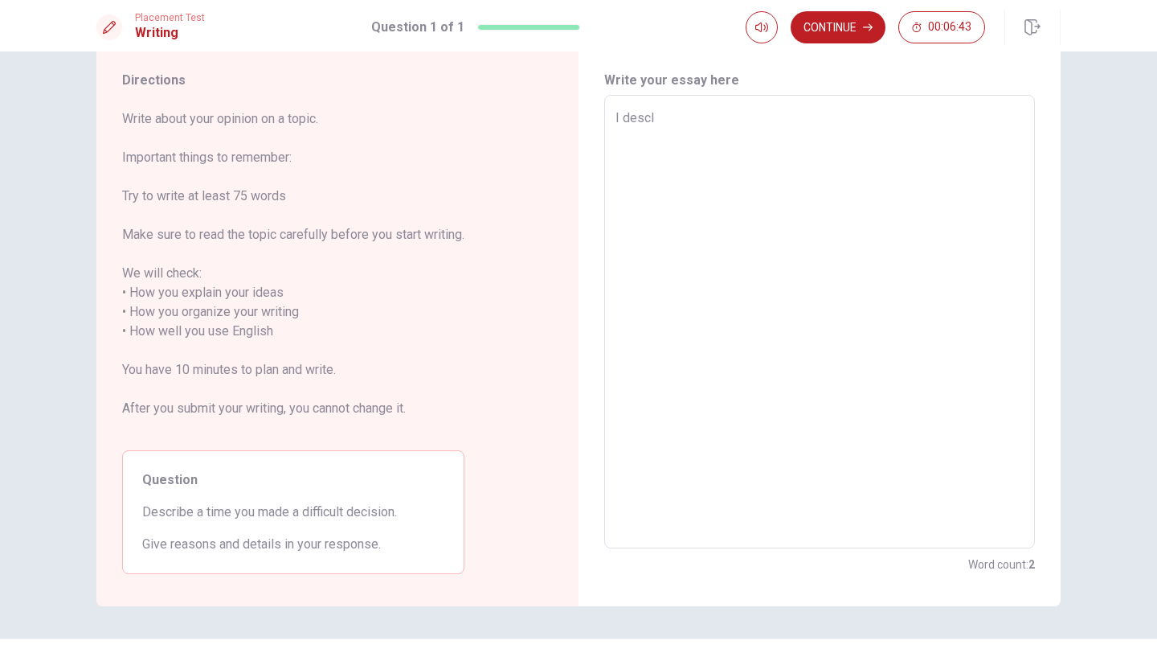
type textarea "x"
type textarea "I desc"
type textarea "x"
type textarea "I descr"
type textarea "x"
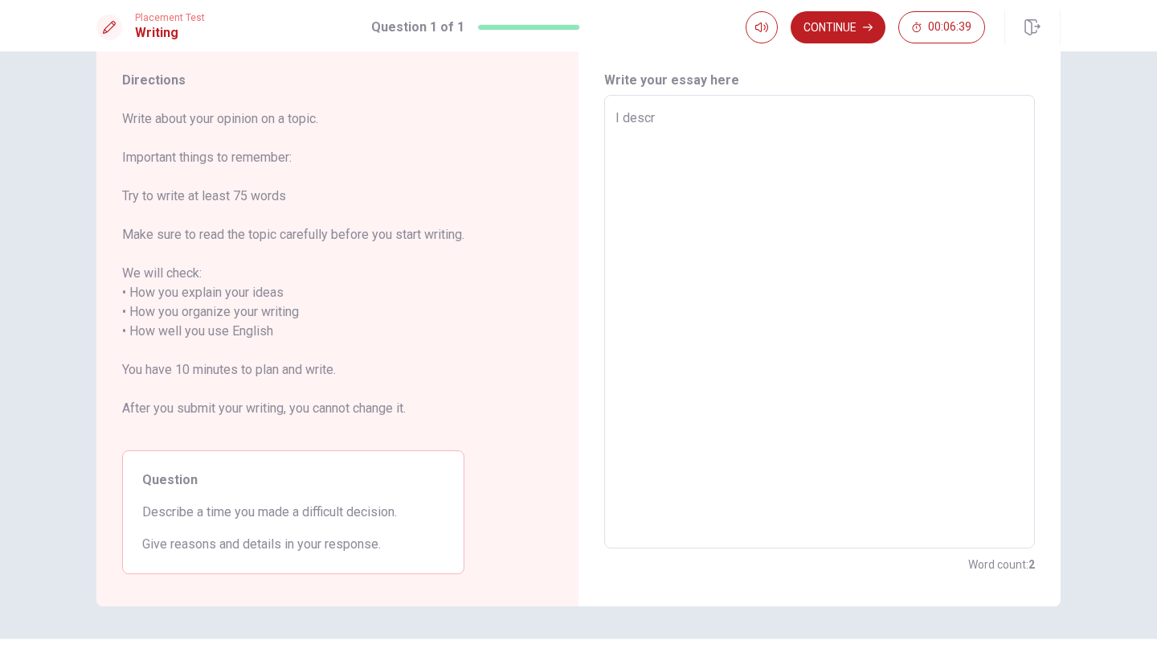
type textarea "I descri"
type textarea "x"
type textarea "I describ"
type textarea "x"
type textarea "I describe"
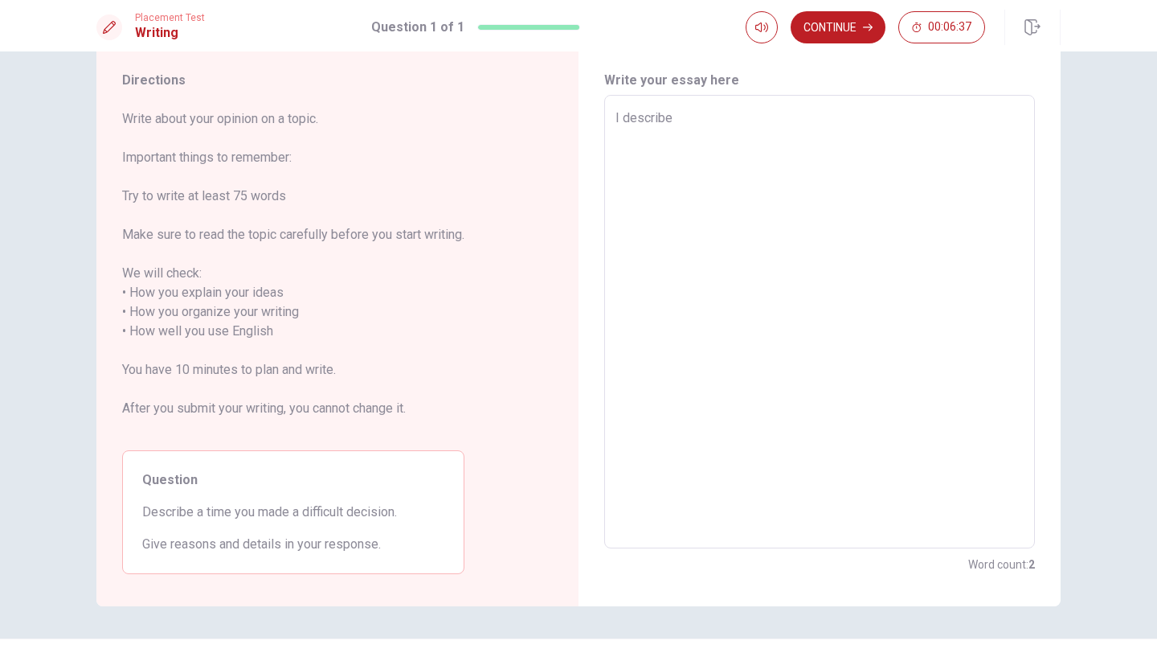
type textarea "x"
type textarea "I describe"
type textarea "x"
type textarea "I describe a"
type textarea "x"
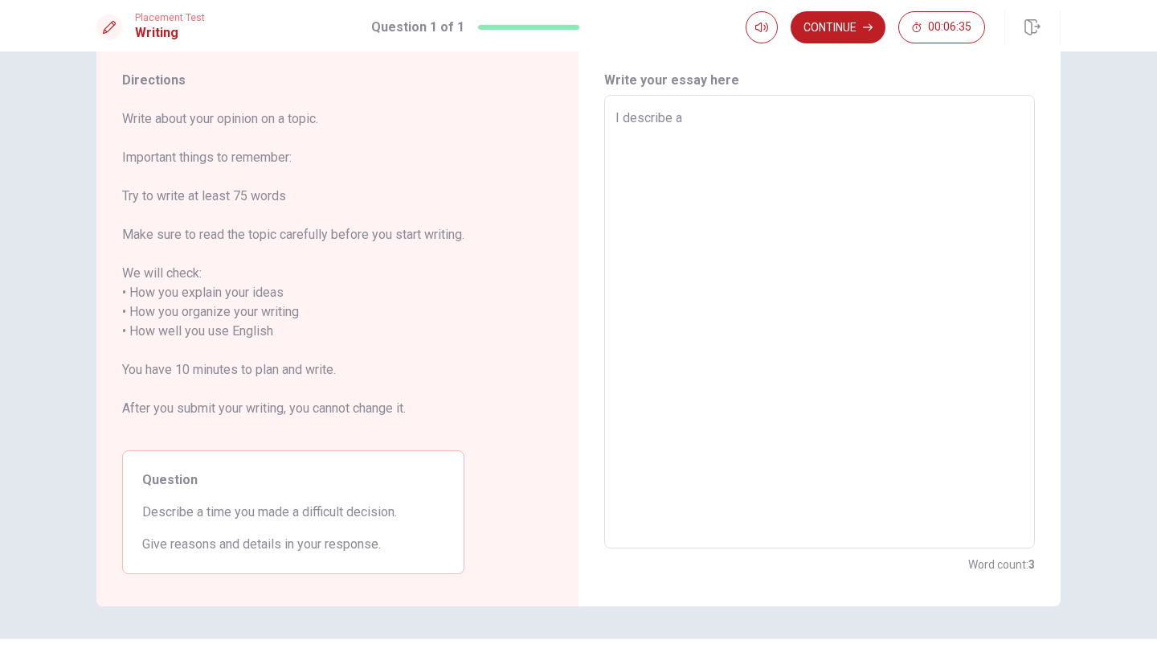
type textarea "I describe a"
type textarea "x"
type textarea "I describe a t"
type textarea "x"
type textarea "I describe a ti"
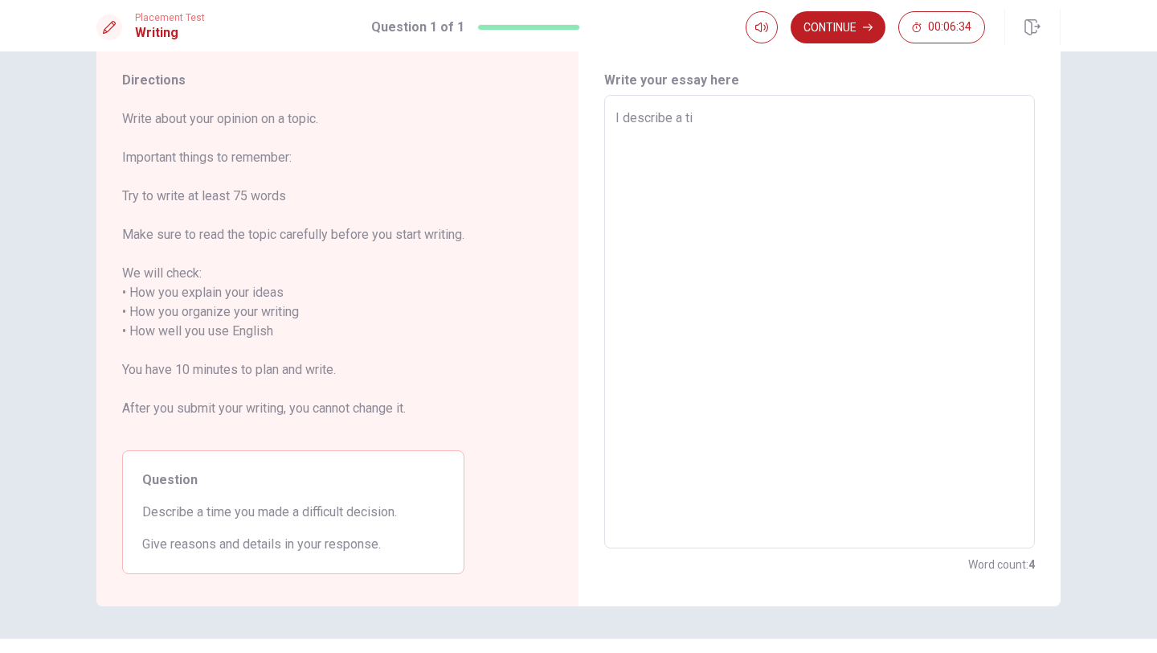
type textarea "x"
type textarea "I describe a [PERSON_NAME]"
type textarea "x"
type textarea "I describe a time"
type textarea "x"
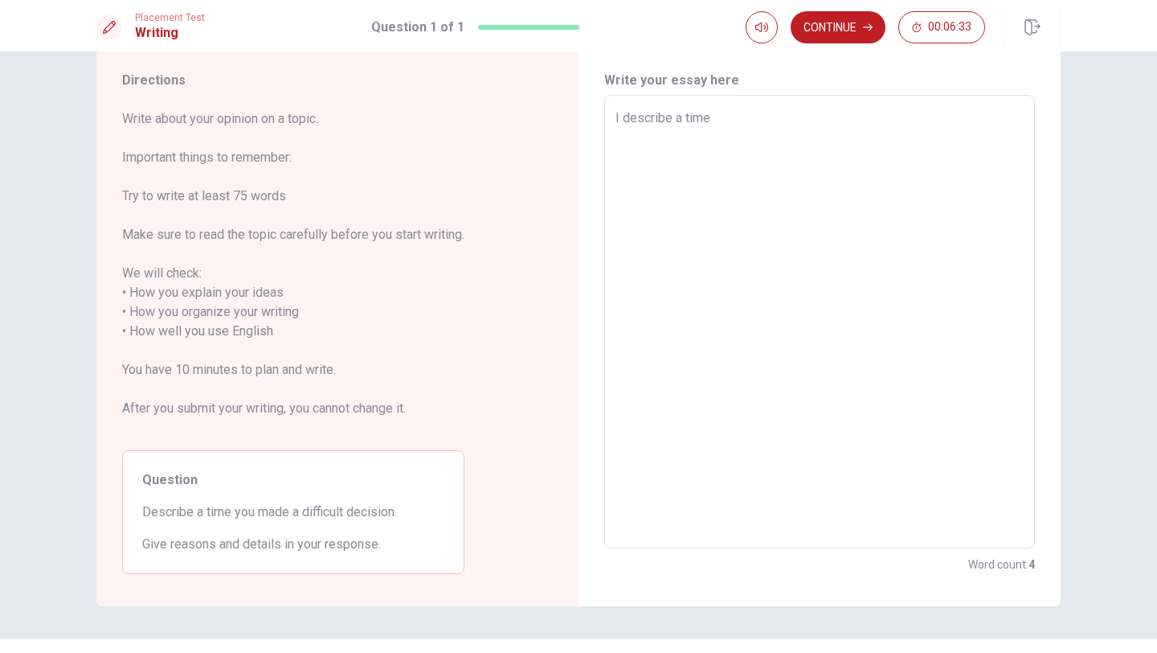
type textarea "I describe a time"
type textarea "x"
type textarea "I describe a time y"
type textarea "x"
type textarea "I describe a time yo"
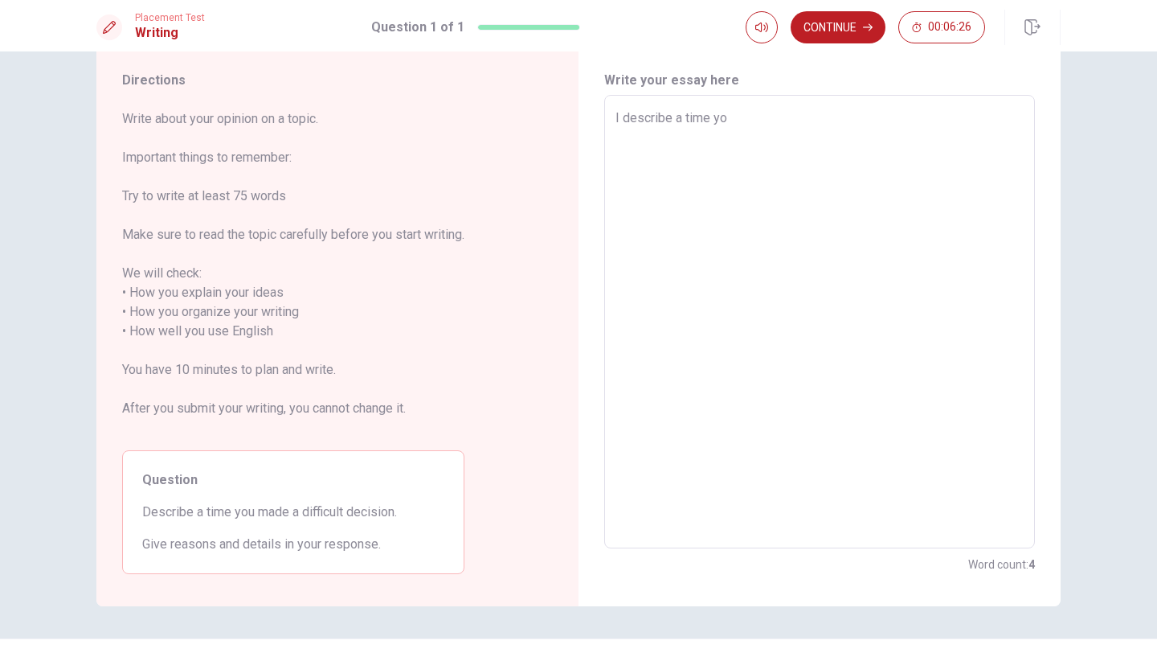
type textarea "x"
type textarea "I describe a time you"
type textarea "x"
type textarea "I describe a time yo"
type textarea "x"
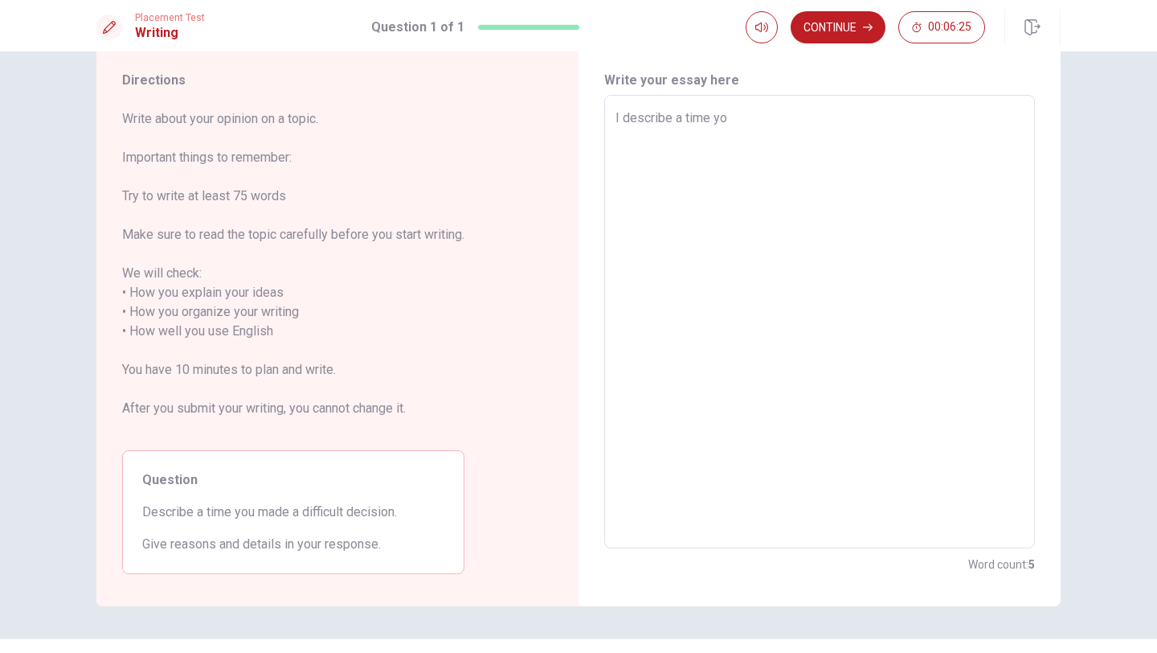
type textarea "I describe a time y"
type textarea "x"
type textarea "I describe a time"
type textarea "x"
type textarea "I describe a time I"
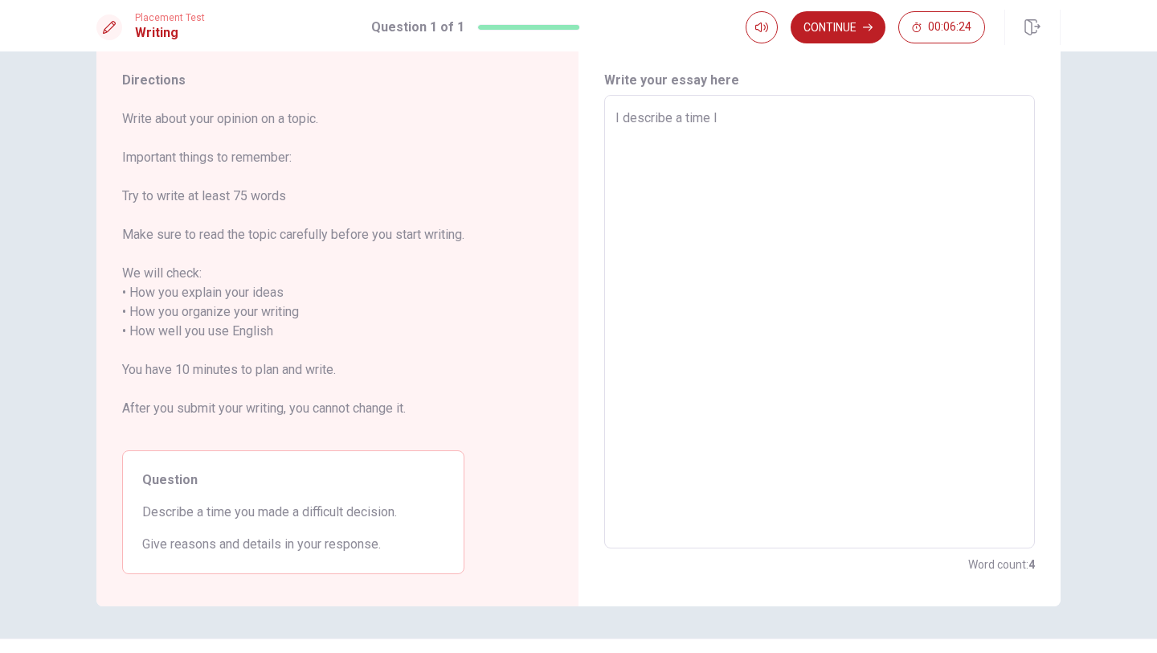
type textarea "x"
type textarea "I describe a time I"
type textarea "x"
type textarea "I describe a time I m"
type textarea "x"
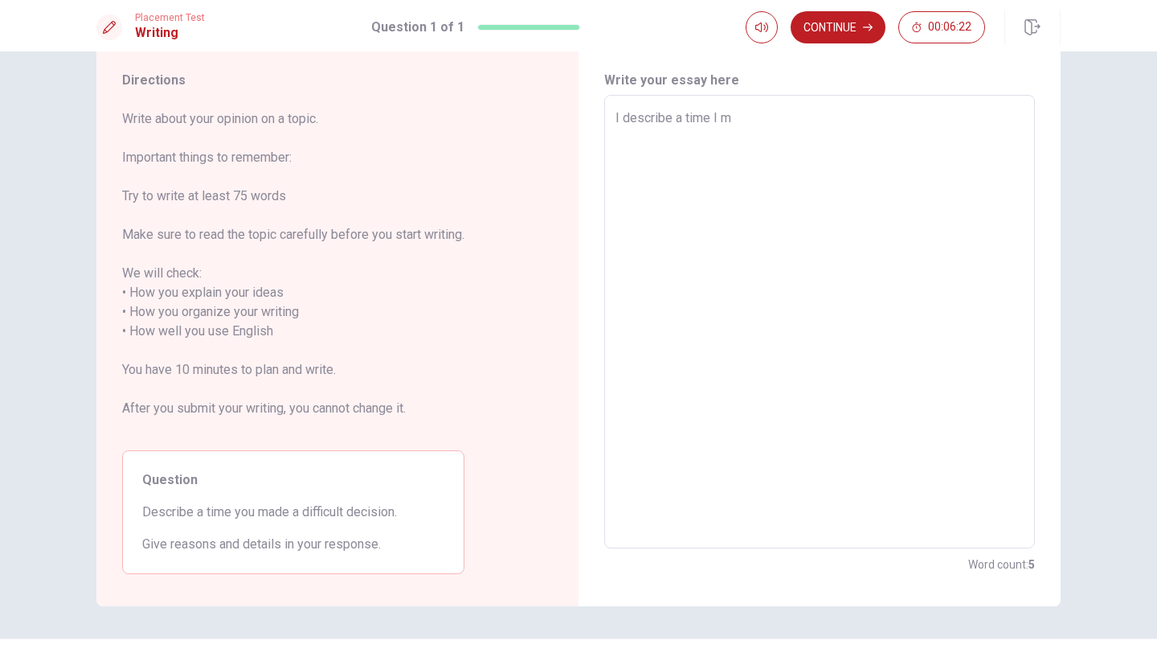
type textarea "I describe a time I ma"
type textarea "x"
type textarea "I describe a time I mad"
type textarea "x"
type textarea "I describe a time I made"
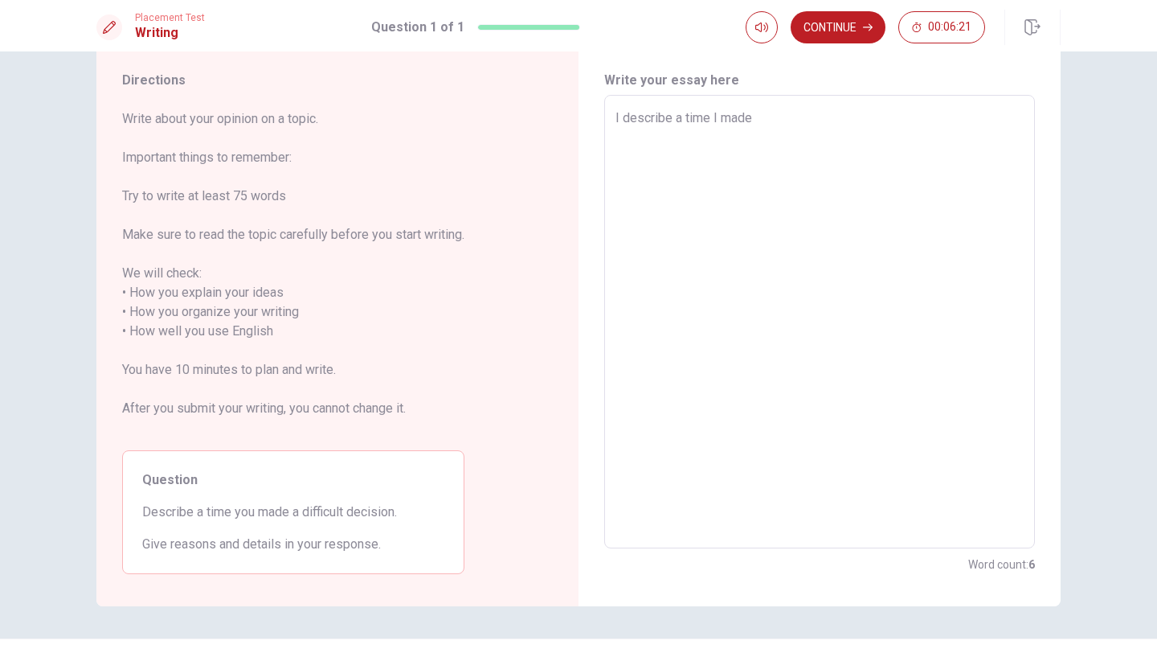
type textarea "x"
type textarea "I describe a time I made"
type textarea "x"
type textarea "I describe a time I made d"
type textarea "x"
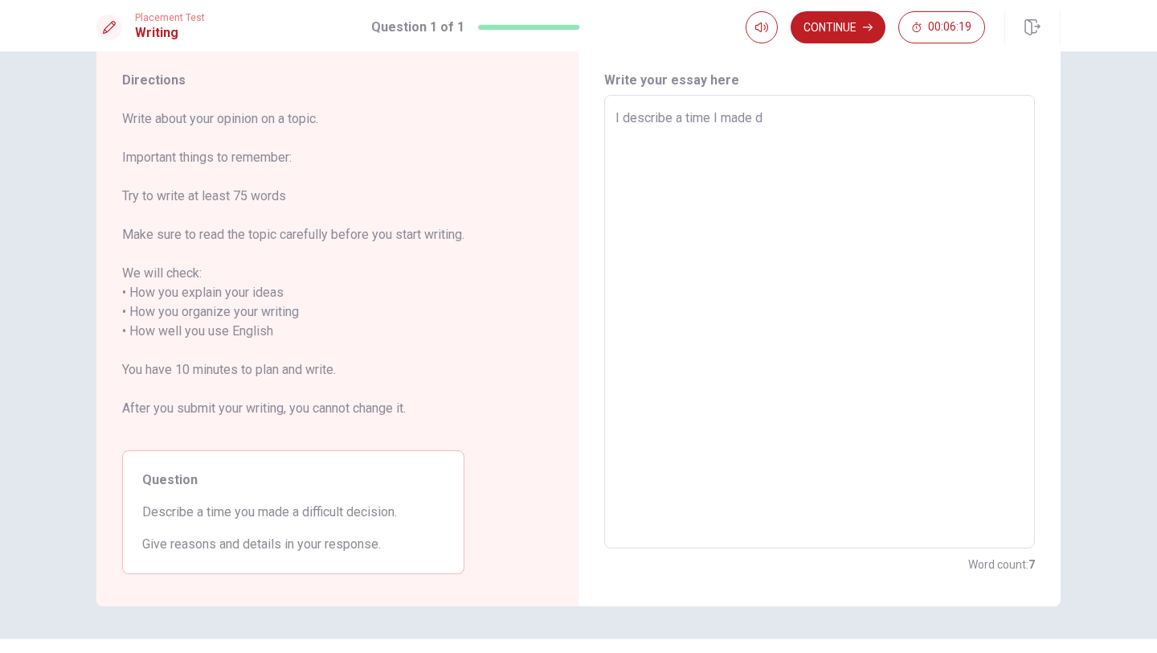
type textarea "I describe a time I made di"
type textarea "x"
type textarea "I describe a time I made dif"
type textarea "x"
type textarea "I describe a time I made diff"
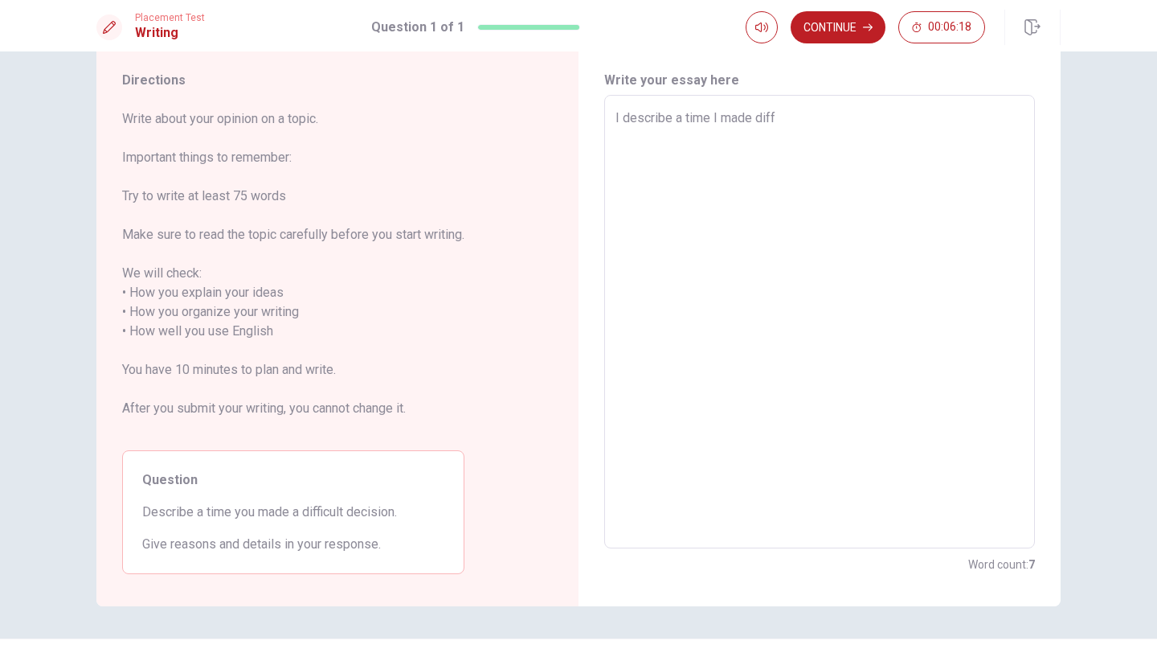
type textarea "x"
type textarea "I describe a time I made diffi"
type textarea "x"
type textarea "I describe a time I made diffic"
type textarea "x"
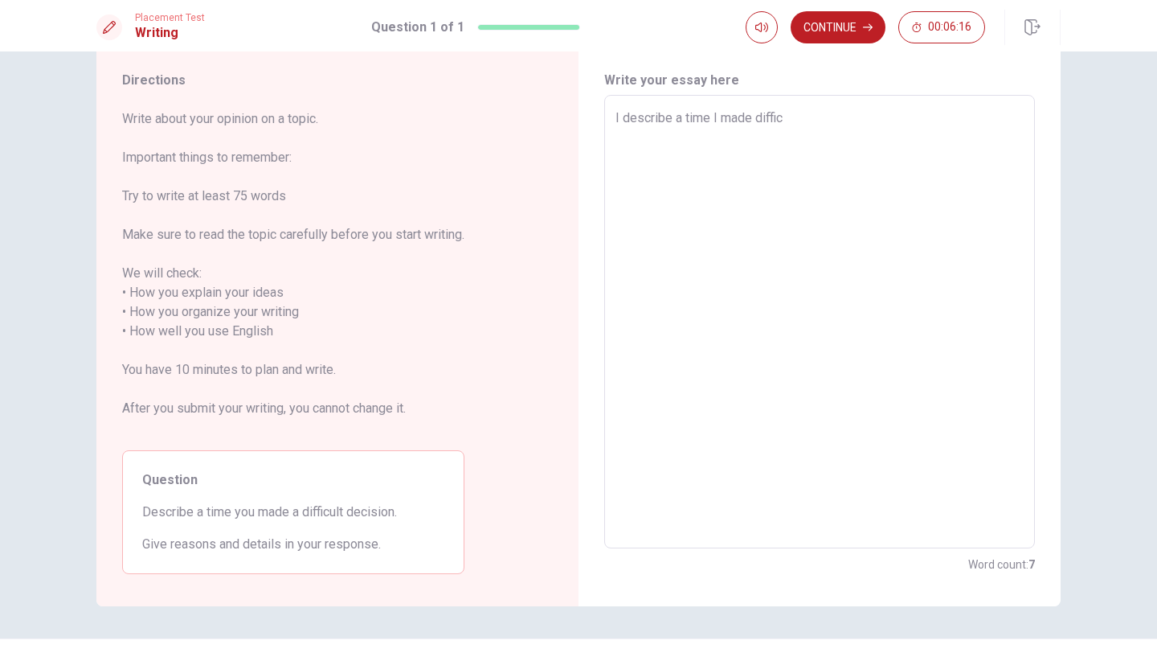
type textarea "I describe a time I made difficu"
type textarea "x"
type textarea "I describe a time I made difficul"
type textarea "x"
type textarea "I describe a time I made difficult"
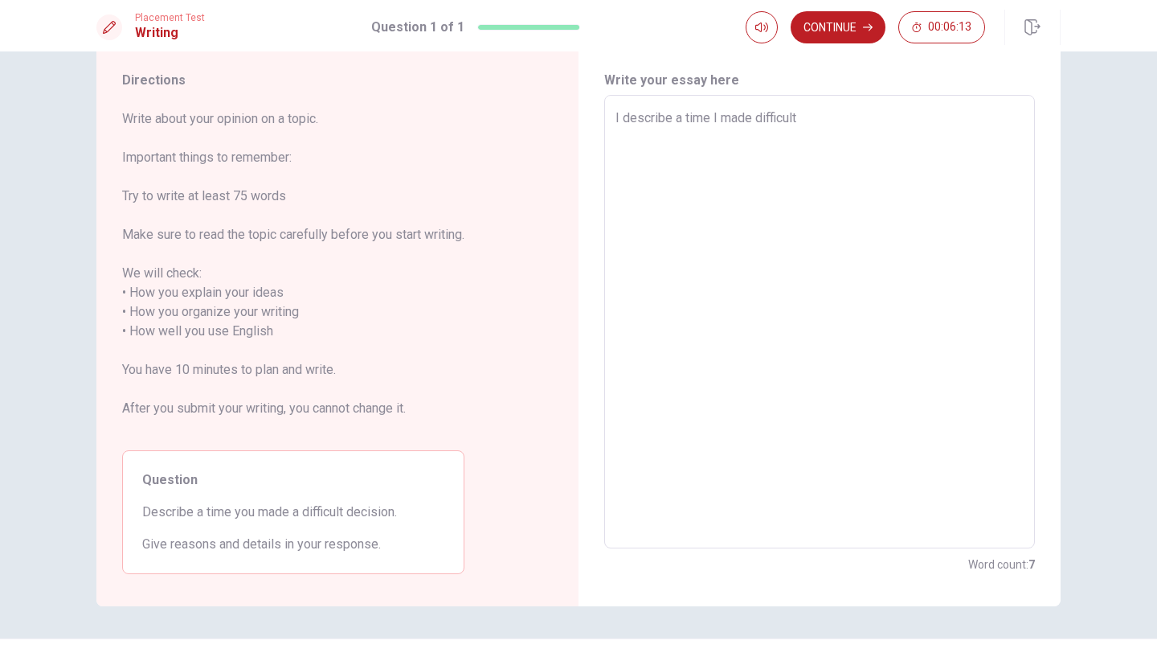
type textarea "x"
type textarea "I describe a time I made difficult"
type textarea "x"
type textarea "I describe a time I made difficult d"
type textarea "x"
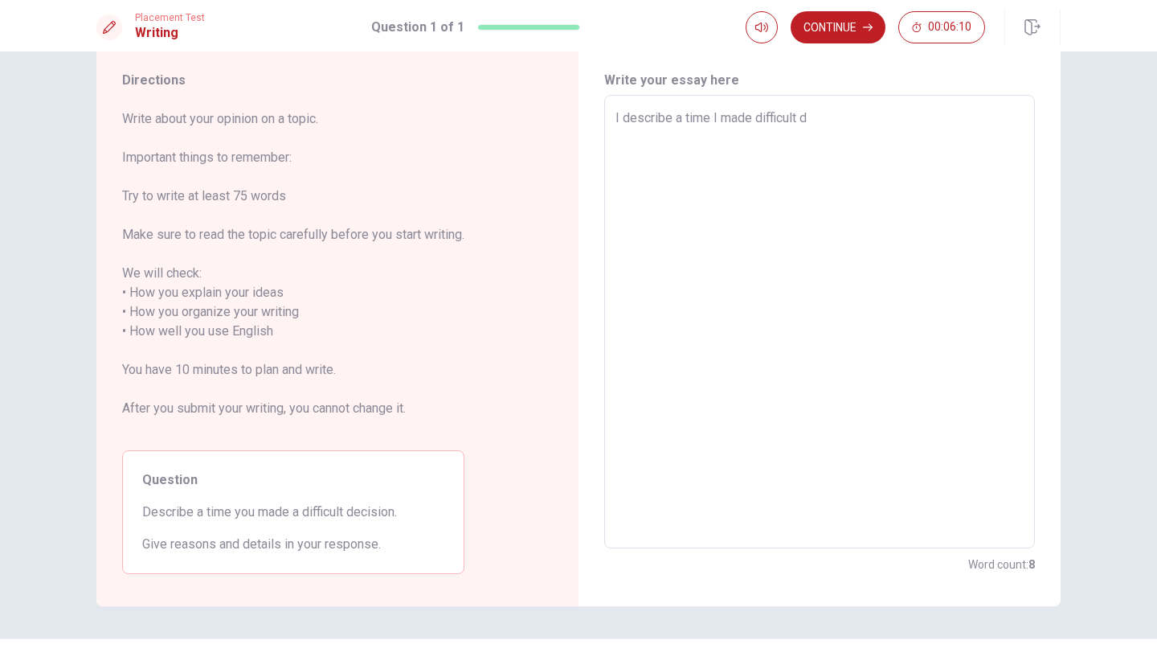
type textarea "I describe a time I made difficult de"
type textarea "x"
type textarea "I describe a time I made difficult dec"
type textarea "x"
type textarea "I describe a time I made difficult deci"
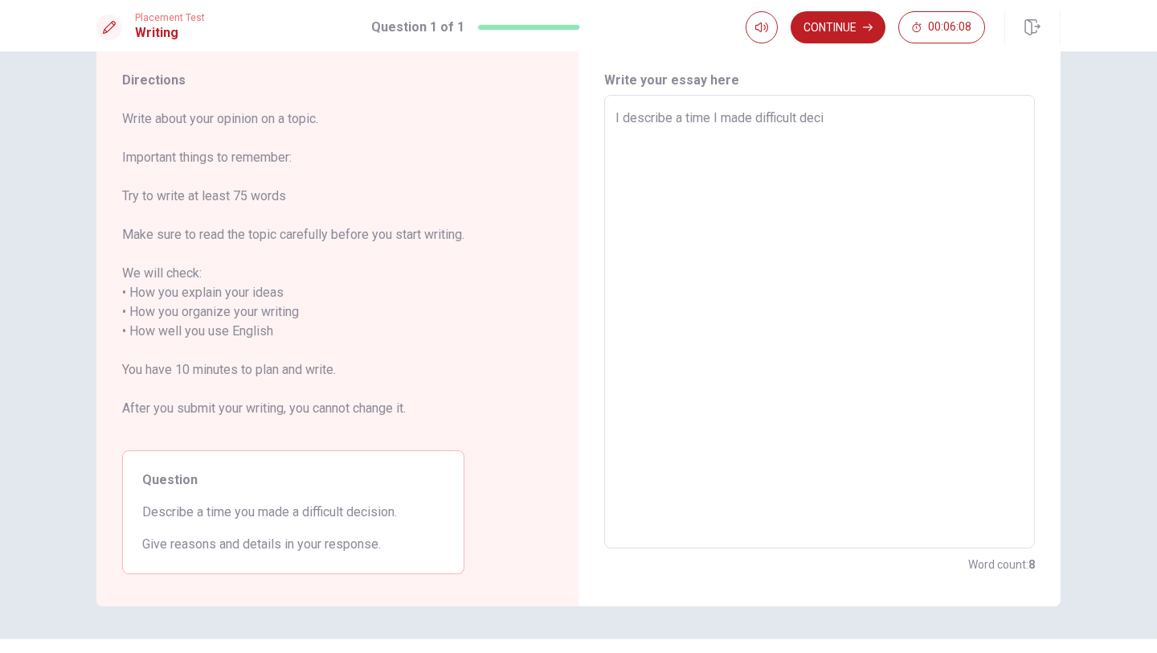
type textarea "x"
type textarea "I describe a time I made difficult decis"
type textarea "x"
type textarea "I describe a time I made difficult decisi"
type textarea "x"
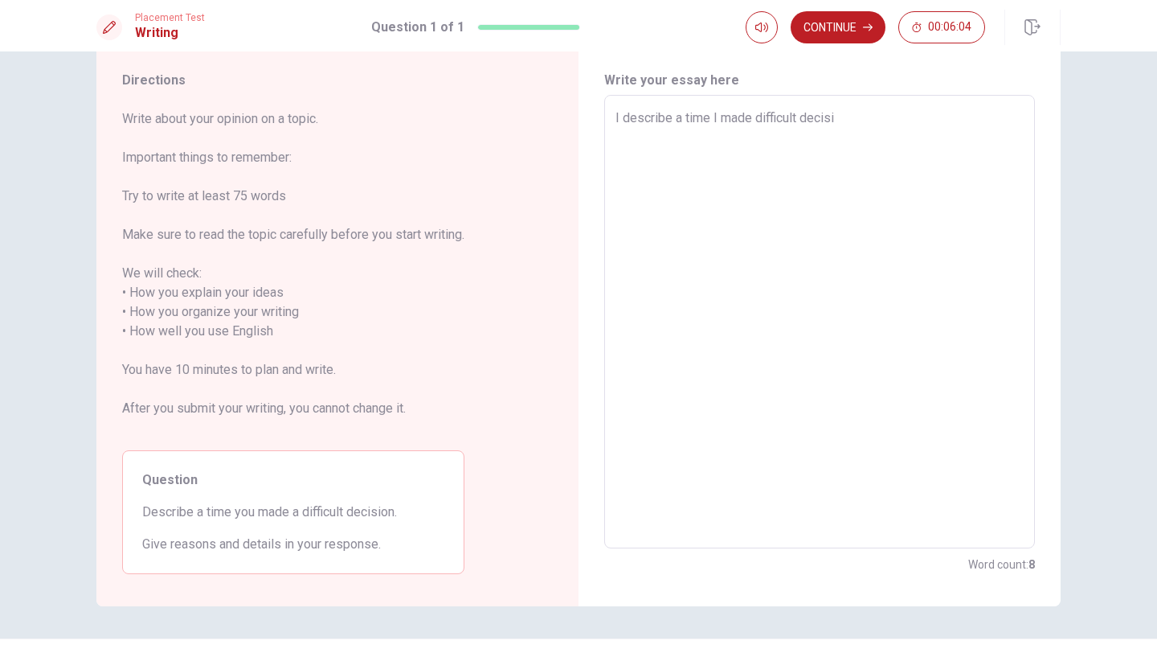
type textarea "I describe a time I made difficult decisio"
type textarea "x"
type textarea "I describe a time I made difficult decision"
type textarea "x"
type textarea "I describe a time I made difficult decision"
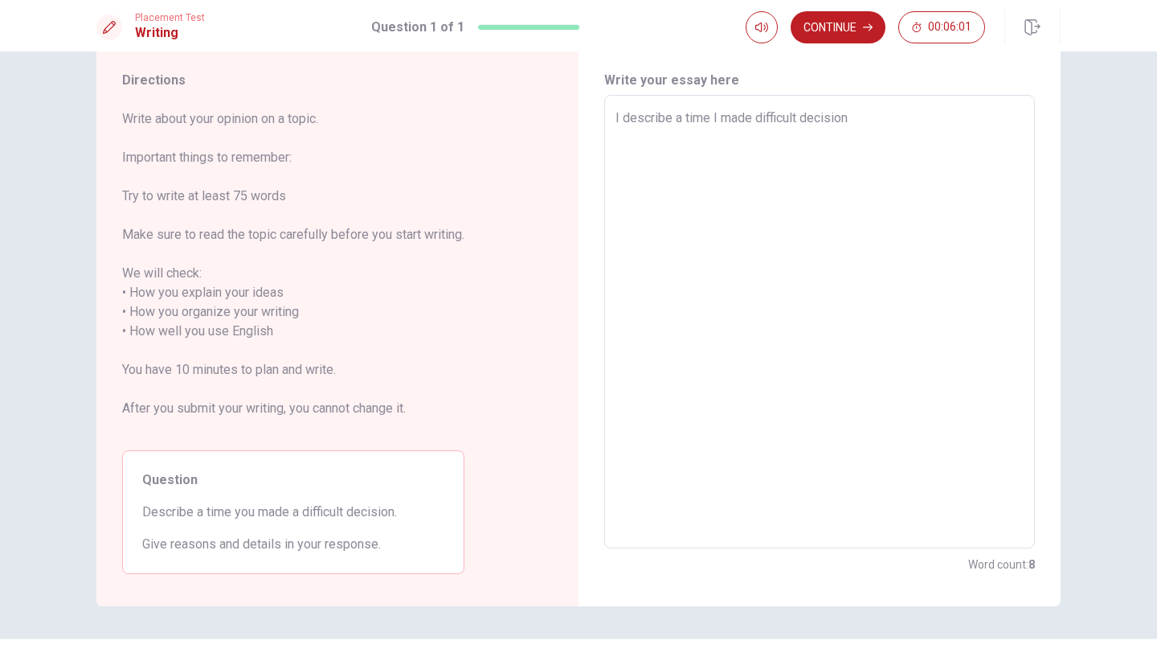
type textarea "x"
type textarea "I describe a time I made difficult decision w"
type textarea "x"
type textarea "I describe a time I made difficult decision wh"
type textarea "x"
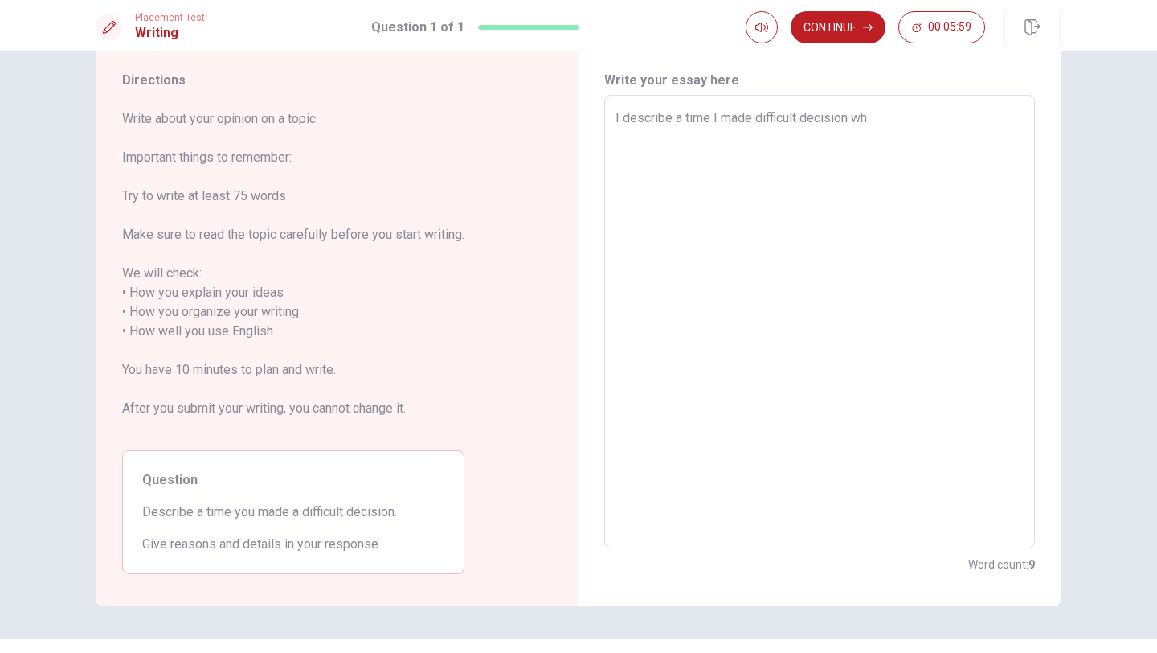
type textarea "I describe a time I made difficult decision whn"
type textarea "x"
type textarea "I describe a time I made difficult decision wh"
type textarea "x"
type textarea "I describe a time I made difficult decision whe"
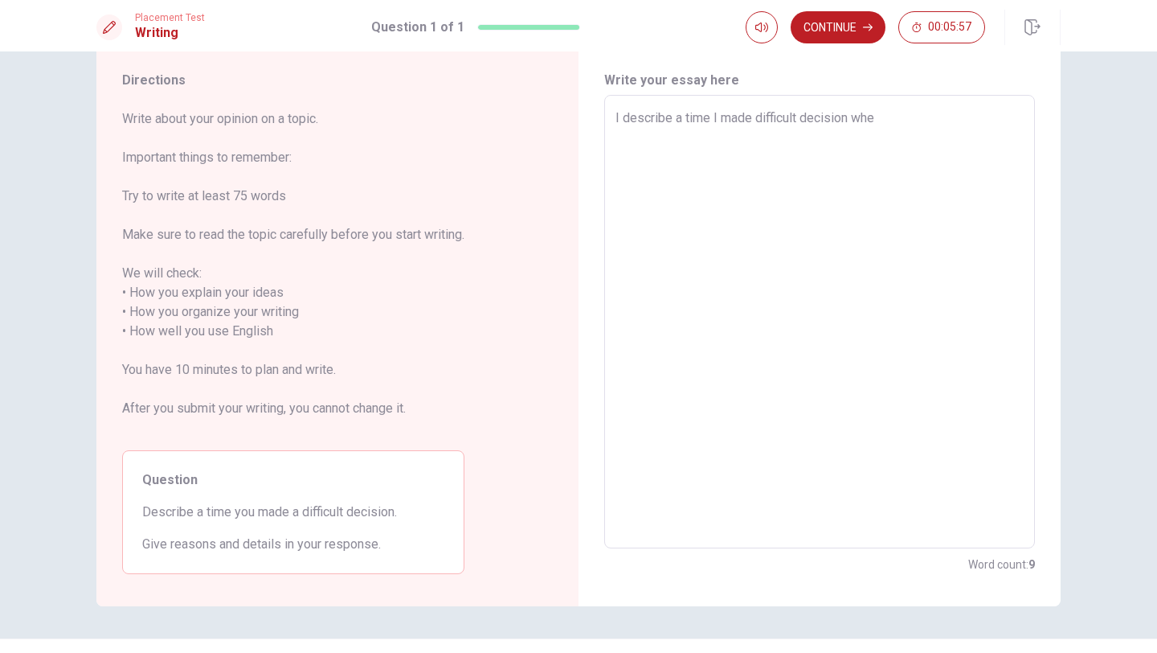
type textarea "x"
type textarea "I describe a time I made difficult decision when"
type textarea "x"
type textarea "I describe a time I made difficult decision when"
type textarea "x"
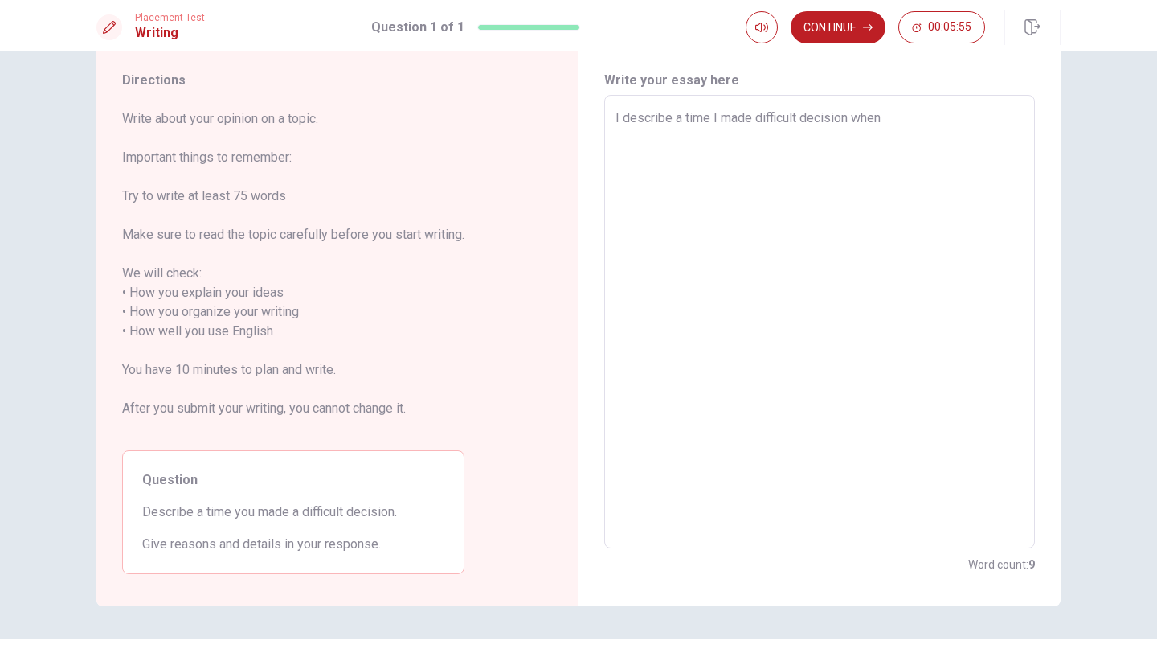
type textarea "I describe a time I made difficult decision when I"
type textarea "x"
type textarea "I describe a time I made difficult decision when I"
type textarea "x"
type textarea "I describe a time I made difficult decision when I g"
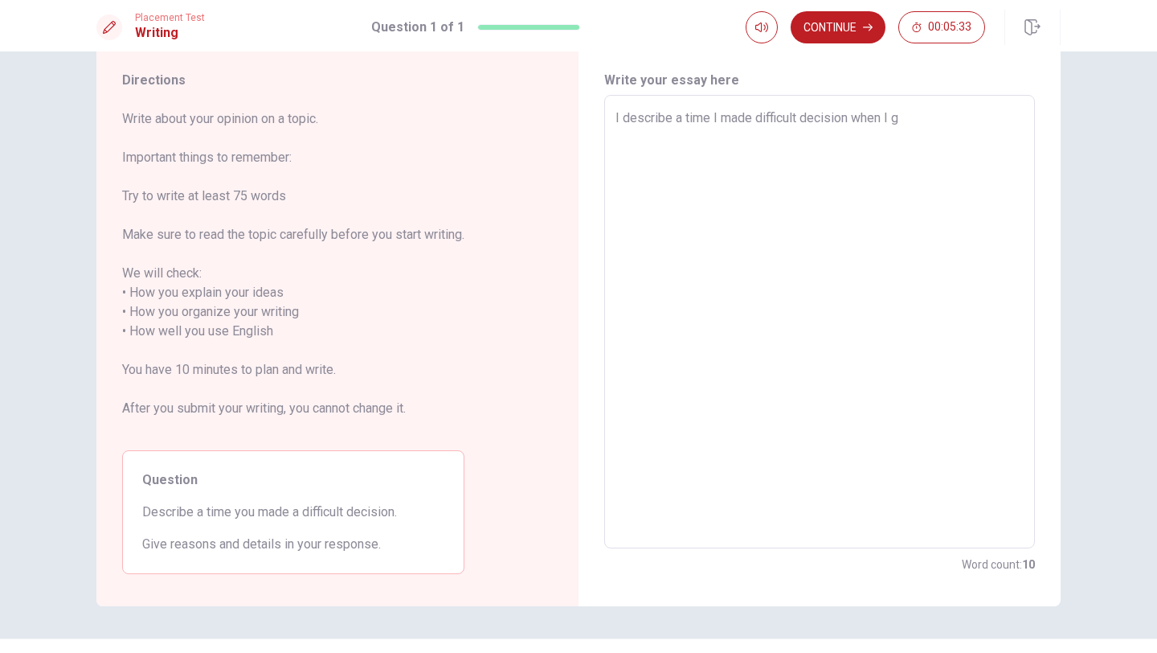
type textarea "x"
type textarea "I describe a time I made difficult decision when I ge"
type textarea "x"
type textarea "I describe a time I made difficult decision when I get"
type textarea "x"
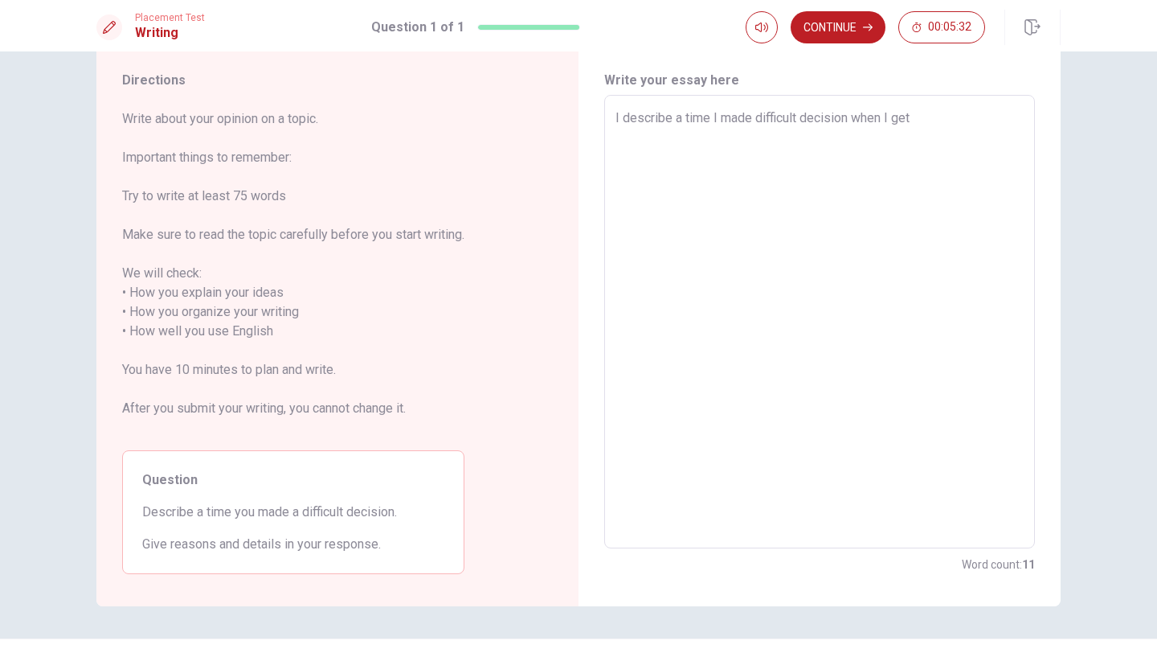
type textarea "I describe a time I made difficult decision when I get"
type textarea "x"
type textarea "I describe a time I made difficult decision when I get h"
type textarea "x"
type textarea "I describe a time I made difficult decision when I get he"
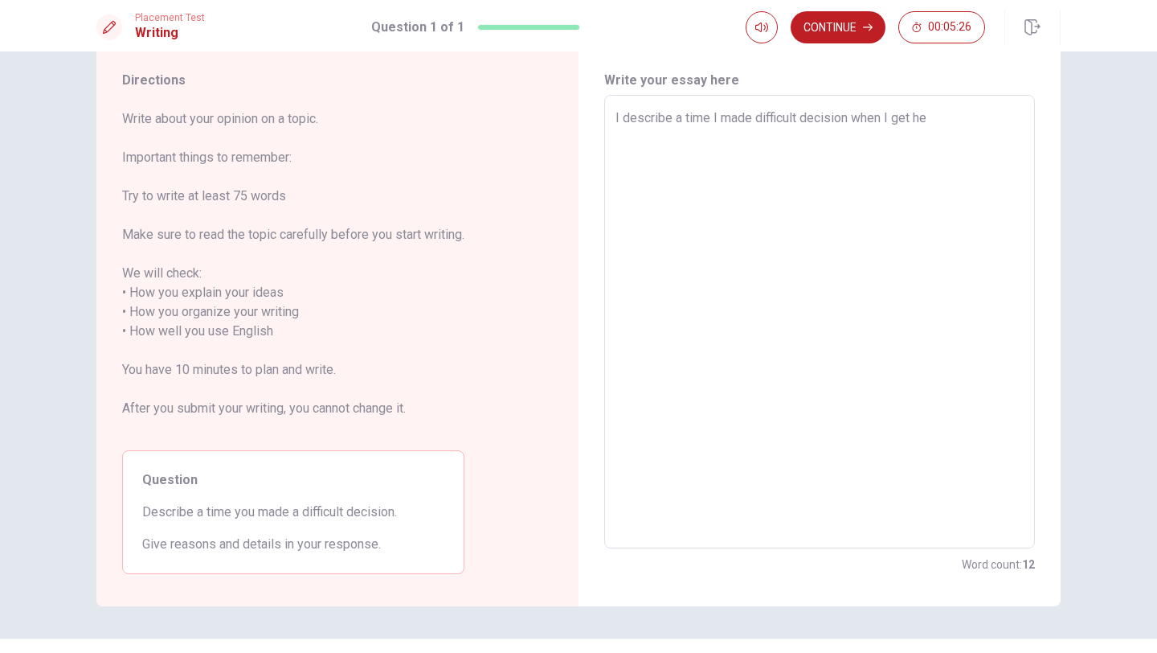
type textarea "x"
type textarea "I describe a time I made difficult decision when I get hel"
type textarea "x"
type textarea "I describe a time I made difficult decision when I get help"
type textarea "x"
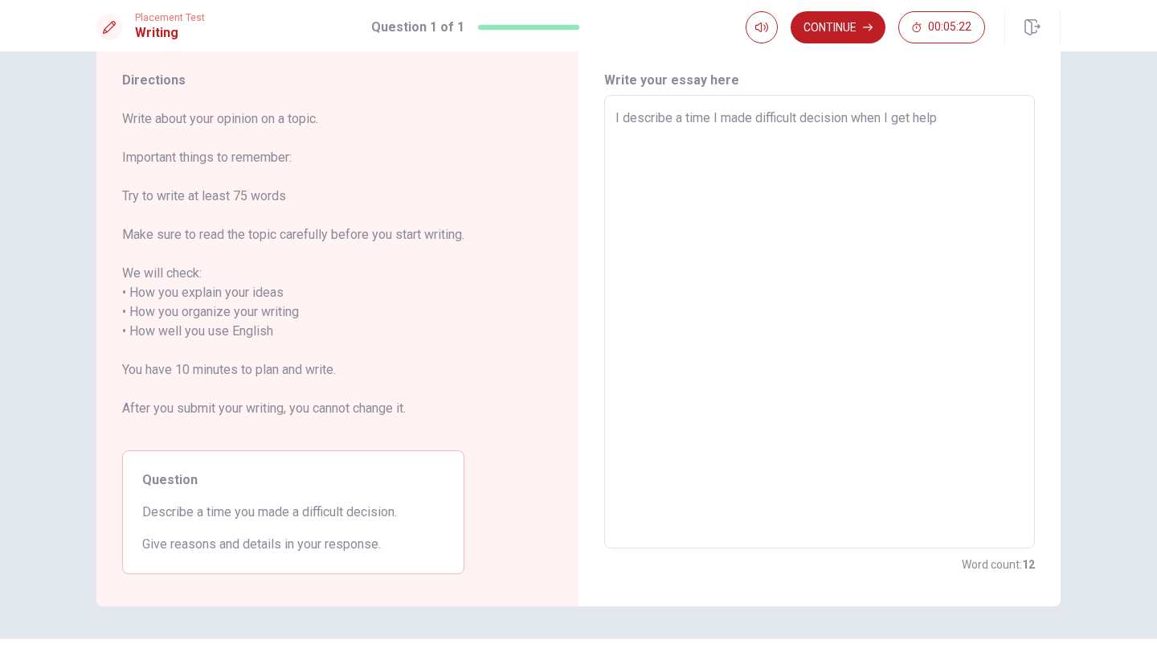
type textarea "I describe a time I made difficult decision when I get helpp"
type textarea "x"
type textarea "I describe a time I made difficult decision when I get helppi"
type textarea "x"
type textarea "I describe a time I made difficult decision when I get helppin"
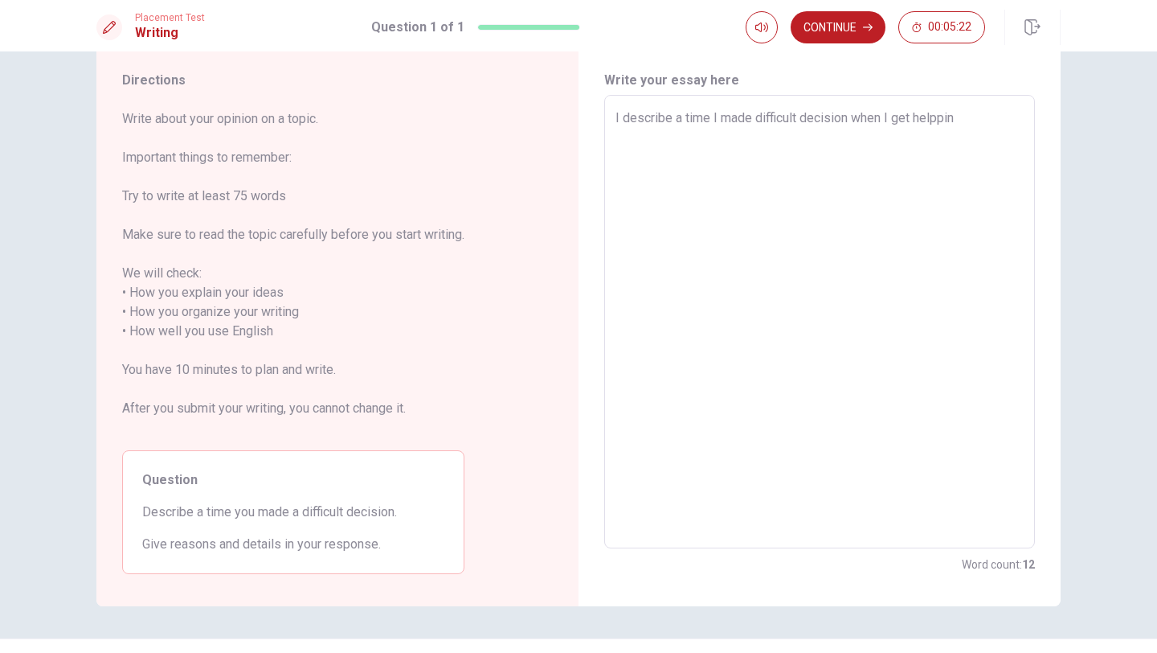
type textarea "x"
type textarea "I describe a time I made difficult decision when I get helpping"
type textarea "x"
type textarea "I describe a time I made difficult decision when I get helpping"
type textarea "x"
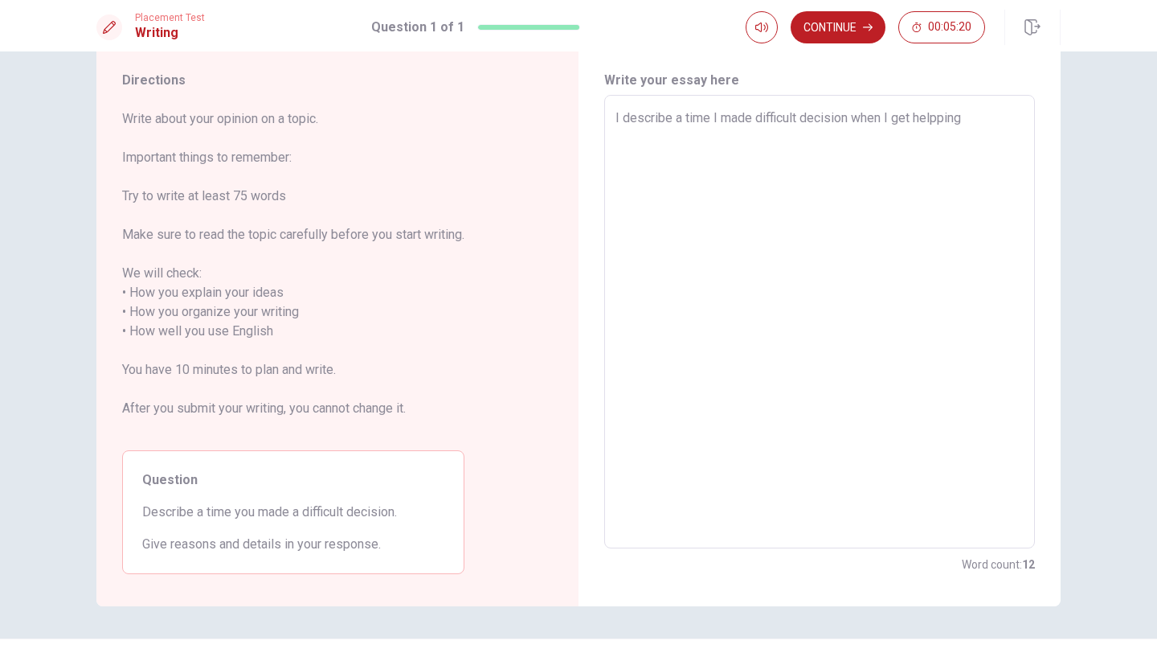
type textarea "I describe a time I made difficult decision when I get helpping m"
type textarea "x"
type textarea "I describe a time I made difficult decision when I get helpping my"
type textarea "x"
type textarea "I describe a time I made difficult decision when I get helpping my"
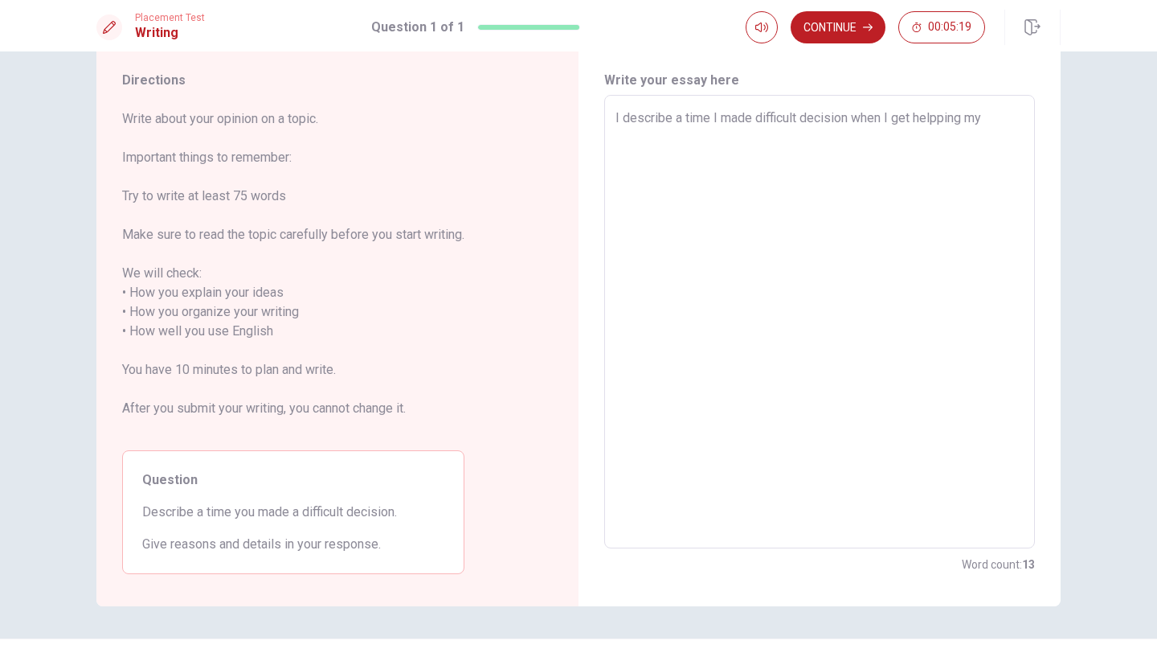
type textarea "x"
type textarea "I describe a time I made difficult decision when I get helpping my m"
type textarea "x"
type textarea "I describe a time I made difficult decision when I get helpping my mo"
type textarea "x"
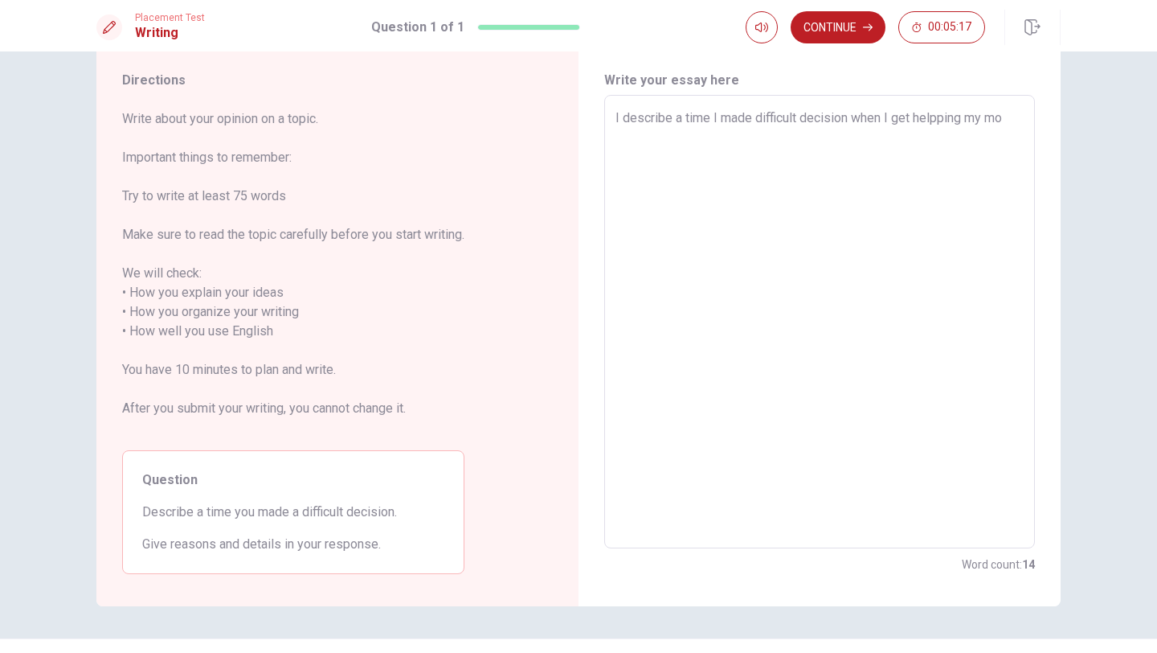
type textarea "I describe a time I made difficult decision when I get helpping my mot"
type textarea "x"
type textarea "I describe a time I made difficult decision when I get helpping my moth"
type textarea "x"
type textarea "I describe a time I made difficult decision when I get helpping my mothe"
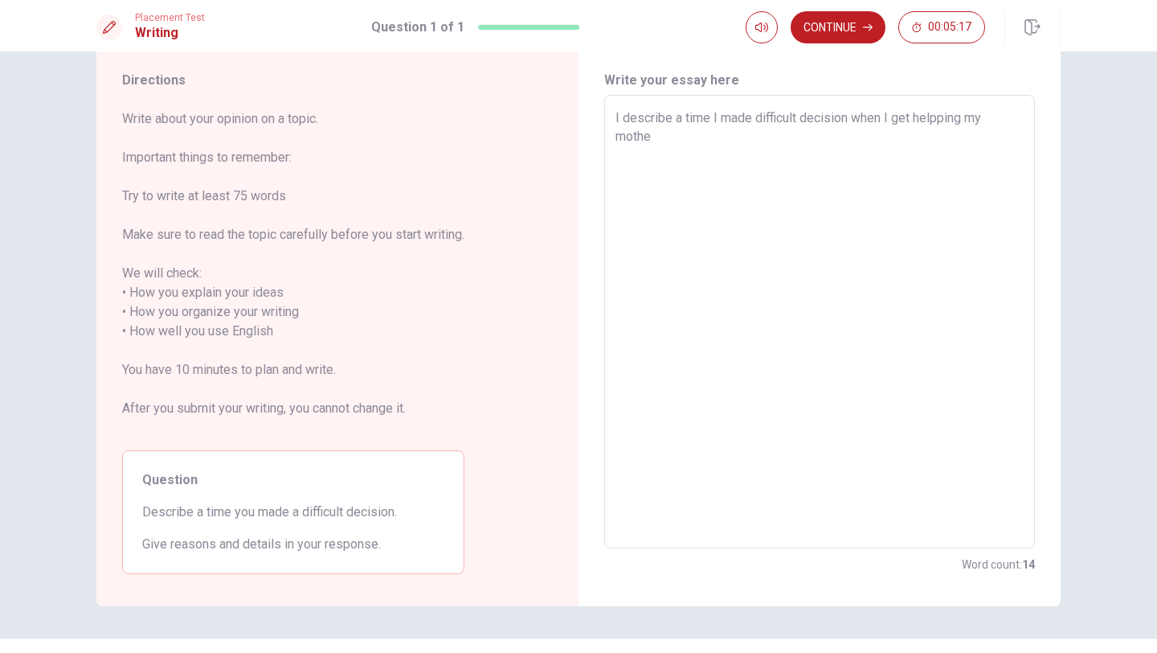
type textarea "x"
type textarea "I describe a time I made difficult decision when I get helpping my mother"
type textarea "x"
type textarea "I describe a time I made difficult decision when I get helpping my mother"
type textarea "x"
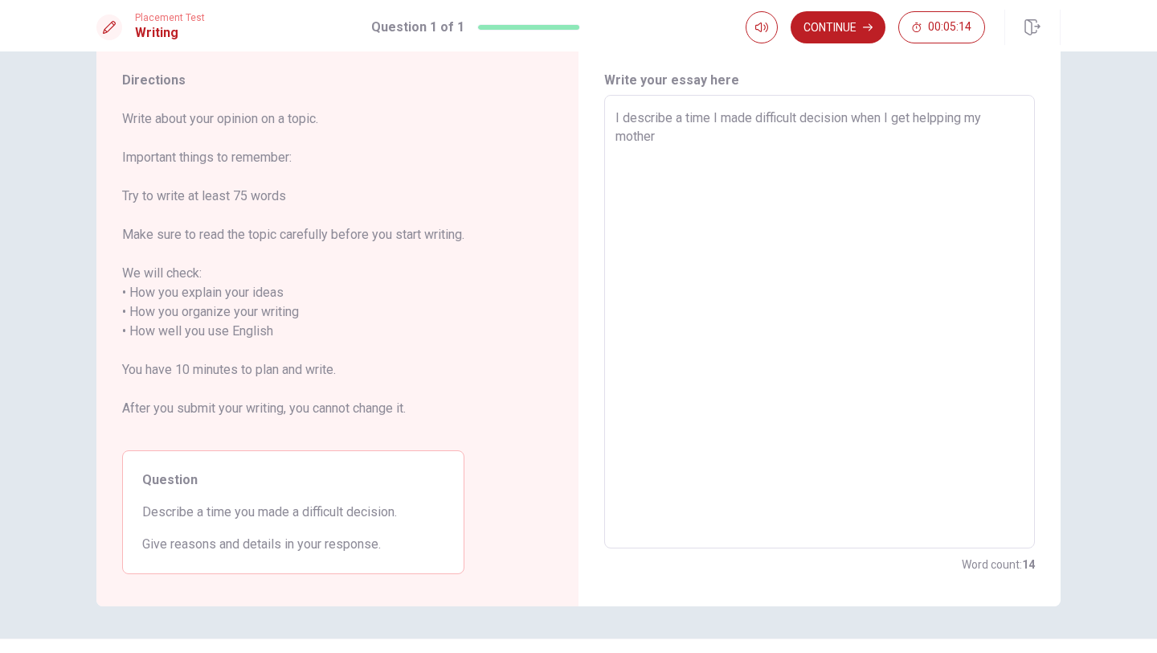
type textarea "I describe a time I made difficult decision when I get helpping my mother"
type textarea "x"
type textarea "I describe a time I made difficult decision when I get helpping my mother."
type textarea "x"
type textarea "I describe a time I made difficult decision when I get helpping my mother."
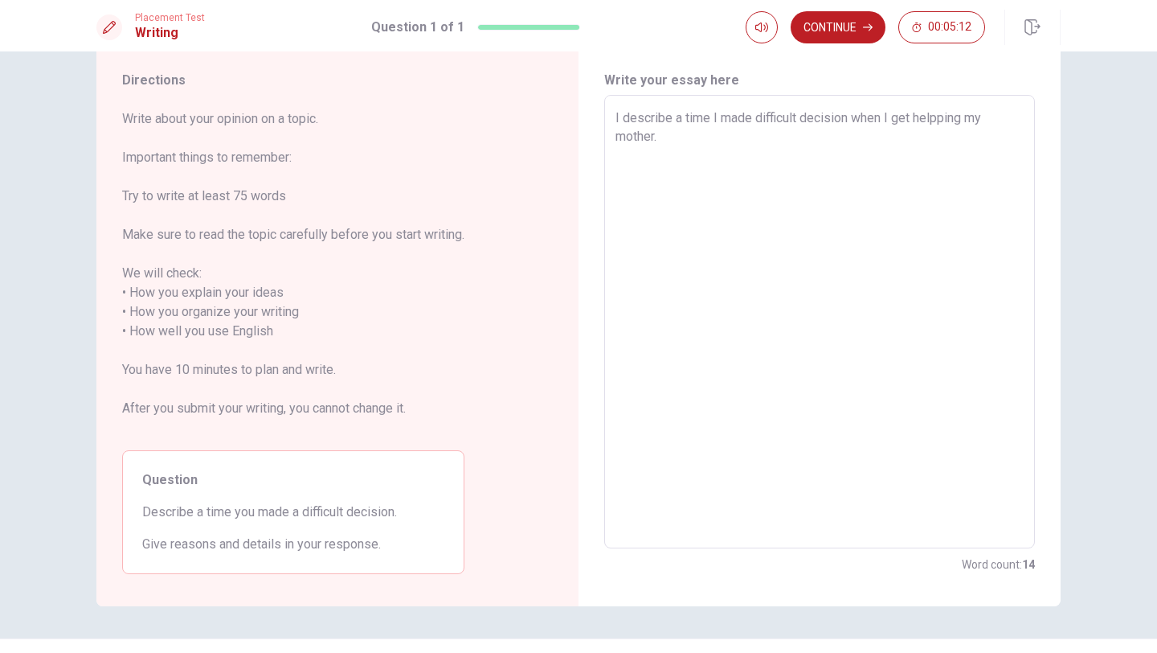
type textarea "x"
type textarea "I describe a time I made difficult decision when I get helpping my mother. B"
type textarea "x"
type textarea "I describe a time I made difficult decision when I get helpping my mother. Be"
type textarea "x"
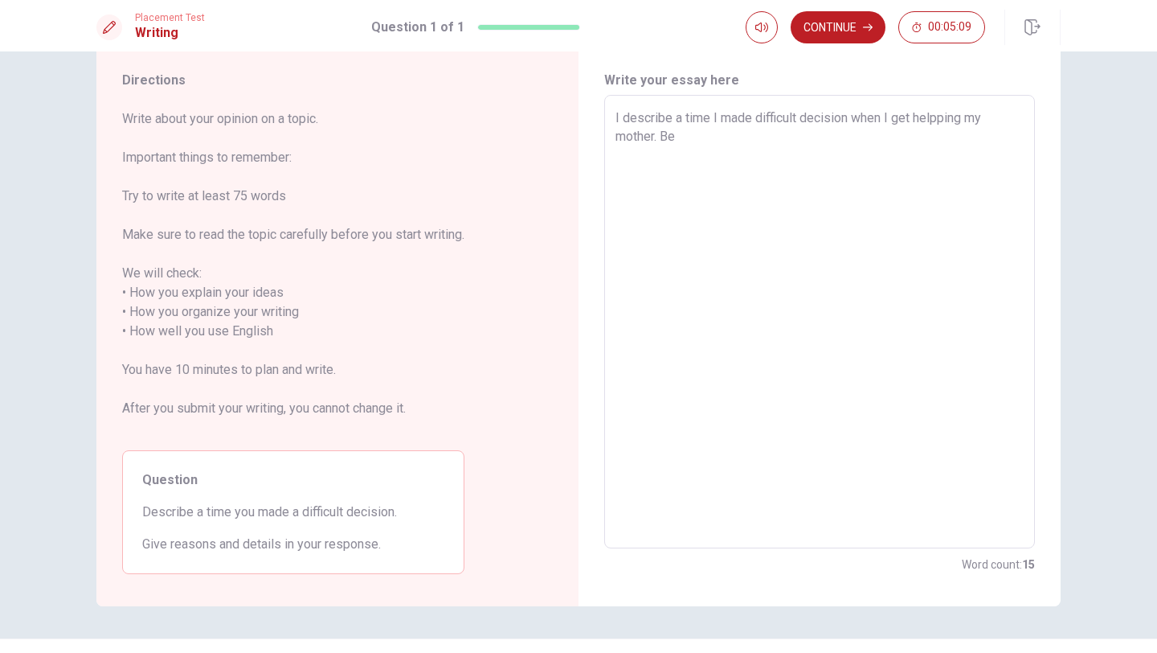
type textarea "I describe a time I made difficult decision when I get helpping my mother. Bec"
type textarea "x"
type textarea "I describe a time I made difficult decision when I get helpping my mother. [GEO…"
type textarea "x"
type textarea "I describe a time I made difficult decision when I get helpping my mother. [GEO…"
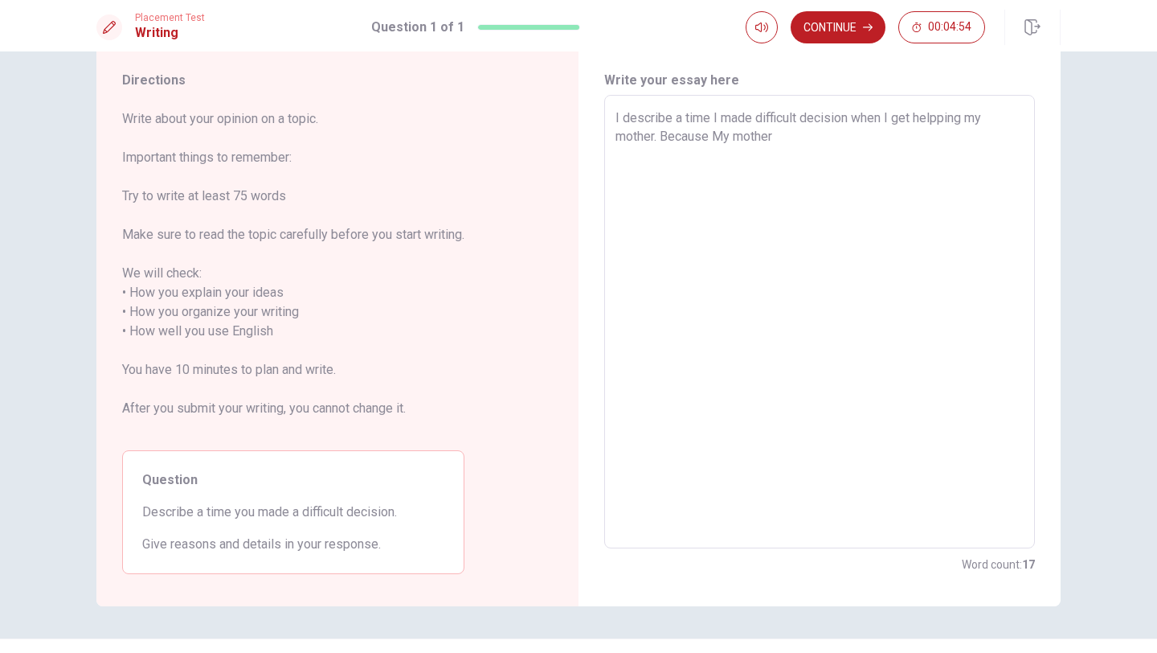
click at [587, 137] on textarea "I describe a time I made difficult decision when I get helpping my mother. Beca…" at bounding box center [820, 321] width 408 height 427
click at [587, 139] on textarea "I describe a time I made difficult decision when I get helpping my mother. Beca…" at bounding box center [820, 321] width 408 height 427
click at [587, 141] on textarea "I describe a time I made difficult decision when I get helpping my mother. Beca…" at bounding box center [820, 321] width 408 height 427
click at [587, 140] on textarea "I describe a time I made difficult decision when I get helpping my mother. Beca…" at bounding box center [820, 321] width 408 height 427
click at [587, 136] on textarea "I describe a time I made difficult decision when I get helpping my mother. Beca…" at bounding box center [820, 321] width 408 height 427
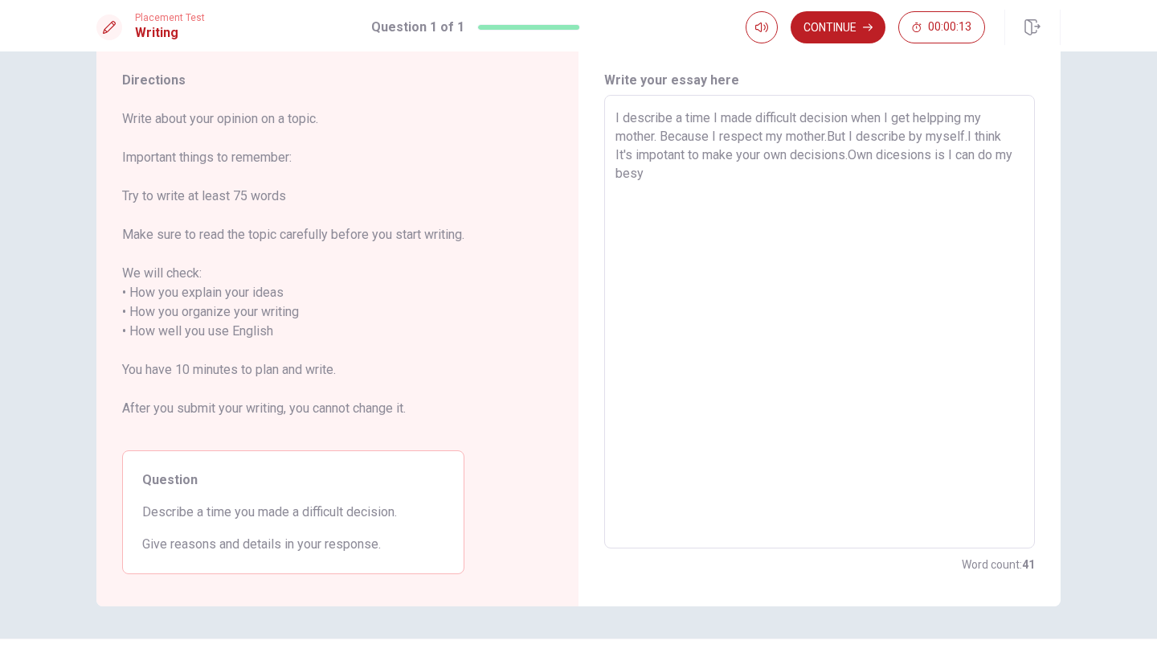
drag, startPoint x: 853, startPoint y: 155, endPoint x: 948, endPoint y: 156, distance: 94.8
click at [587, 156] on textarea "I describe a time I made difficult decision when I get helpping my mother. Beca…" at bounding box center [820, 321] width 408 height 427
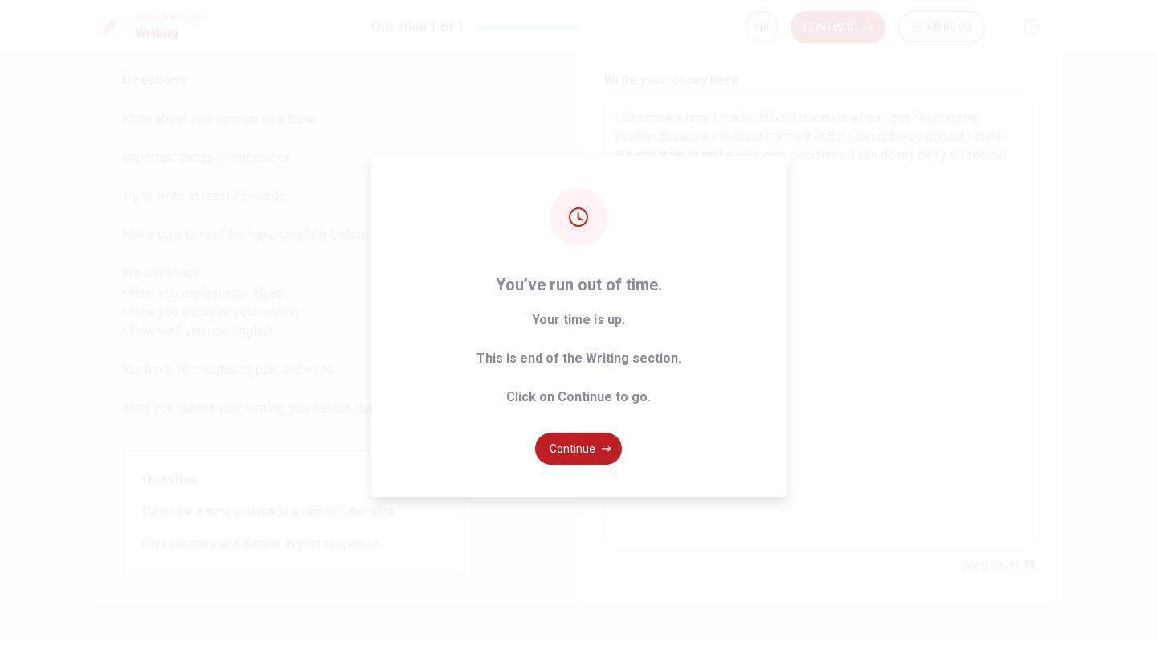
click at [587, 448] on button "Continue" at bounding box center [578, 448] width 87 height 32
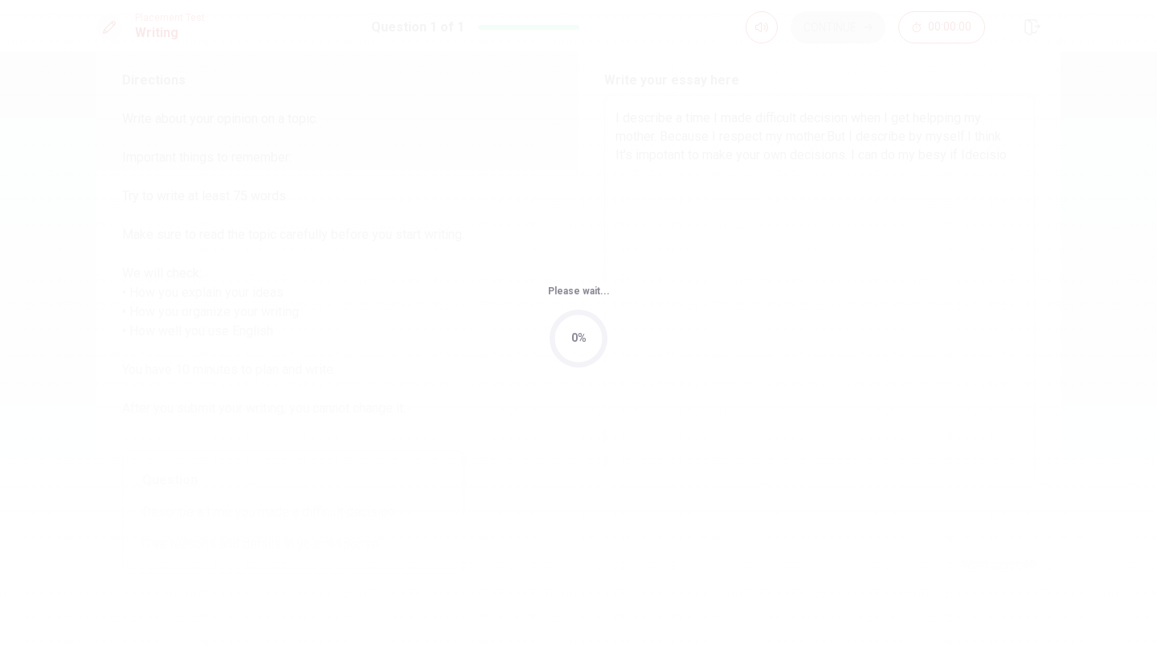
scroll to position [0, 0]
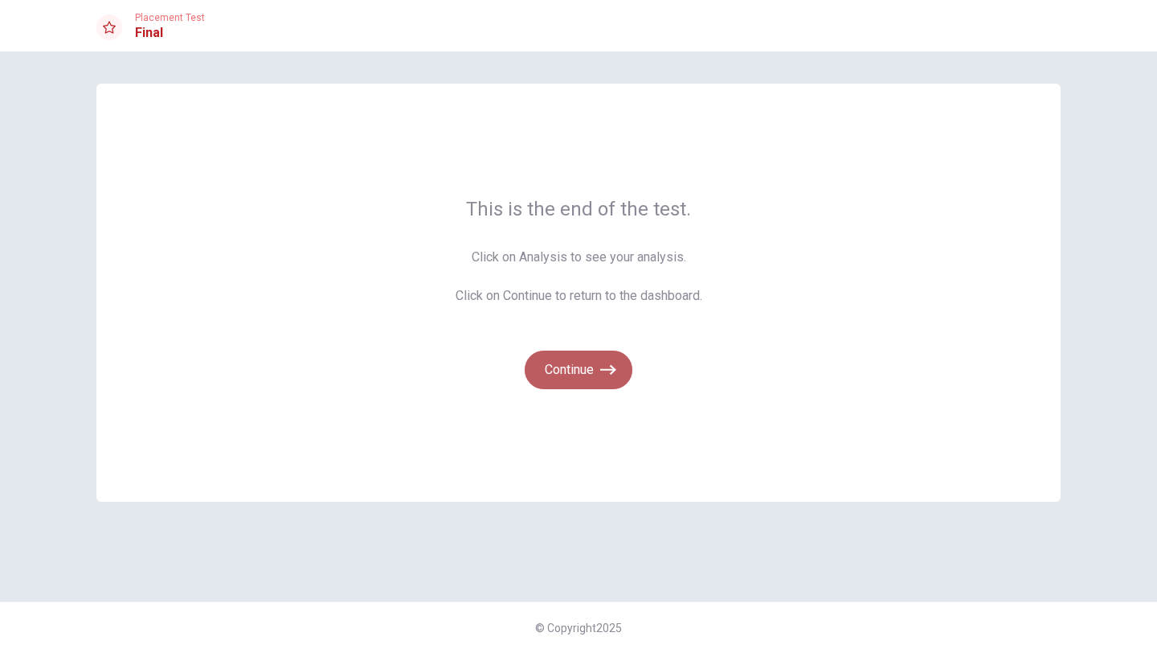
click at [581, 372] on button "Continue" at bounding box center [579, 369] width 108 height 39
